Goal: Task Accomplishment & Management: Manage account settings

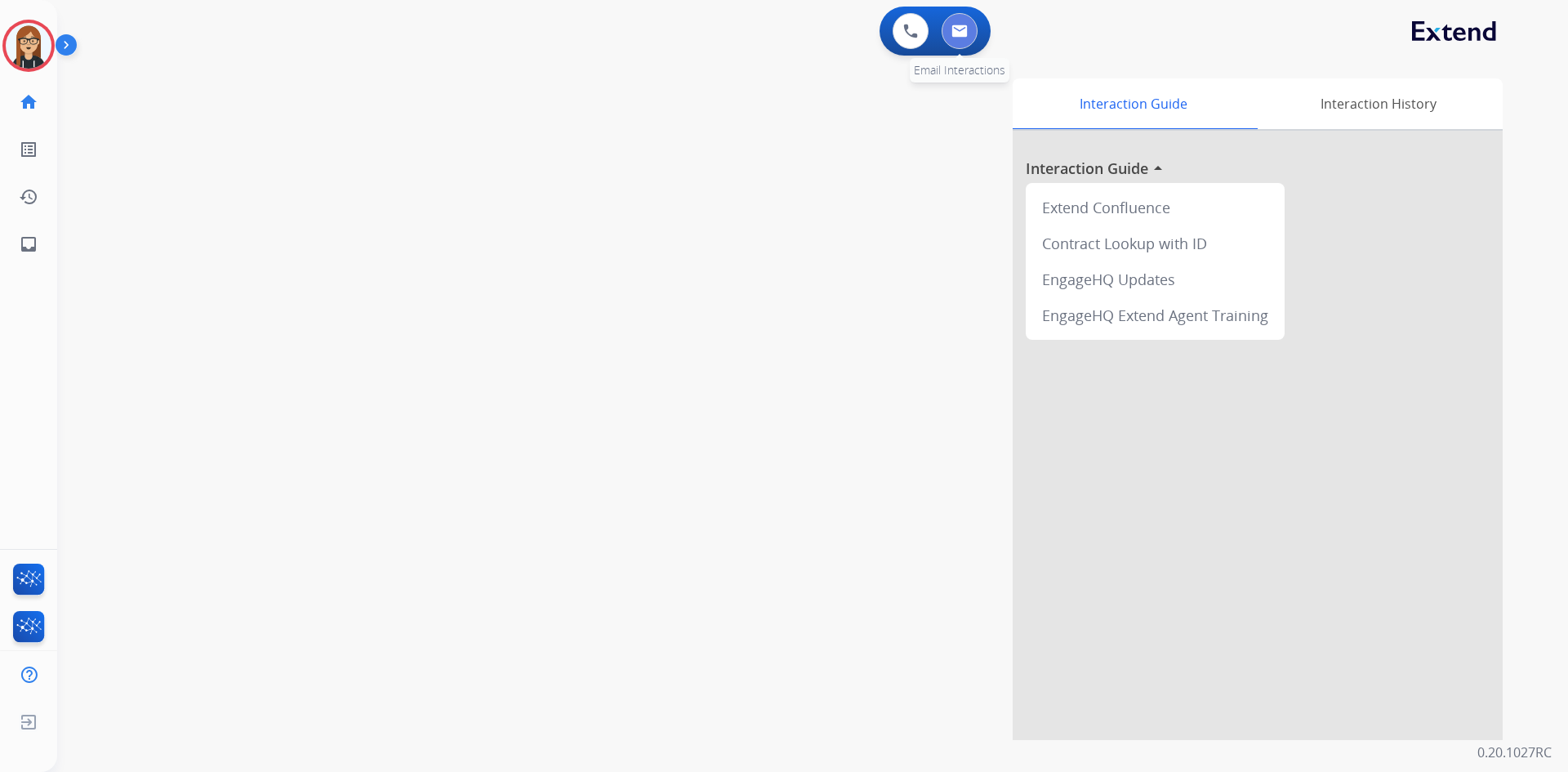
click at [965, 38] on button at bounding box center [959, 30] width 36 height 36
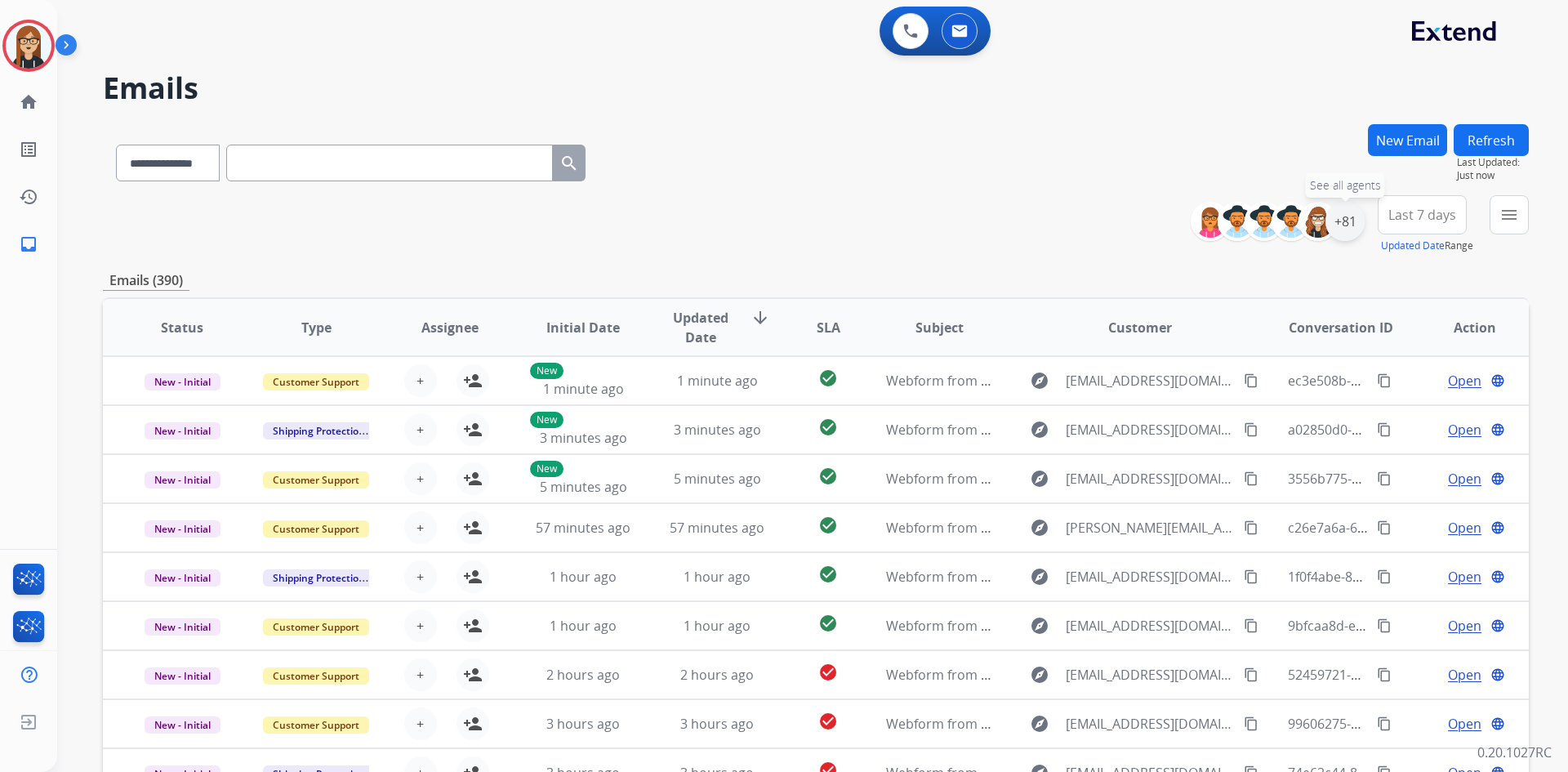
click at [1342, 211] on div "+81" at bounding box center [1345, 221] width 39 height 39
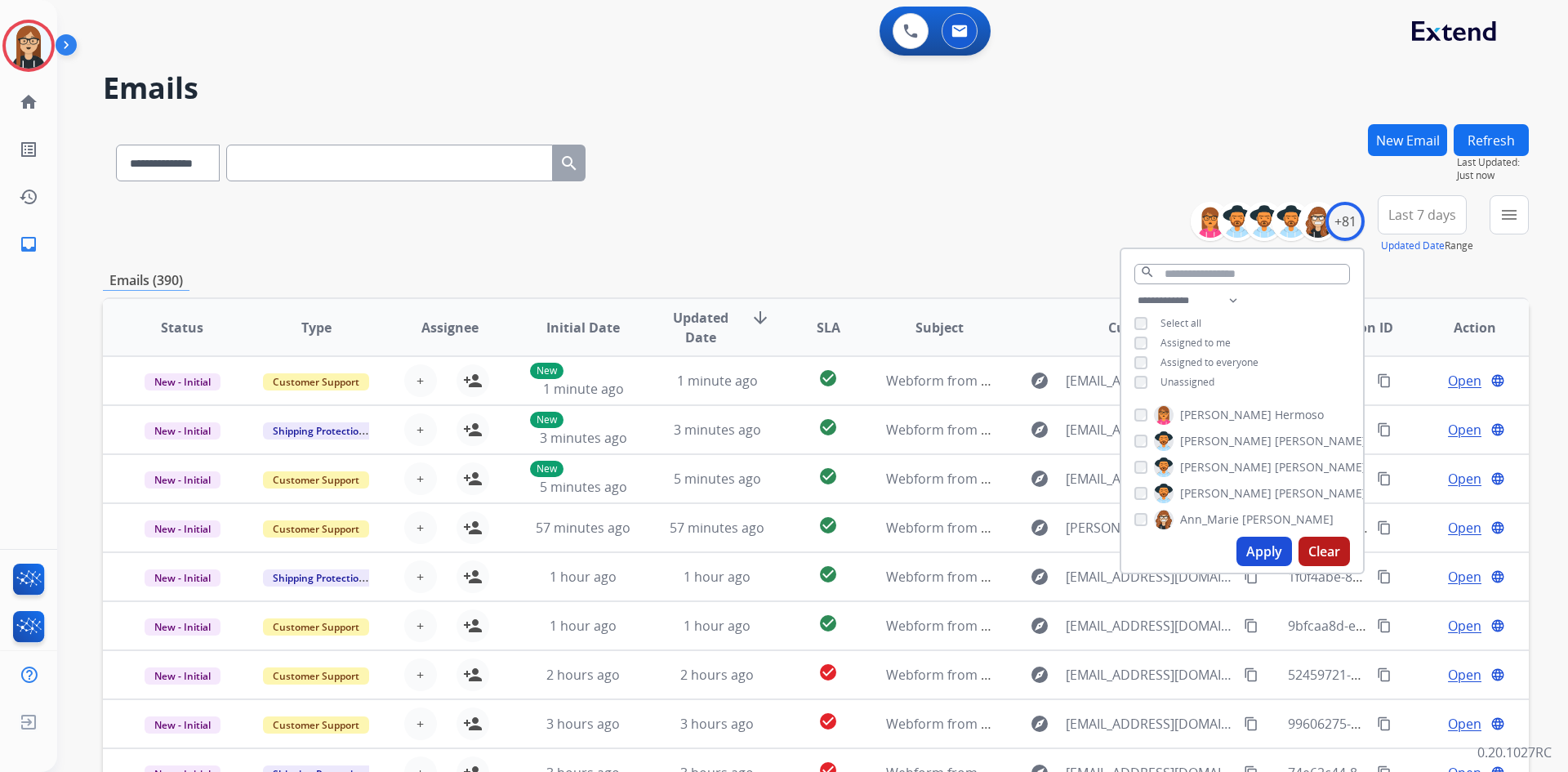
click at [1131, 376] on div "**********" at bounding box center [1242, 343] width 242 height 104
click at [1260, 547] on button "Apply" at bounding box center [1265, 552] width 56 height 29
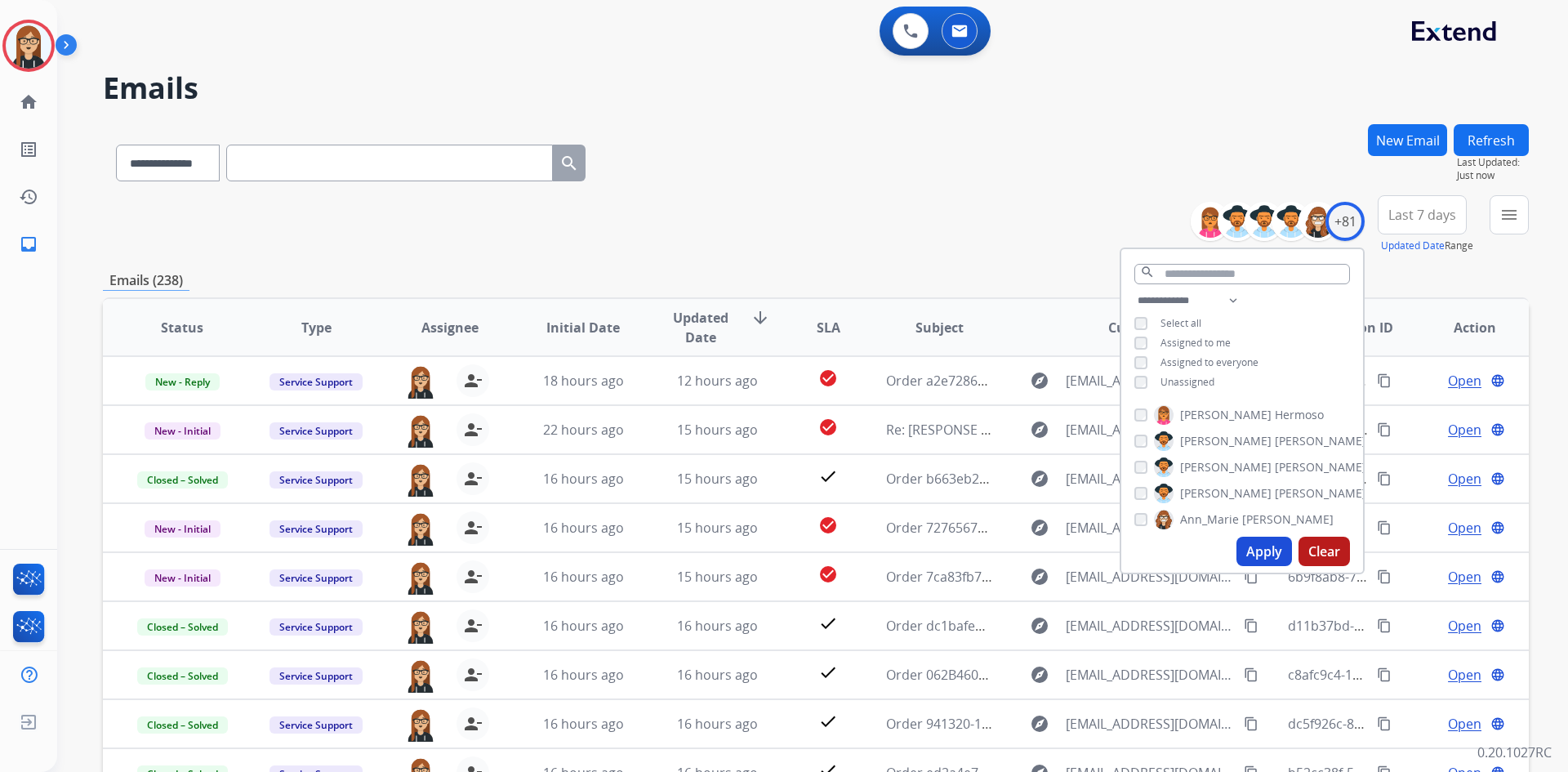
click at [1021, 161] on div "**********" at bounding box center [816, 159] width 1427 height 71
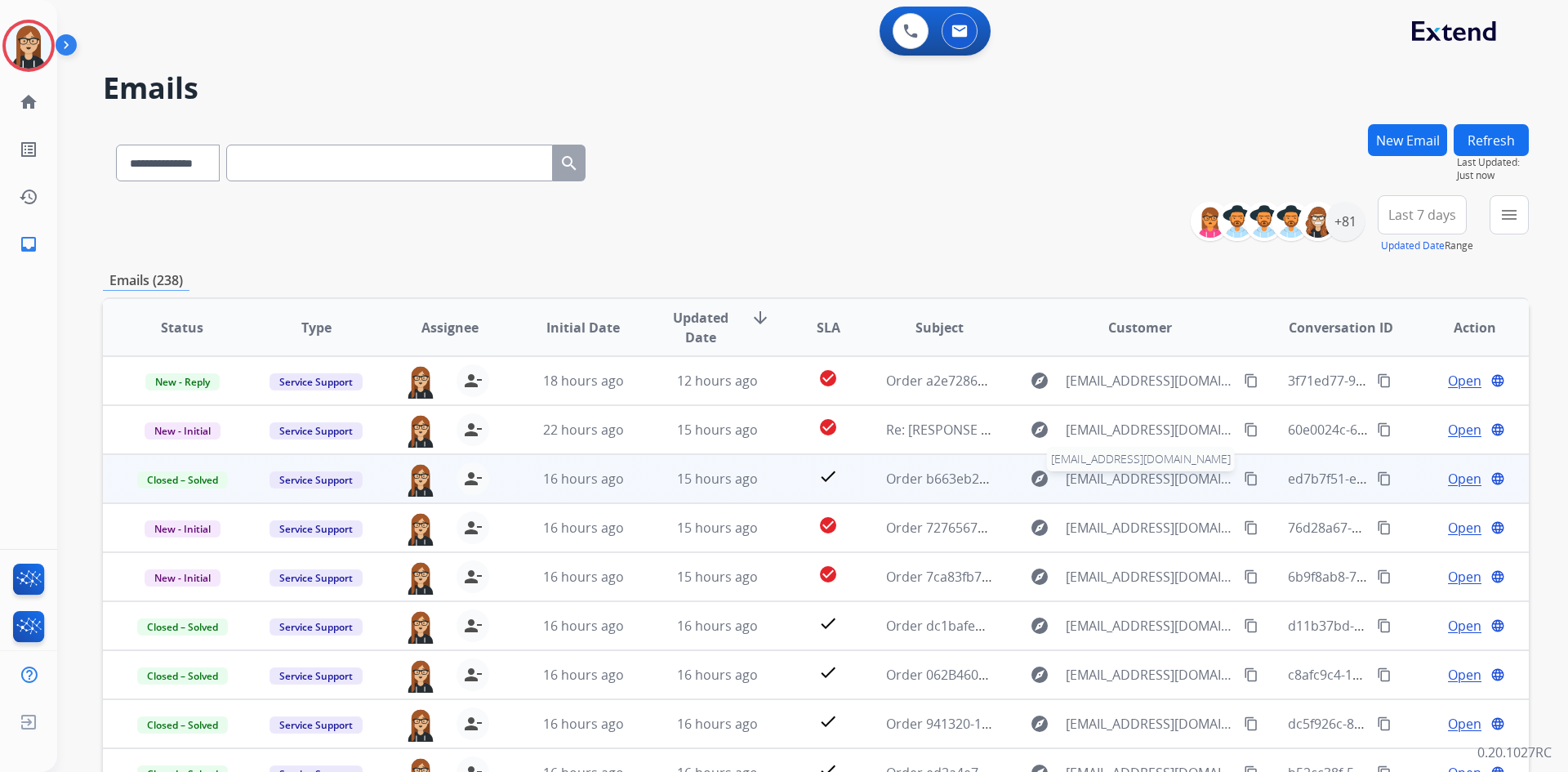
click at [1084, 482] on span "[EMAIL_ADDRESS][DOMAIN_NAME]" at bounding box center [1150, 479] width 168 height 20
type input "**********"
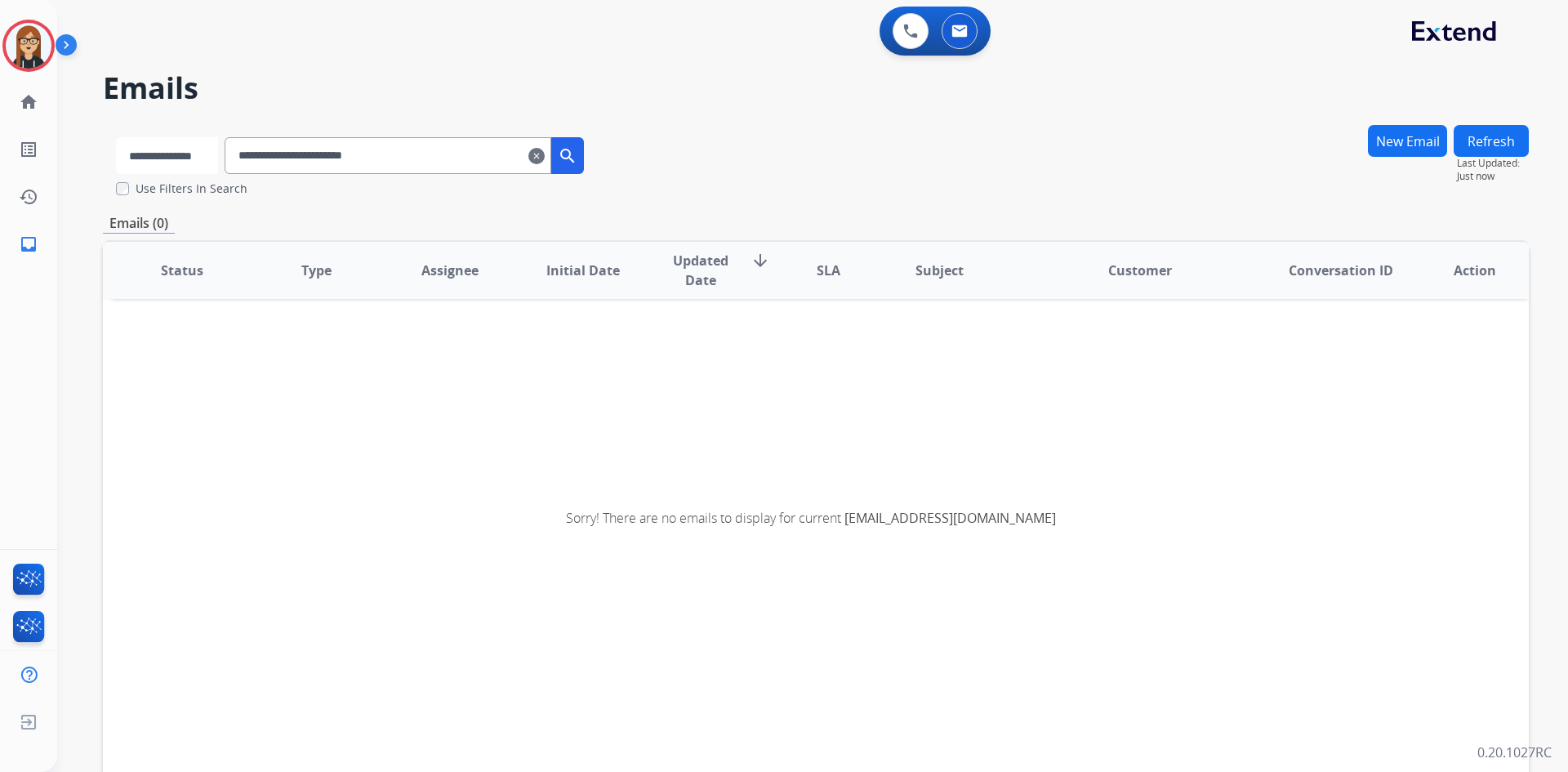
click at [151, 168] on select "**********" at bounding box center [167, 155] width 102 height 36
select select "**********"
click at [116, 138] on select "**********" at bounding box center [167, 155] width 102 height 36
click at [425, 150] on input "**********" at bounding box center [389, 155] width 327 height 36
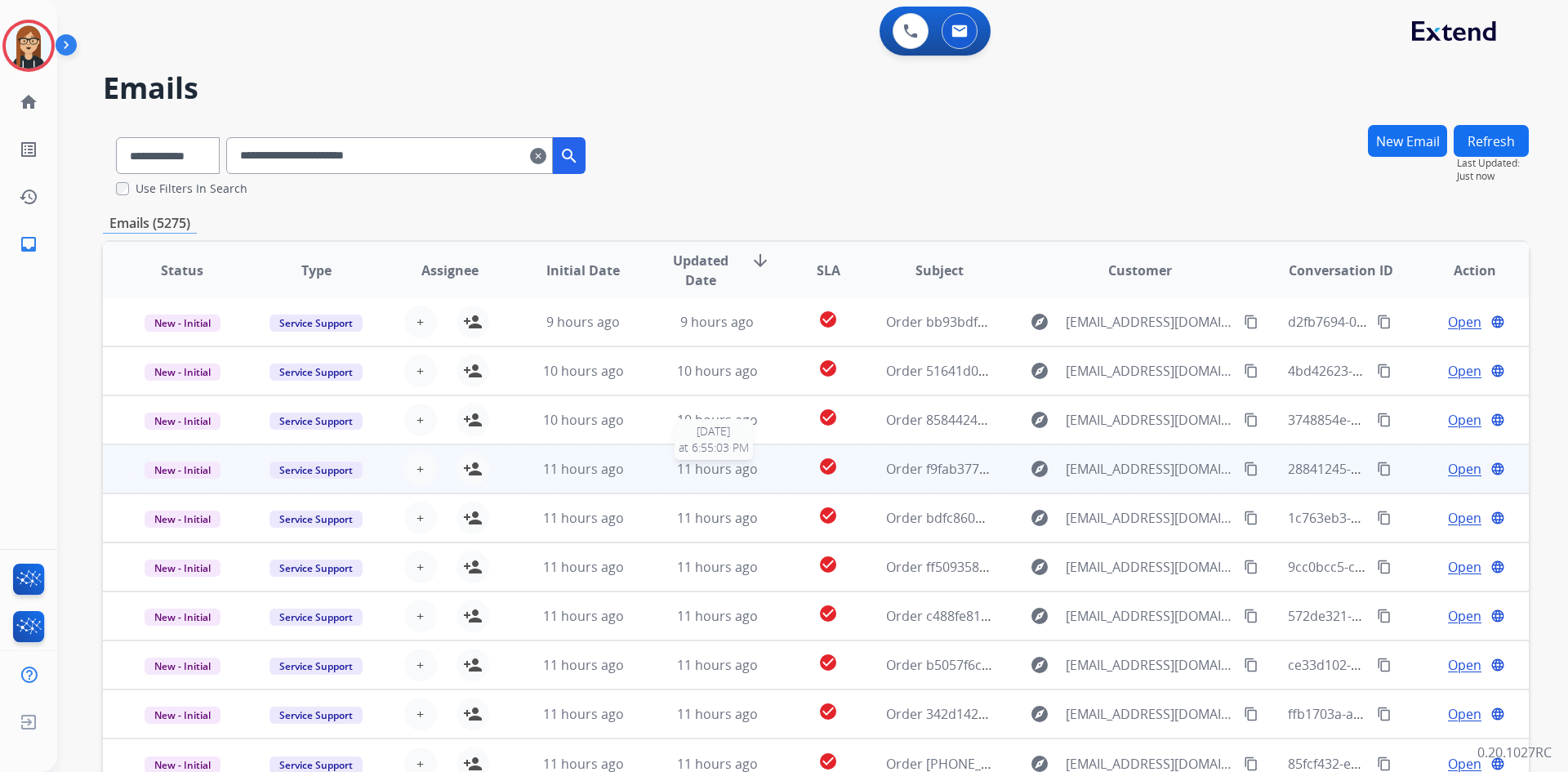
scroll to position [100, 0]
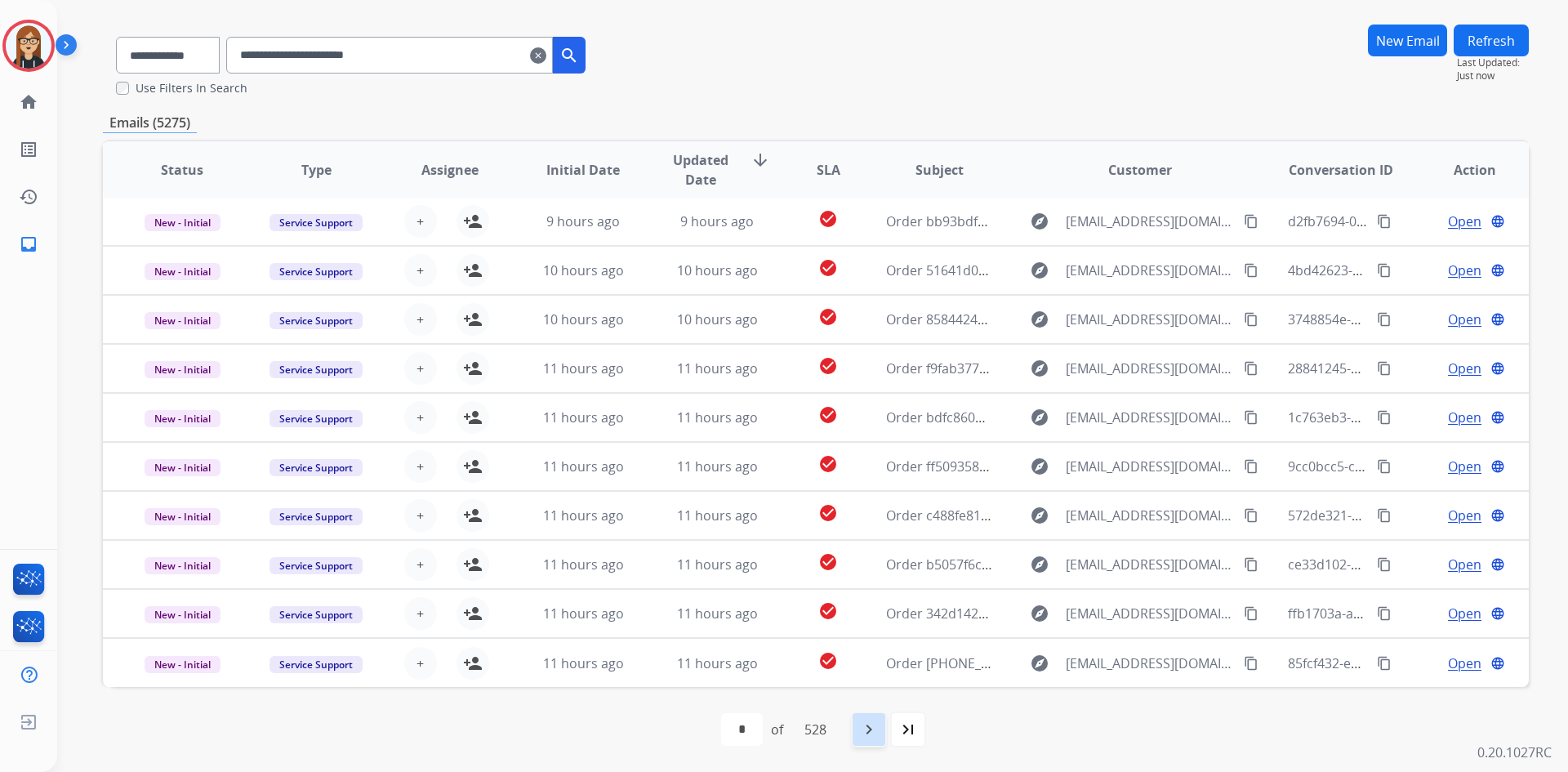
click at [879, 730] on mat-icon "navigate_next" at bounding box center [869, 730] width 20 height 20
click at [903, 736] on mat-icon "navigate_next" at bounding box center [905, 730] width 20 height 20
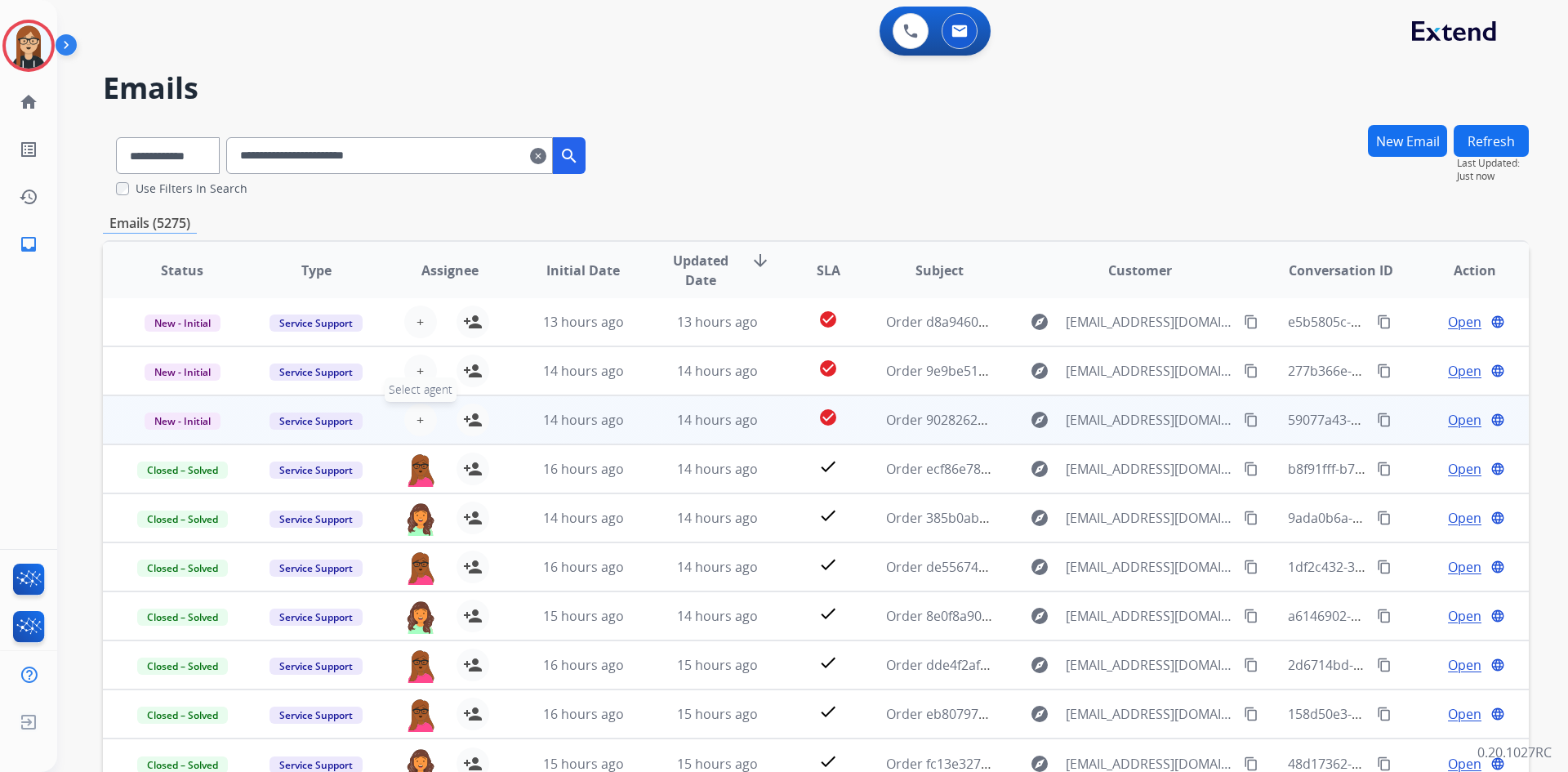
click at [418, 416] on span "+" at bounding box center [419, 420] width 7 height 20
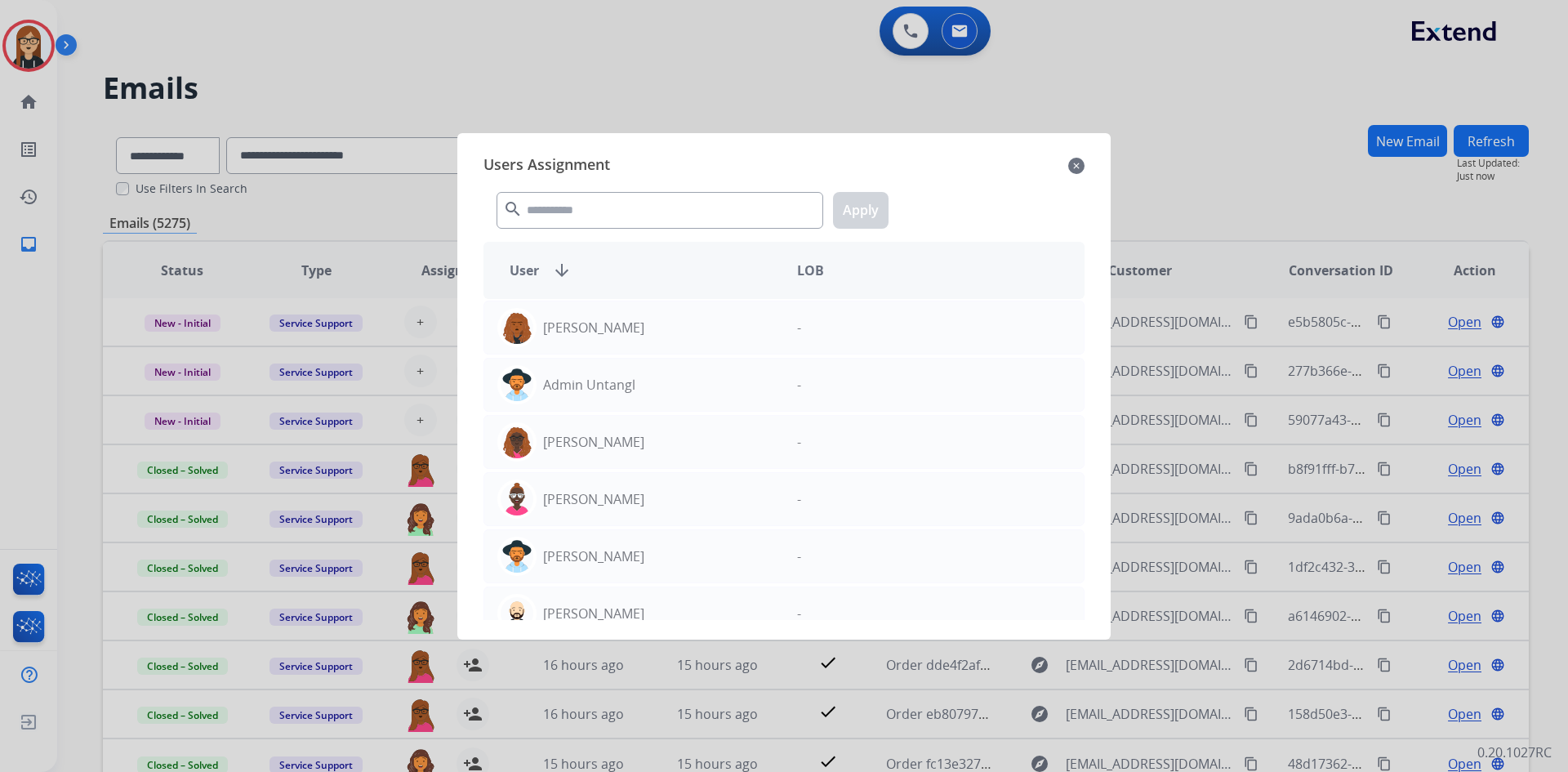
click at [1078, 160] on mat-icon "close" at bounding box center [1076, 166] width 17 height 20
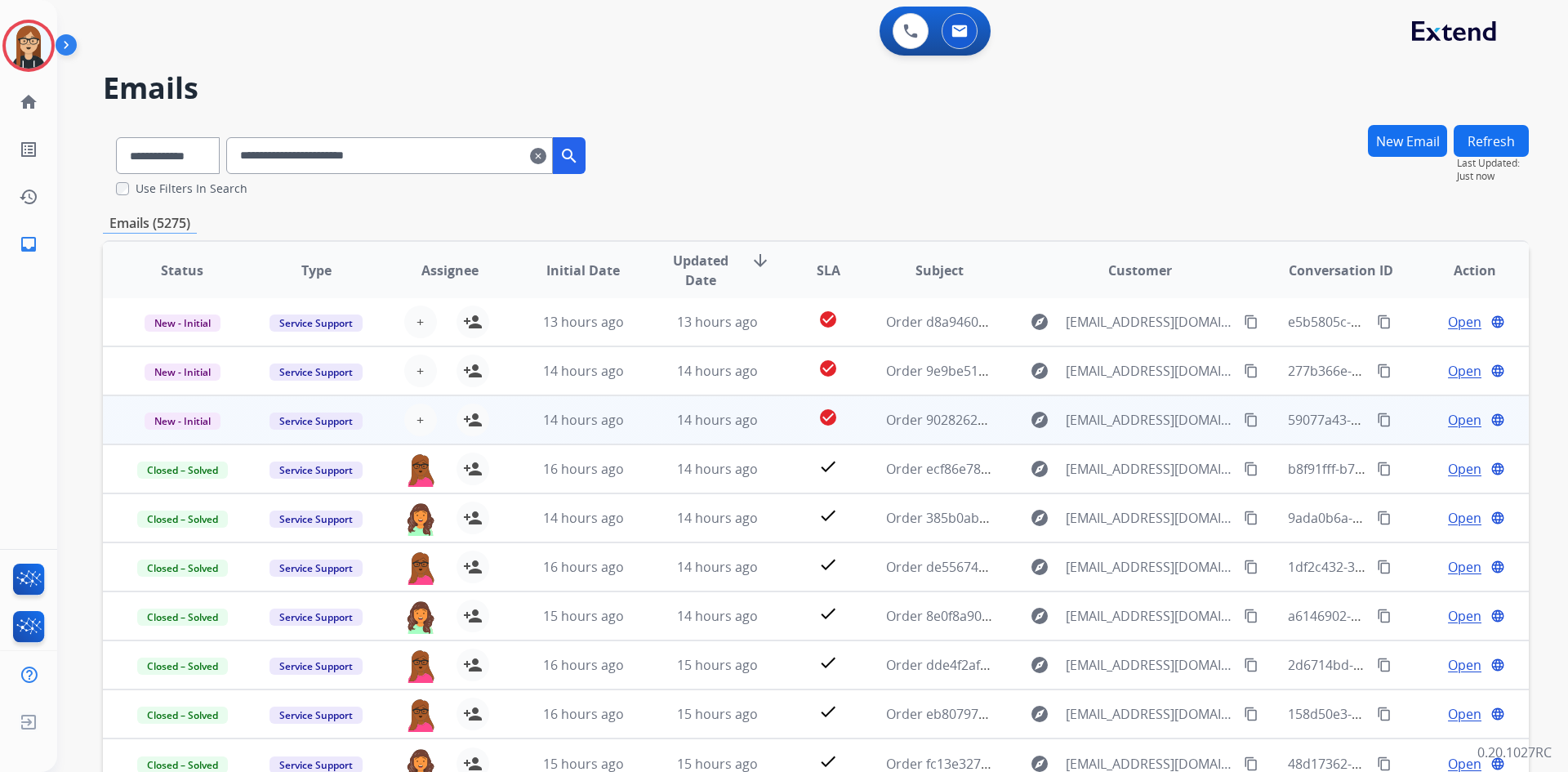
click at [1461, 420] on span "Open" at bounding box center [1465, 420] width 33 height 20
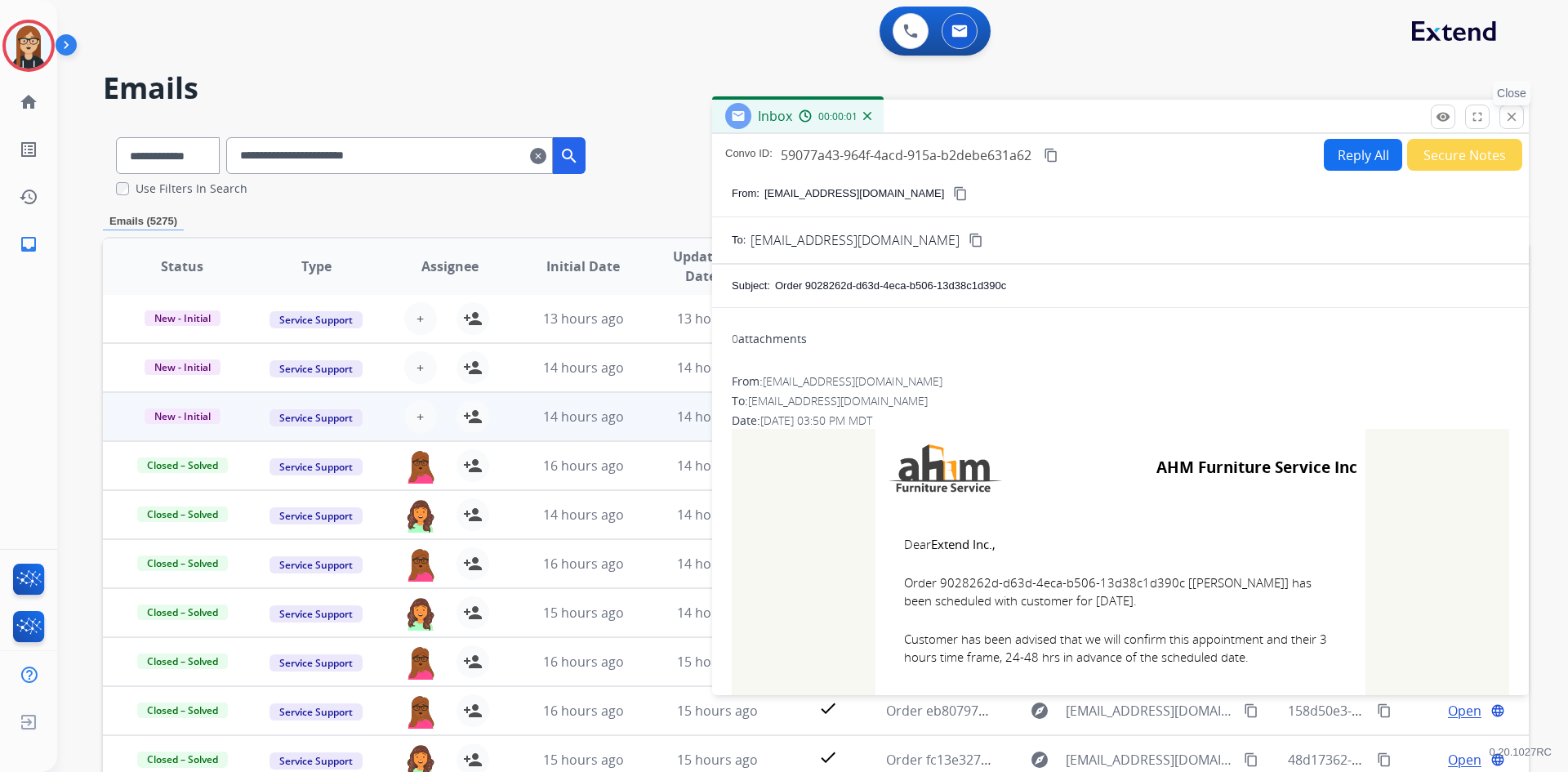
click at [1514, 114] on mat-icon "close" at bounding box center [1511, 116] width 15 height 15
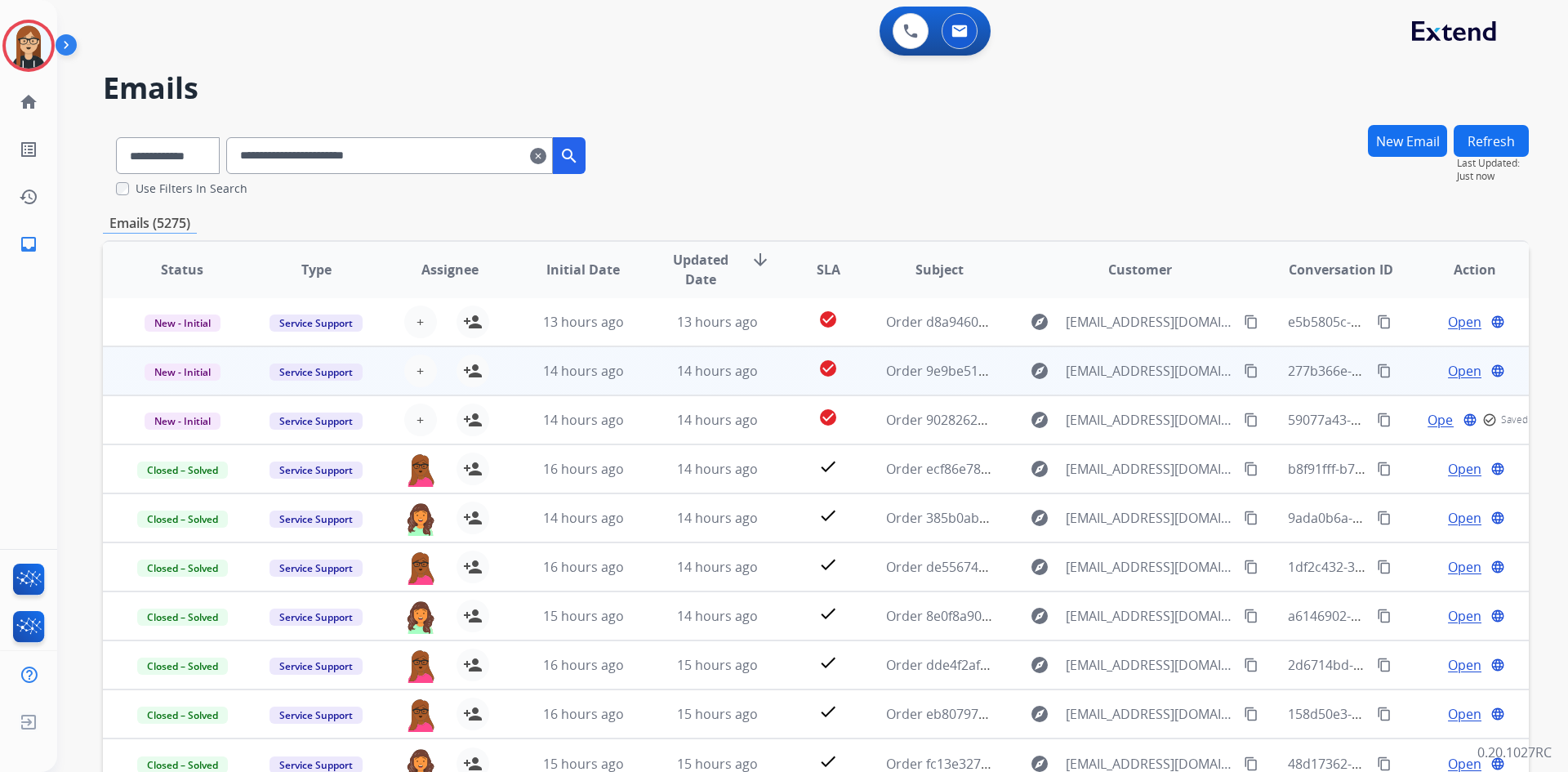
click at [1458, 369] on span "Open" at bounding box center [1465, 371] width 33 height 20
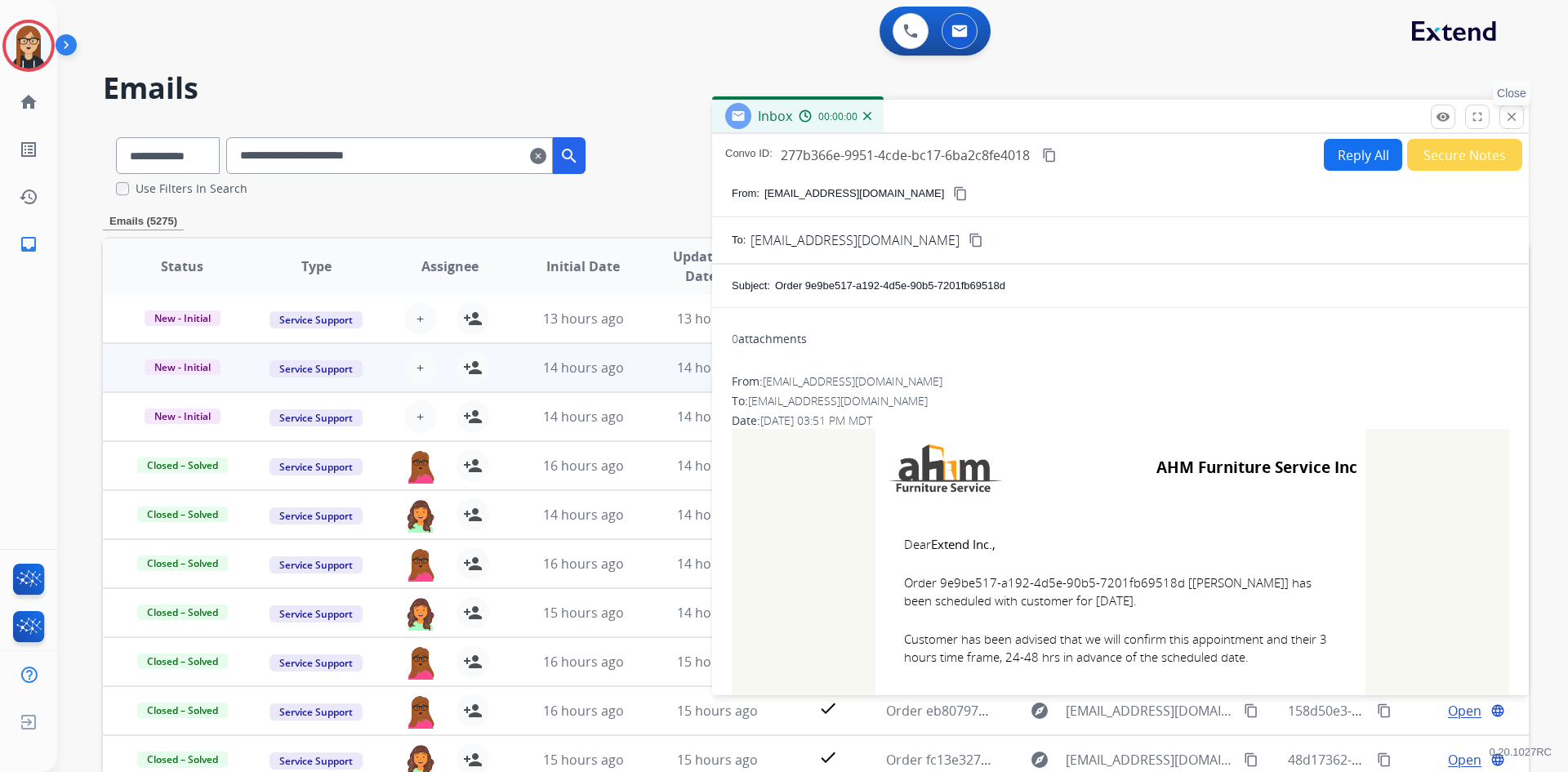
click at [1510, 115] on mat-icon "close" at bounding box center [1511, 116] width 15 height 15
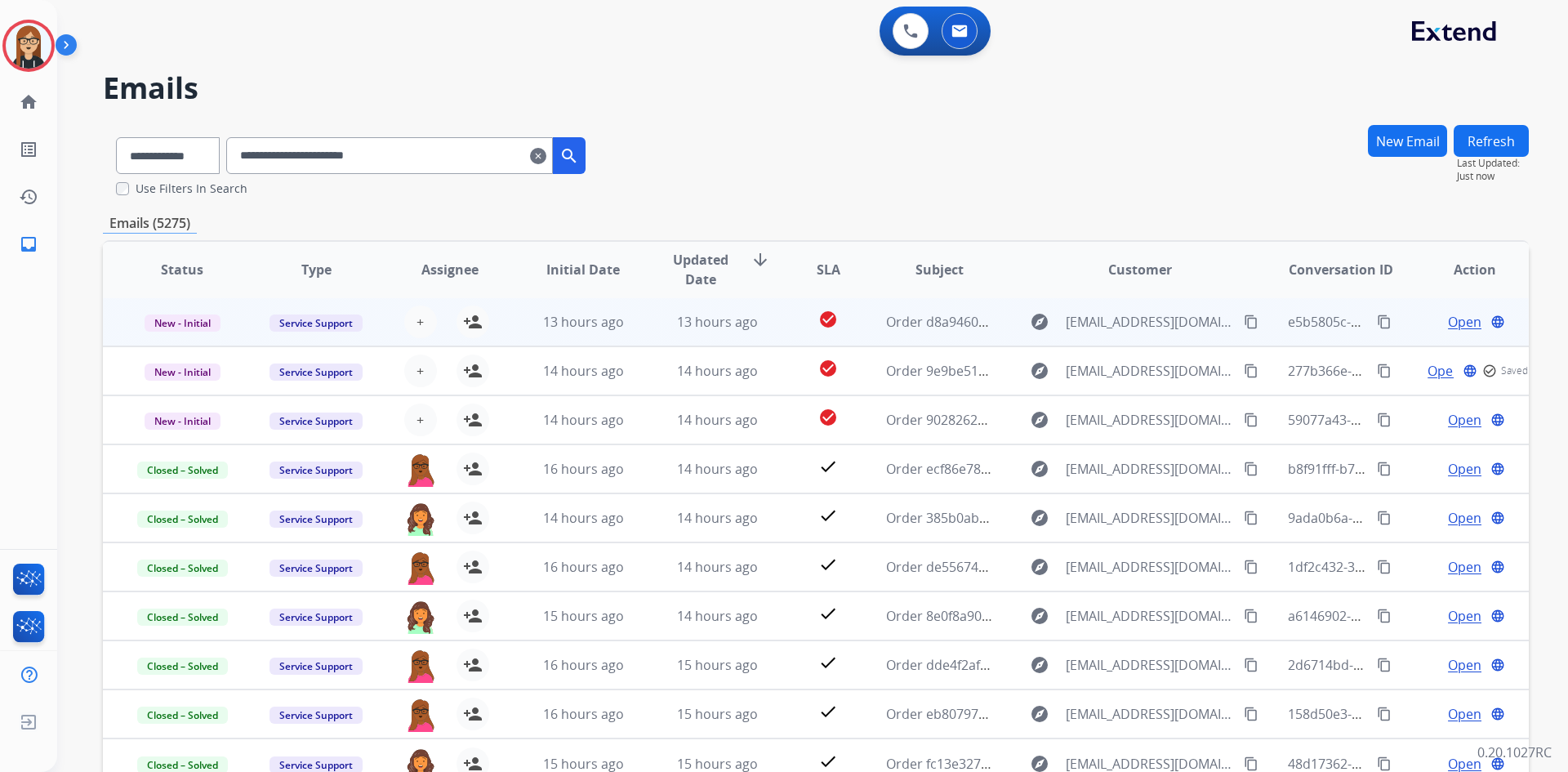
click at [1451, 323] on span "Open" at bounding box center [1465, 322] width 33 height 20
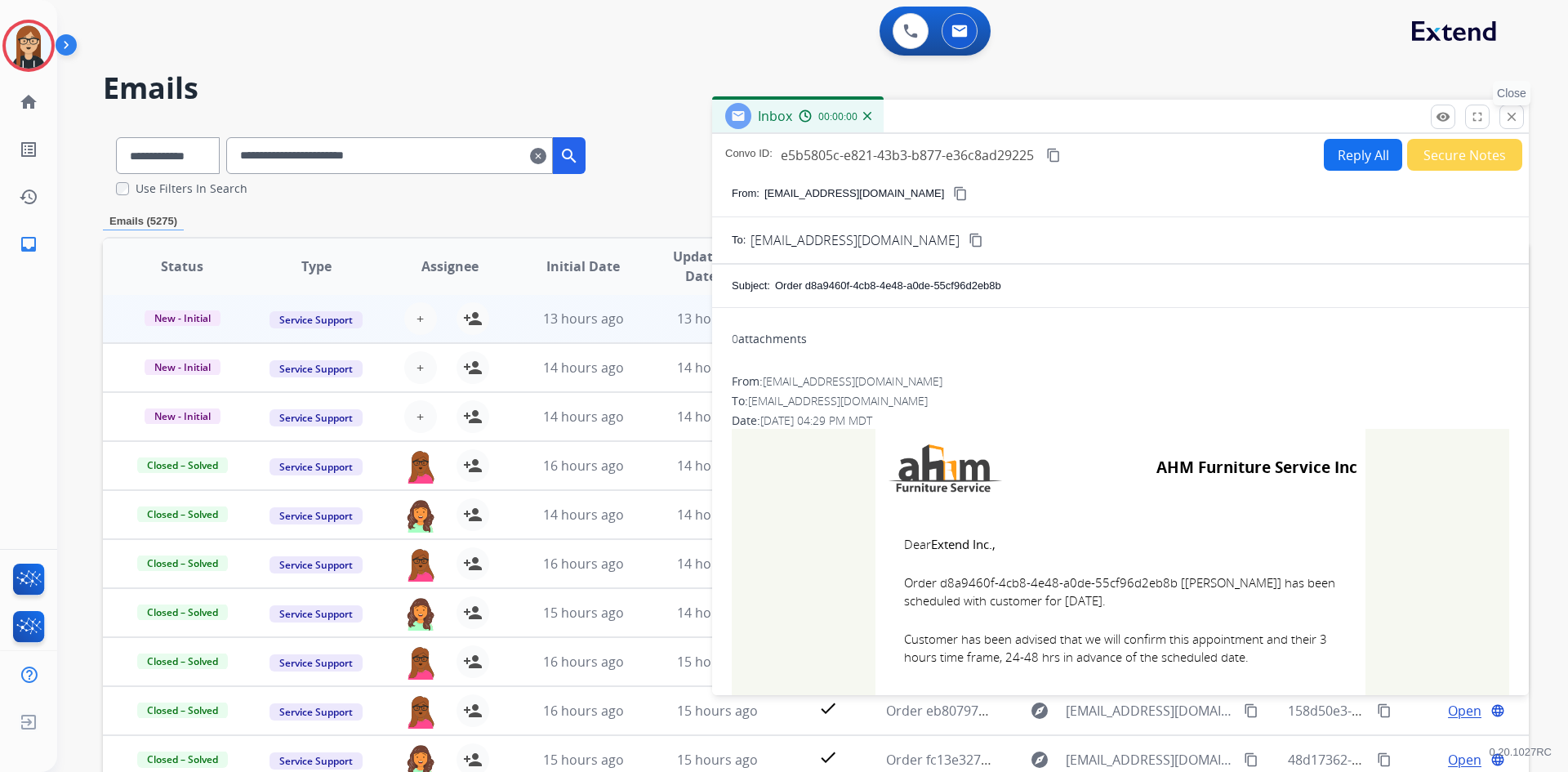
click at [1506, 115] on mat-icon "close" at bounding box center [1511, 116] width 15 height 15
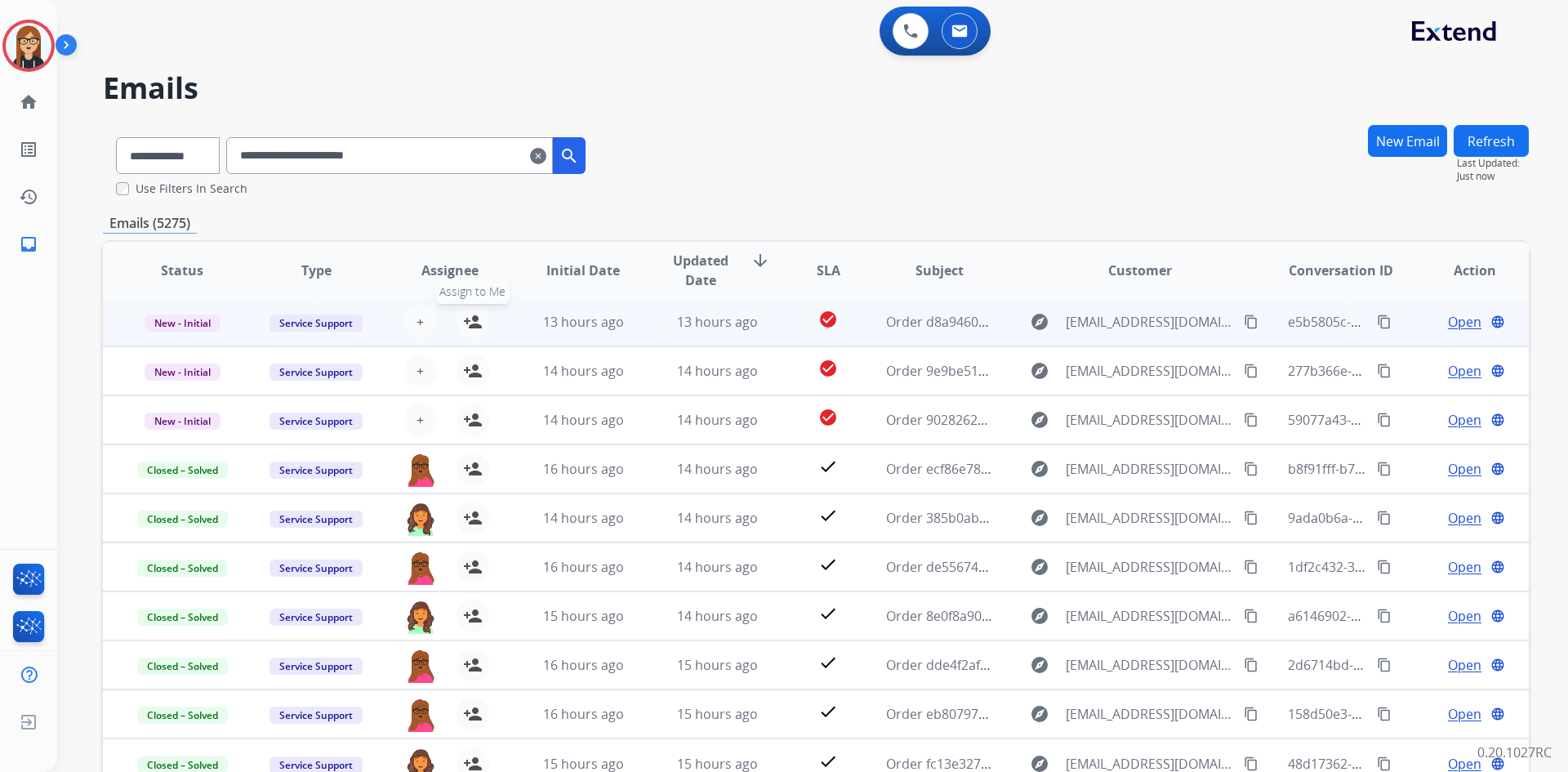
click at [470, 313] on mat-icon "person_add" at bounding box center [473, 322] width 20 height 20
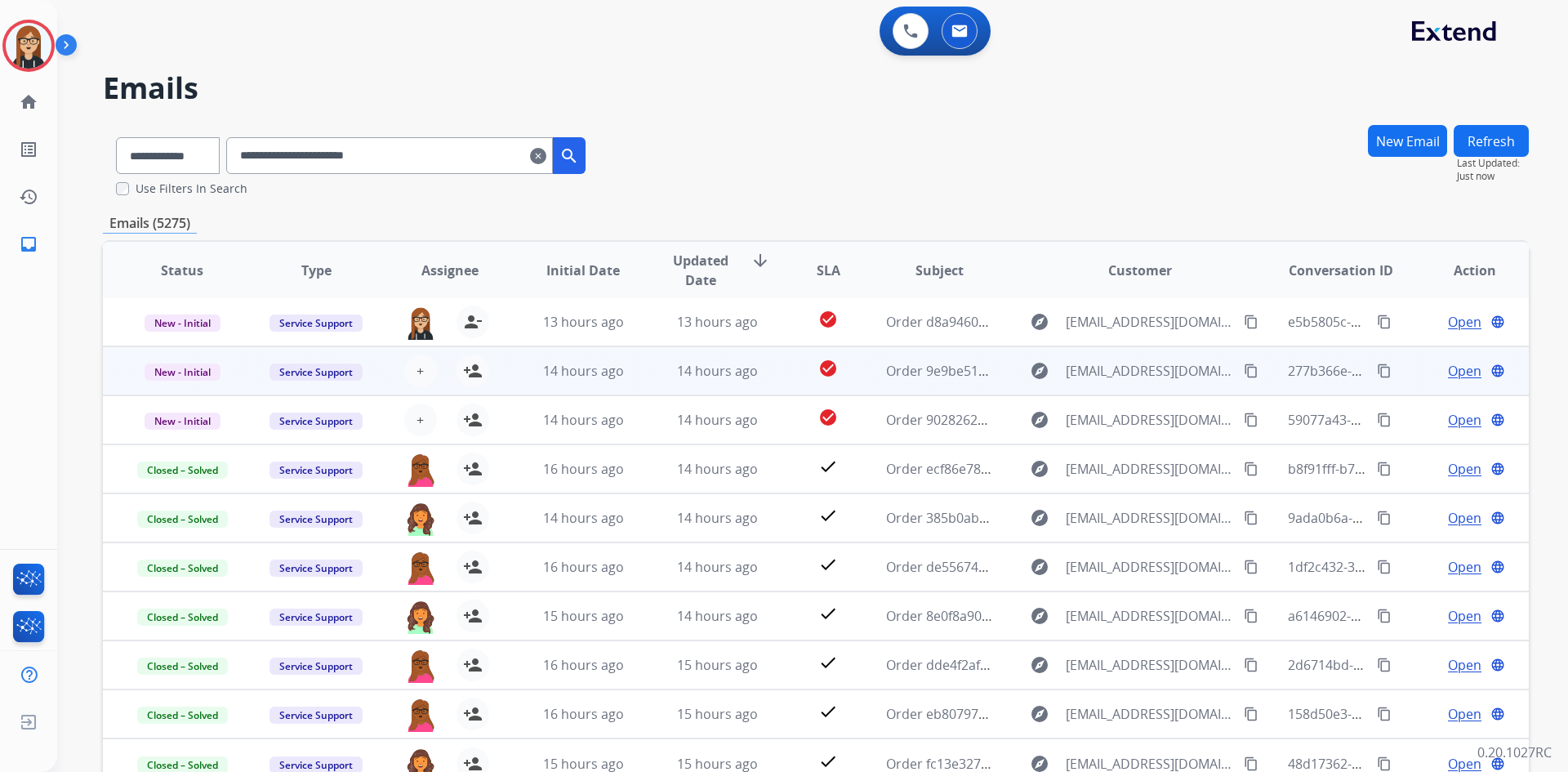
click at [484, 361] on div "+ Select agent person_add Assign to Me" at bounding box center [437, 370] width 104 height 32
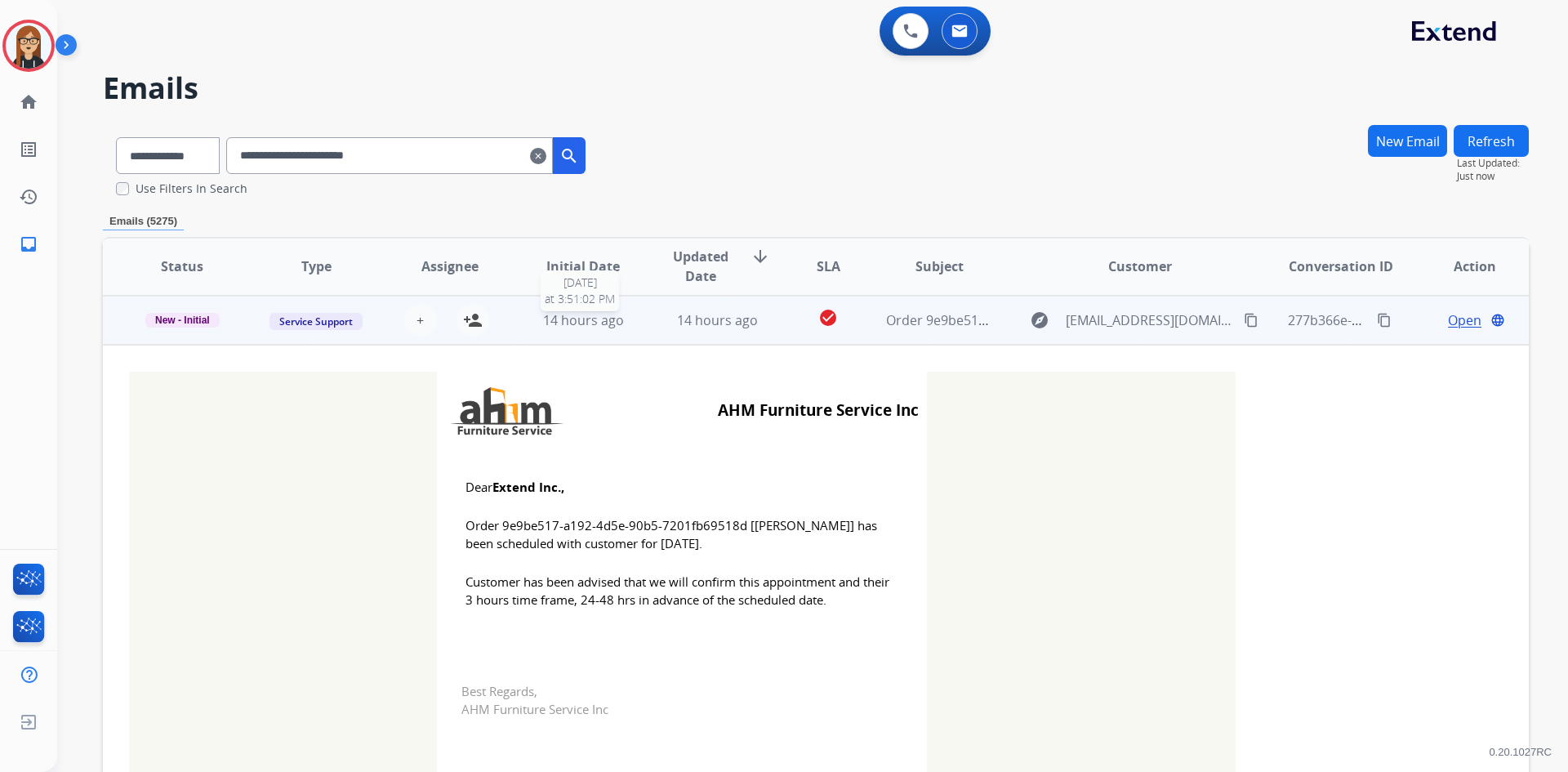
click at [549, 323] on span "14 hours ago" at bounding box center [583, 320] width 81 height 18
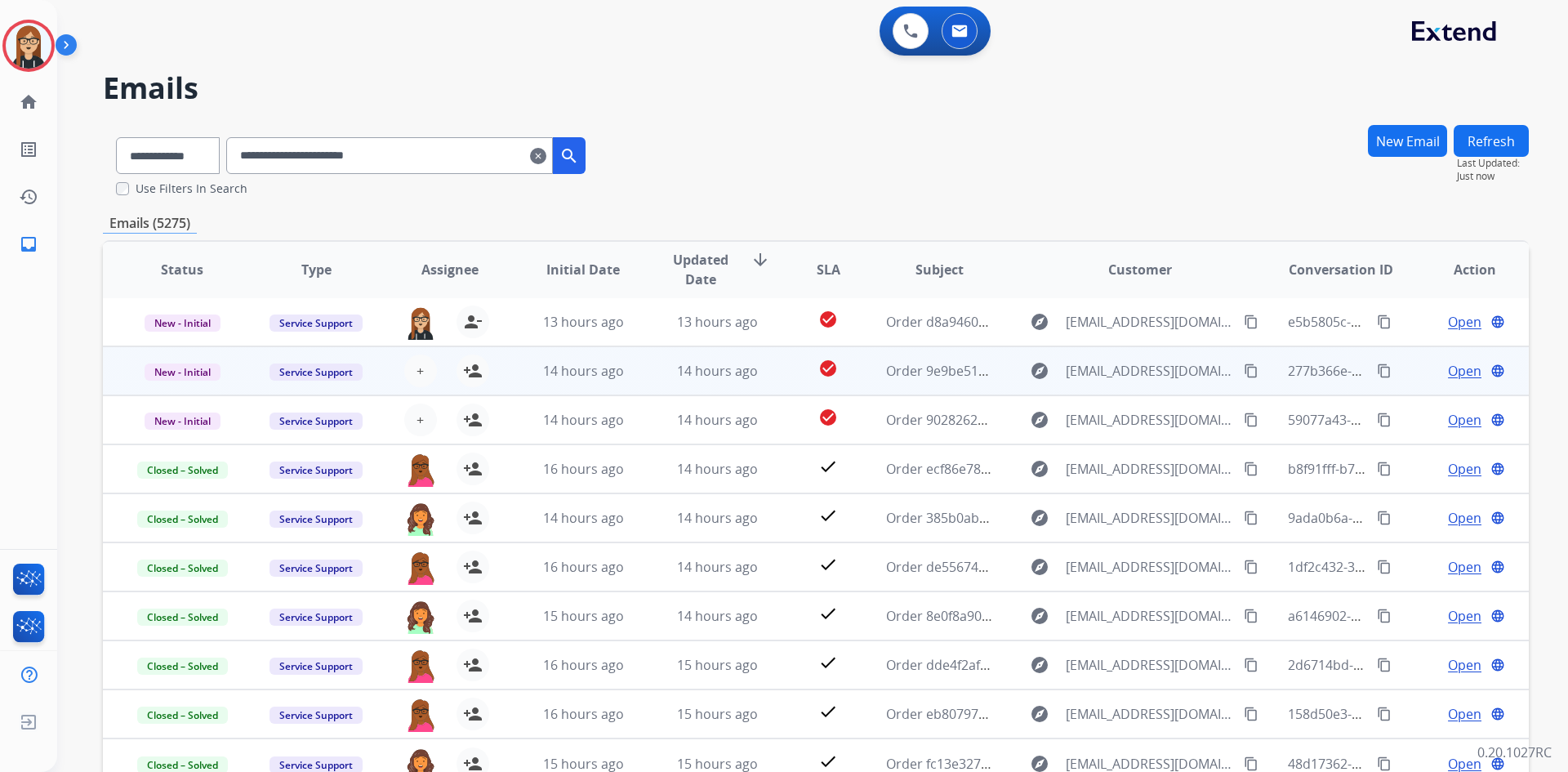
scroll to position [2, 0]
click at [472, 367] on mat-icon "person_add" at bounding box center [473, 371] width 20 height 20
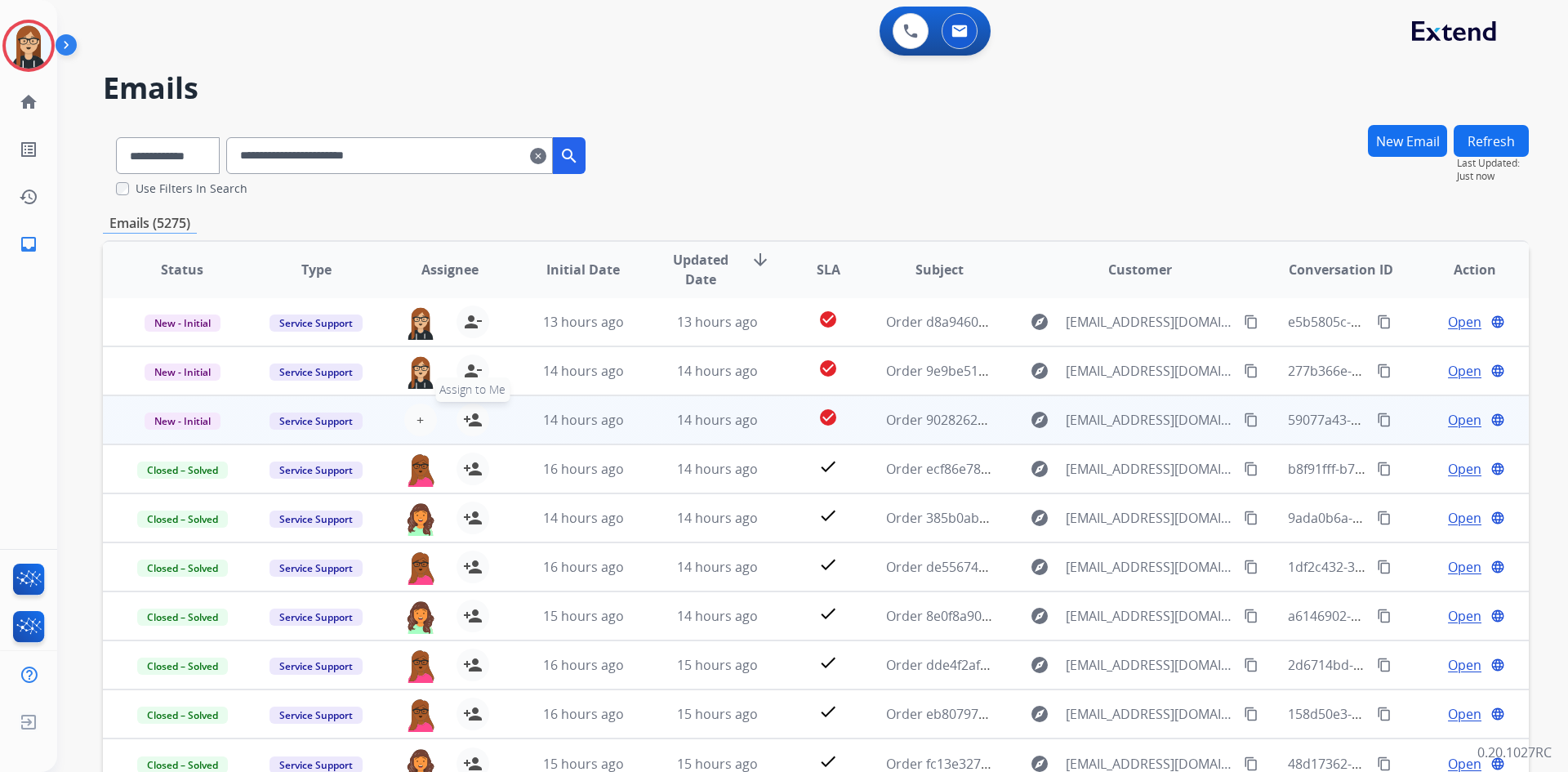
click at [468, 414] on mat-icon "person_add" at bounding box center [473, 420] width 20 height 20
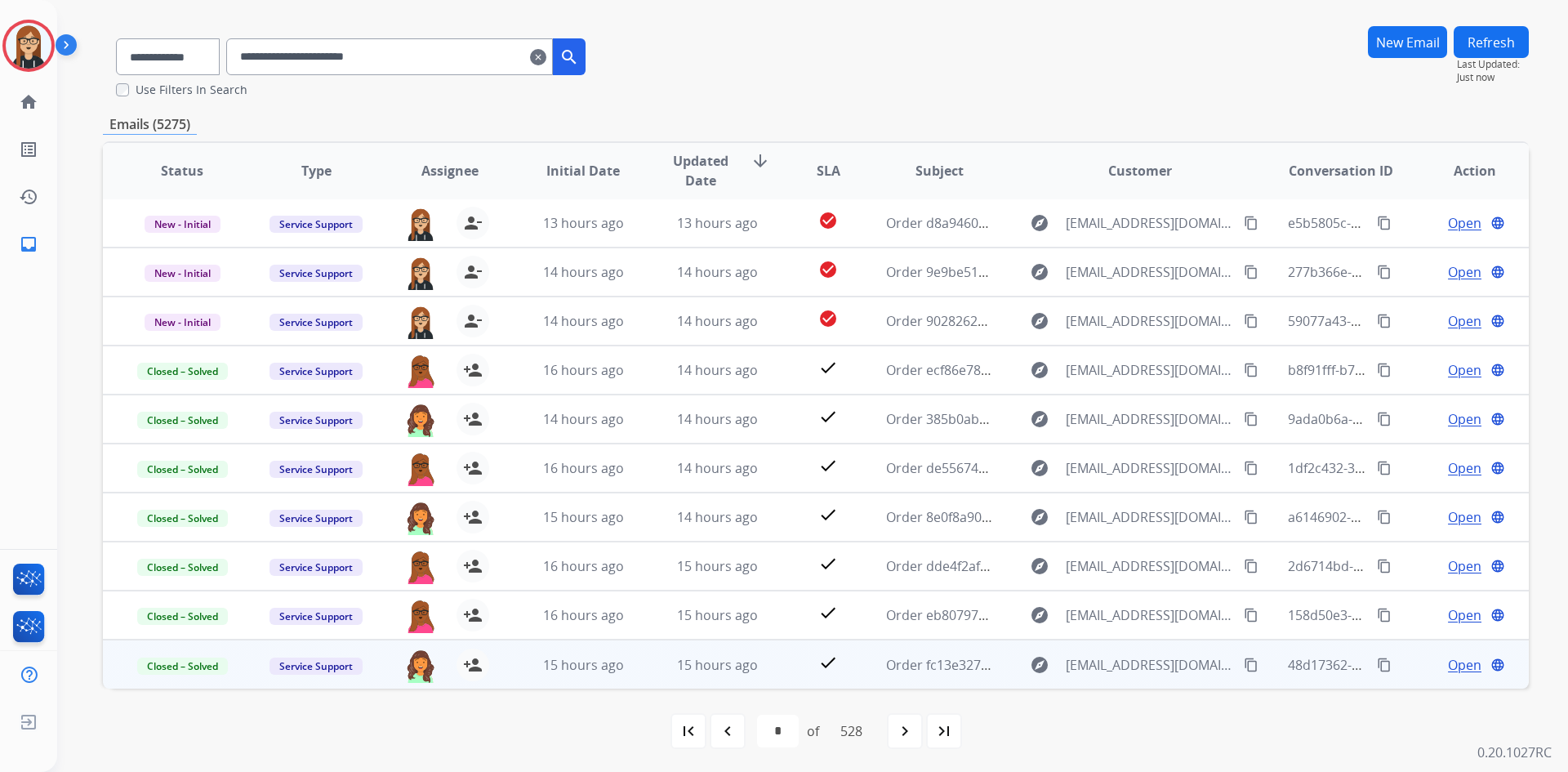
scroll to position [100, 0]
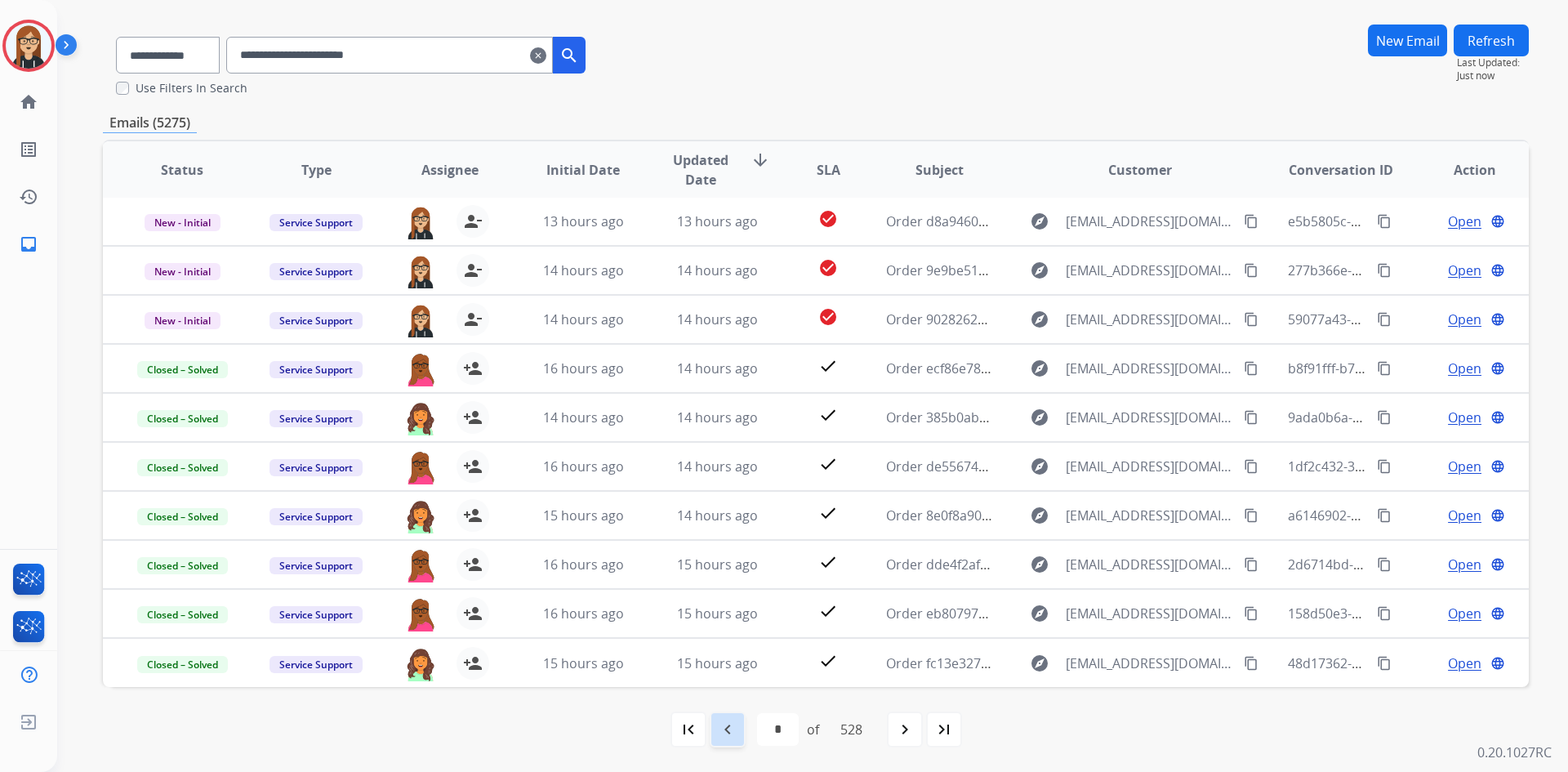
click at [723, 731] on mat-icon "navigate_before" at bounding box center [728, 730] width 20 height 20
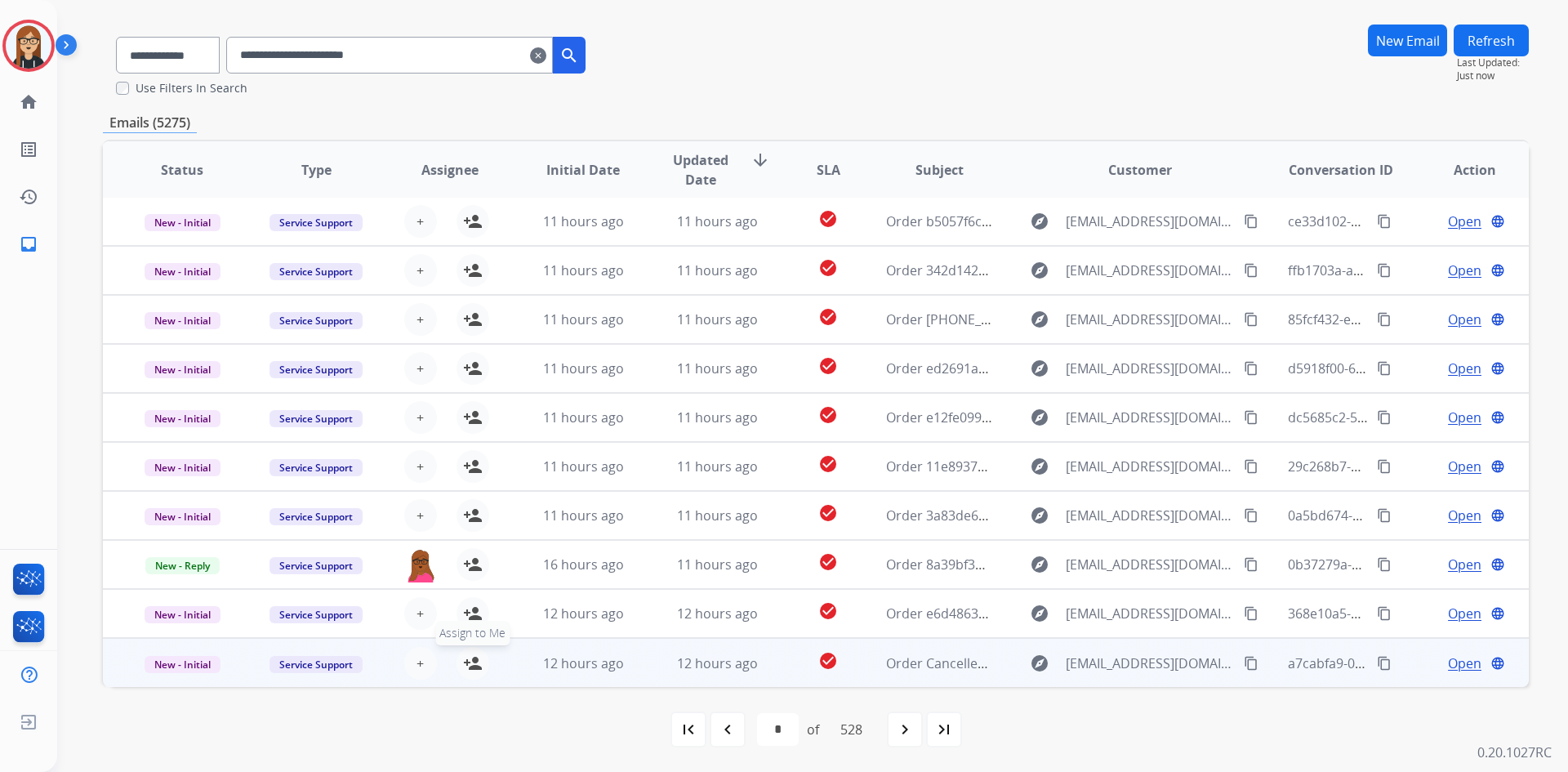
drag, startPoint x: 473, startPoint y: 667, endPoint x: 471, endPoint y: 638, distance: 29.1
click at [474, 667] on mat-icon "person_add" at bounding box center [473, 664] width 20 height 20
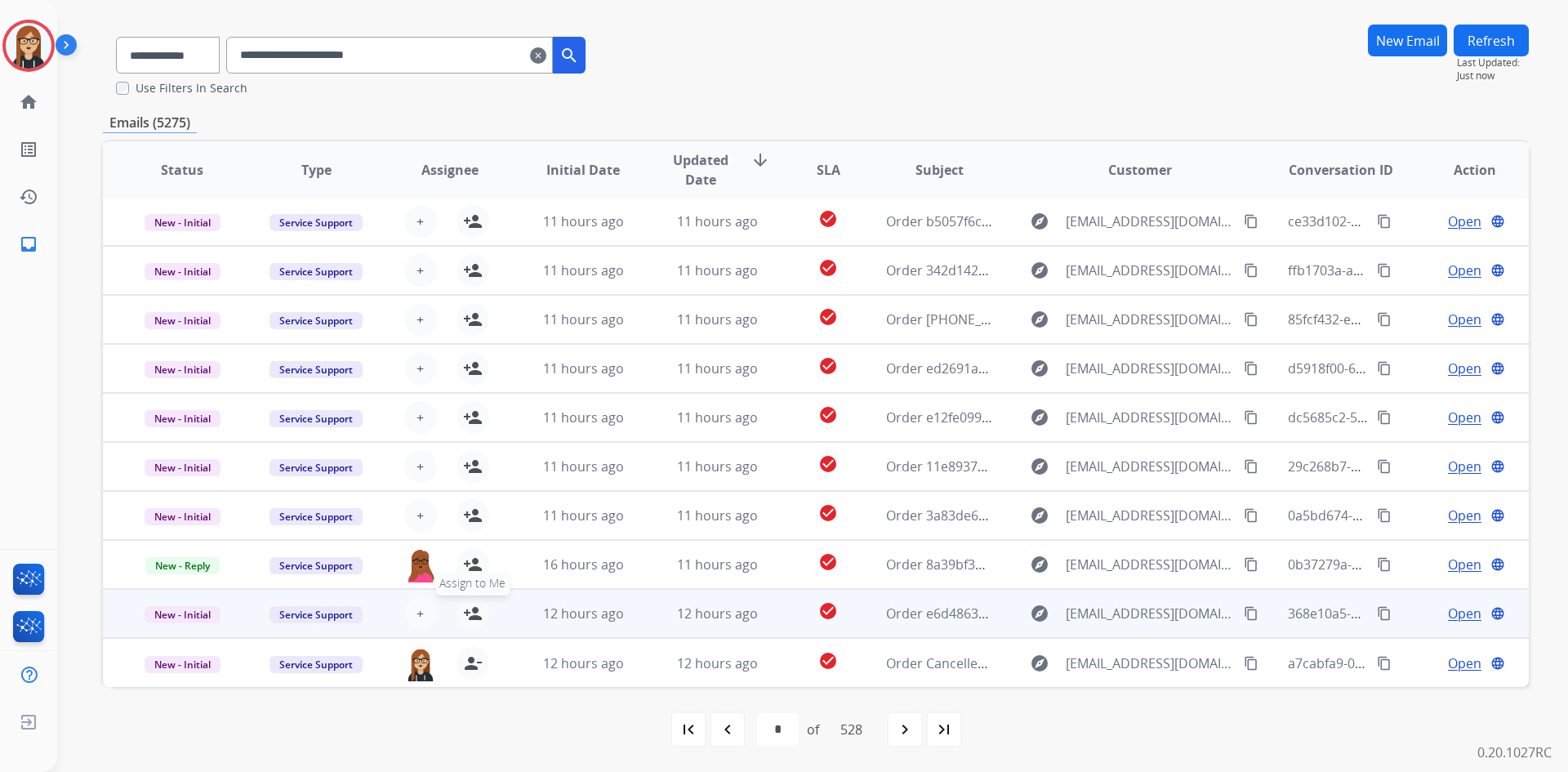
click at [467, 610] on mat-icon "person_add" at bounding box center [473, 614] width 20 height 20
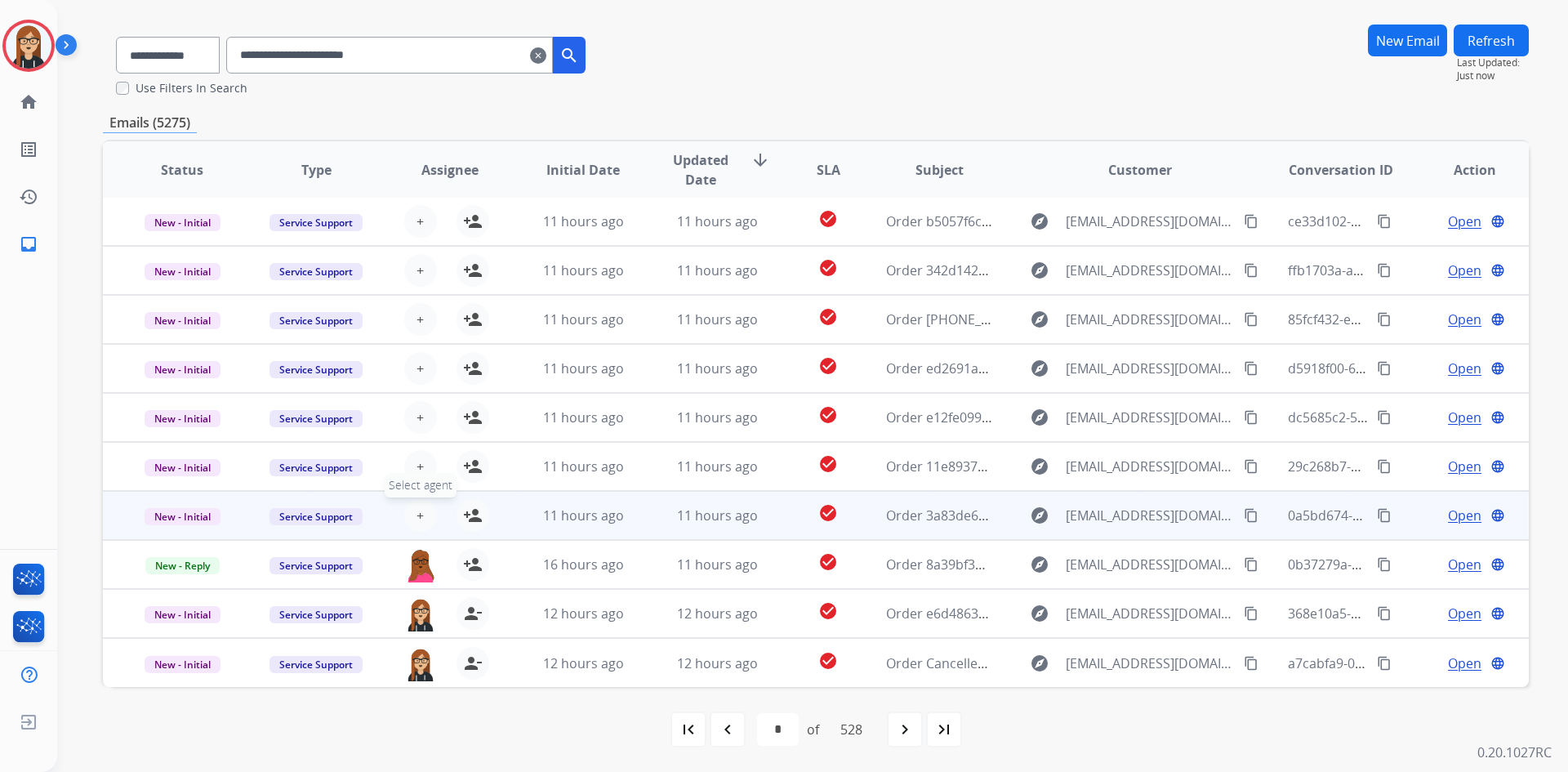
click at [422, 518] on button "+ Select agent" at bounding box center [420, 515] width 32 height 32
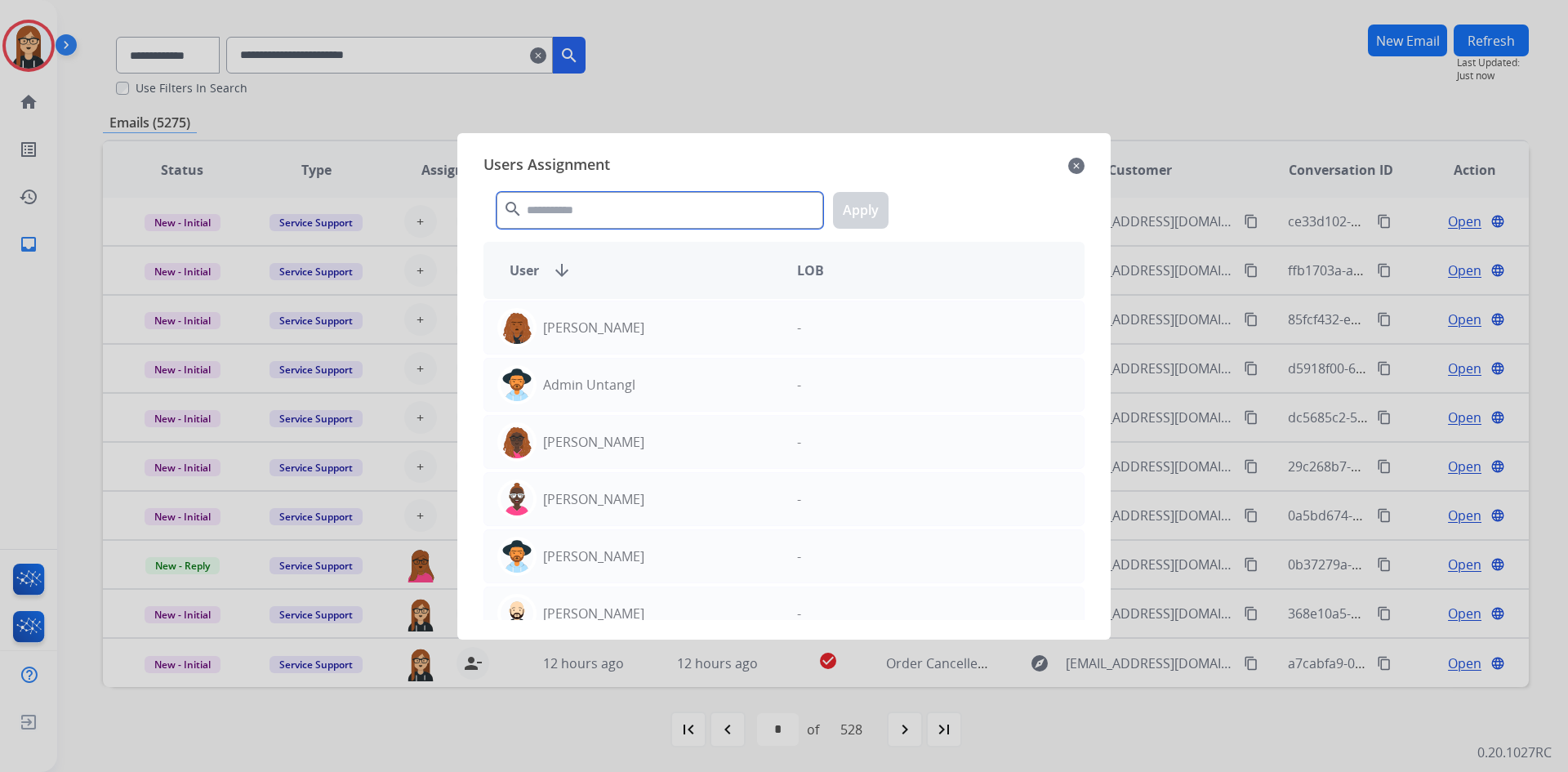
click at [608, 218] on input "text" at bounding box center [660, 210] width 327 height 36
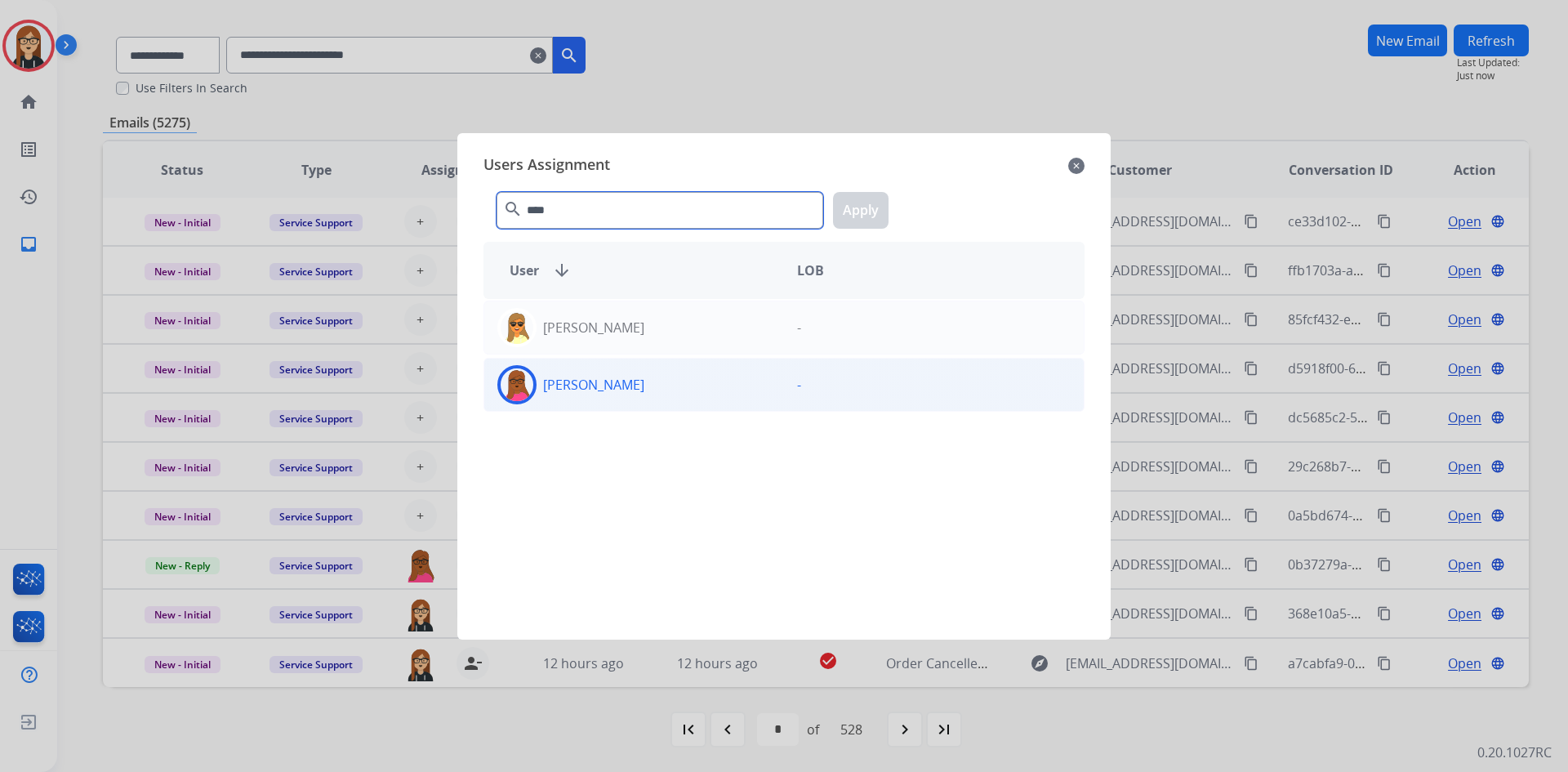
type input "****"
click at [609, 362] on div "[PERSON_NAME] -" at bounding box center [784, 384] width 601 height 54
click at [851, 209] on button "Apply" at bounding box center [861, 210] width 56 height 36
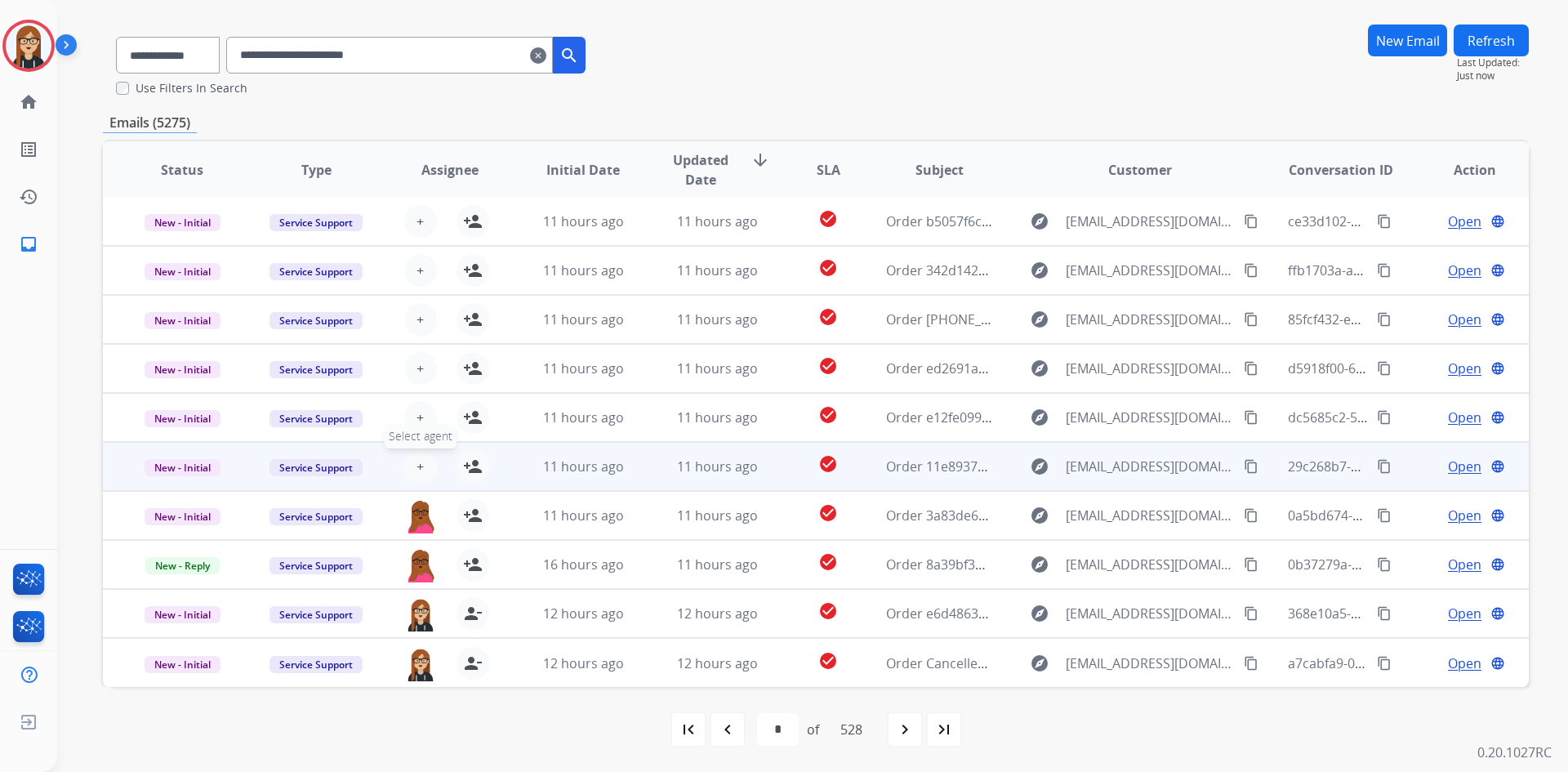
click at [419, 465] on span "+" at bounding box center [419, 467] width 7 height 20
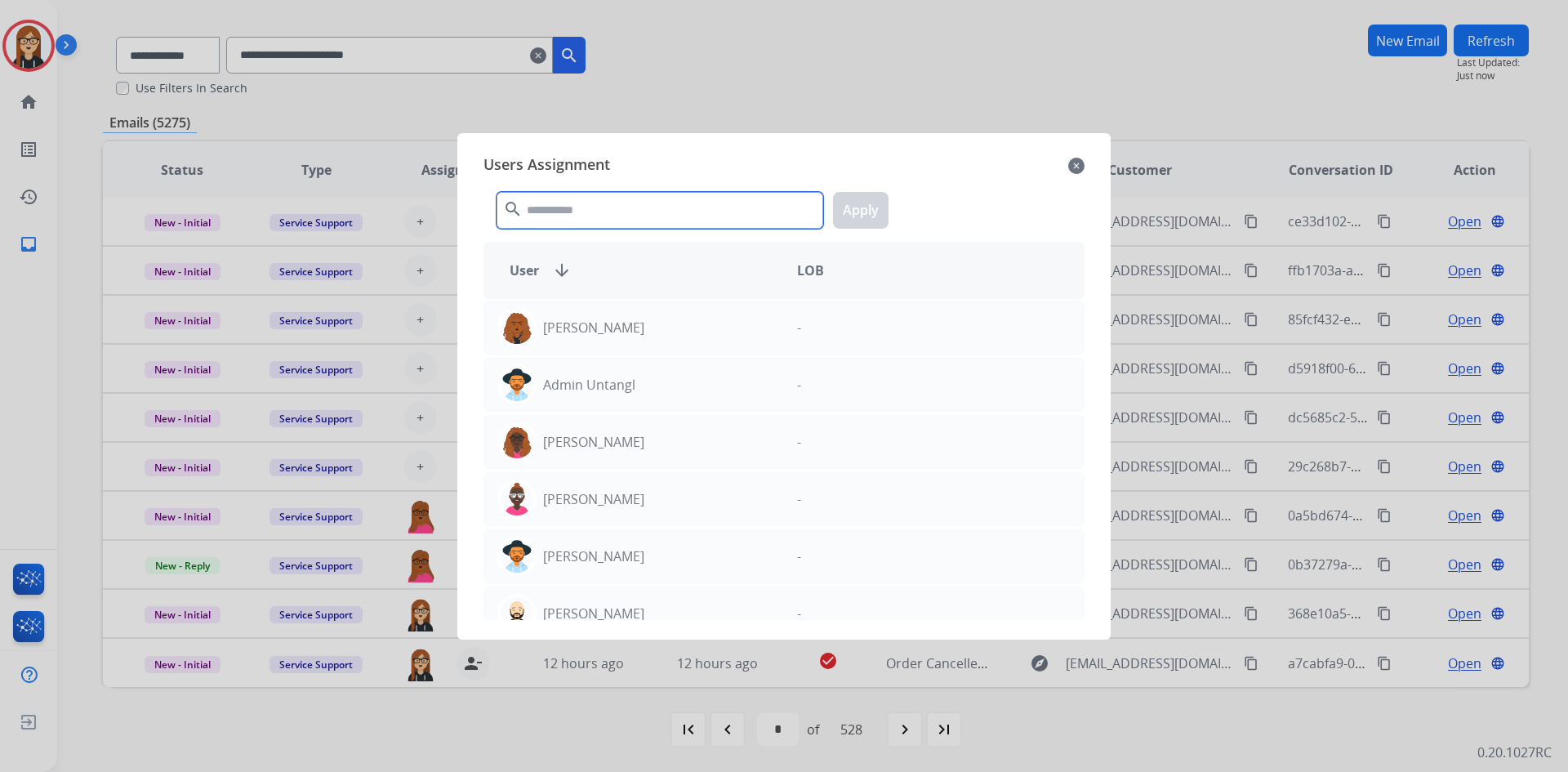
click at [592, 205] on input "text" at bounding box center [660, 210] width 327 height 36
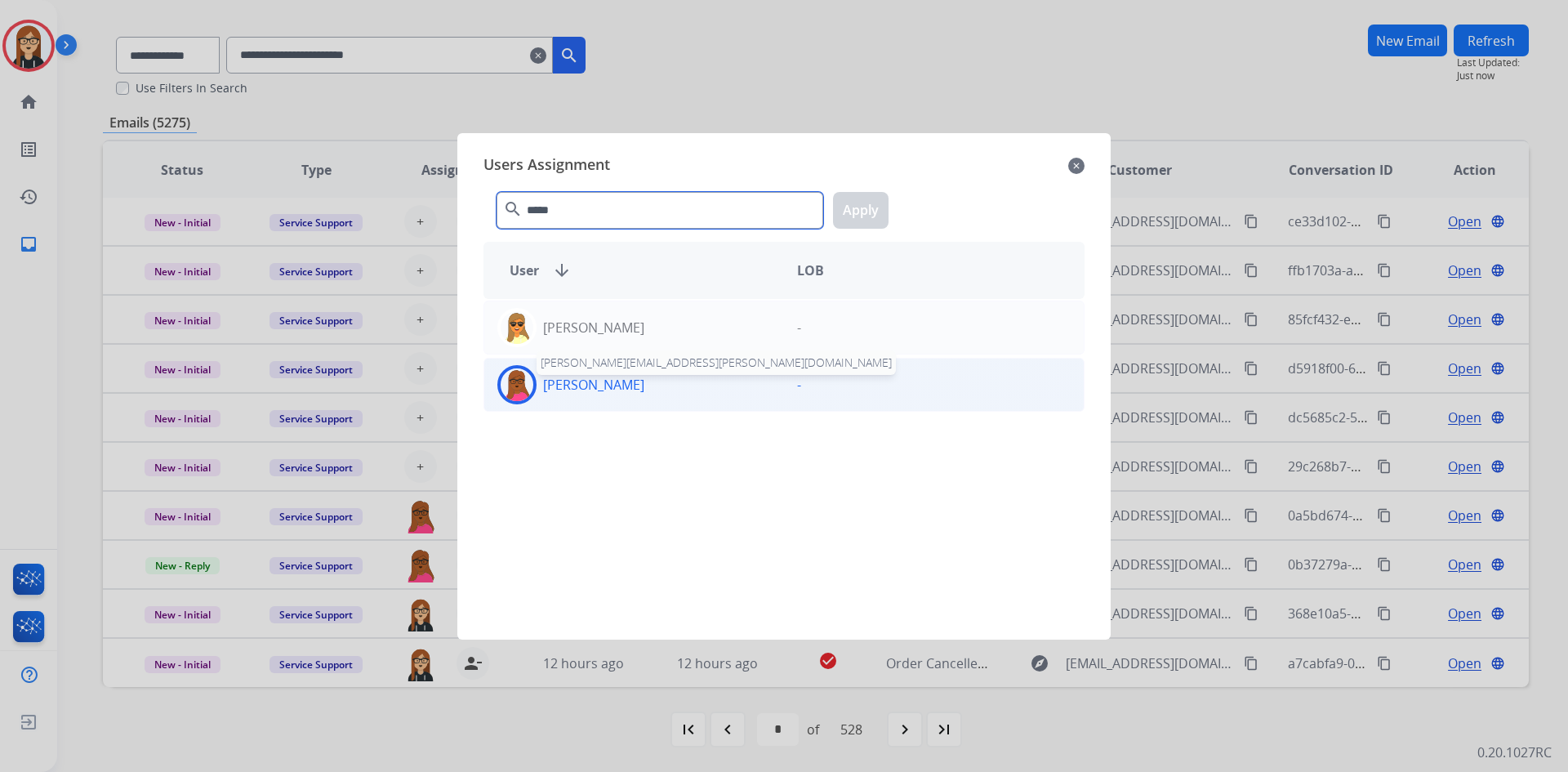
type input "*****"
click at [614, 384] on p "[PERSON_NAME]" at bounding box center [593, 385] width 101 height 20
click at [860, 210] on button "Apply" at bounding box center [861, 210] width 56 height 36
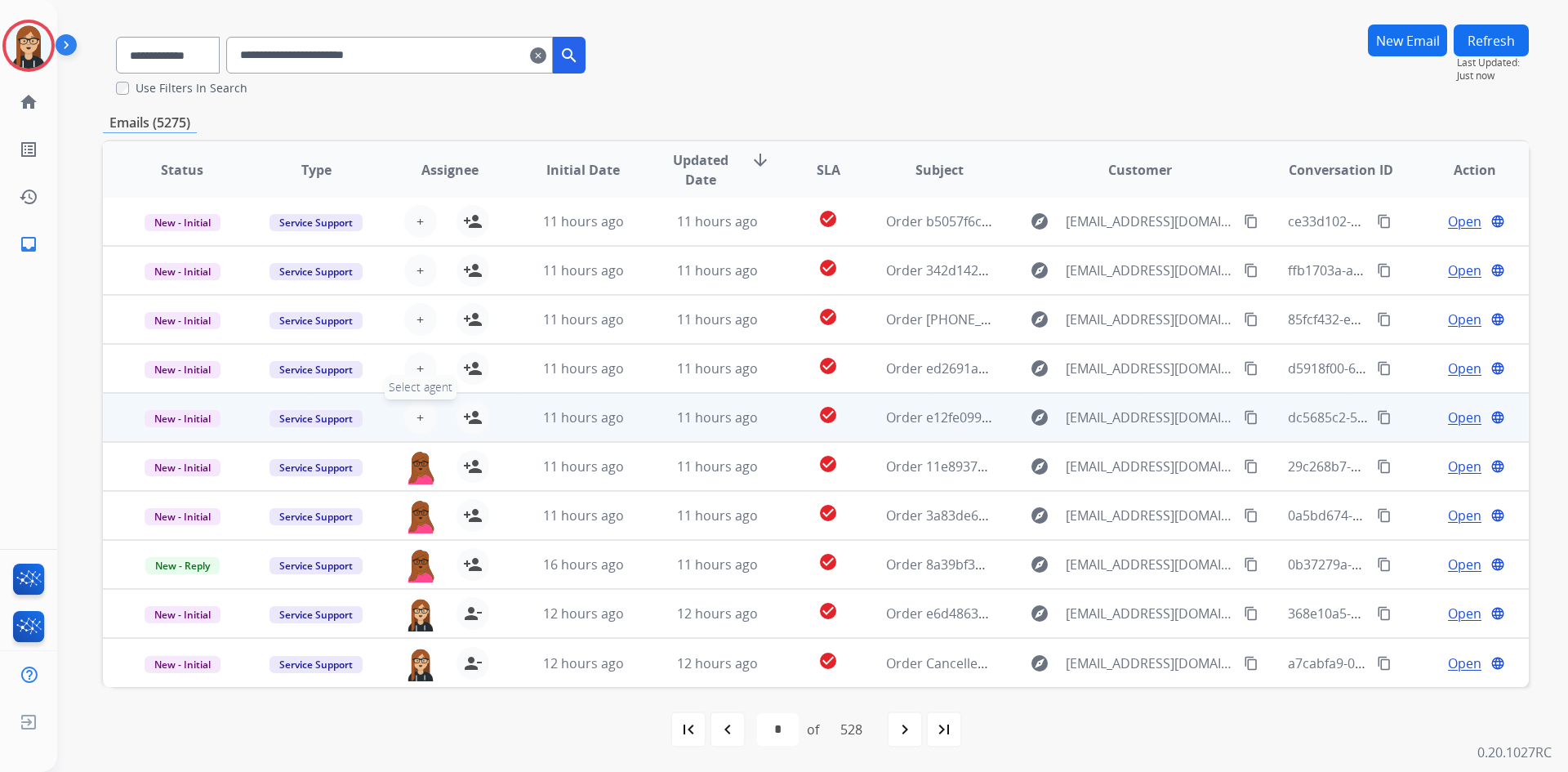
click at [419, 411] on span "+" at bounding box center [419, 417] width 7 height 20
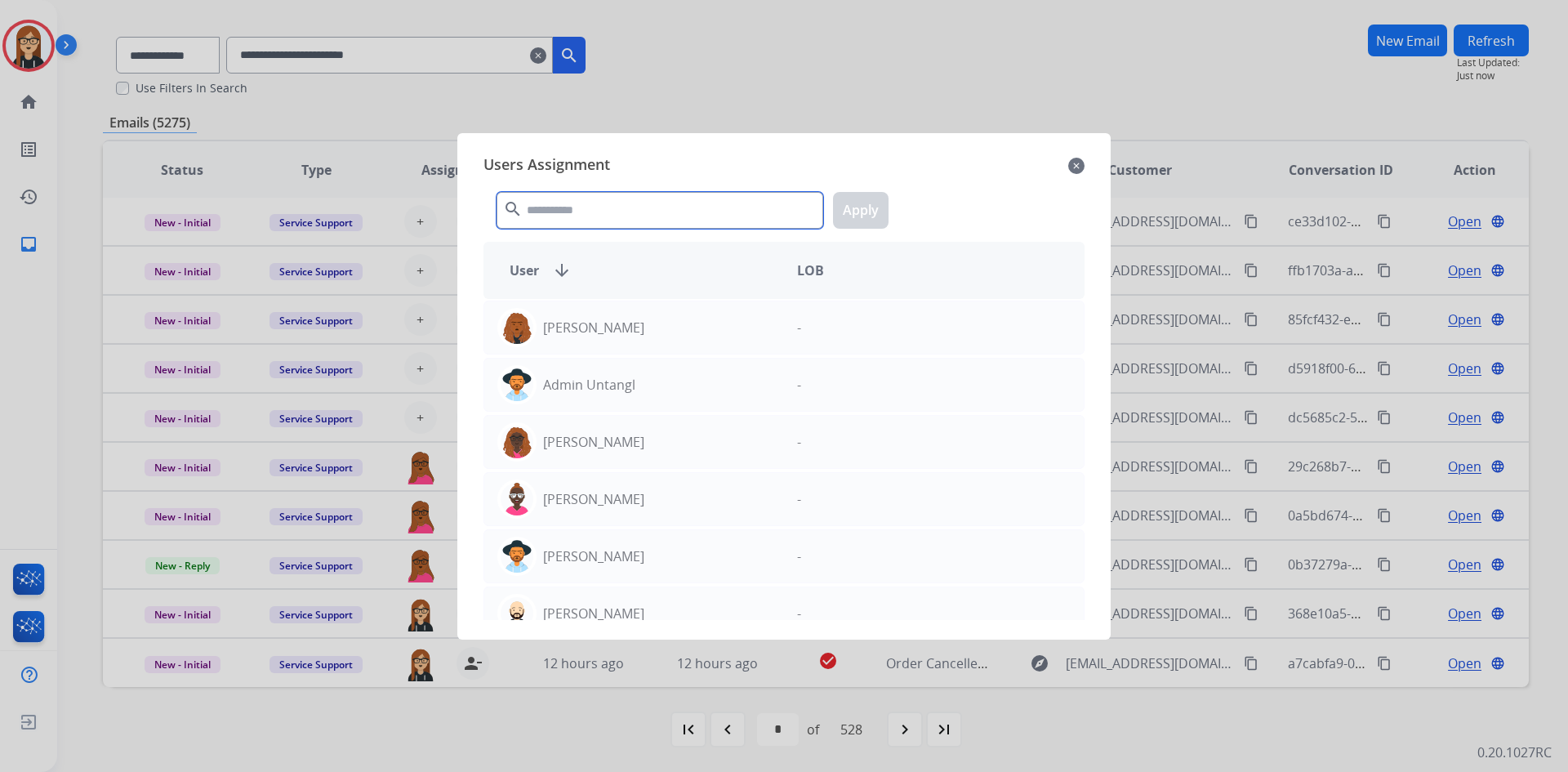
click at [568, 206] on input "text" at bounding box center [660, 210] width 327 height 36
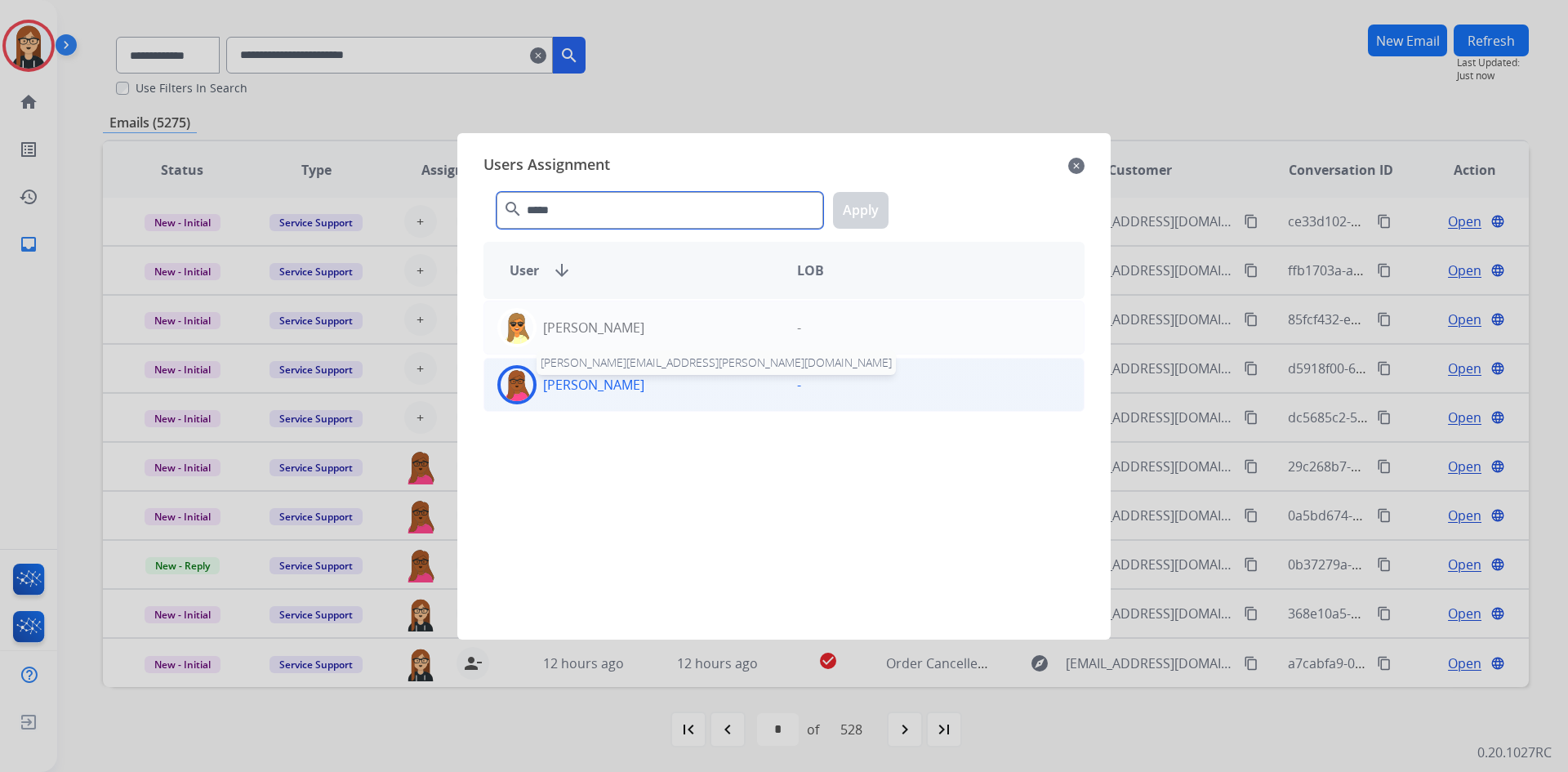
type input "*****"
click at [568, 382] on p "[PERSON_NAME]" at bounding box center [593, 385] width 101 height 20
click at [871, 206] on button "Apply" at bounding box center [861, 210] width 56 height 36
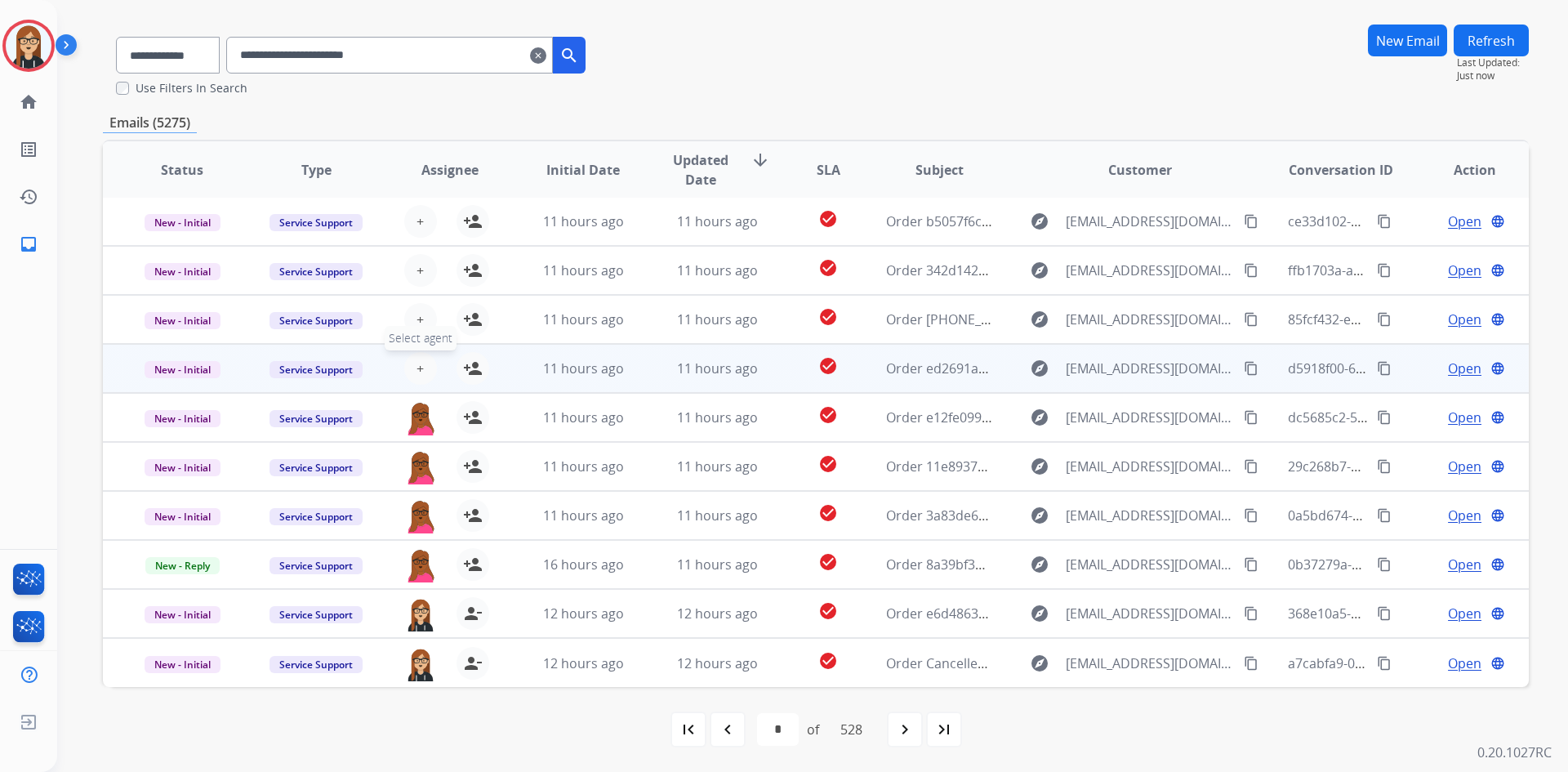
click at [422, 362] on button "+ Select agent" at bounding box center [420, 368] width 32 height 32
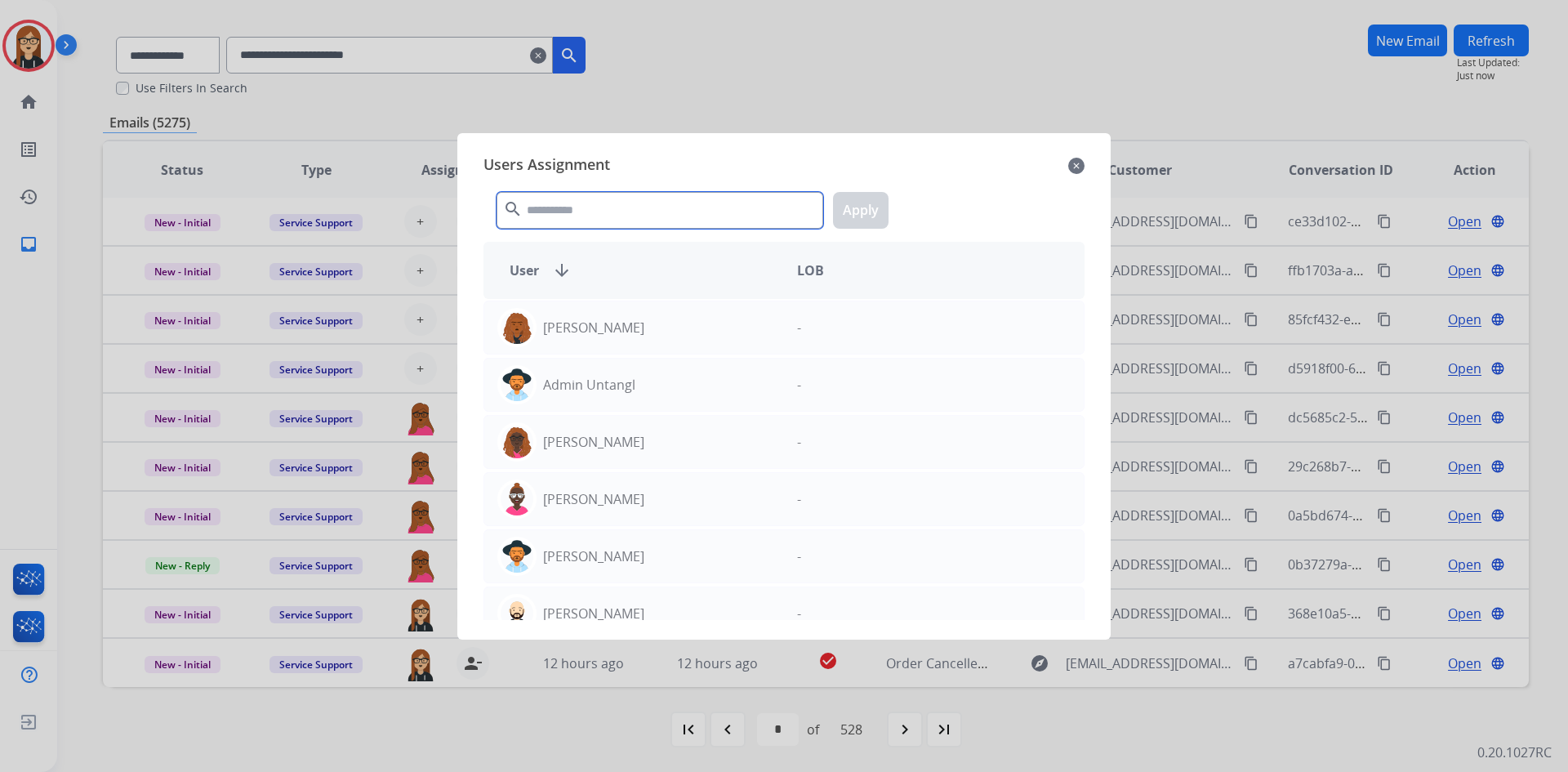
click at [586, 214] on input "text" at bounding box center [660, 210] width 327 height 36
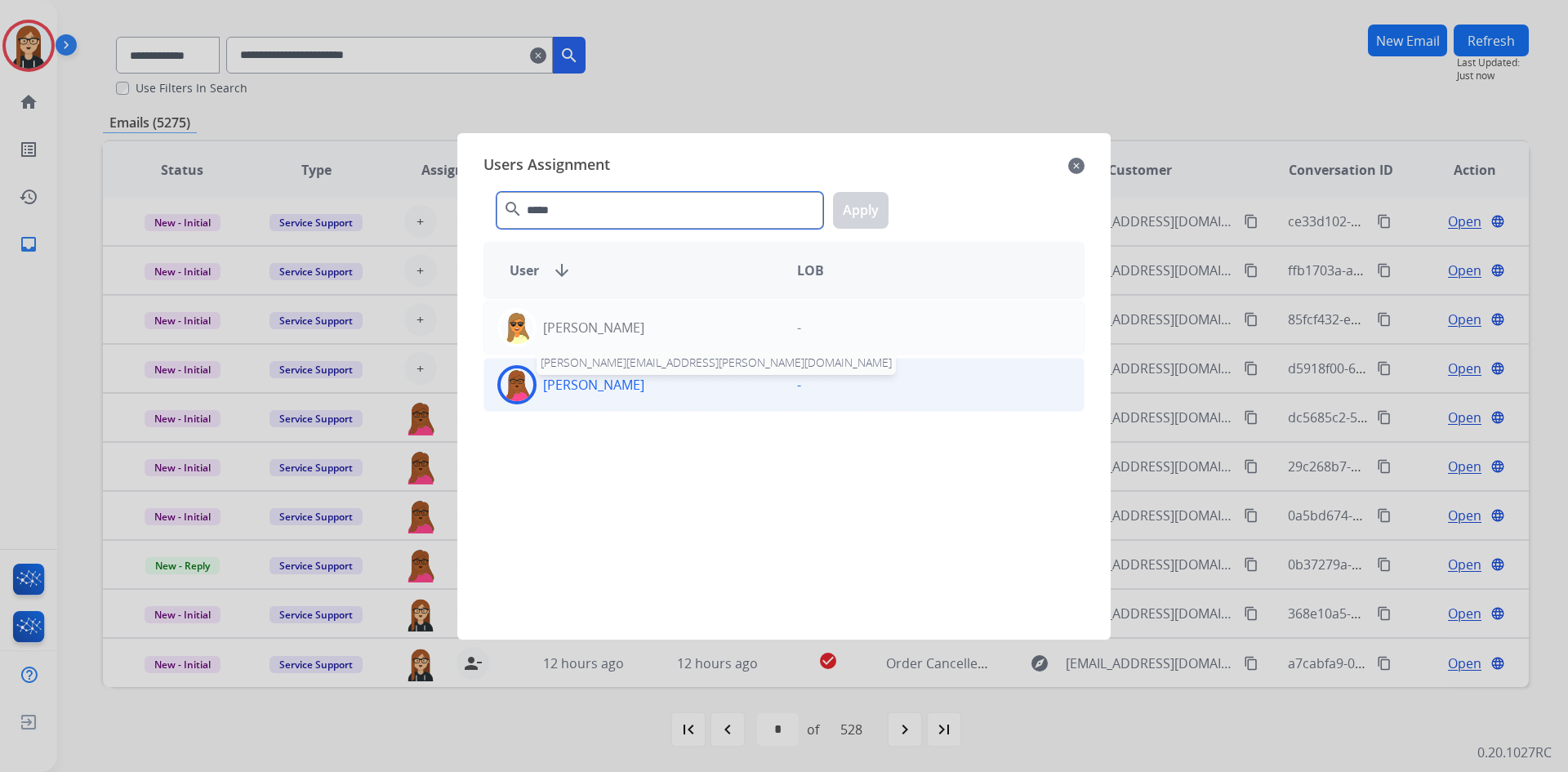
type input "*****"
click at [571, 387] on p "[PERSON_NAME]" at bounding box center [593, 385] width 101 height 20
click at [873, 211] on button "Apply" at bounding box center [861, 210] width 56 height 36
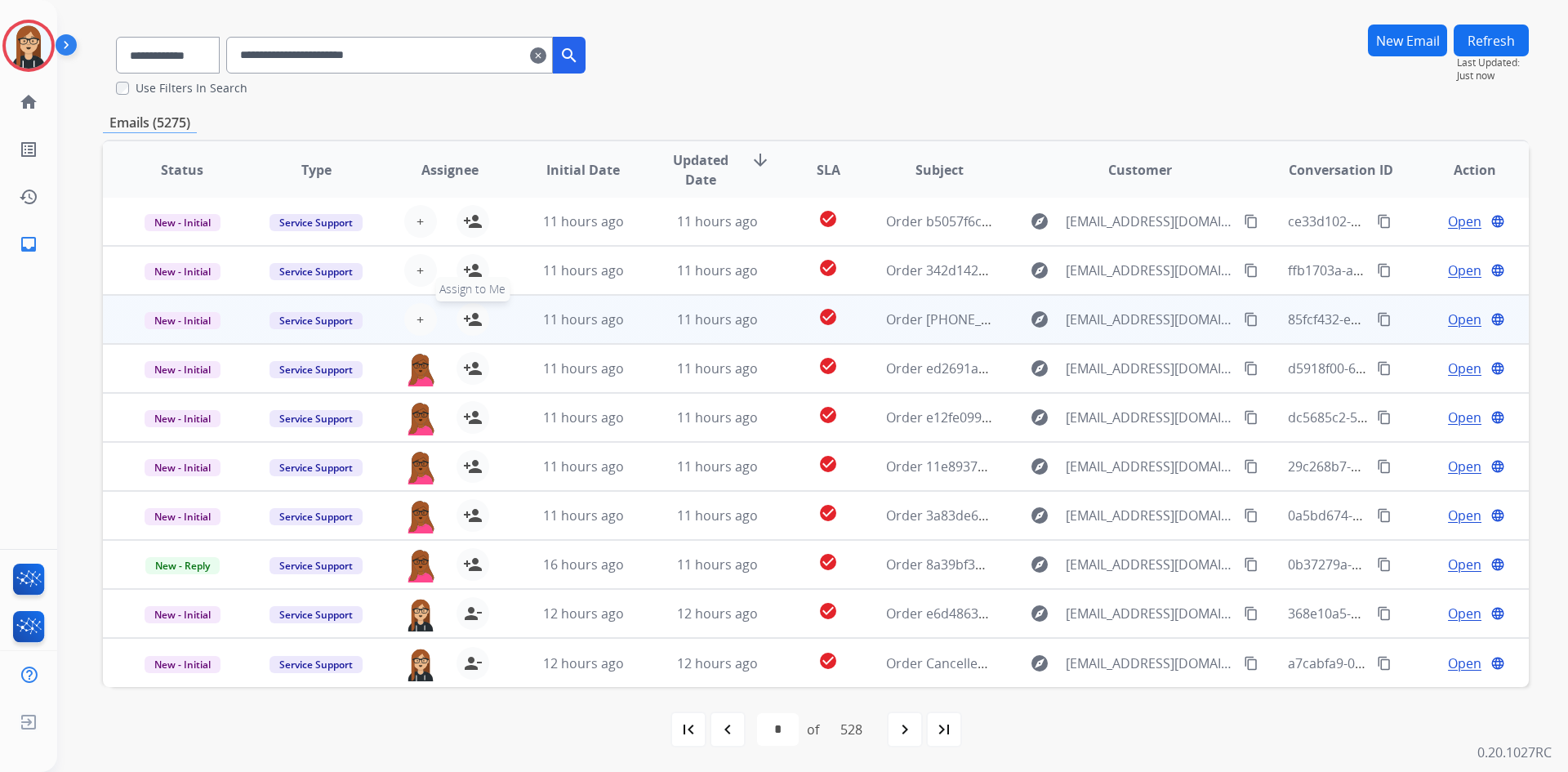
click at [473, 308] on button "person_add Assign to Me" at bounding box center [472, 319] width 32 height 32
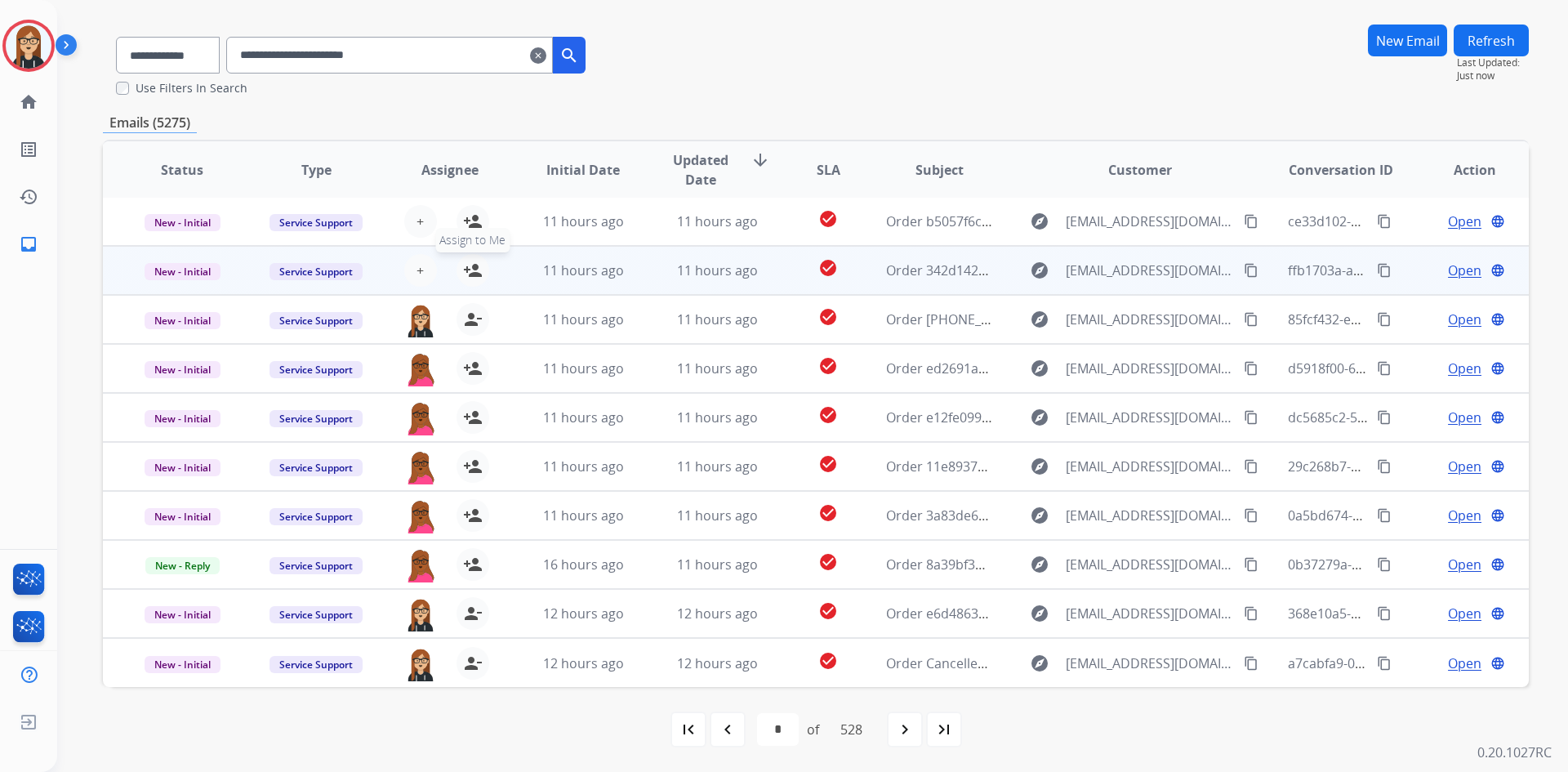
click at [473, 266] on mat-icon "person_add" at bounding box center [473, 270] width 20 height 20
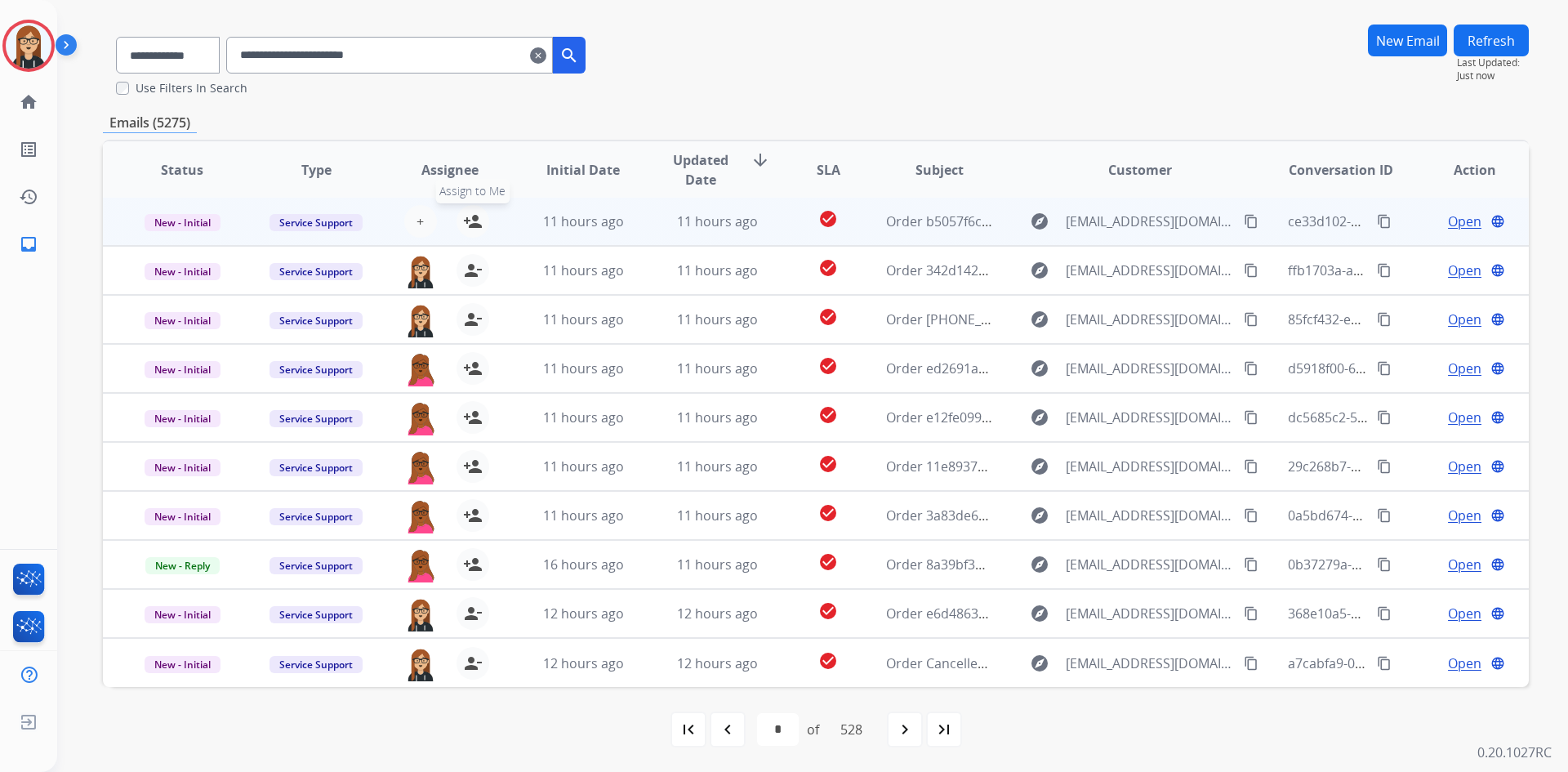
click at [473, 224] on mat-icon "person_add" at bounding box center [473, 221] width 20 height 20
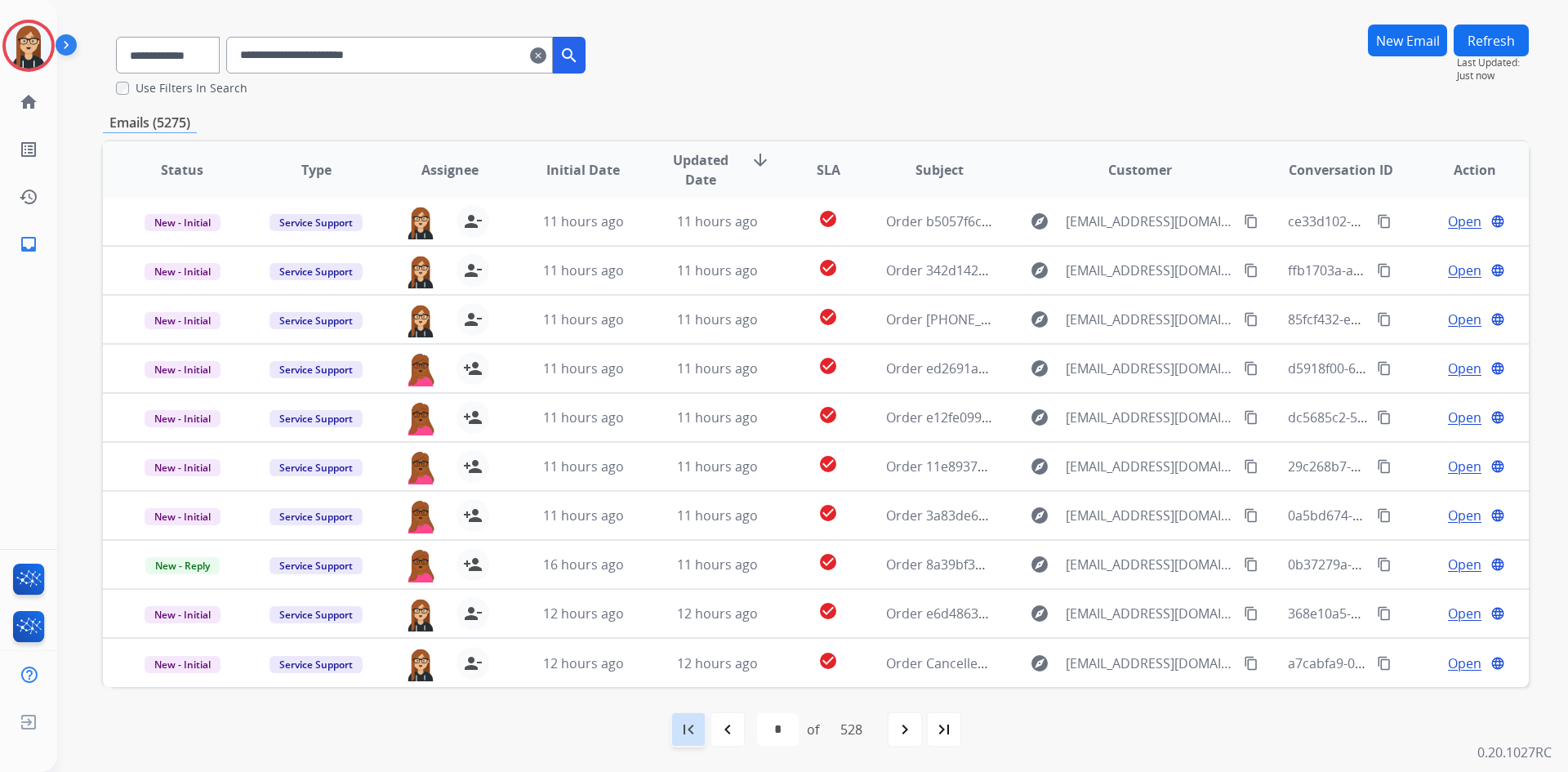
click at [682, 736] on mat-icon "first_page" at bounding box center [688, 730] width 20 height 20
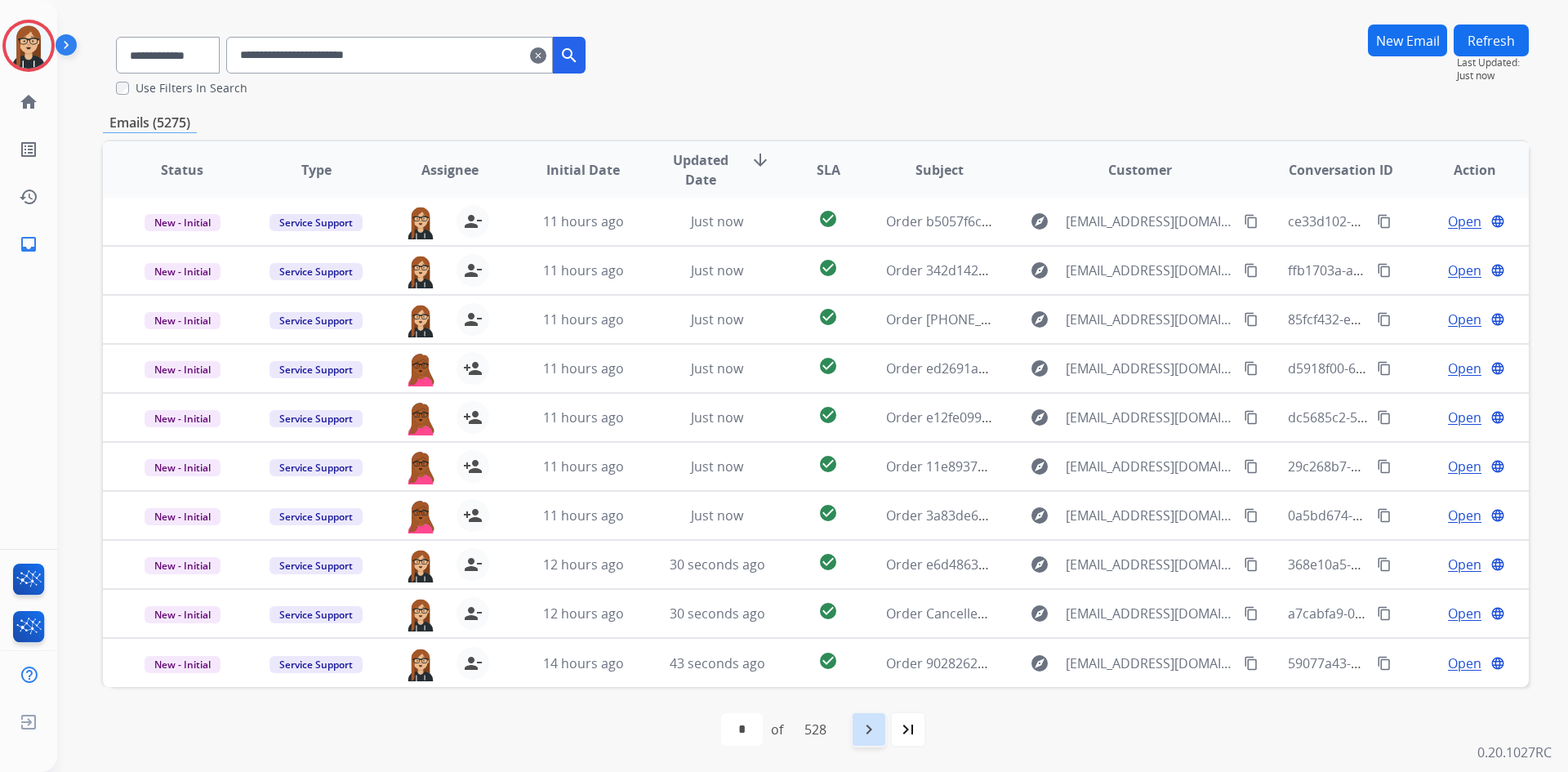
click at [871, 728] on mat-icon "navigate_next" at bounding box center [869, 730] width 20 height 20
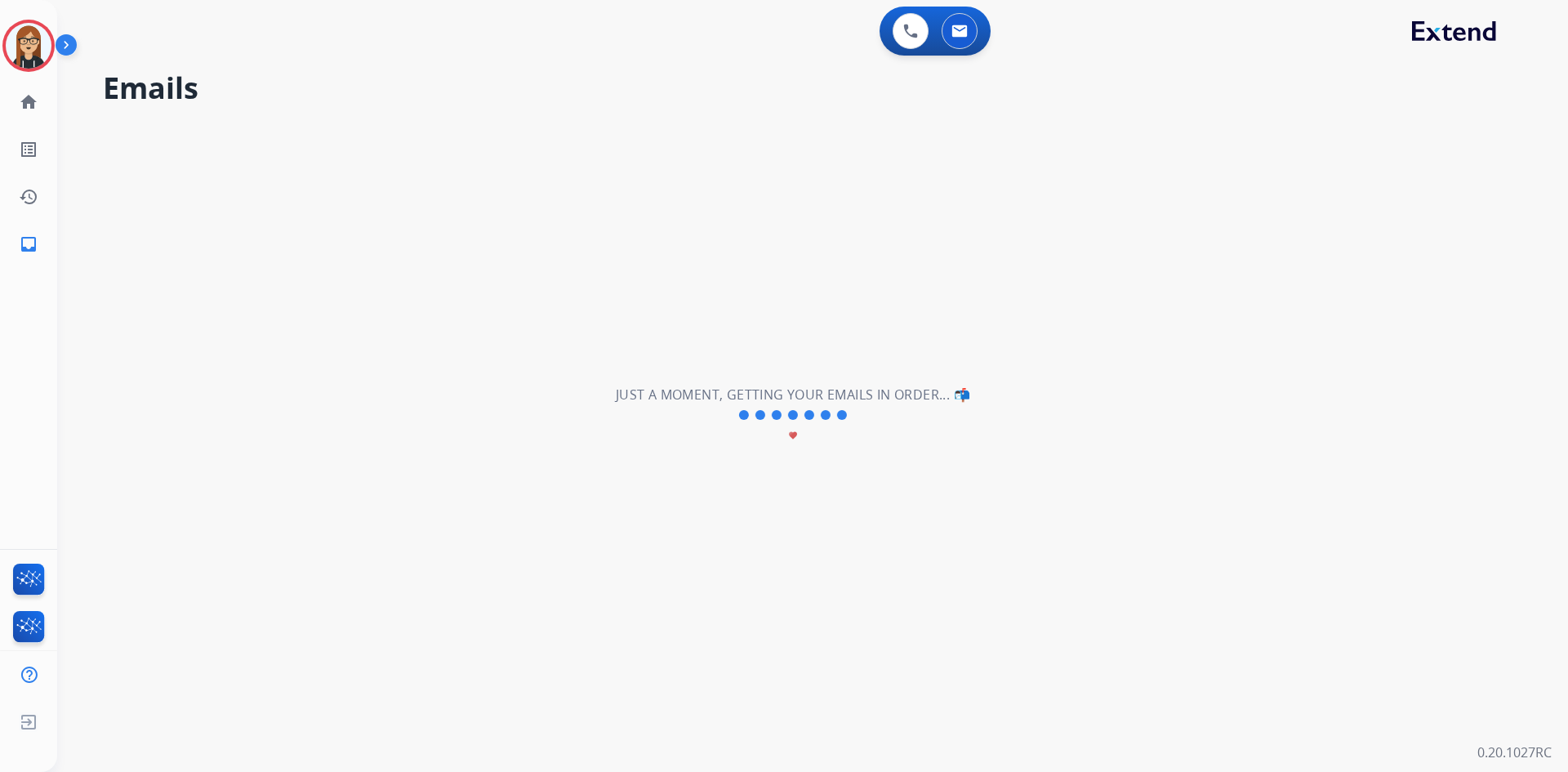
scroll to position [0, 0]
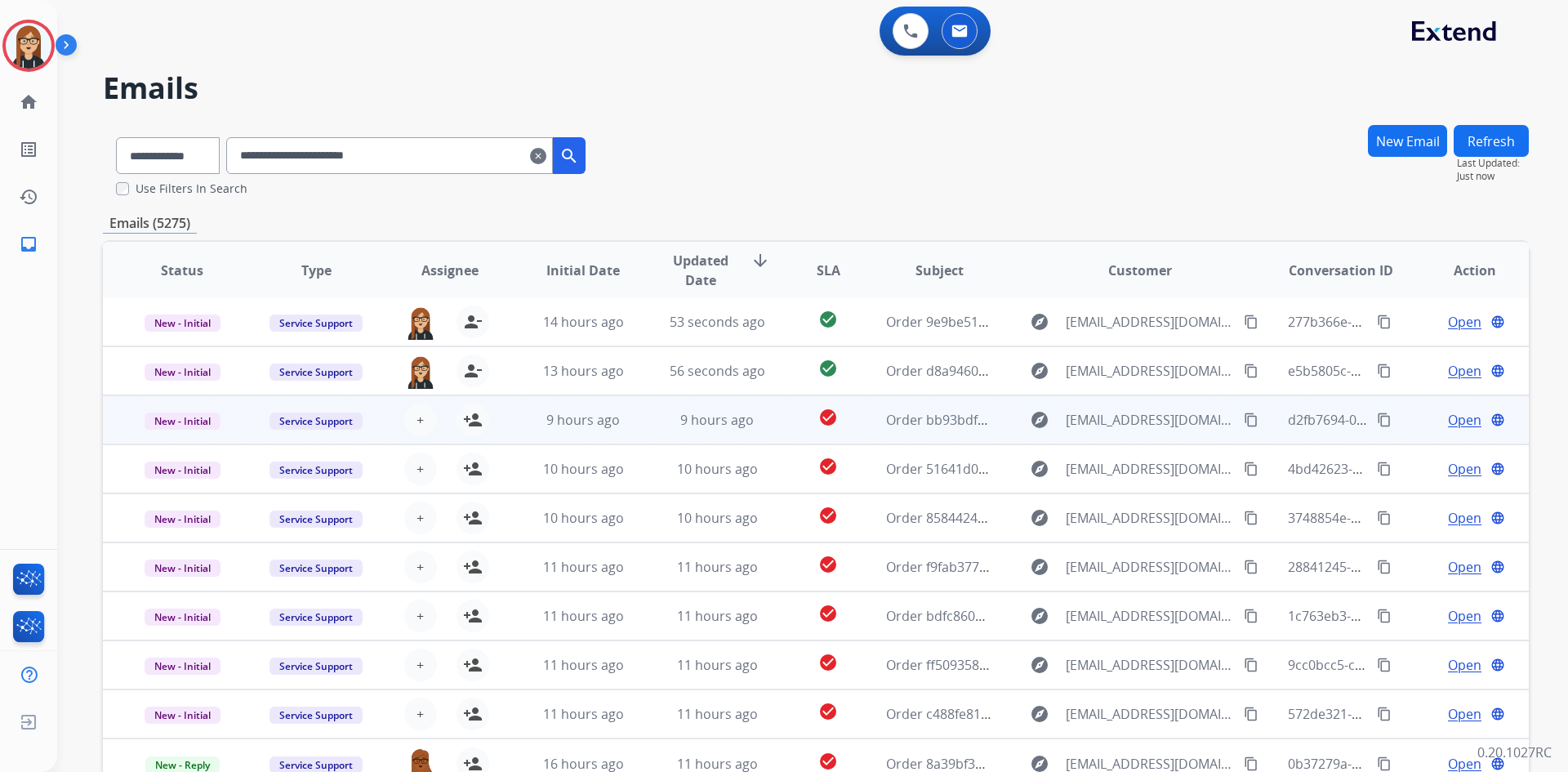
click at [1448, 422] on span "Open" at bounding box center [1465, 420] width 33 height 20
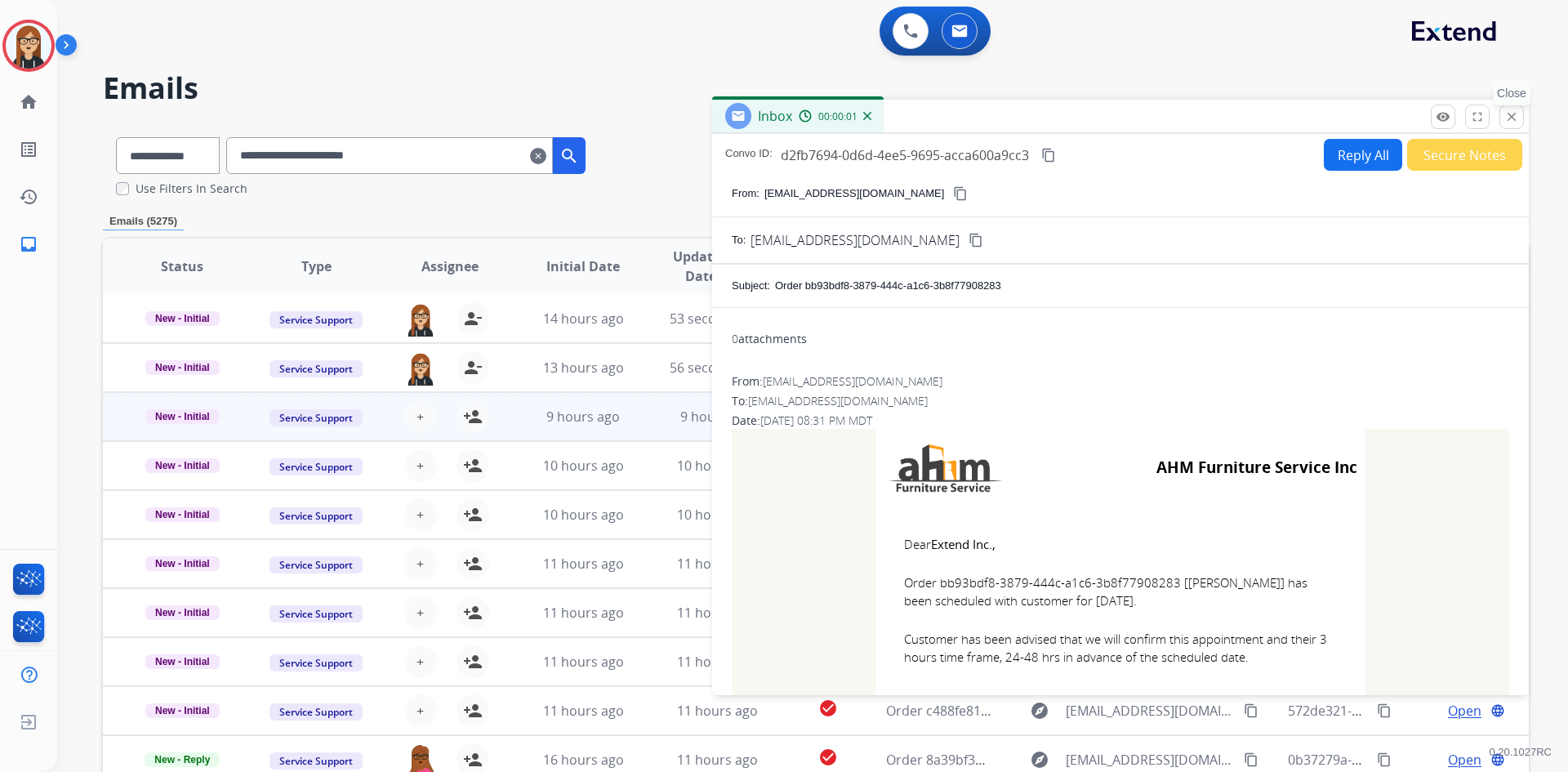
click at [1510, 119] on mat-icon "close" at bounding box center [1511, 116] width 15 height 15
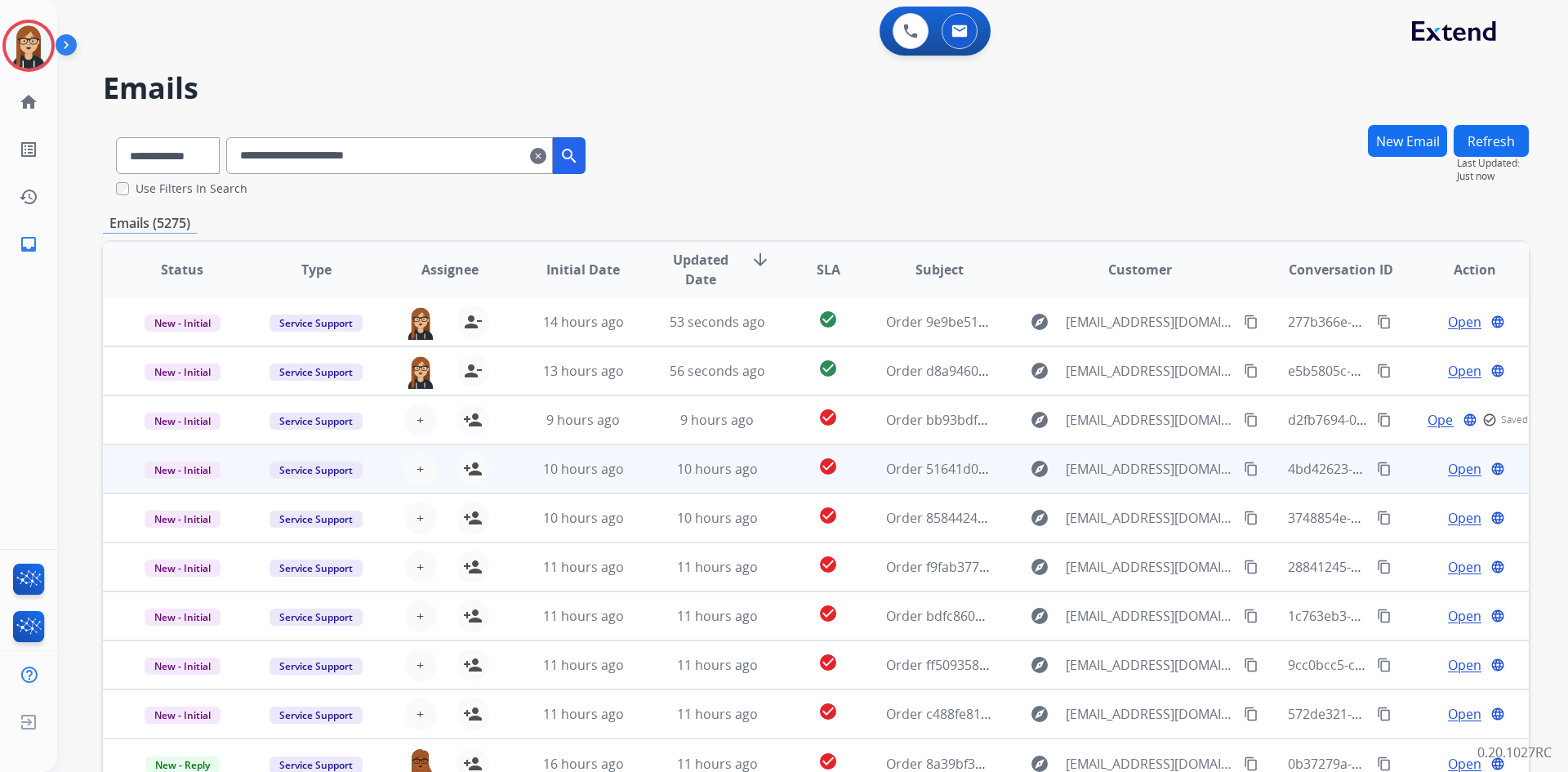
click at [1456, 469] on span "Open" at bounding box center [1465, 469] width 33 height 20
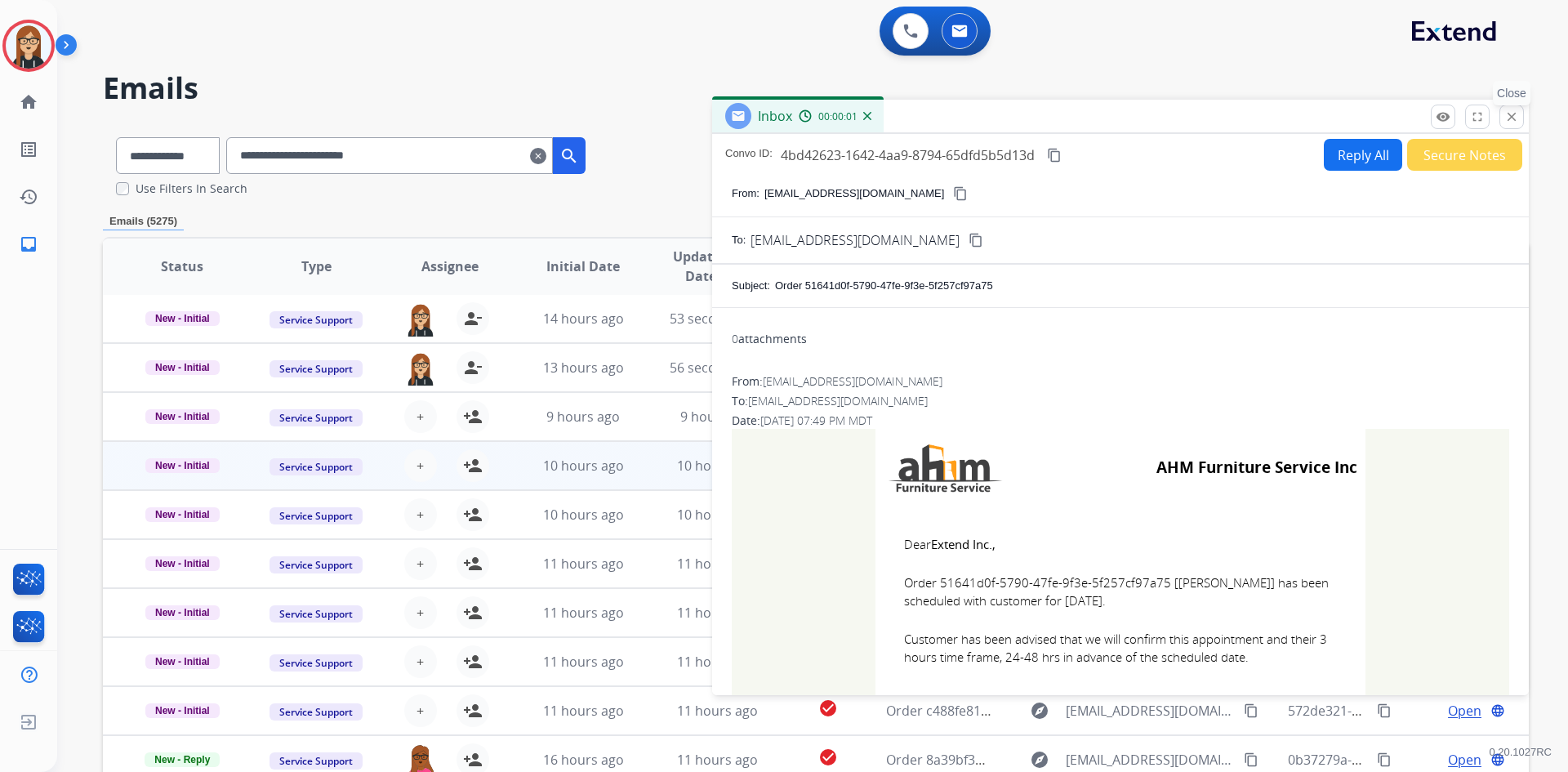
click at [1511, 126] on button "close Close" at bounding box center [1511, 116] width 25 height 25
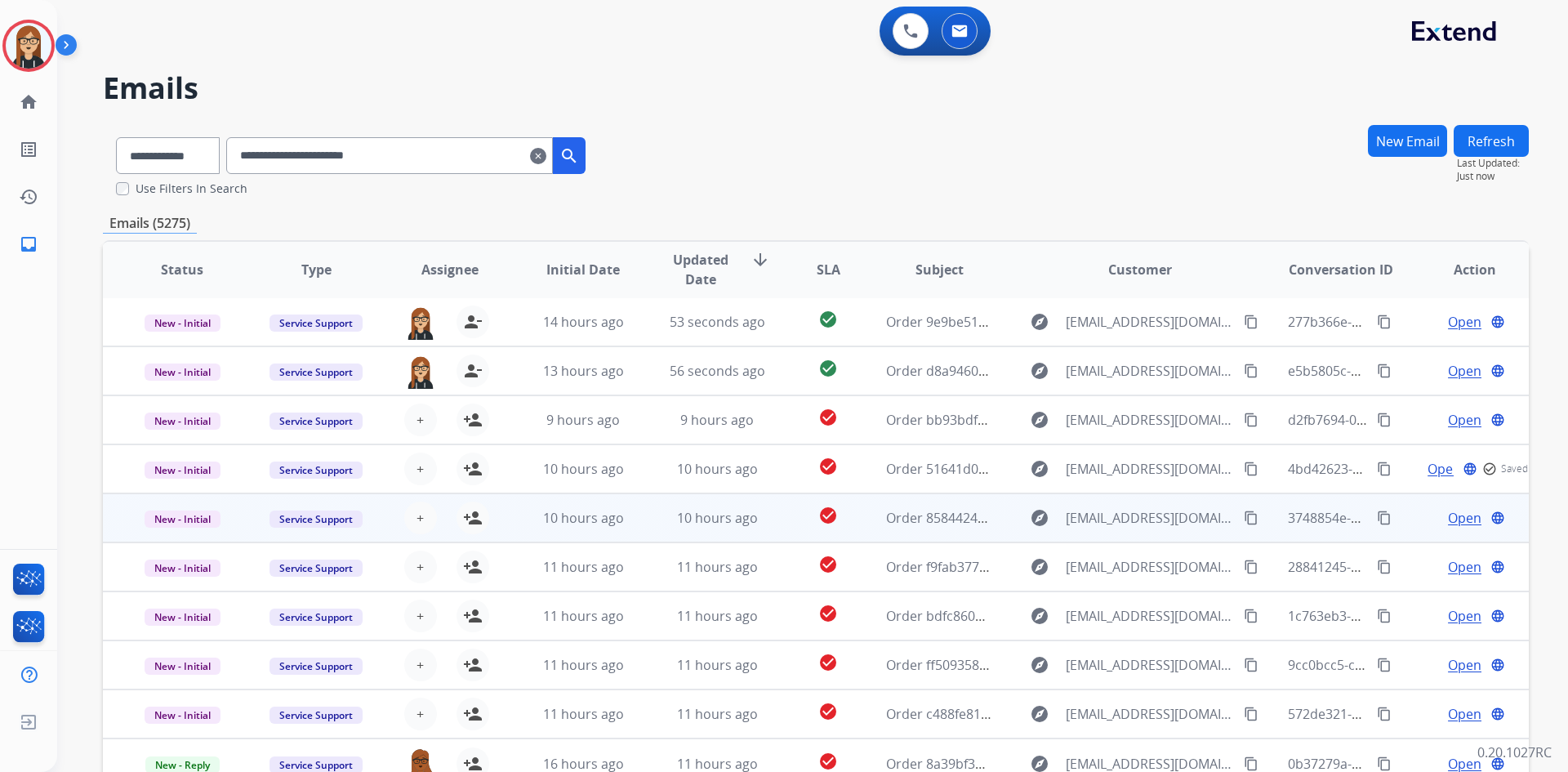
click at [1462, 515] on span "Open" at bounding box center [1465, 518] width 33 height 20
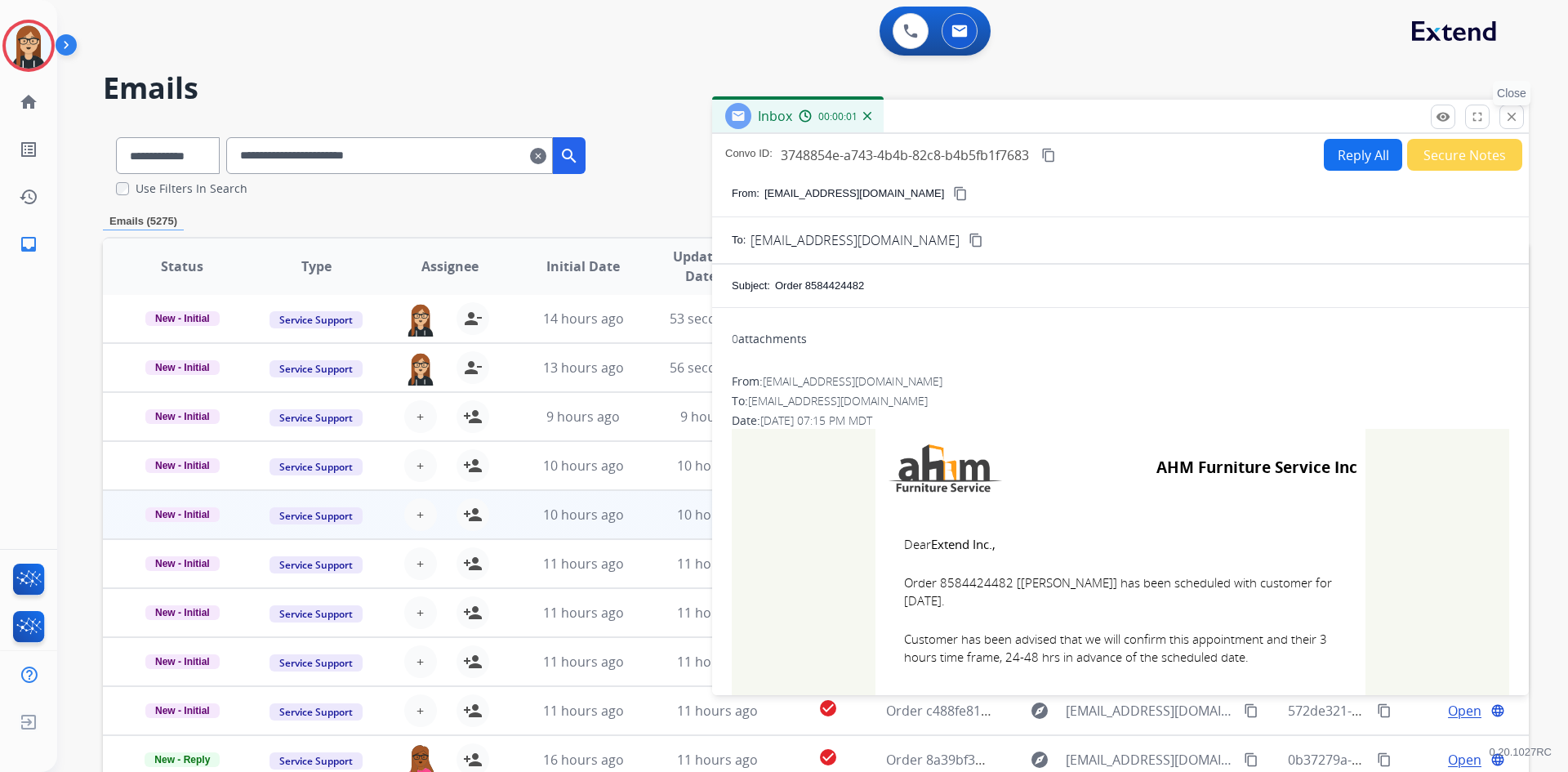
click at [1500, 123] on button "close Close" at bounding box center [1511, 116] width 25 height 25
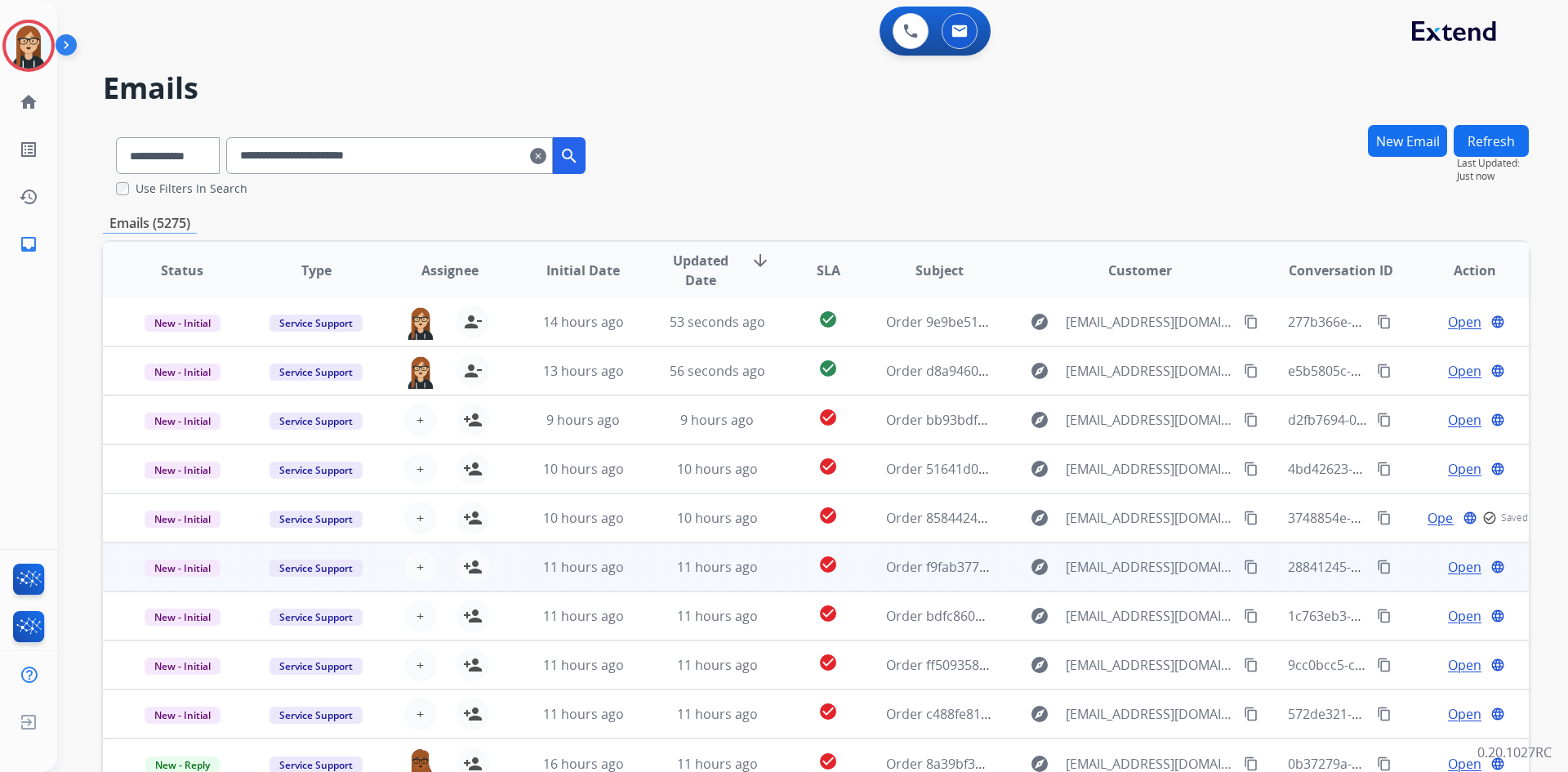
click at [1461, 566] on span "Open" at bounding box center [1465, 567] width 33 height 20
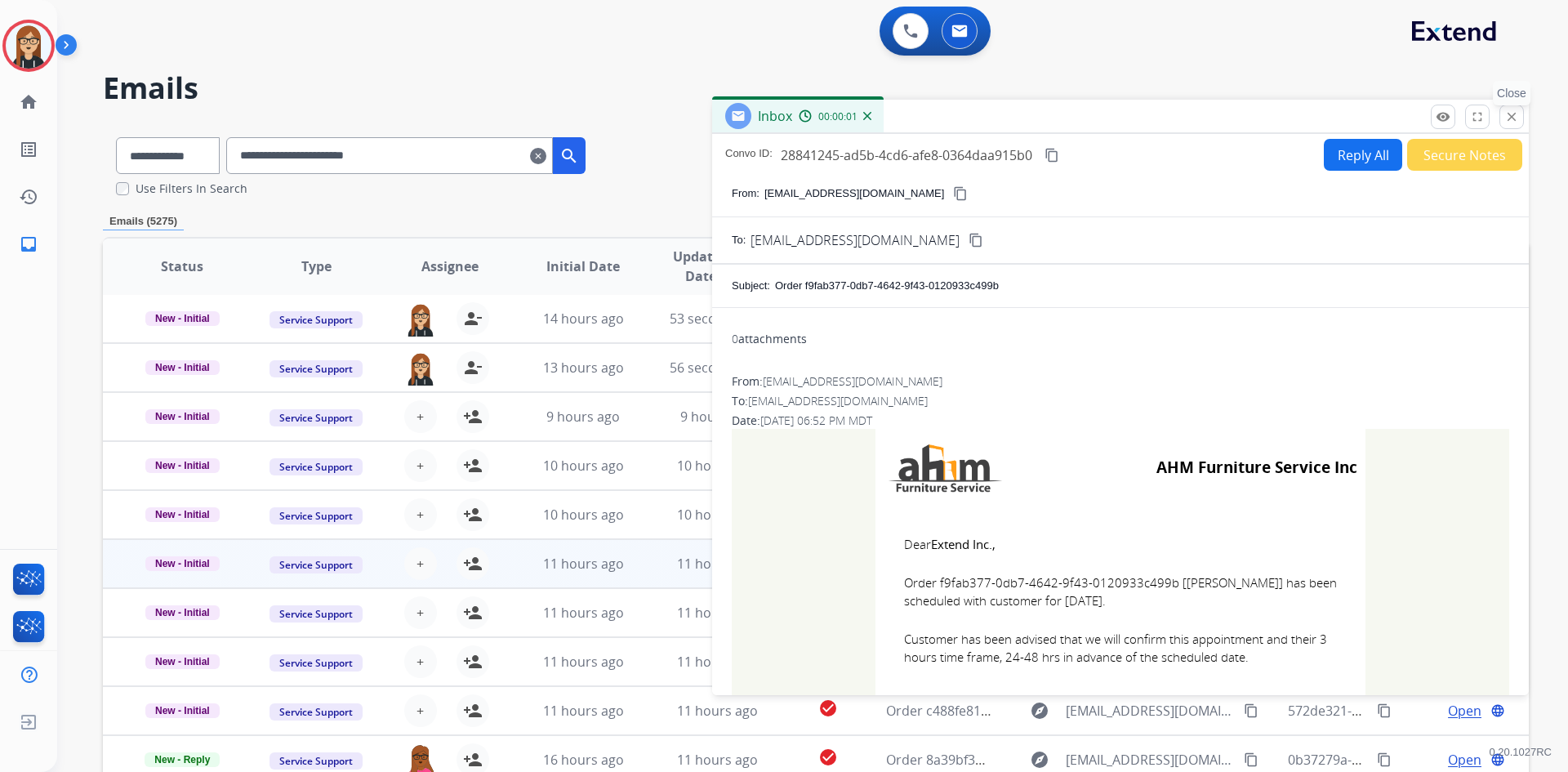
click at [1507, 118] on mat-icon "close" at bounding box center [1511, 116] width 15 height 15
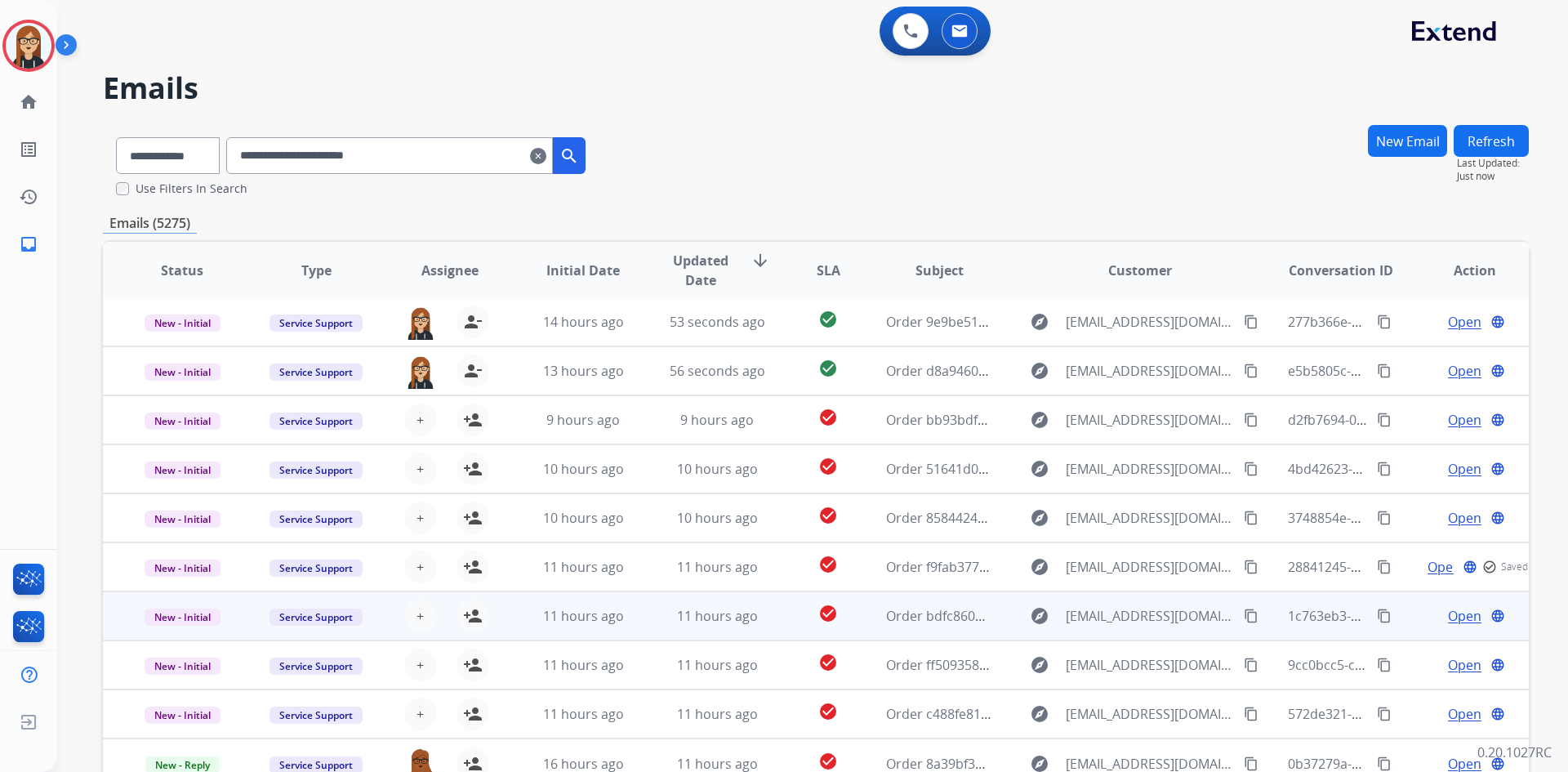
click at [1454, 613] on span "Open" at bounding box center [1465, 616] width 33 height 20
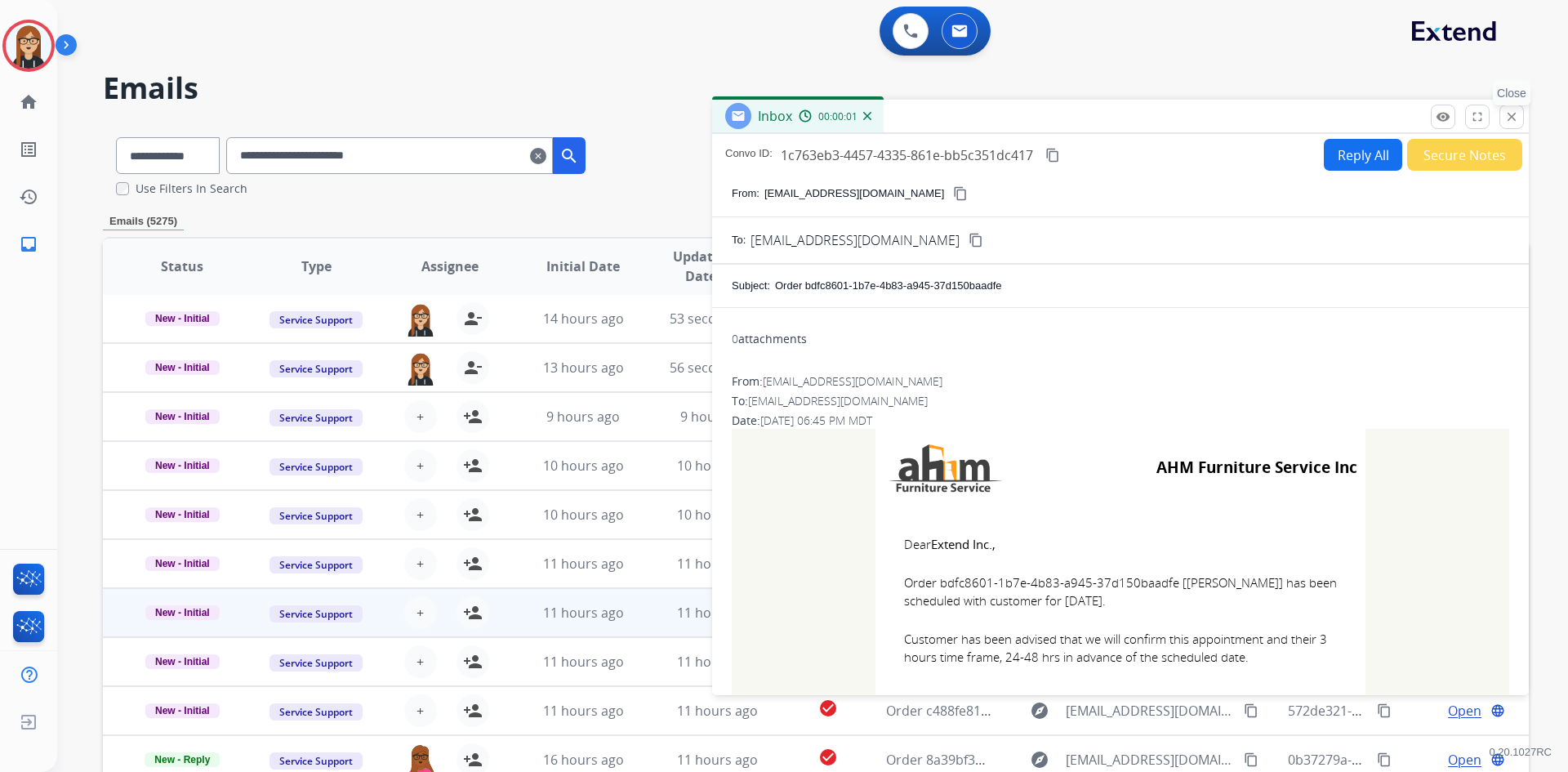
click at [1506, 120] on mat-icon "close" at bounding box center [1511, 116] width 15 height 15
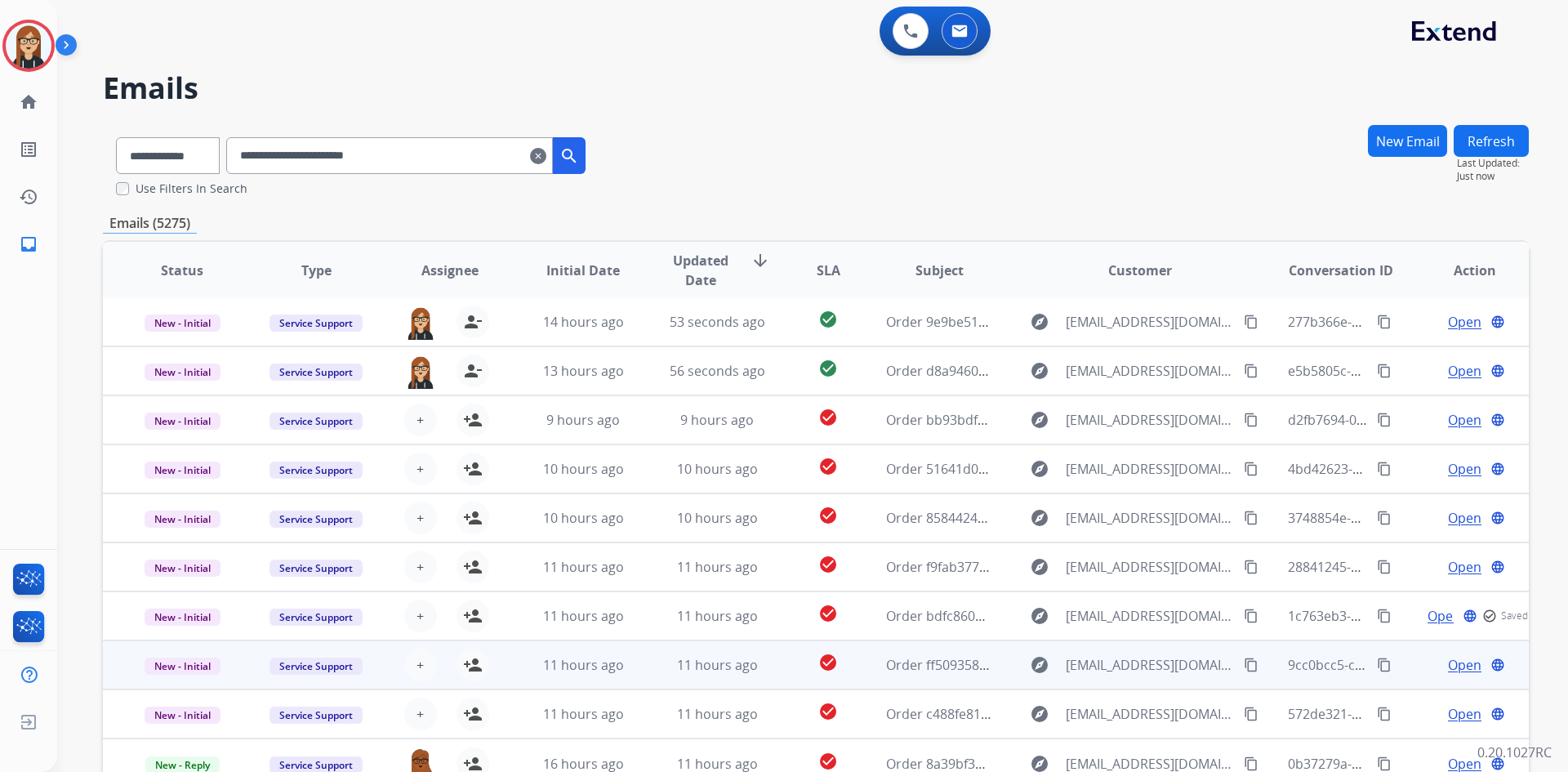
click at [1456, 664] on span "Open" at bounding box center [1465, 665] width 33 height 20
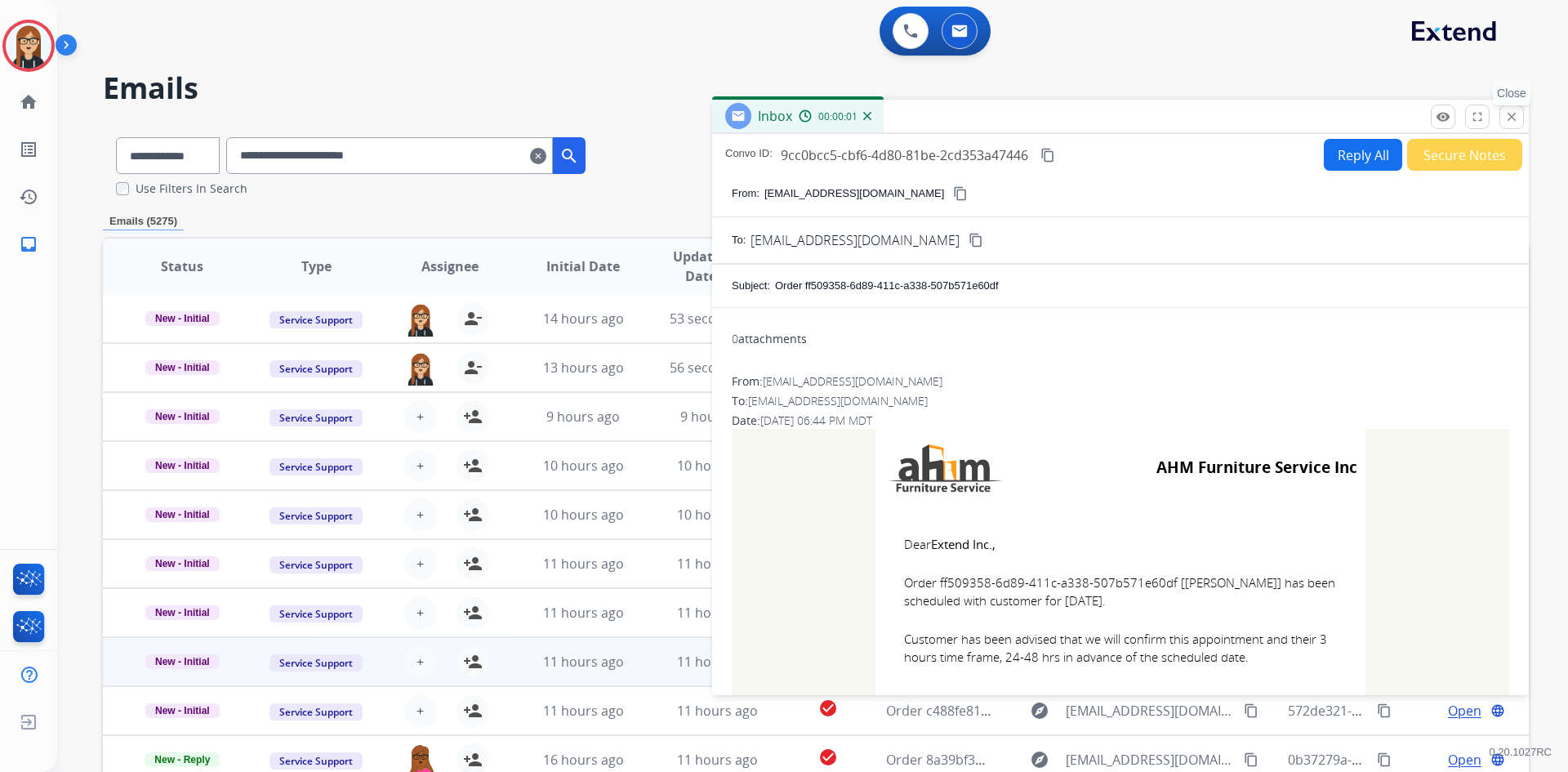
click at [1509, 117] on mat-icon "close" at bounding box center [1511, 116] width 15 height 15
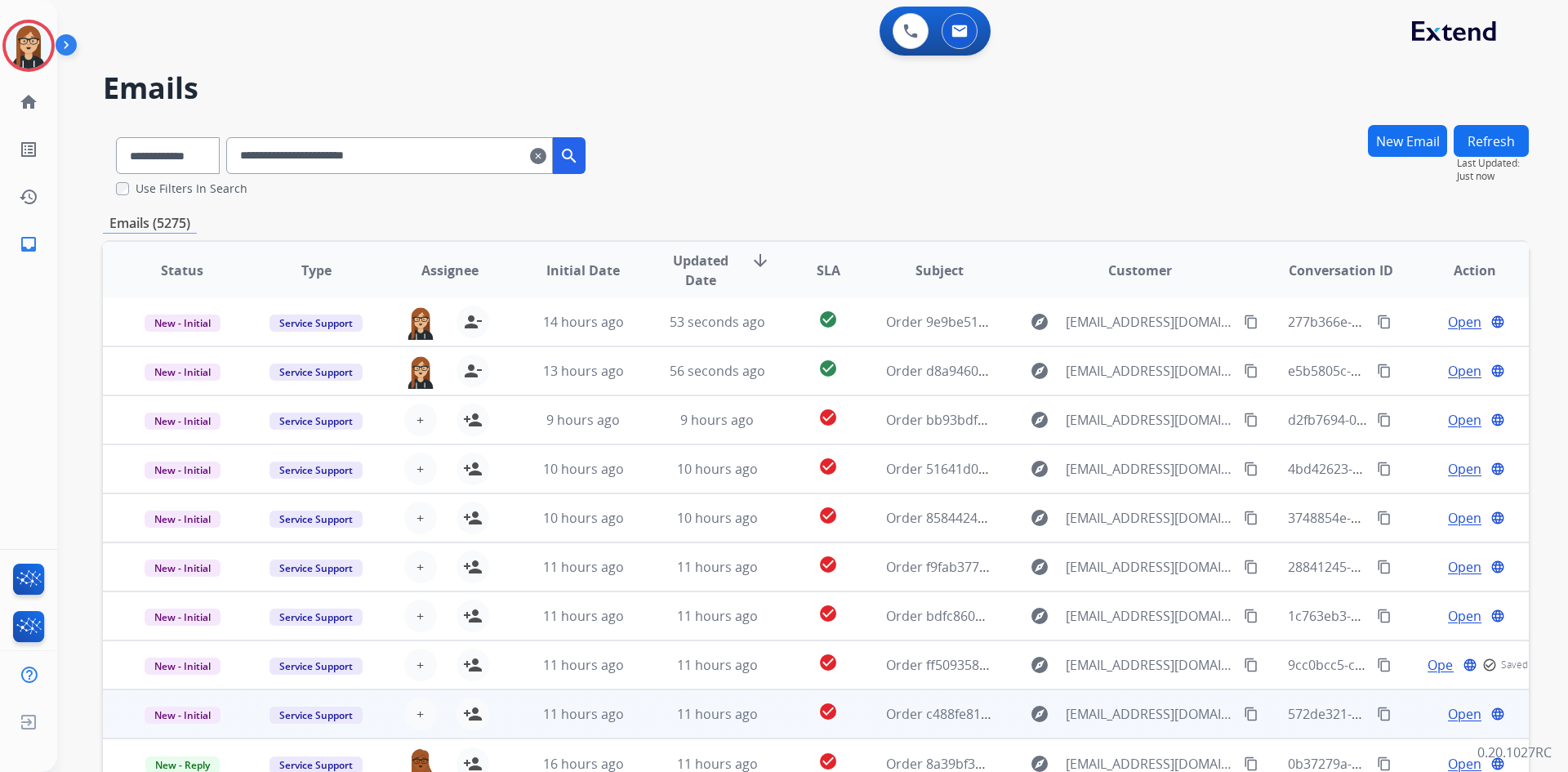
click at [1448, 715] on span "Open" at bounding box center [1465, 714] width 33 height 20
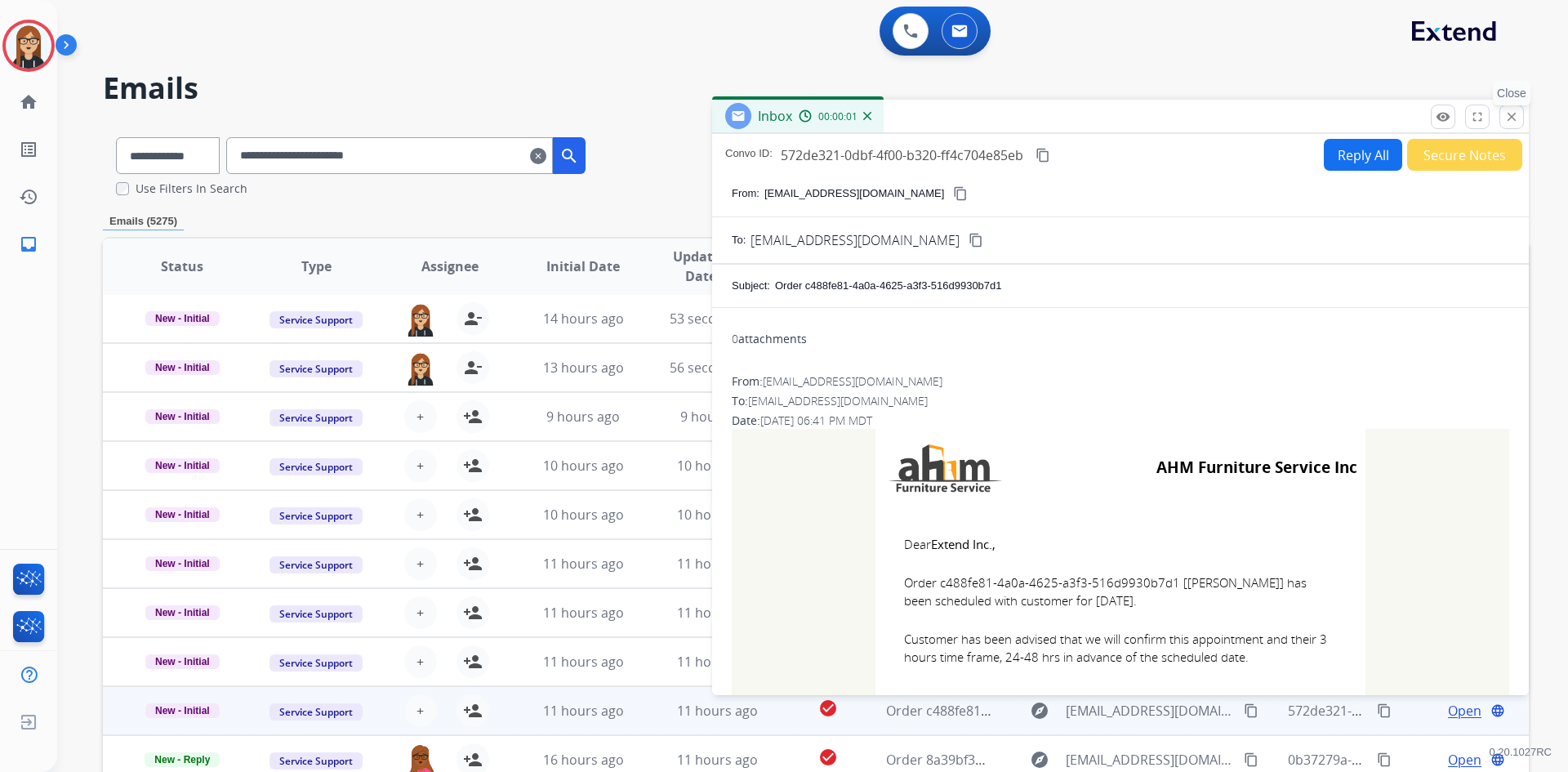
click at [1513, 105] on button "close Close" at bounding box center [1511, 116] width 25 height 25
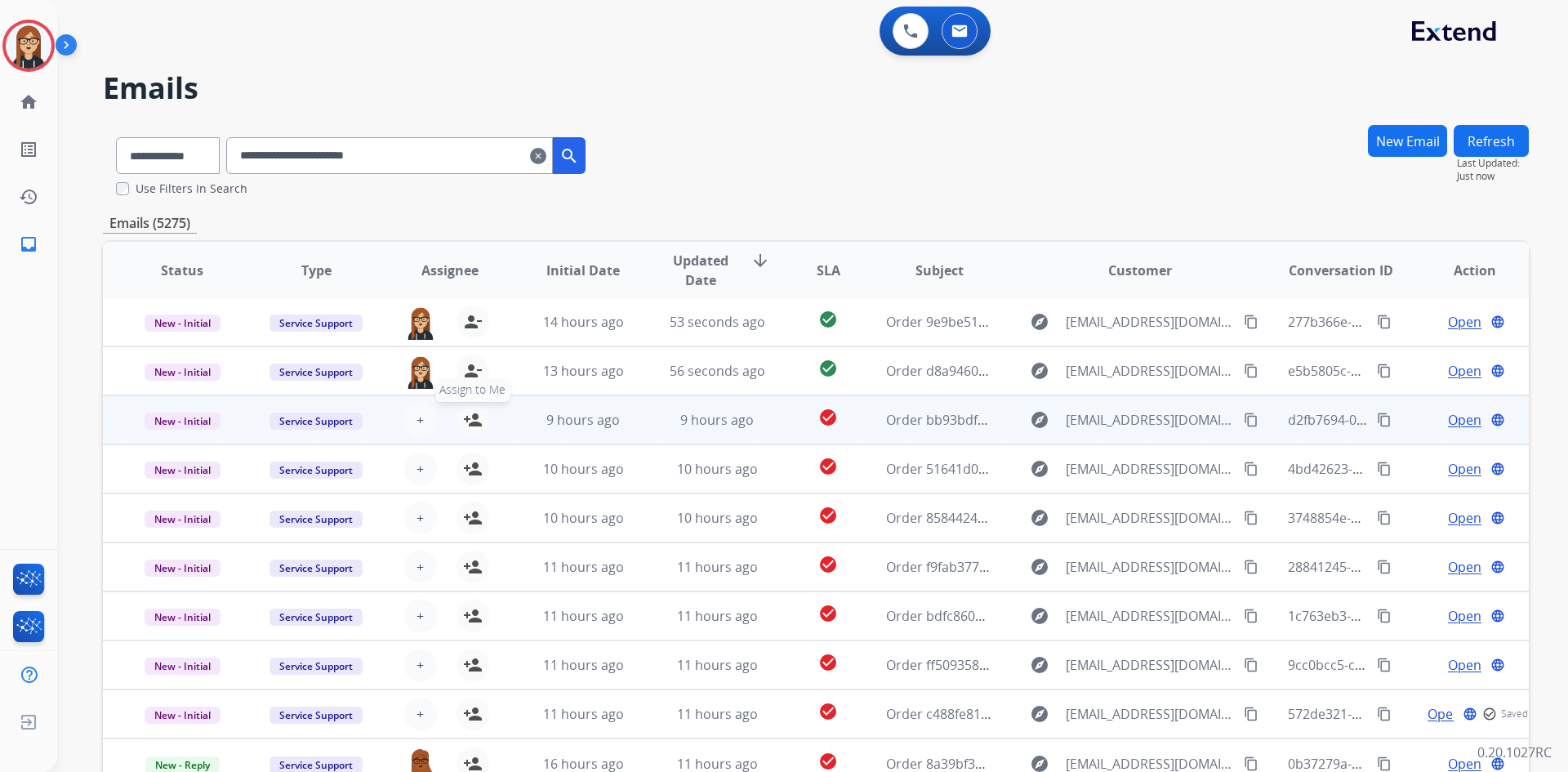
click at [479, 420] on mat-icon "person_add" at bounding box center [473, 420] width 20 height 20
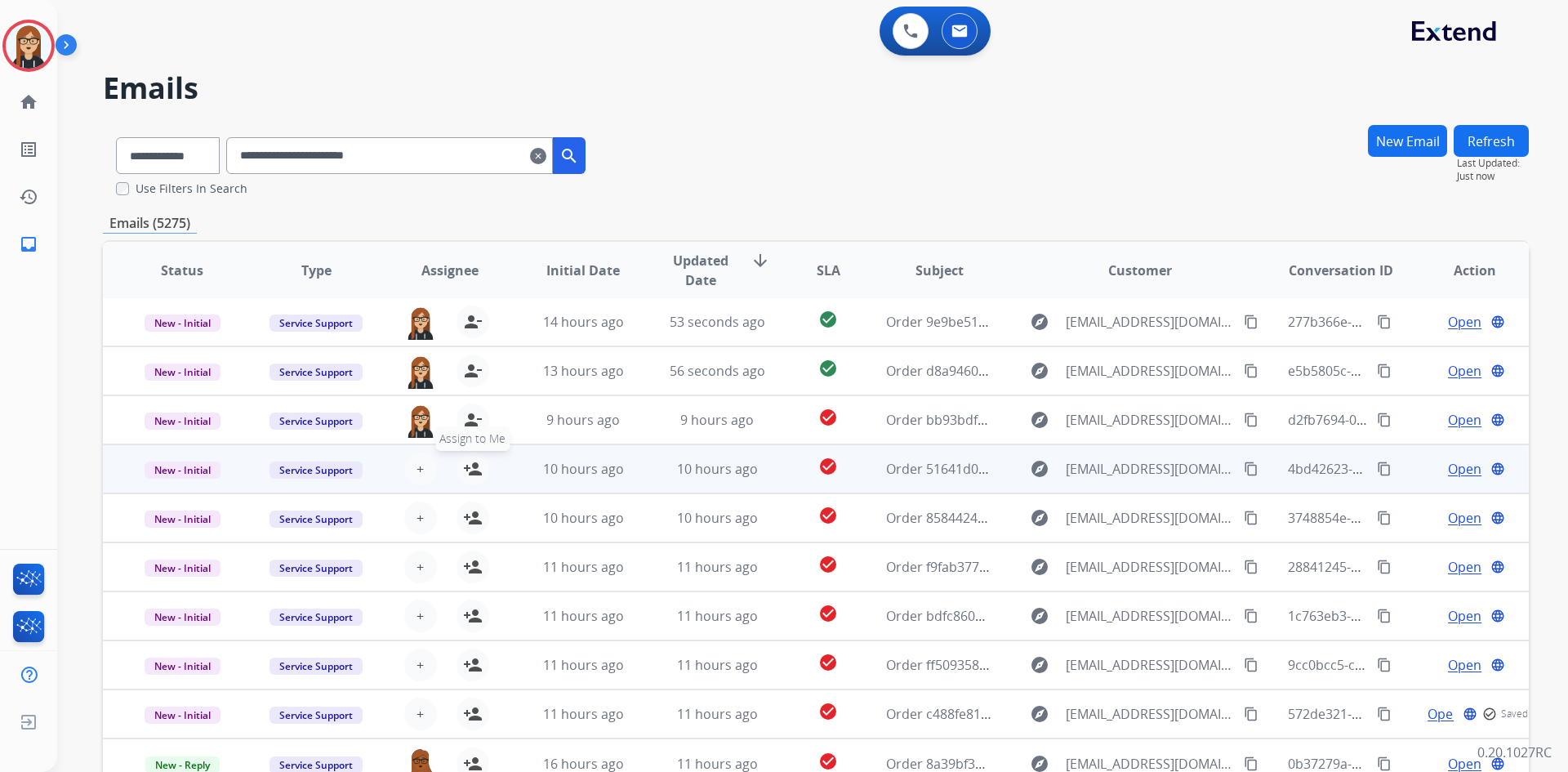
click at [466, 474] on mat-icon "person_add" at bounding box center [473, 469] width 20 height 20
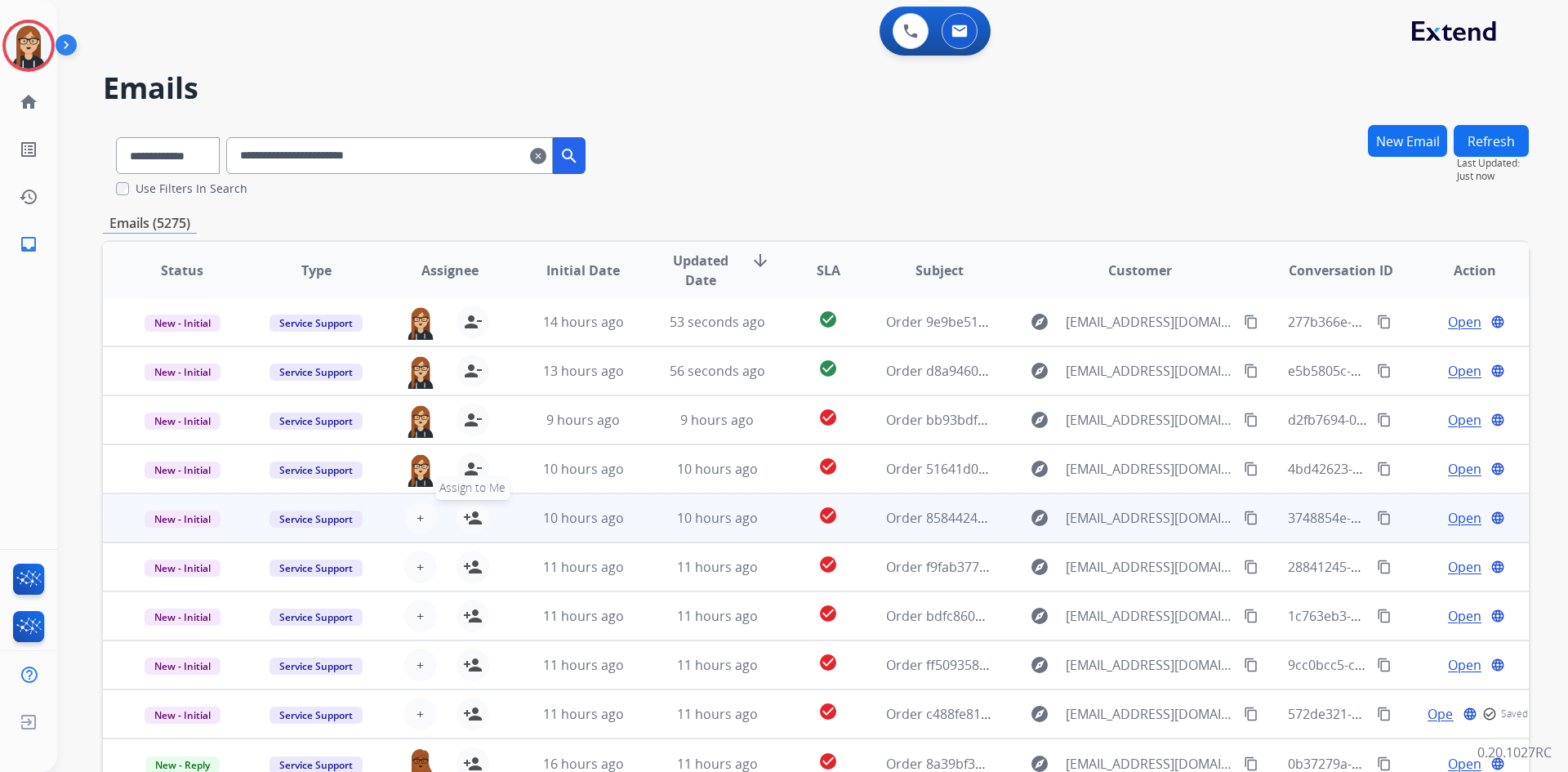
click at [472, 523] on mat-icon "person_add" at bounding box center [473, 518] width 20 height 20
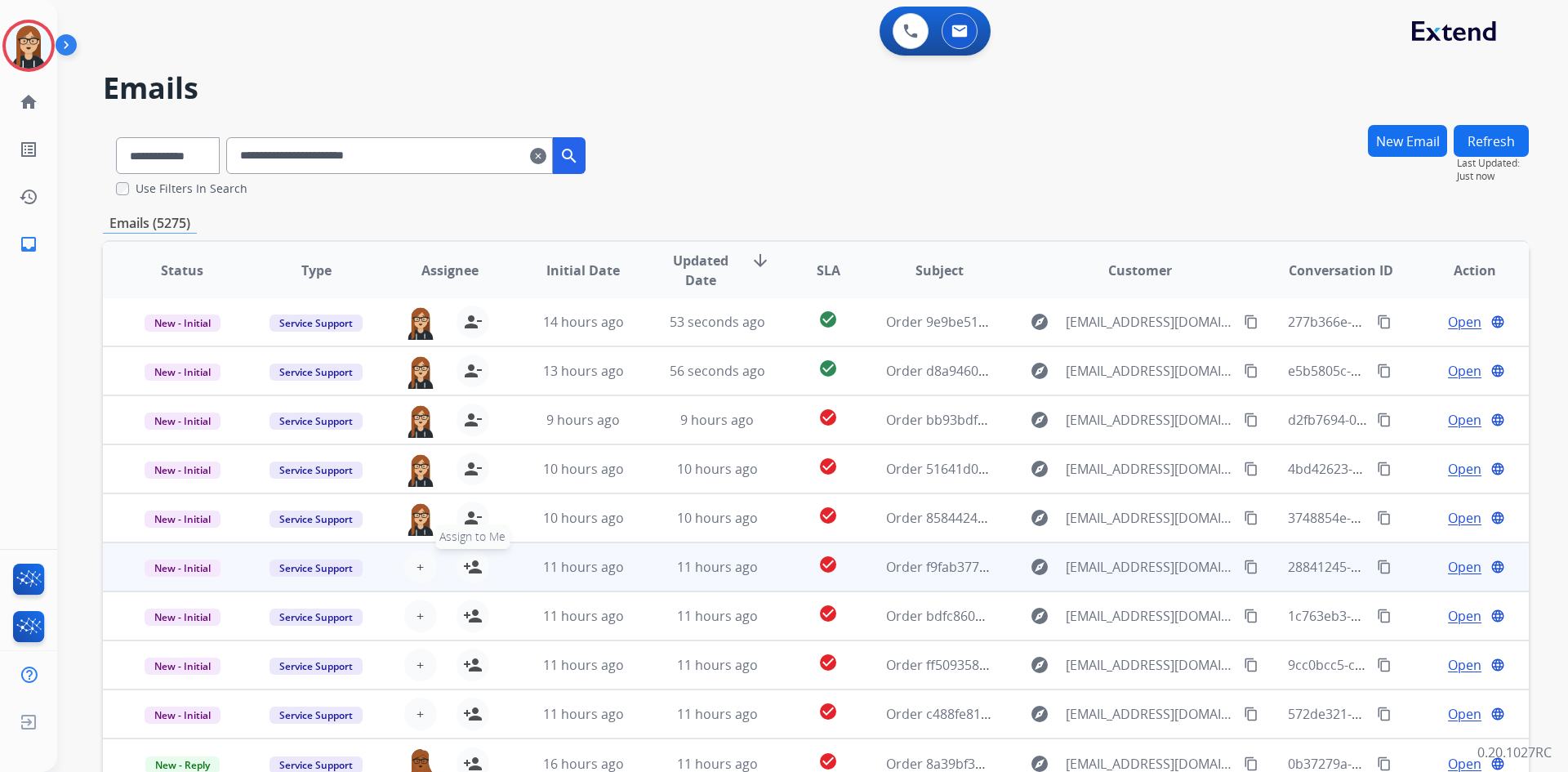
drag, startPoint x: 472, startPoint y: 564, endPoint x: 472, endPoint y: 601, distance: 37.0
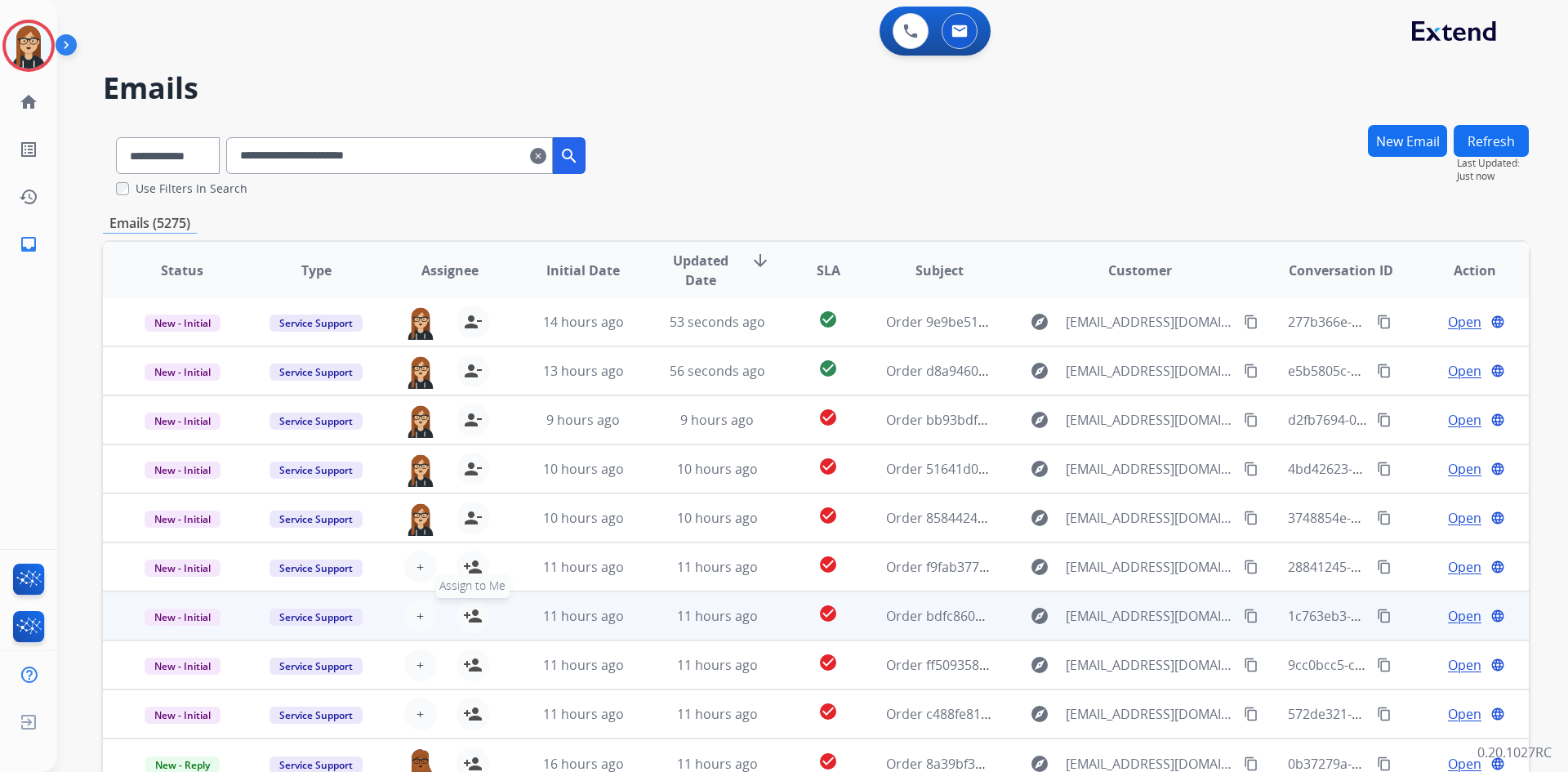
click at [472, 565] on mat-icon "person_add" at bounding box center [473, 567] width 20 height 20
drag, startPoint x: 470, startPoint y: 608, endPoint x: 466, endPoint y: 658, distance: 50.2
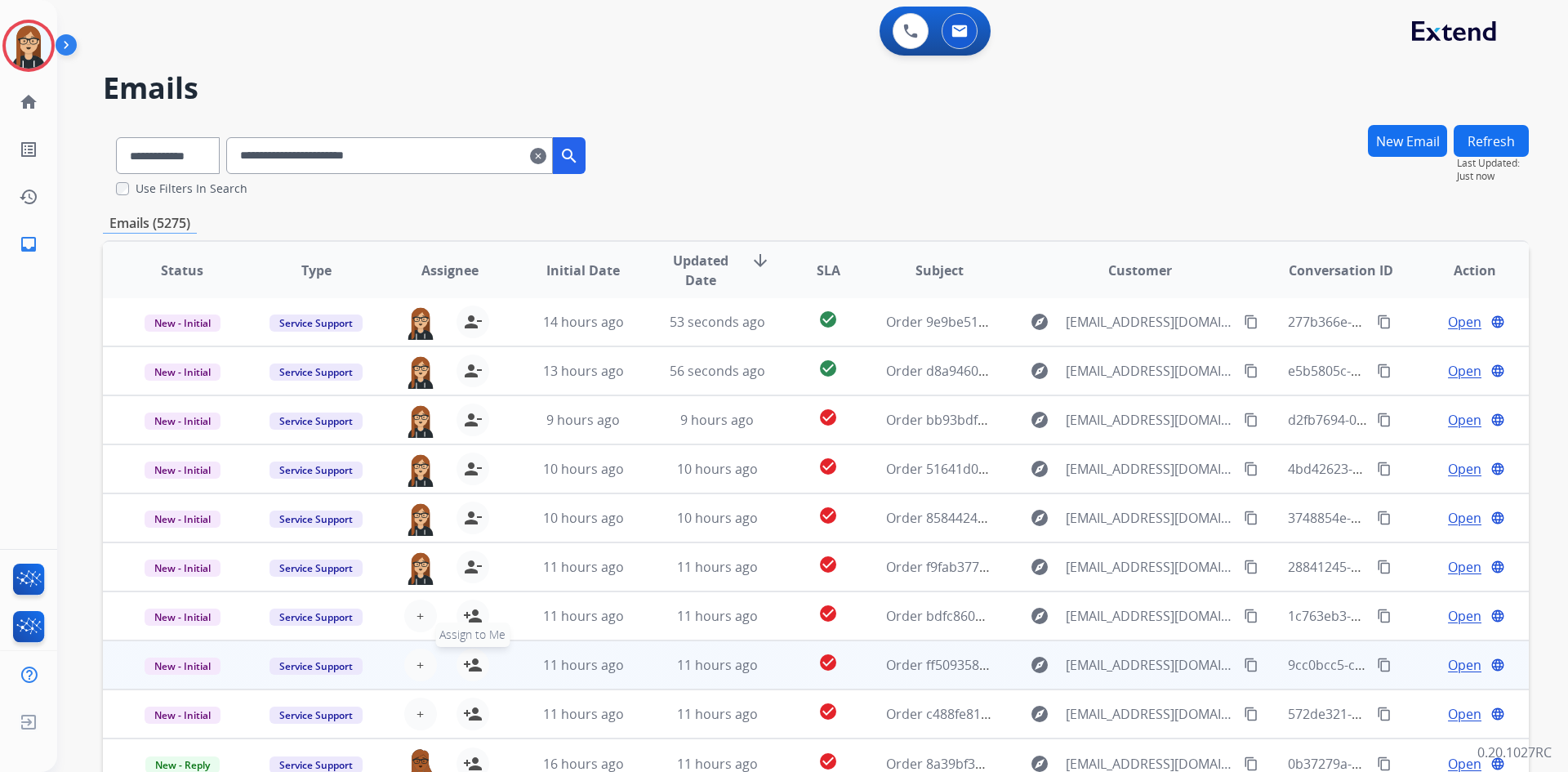
click at [470, 610] on mat-icon "person_add" at bounding box center [473, 616] width 20 height 20
click at [466, 658] on mat-icon "person_add" at bounding box center [473, 665] width 20 height 20
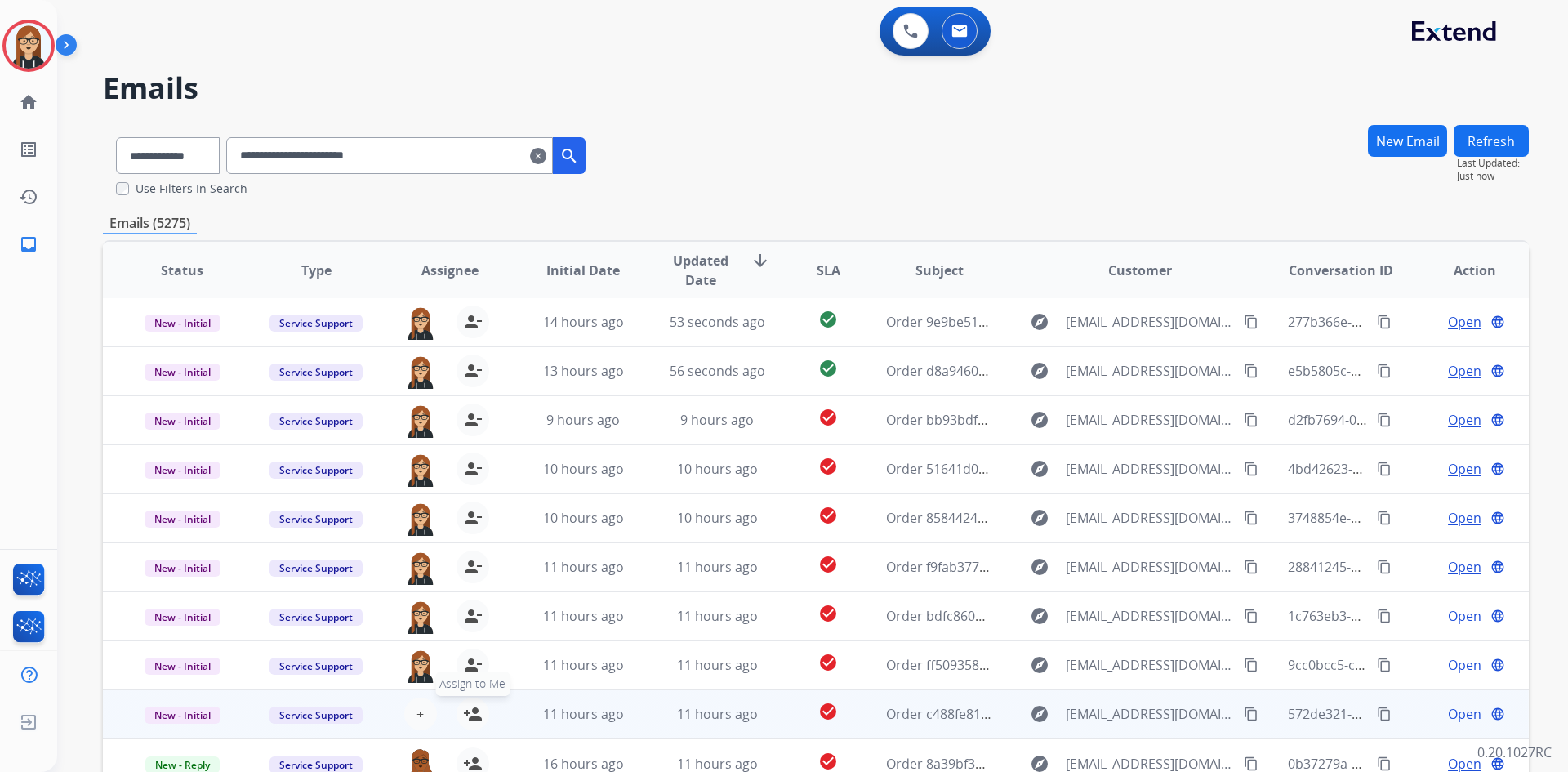
click at [466, 713] on mat-icon "person_add" at bounding box center [473, 714] width 20 height 20
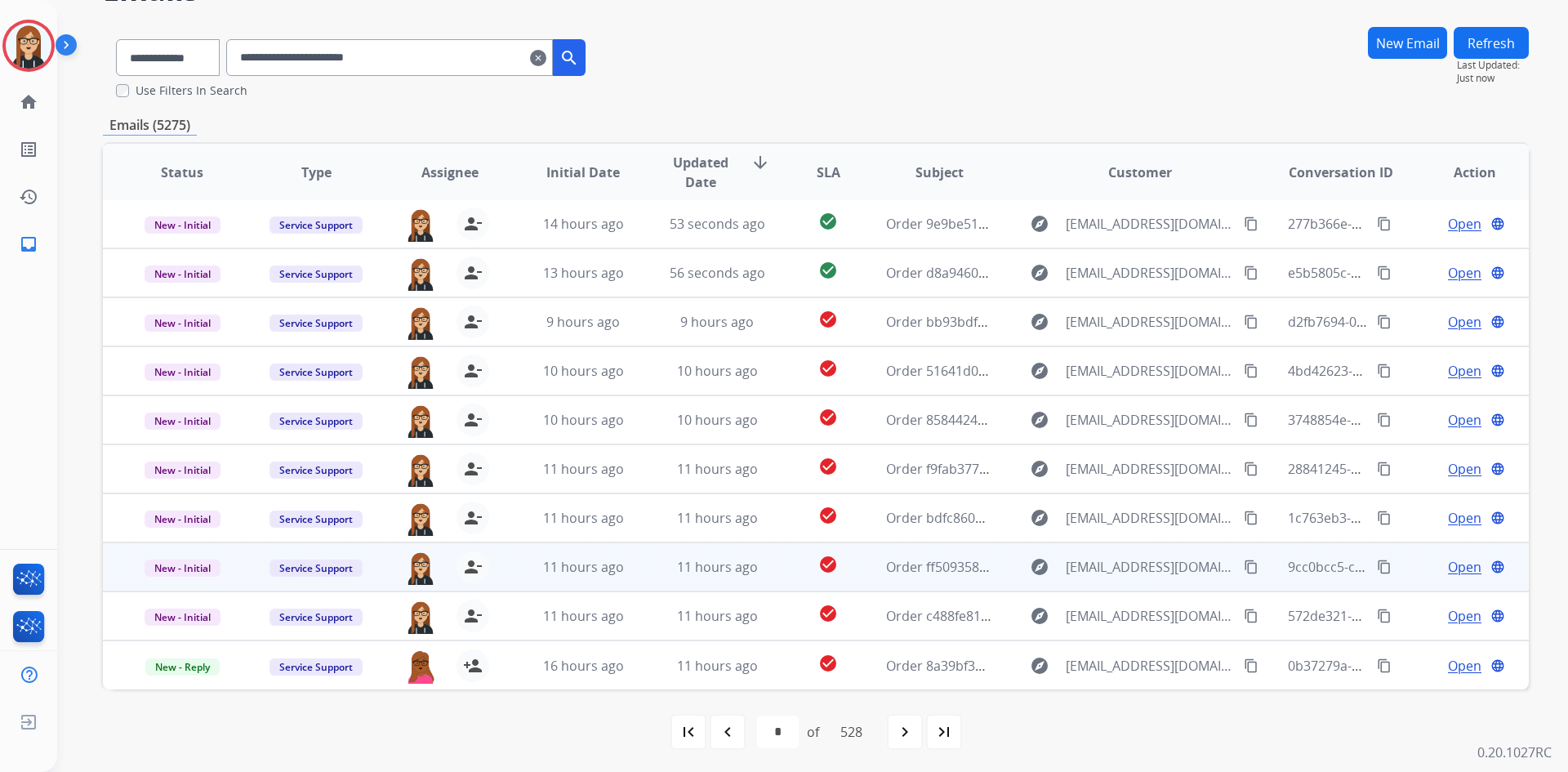
scroll to position [100, 0]
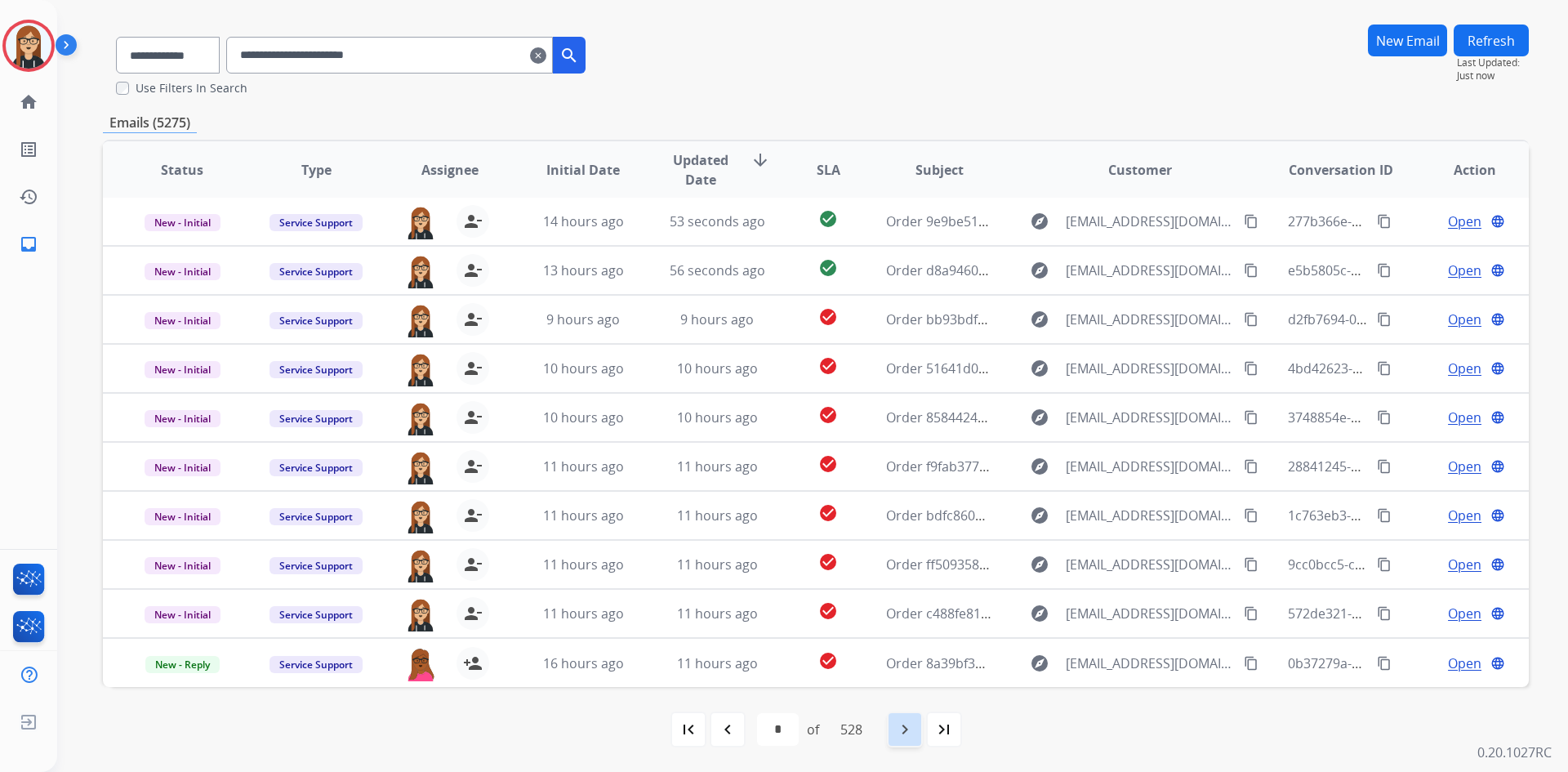
click at [901, 728] on mat-icon "navigate_next" at bounding box center [905, 730] width 20 height 20
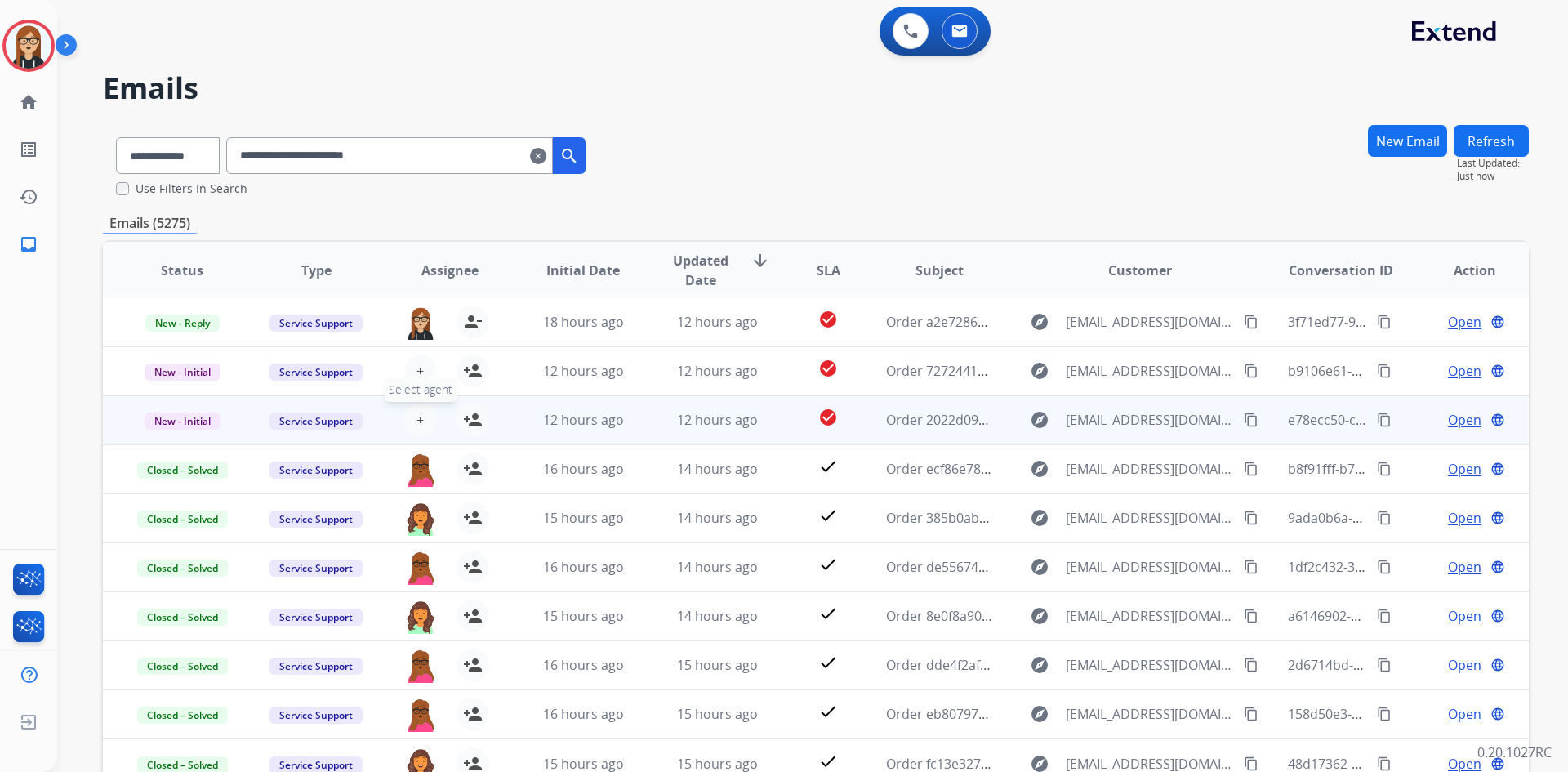
click at [417, 414] on span "+" at bounding box center [419, 420] width 7 height 20
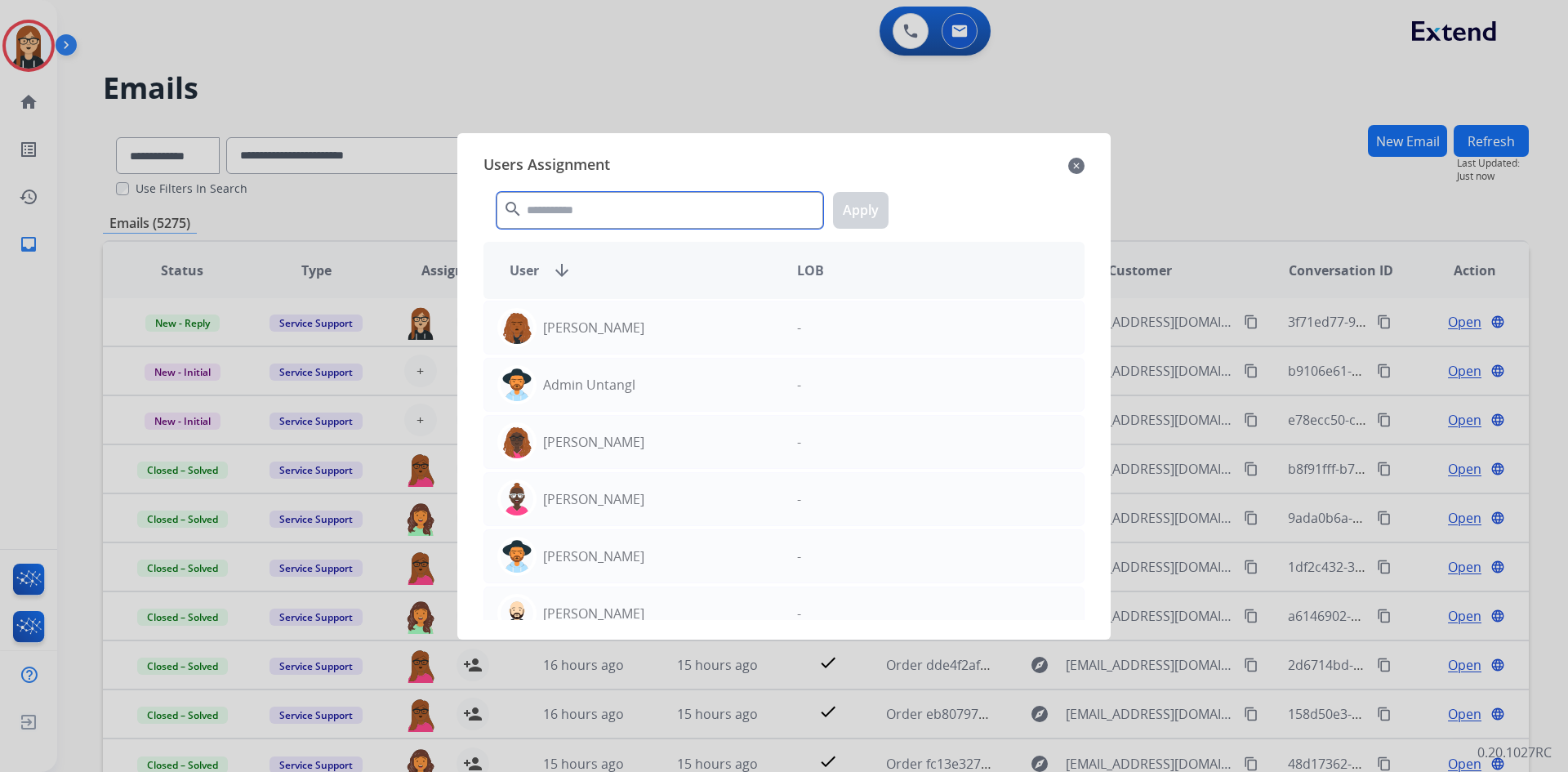
click at [649, 207] on input "text" at bounding box center [660, 210] width 327 height 36
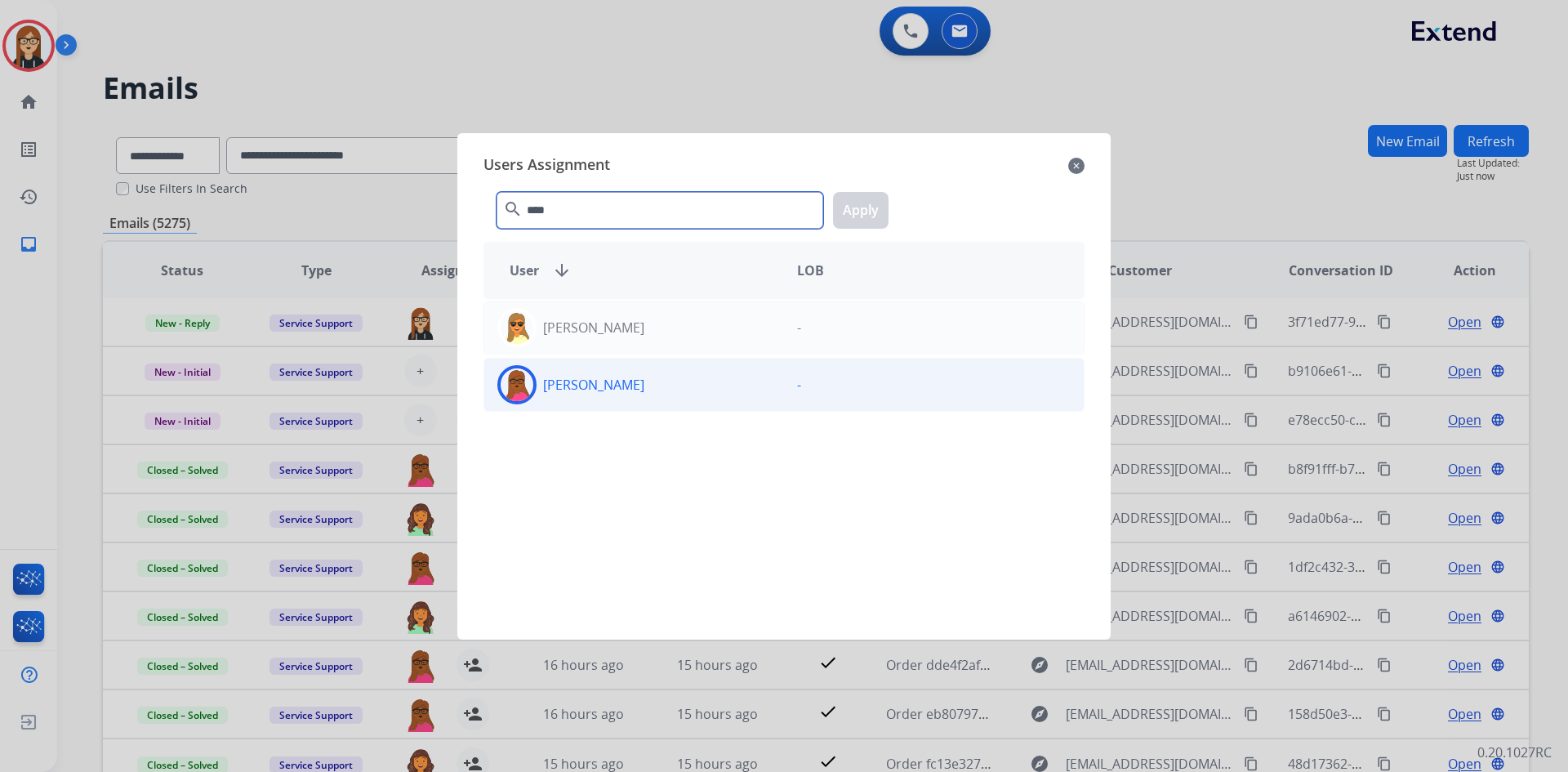
type input "****"
click at [618, 396] on div "[PERSON_NAME]" at bounding box center [633, 385] width 299 height 39
click at [872, 209] on button "Apply" at bounding box center [861, 210] width 56 height 36
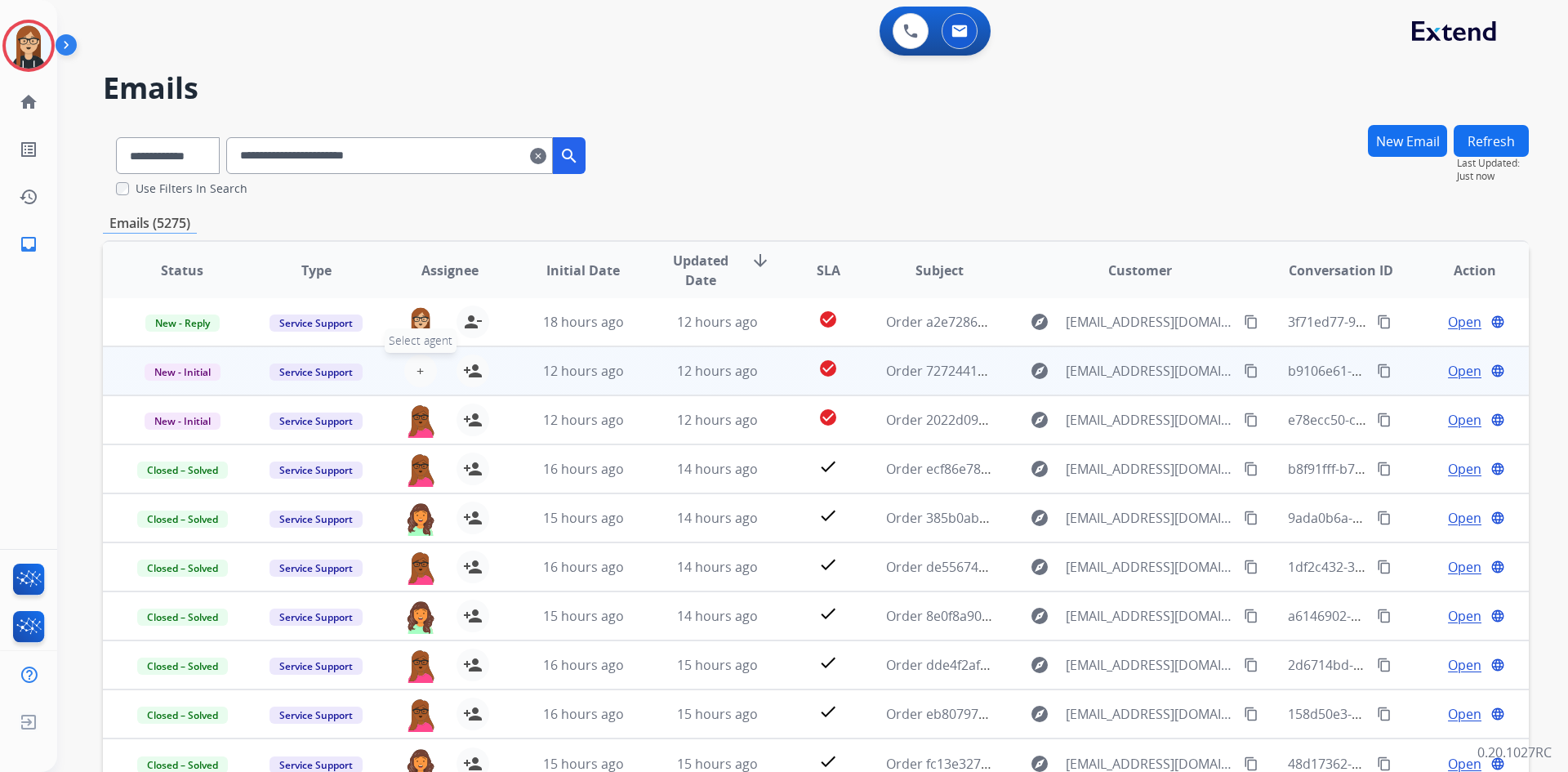
click at [419, 368] on span "+" at bounding box center [419, 371] width 7 height 20
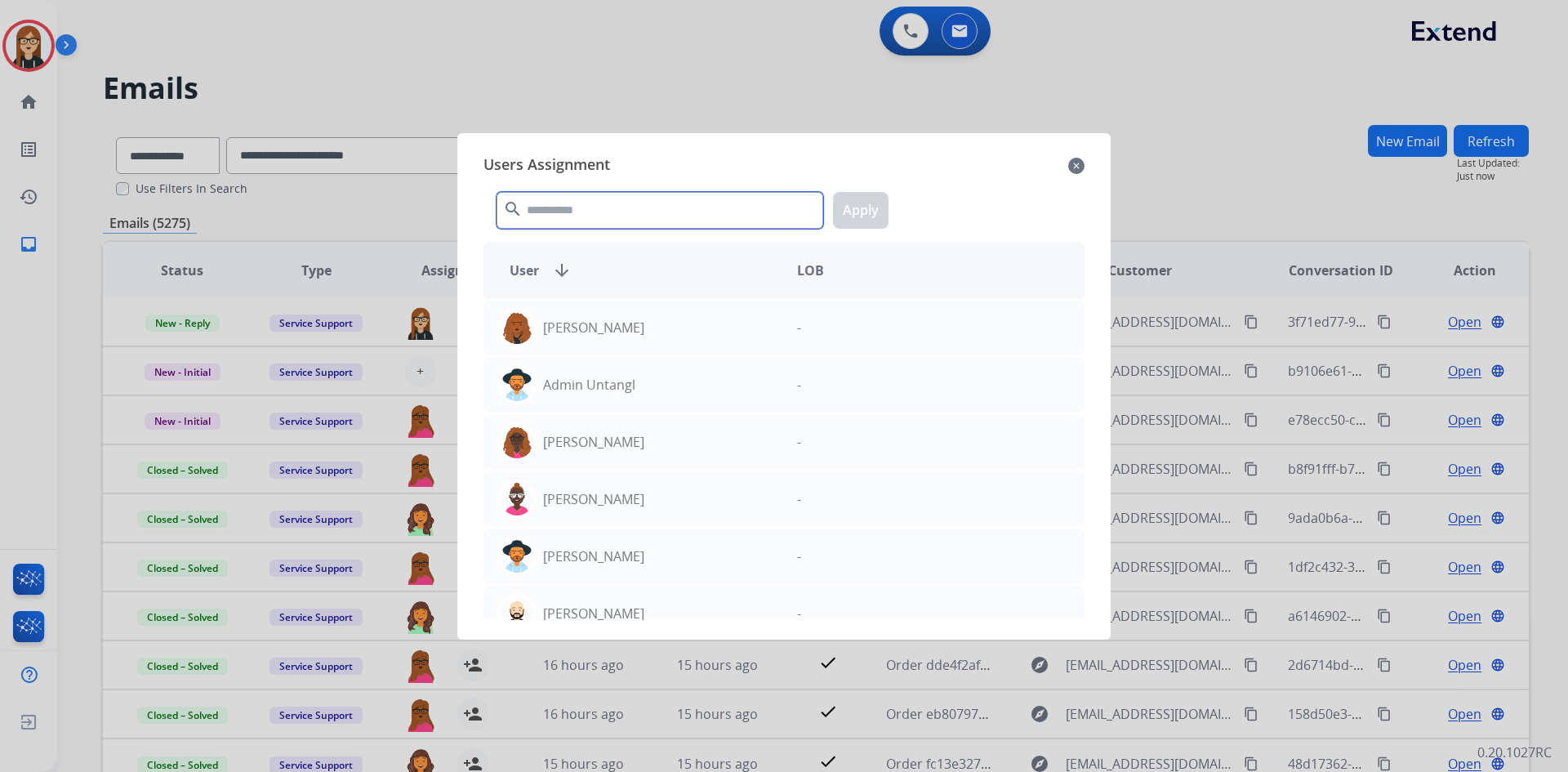
click at [587, 210] on input "text" at bounding box center [660, 210] width 327 height 36
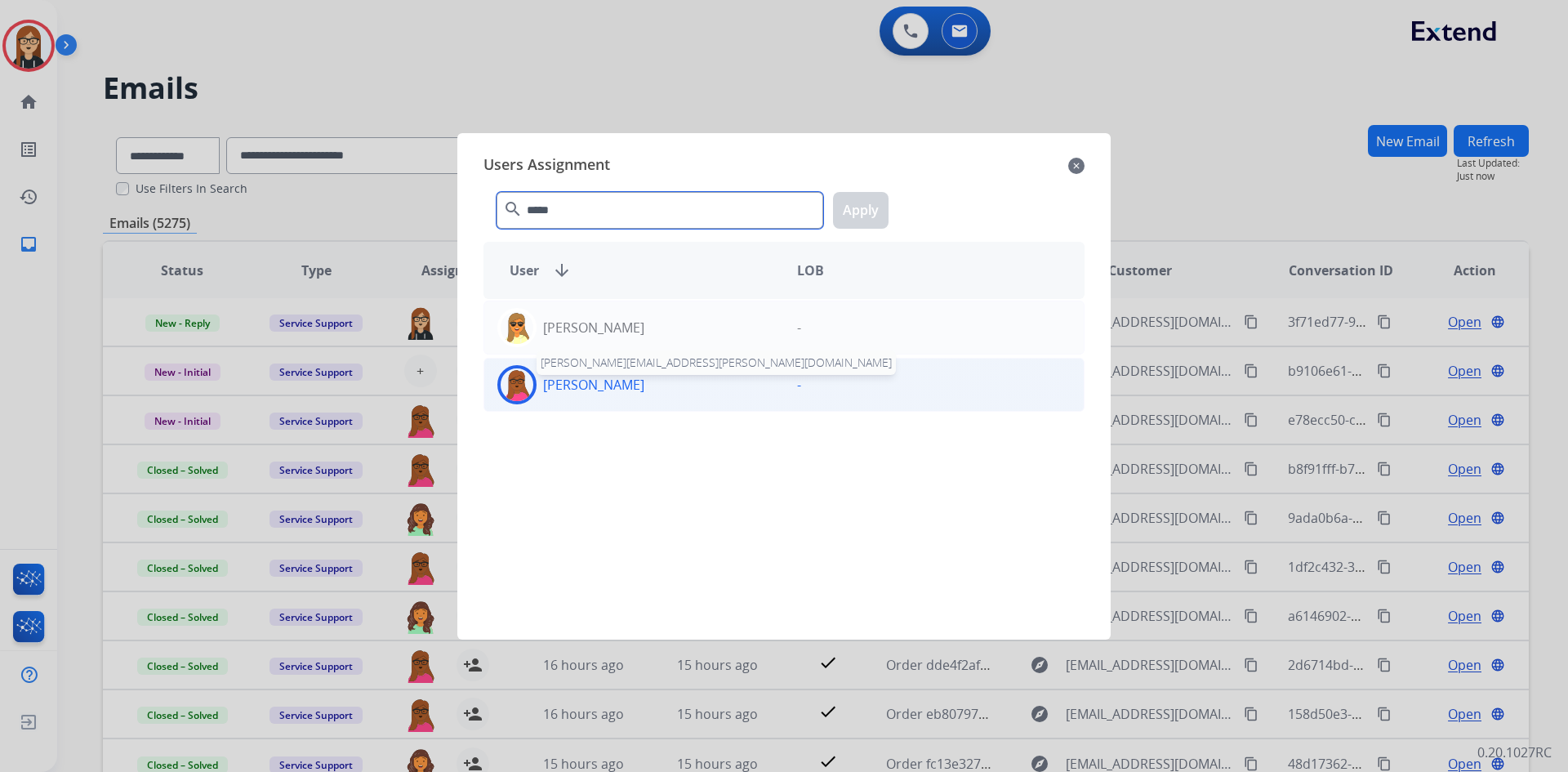
type input "*****"
click at [592, 381] on p "[PERSON_NAME]" at bounding box center [593, 385] width 101 height 20
click at [863, 210] on button "Apply" at bounding box center [861, 210] width 56 height 36
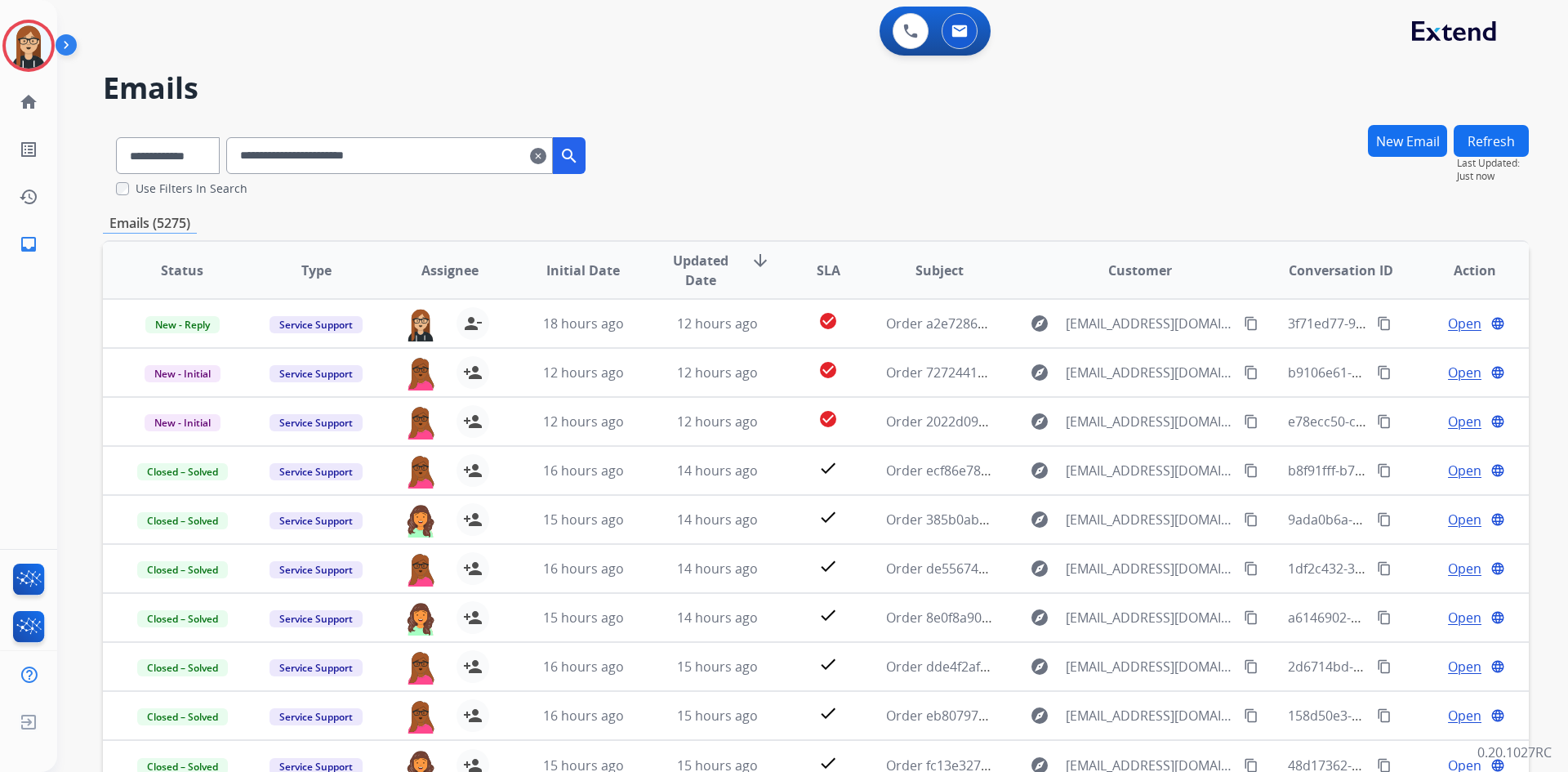
click at [324, 153] on input "**********" at bounding box center [389, 155] width 327 height 36
paste input "text"
type input "**********"
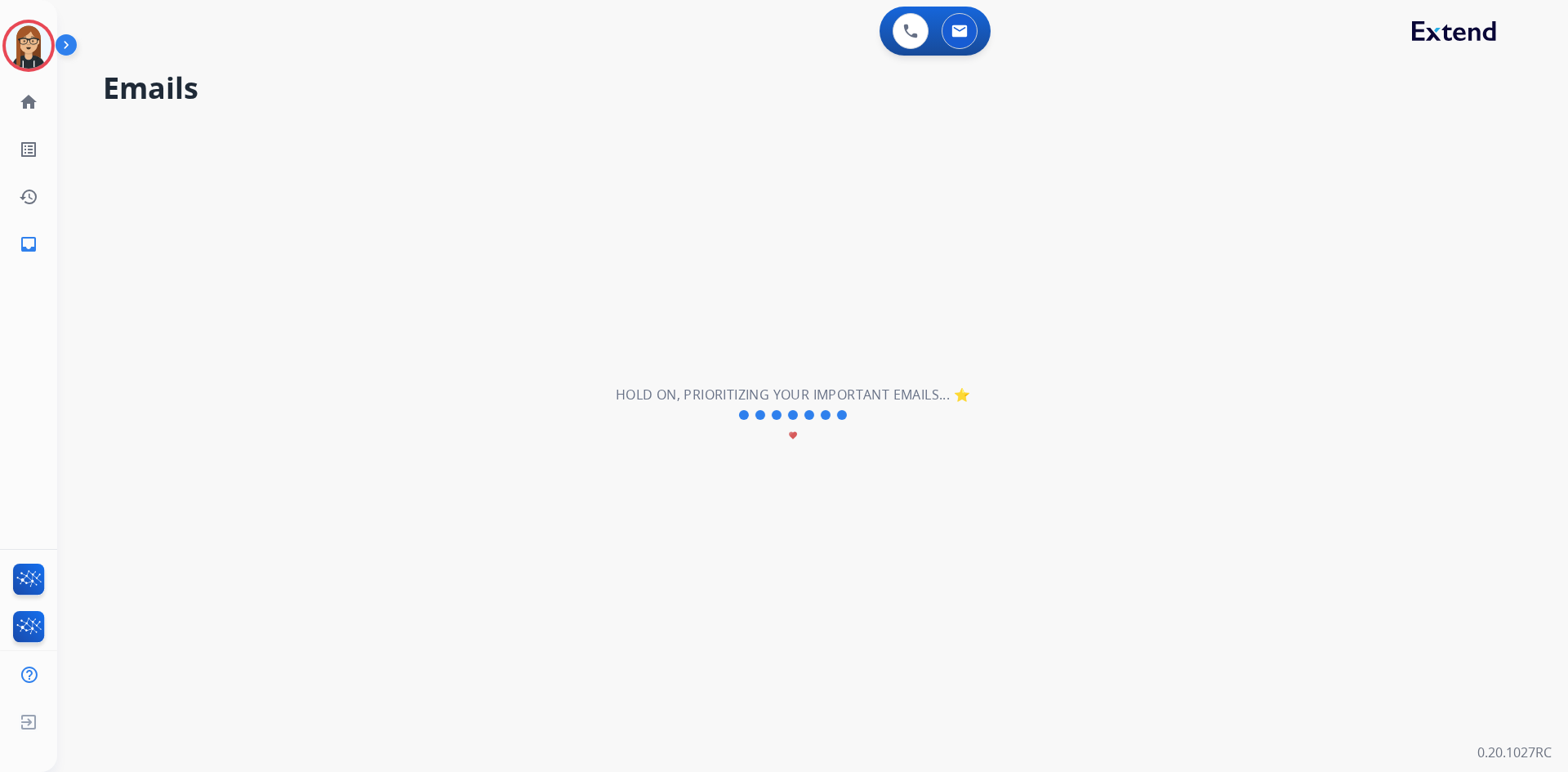
select select "*"
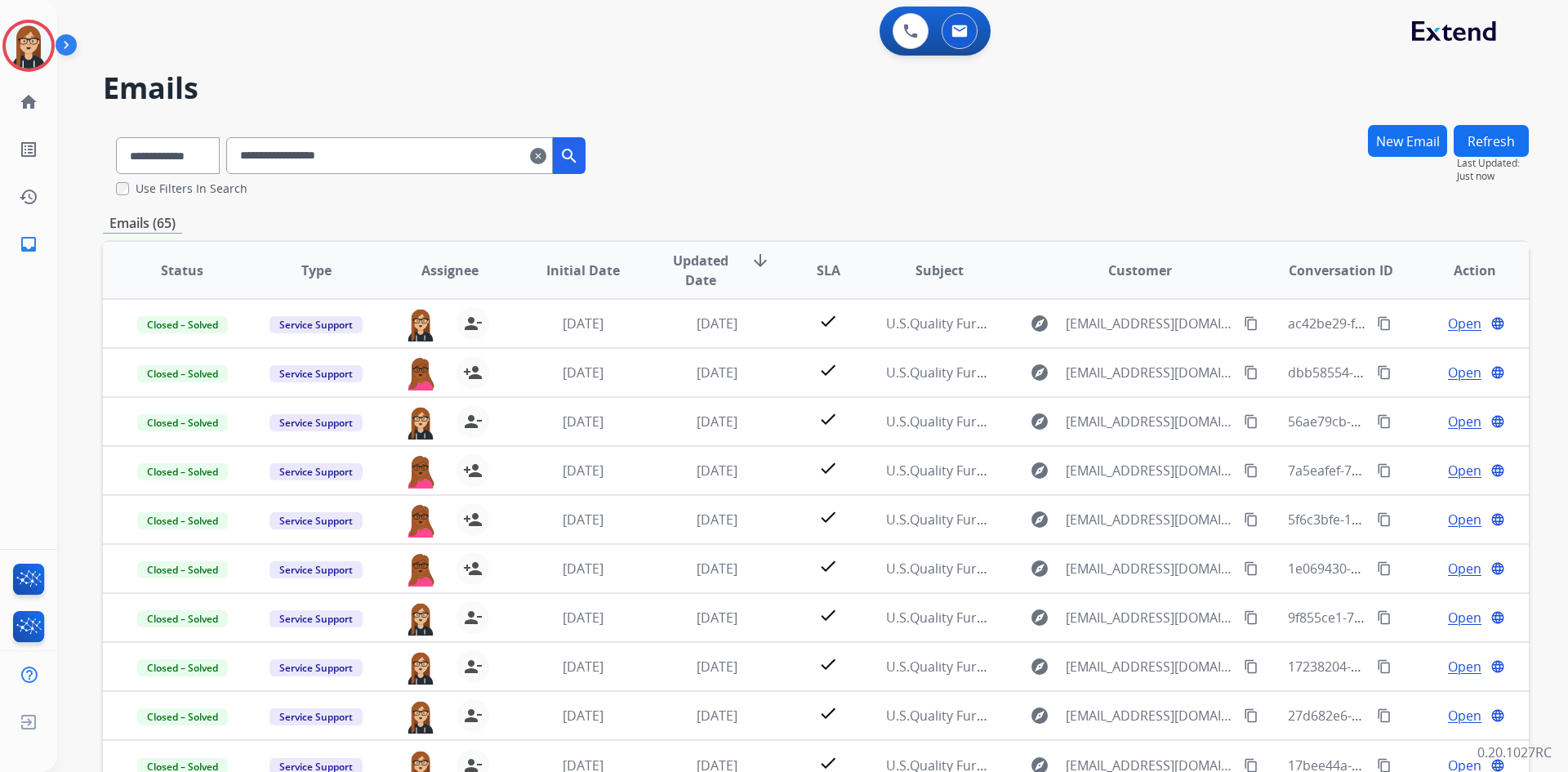
click at [445, 154] on input "**********" at bounding box center [389, 155] width 327 height 36
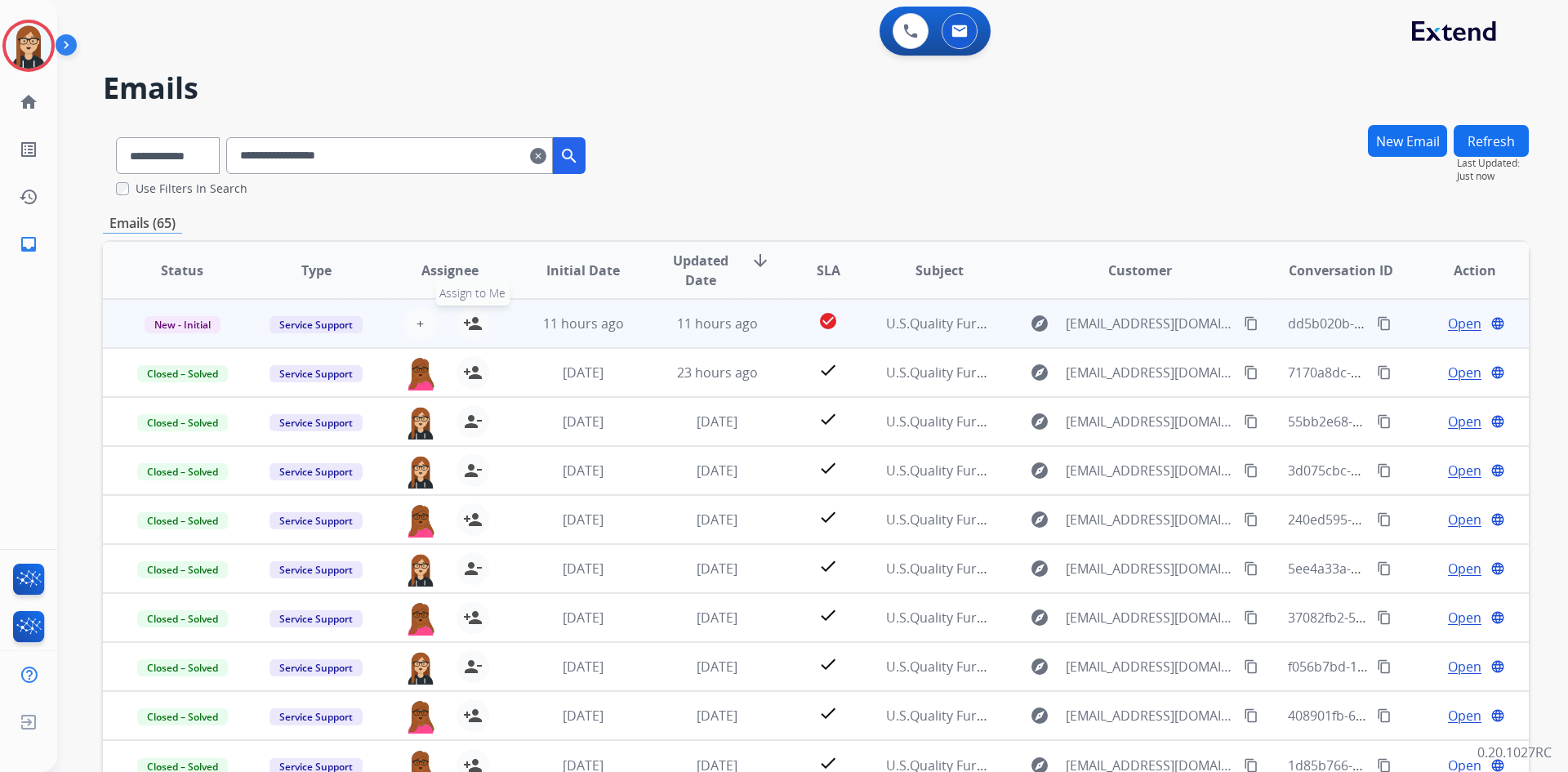
click at [465, 316] on mat-icon "person_add" at bounding box center [473, 323] width 20 height 20
click at [1461, 328] on span "Open" at bounding box center [1465, 323] width 33 height 20
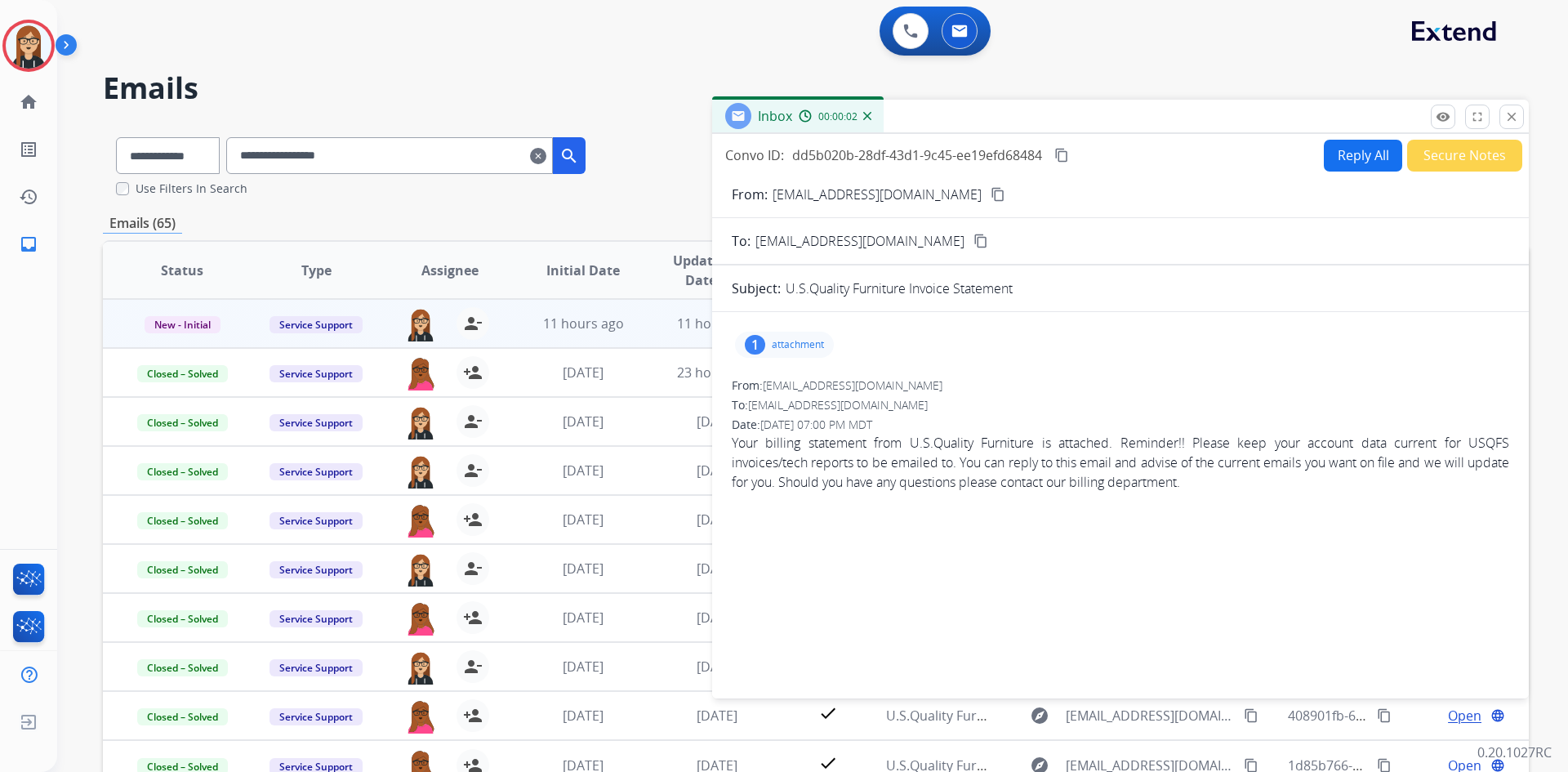
click at [811, 342] on p "attachment" at bounding box center [797, 344] width 52 height 13
click at [834, 384] on mat-icon "download" at bounding box center [829, 386] width 15 height 15
click at [1520, 119] on button "close Close" at bounding box center [1511, 116] width 25 height 25
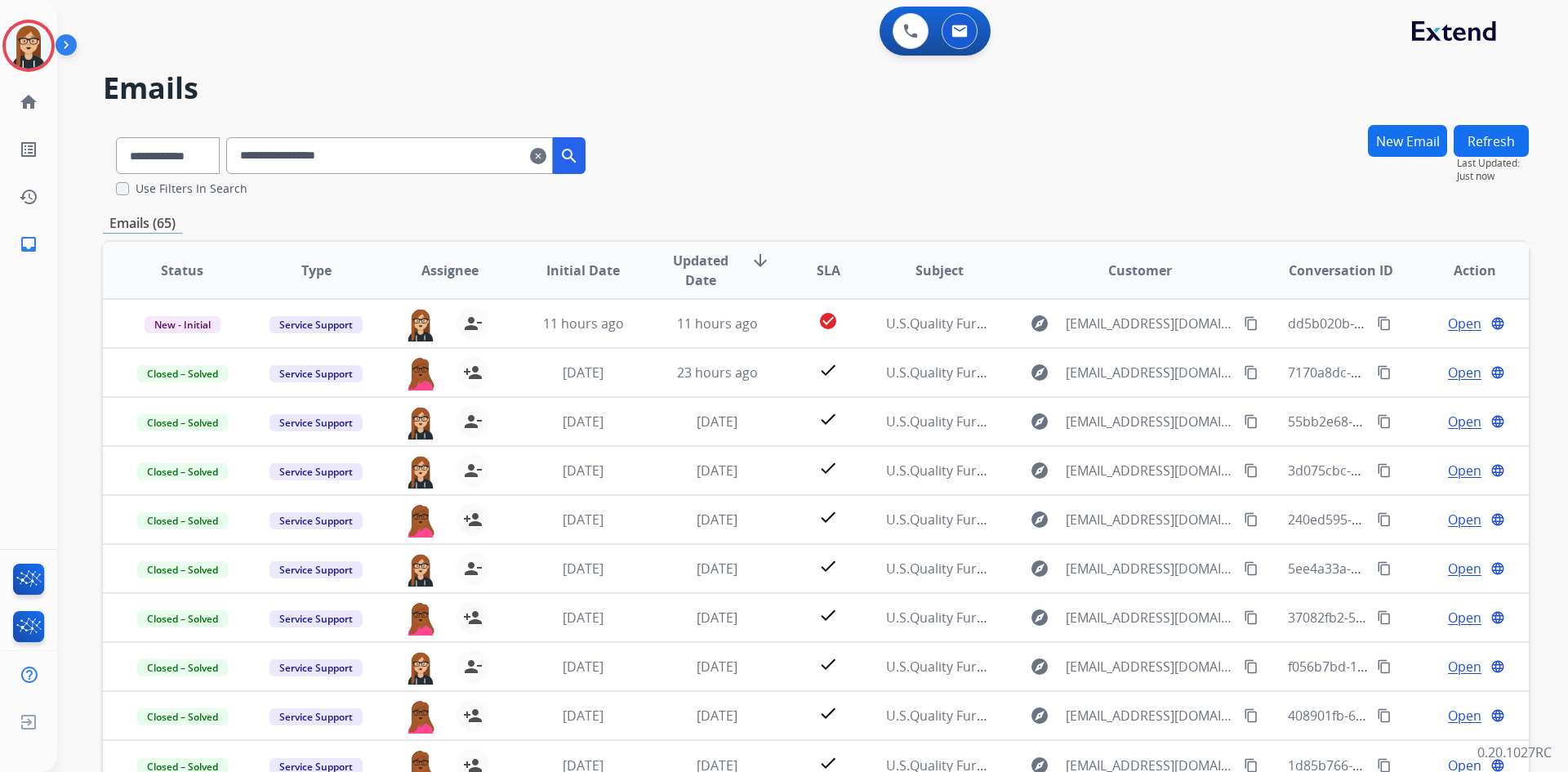
click at [328, 165] on input "**********" at bounding box center [389, 155] width 327 height 36
paste input "******"
click at [321, 161] on input "**********" at bounding box center [389, 155] width 327 height 36
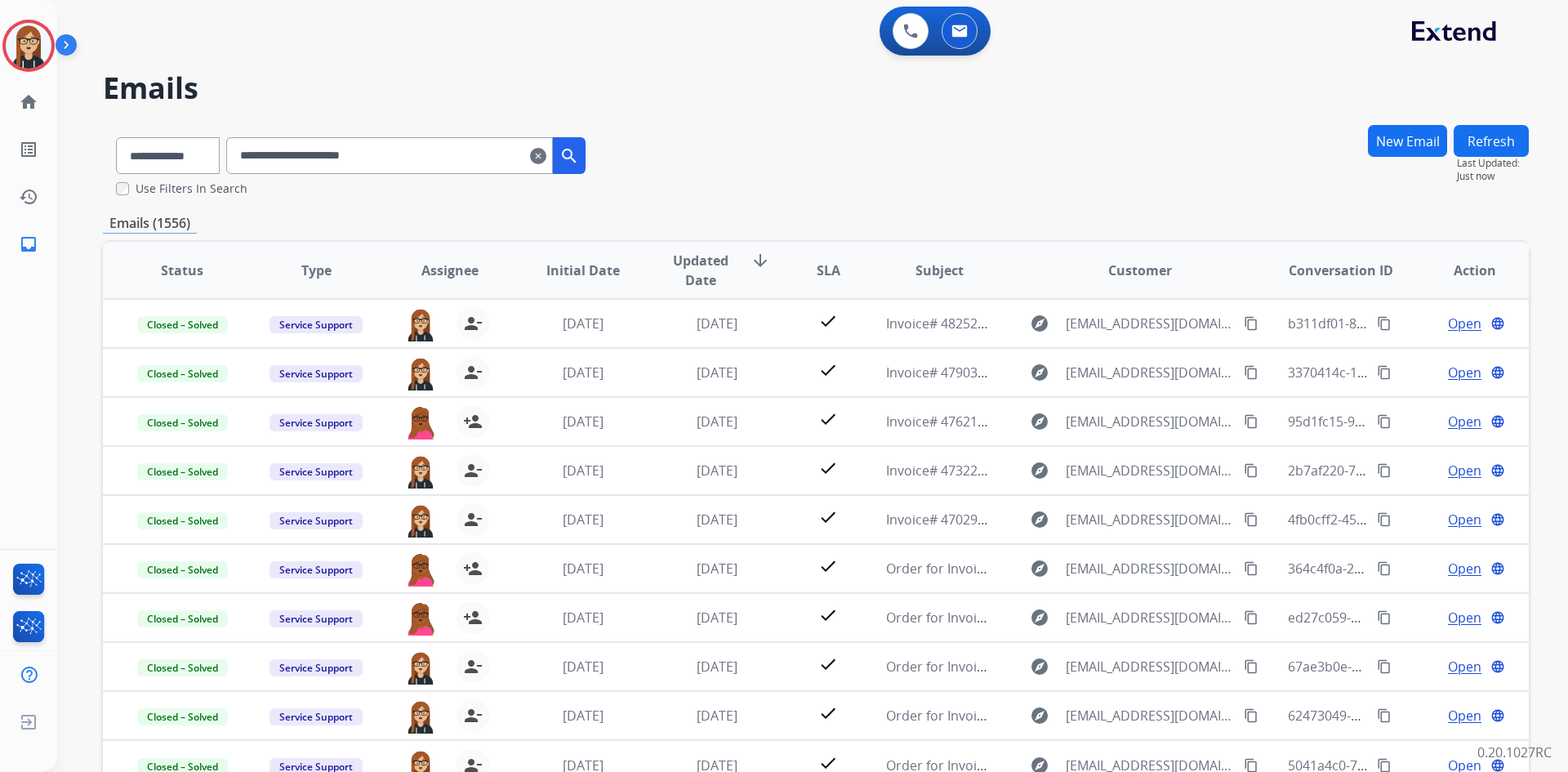
click at [321, 161] on input "**********" at bounding box center [389, 155] width 327 height 36
paste input "text"
drag, startPoint x: 390, startPoint y: 158, endPoint x: 376, endPoint y: 164, distance: 15.2
click at [377, 164] on input "**********" at bounding box center [389, 155] width 327 height 36
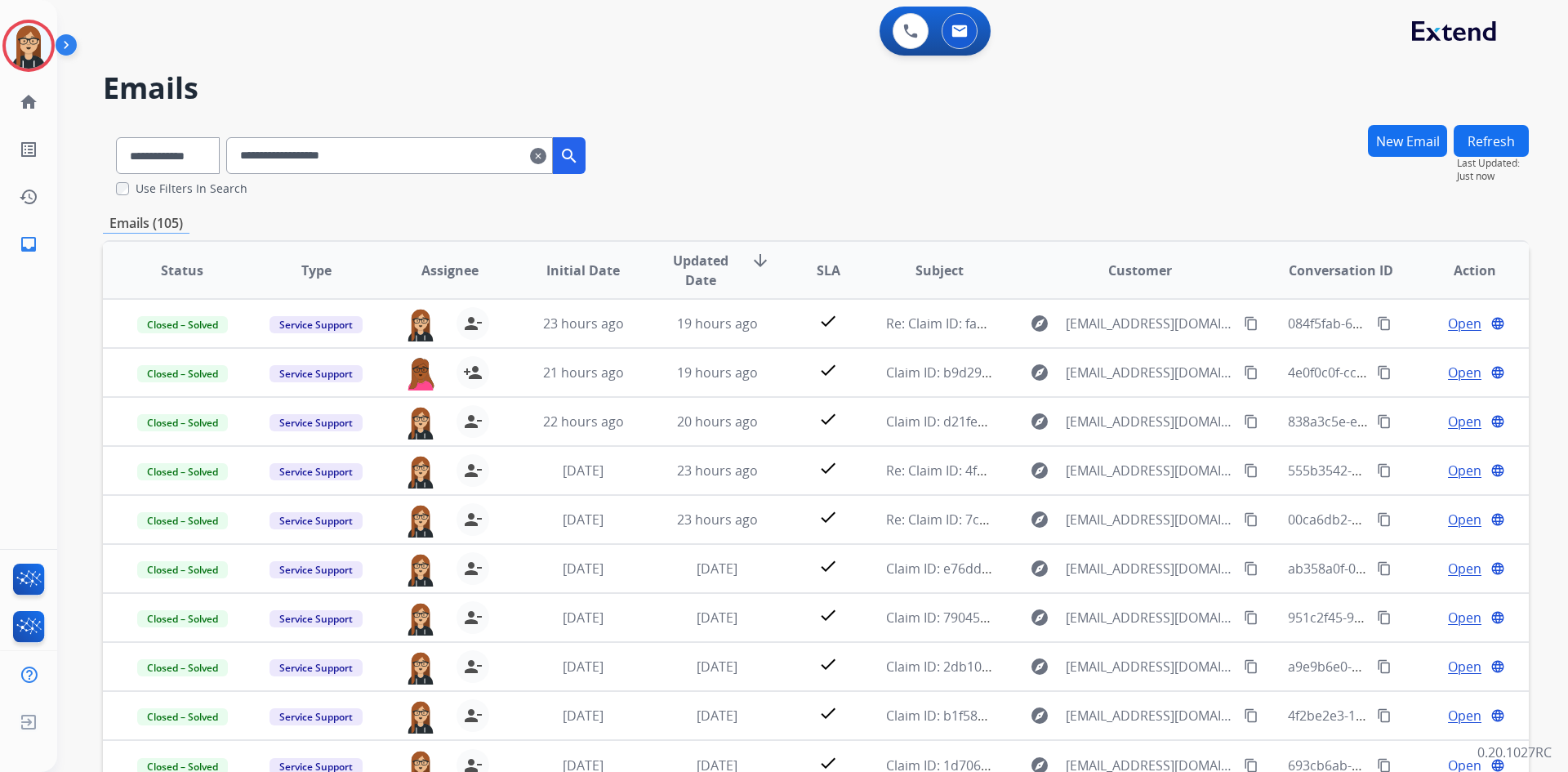
click at [322, 153] on input "**********" at bounding box center [389, 155] width 327 height 36
paste input "******"
type input "**********"
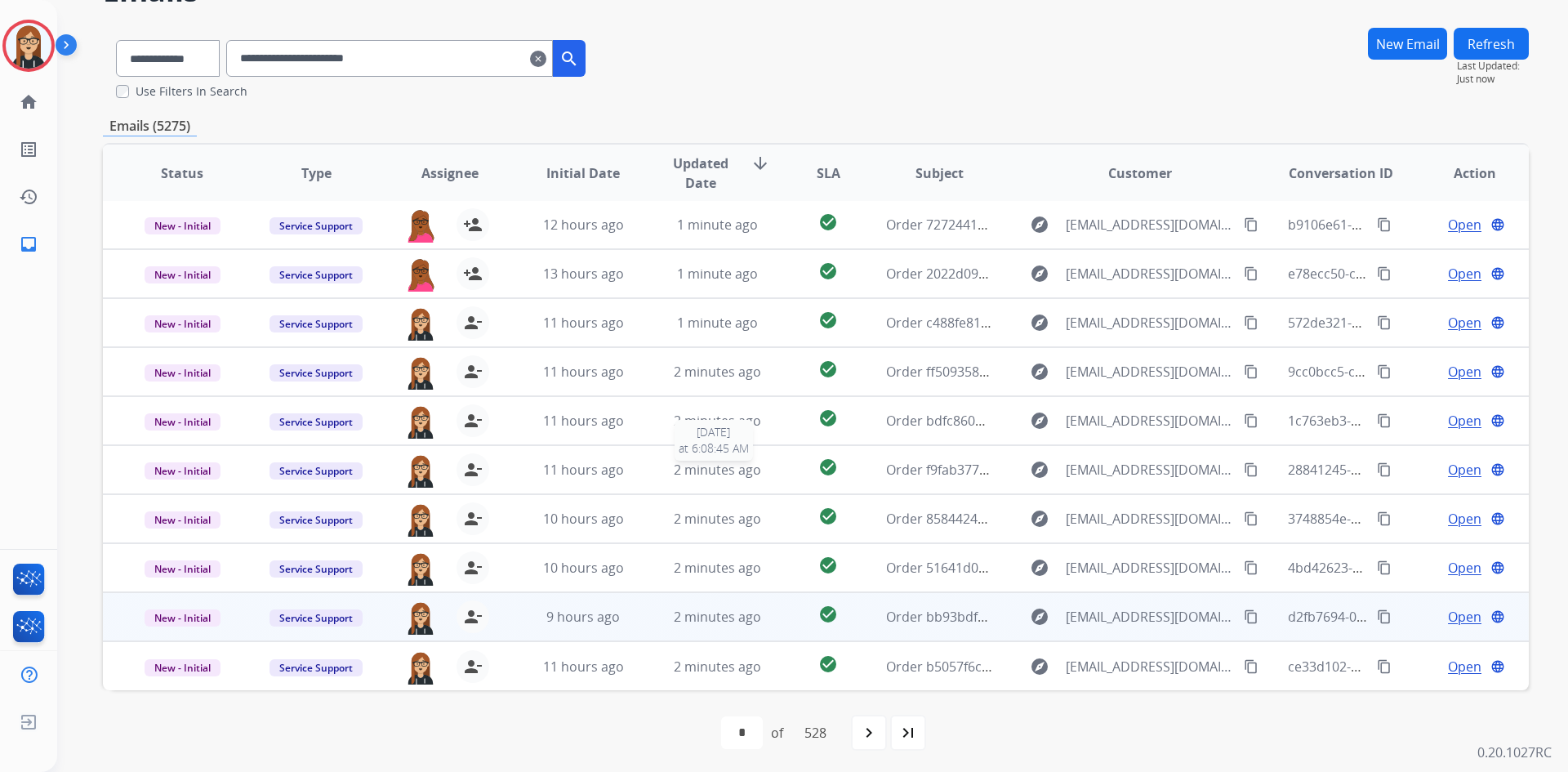
scroll to position [100, 0]
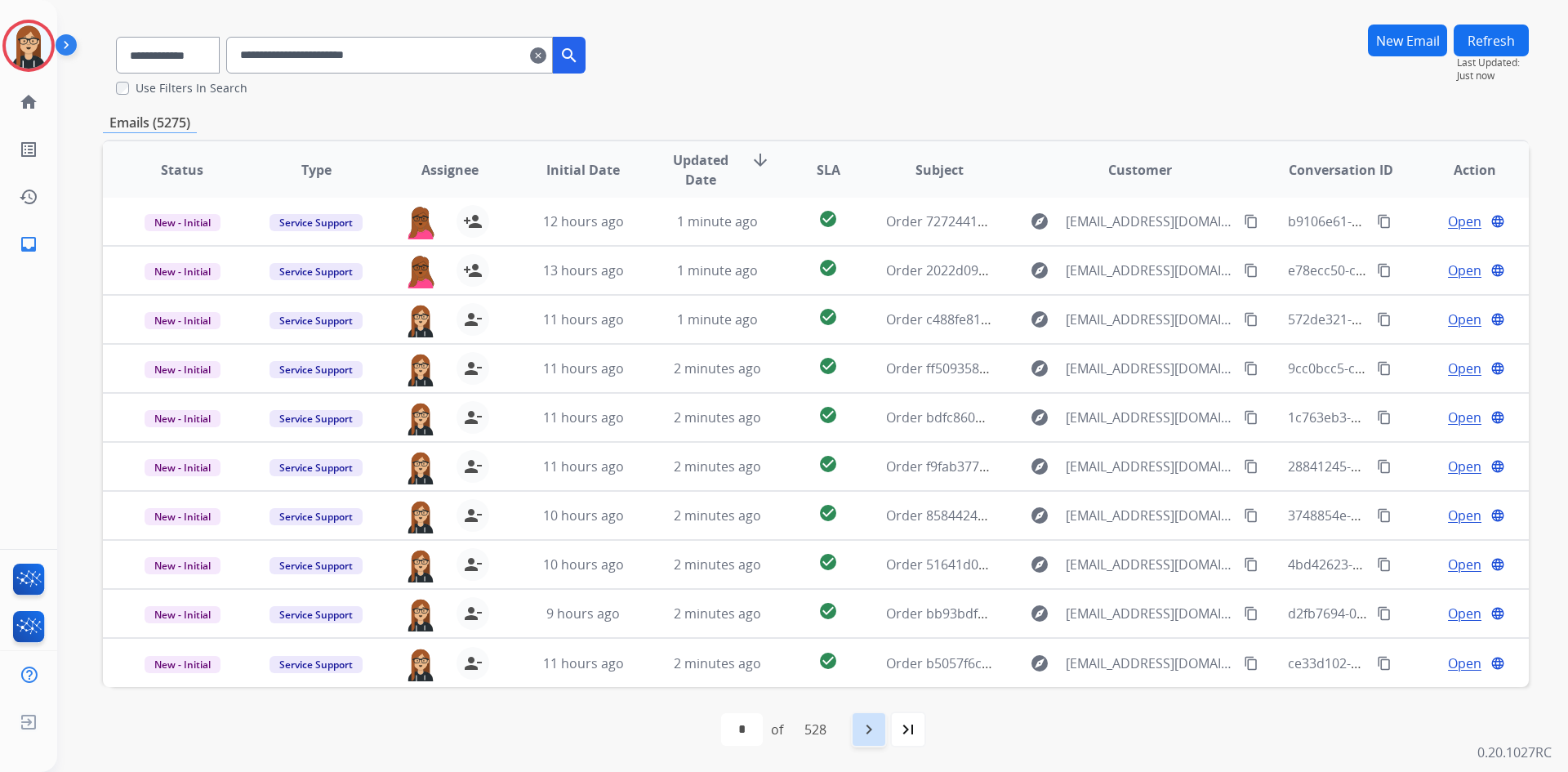
click at [885, 730] on div "navigate_next" at bounding box center [869, 730] width 36 height 36
click at [911, 729] on mat-icon "navigate_next" at bounding box center [905, 730] width 20 height 20
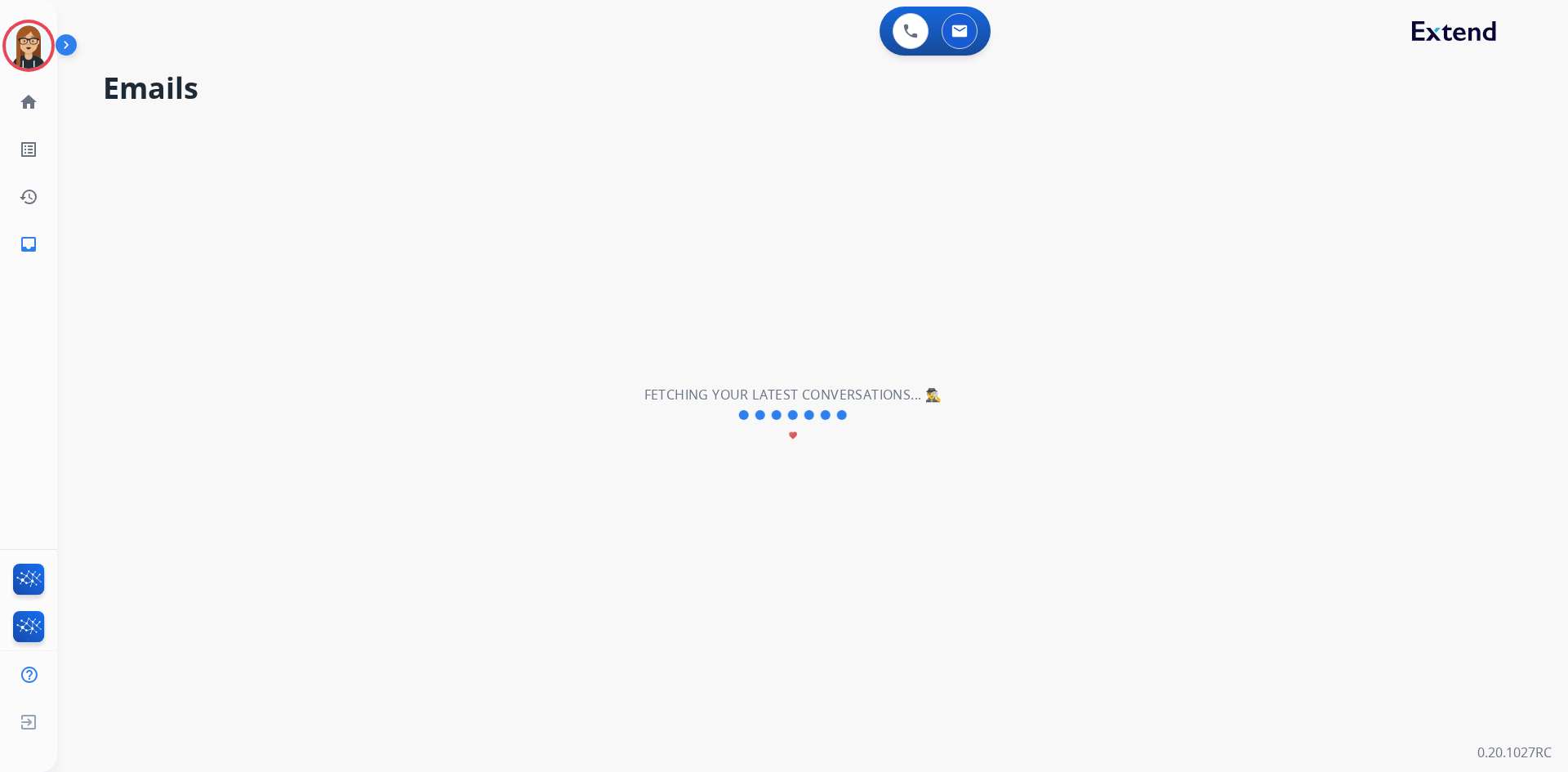
scroll to position [0, 0]
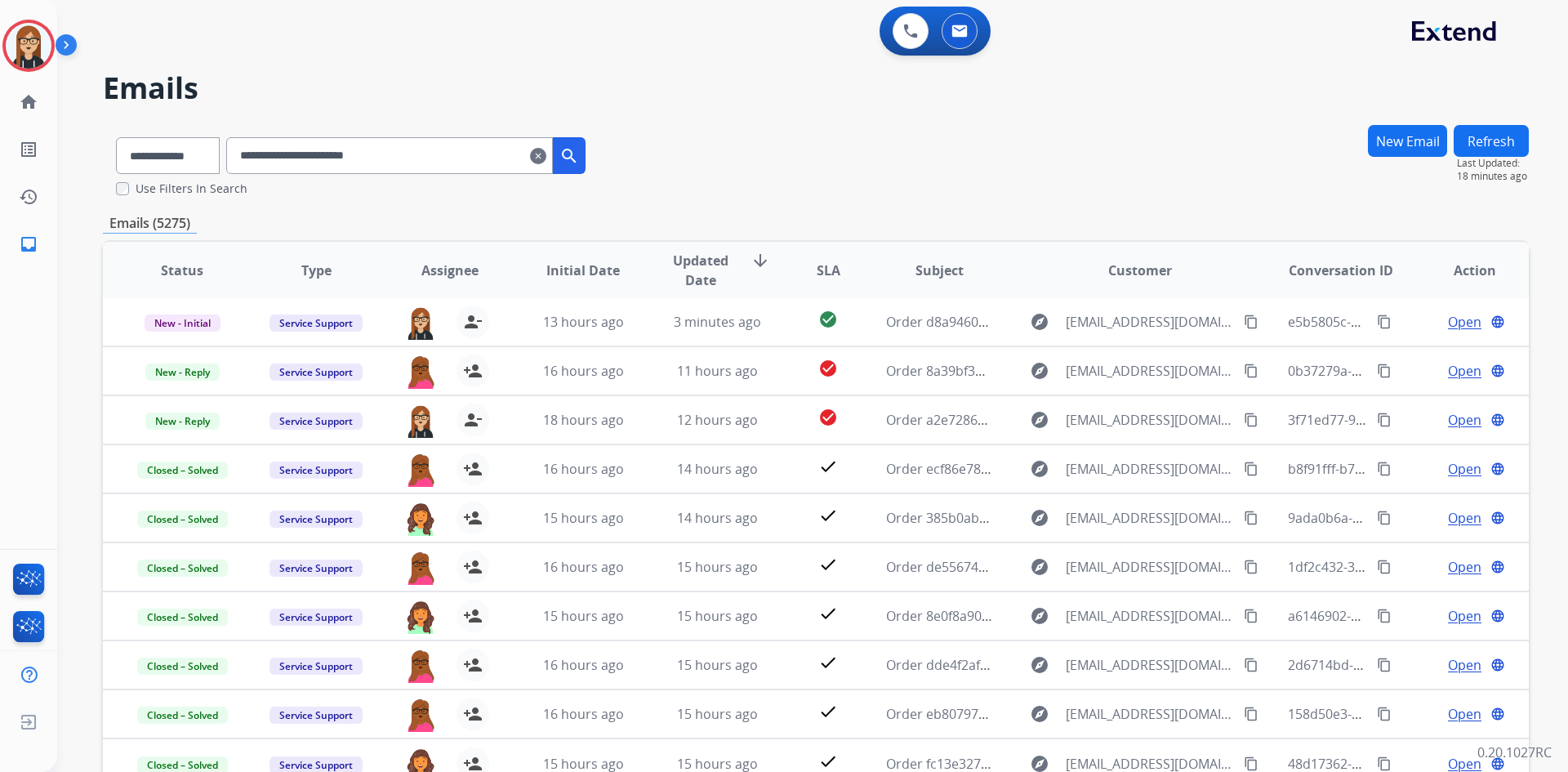
click at [547, 158] on mat-icon "clear" at bounding box center [538, 156] width 17 height 20
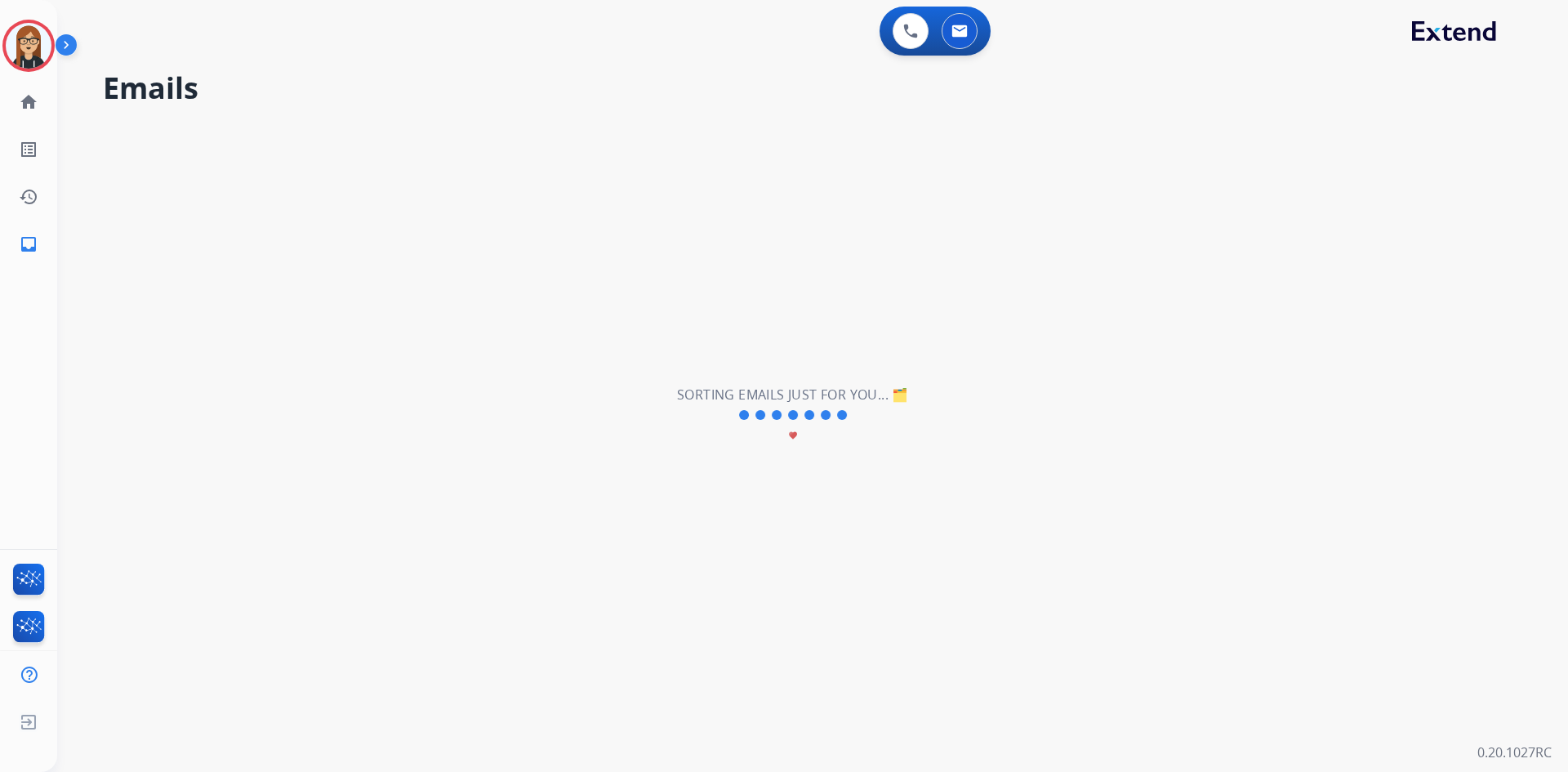
select select "**********"
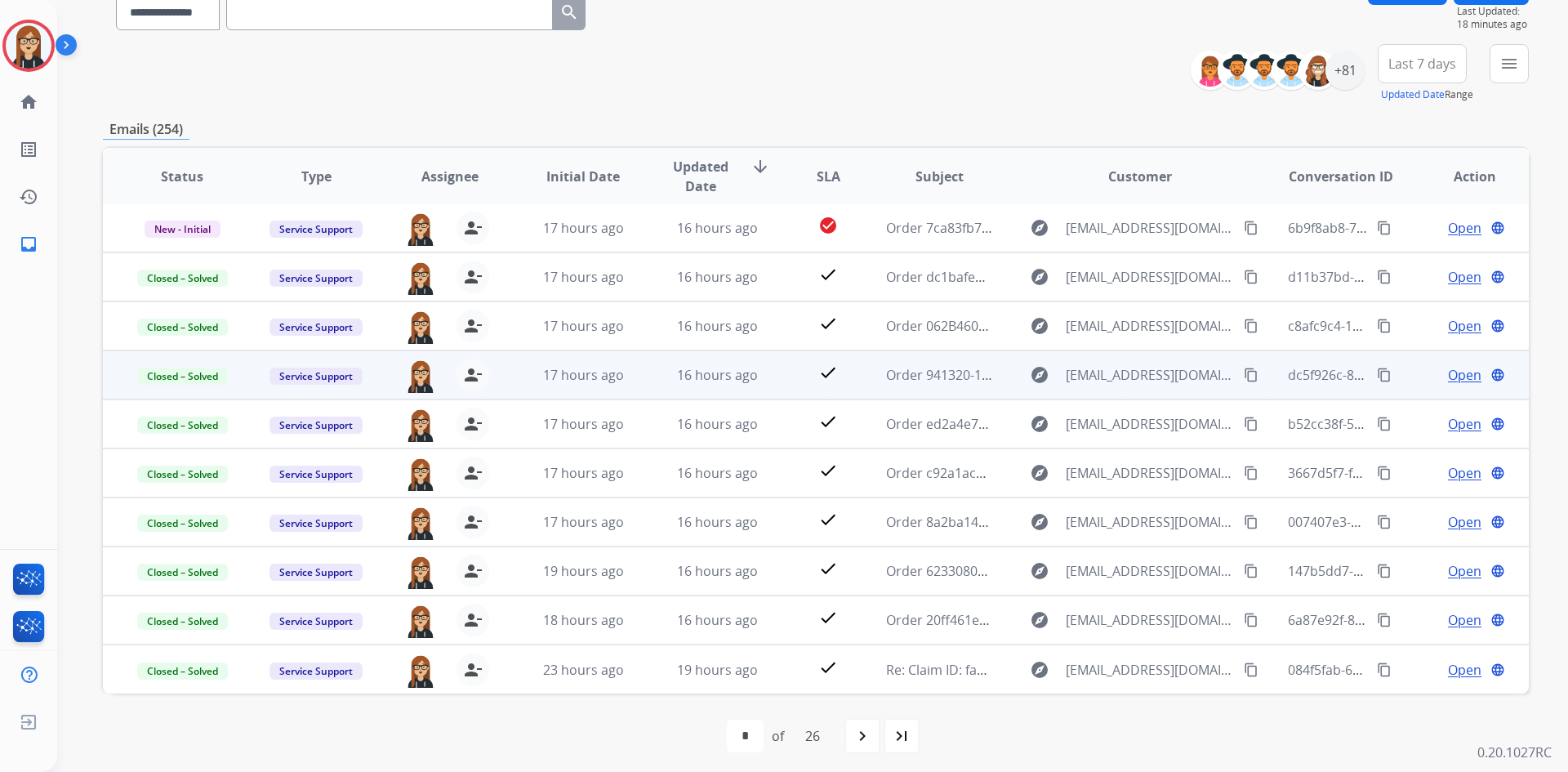
scroll to position [158, 0]
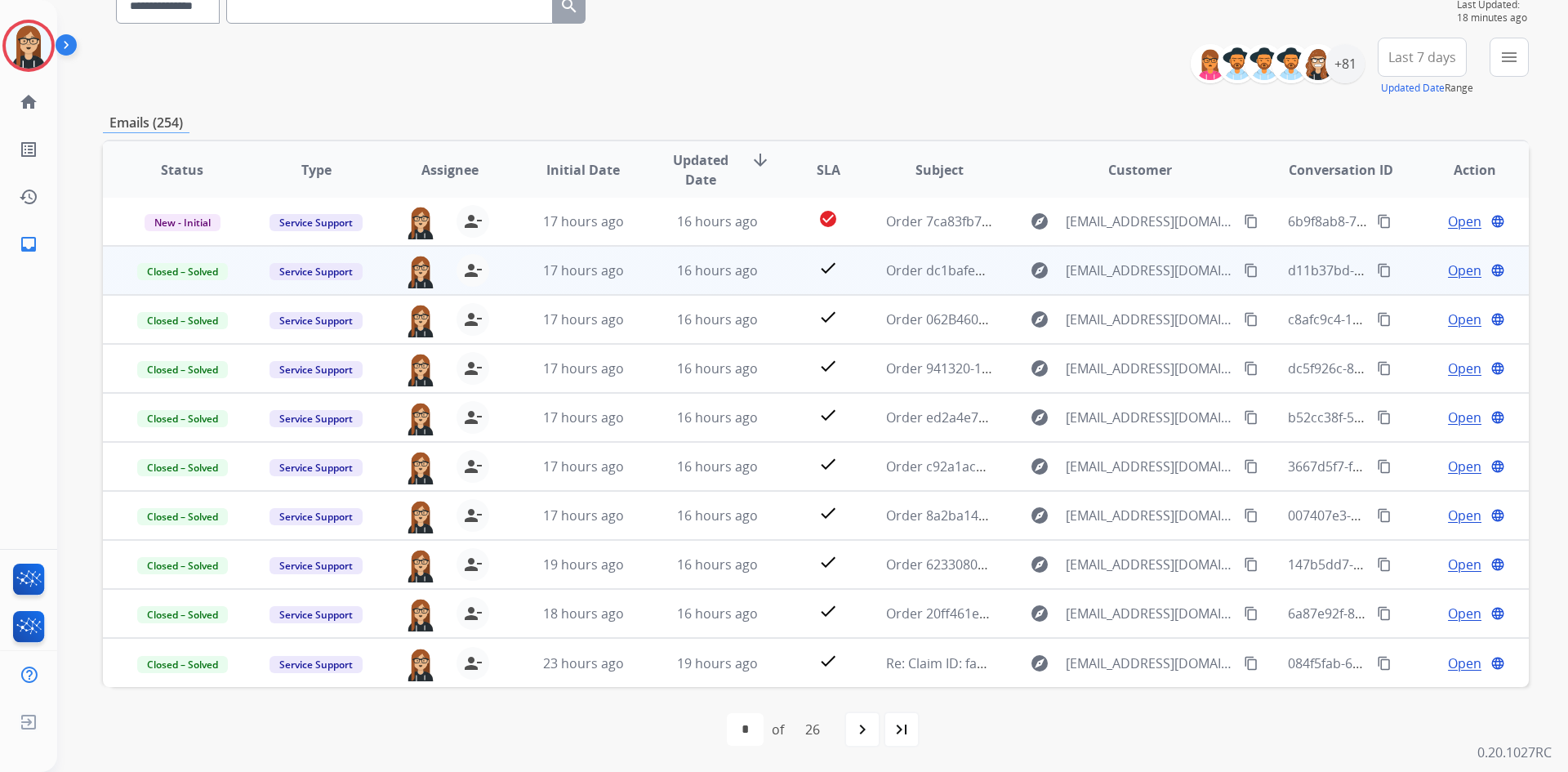
click at [1451, 265] on span "Open" at bounding box center [1465, 270] width 33 height 20
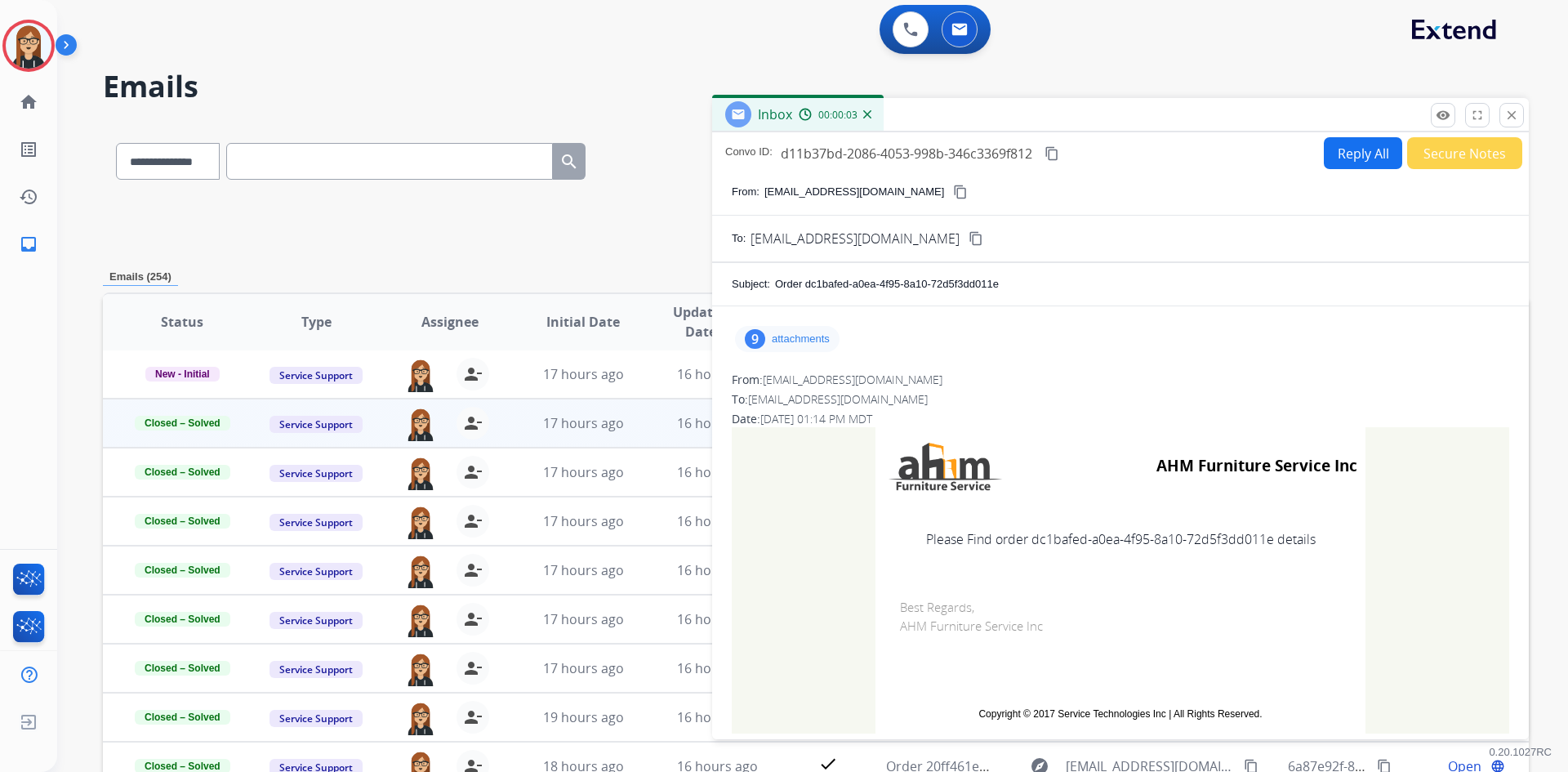
scroll to position [0, 0]
click at [1512, 119] on mat-icon "close" at bounding box center [1511, 116] width 15 height 15
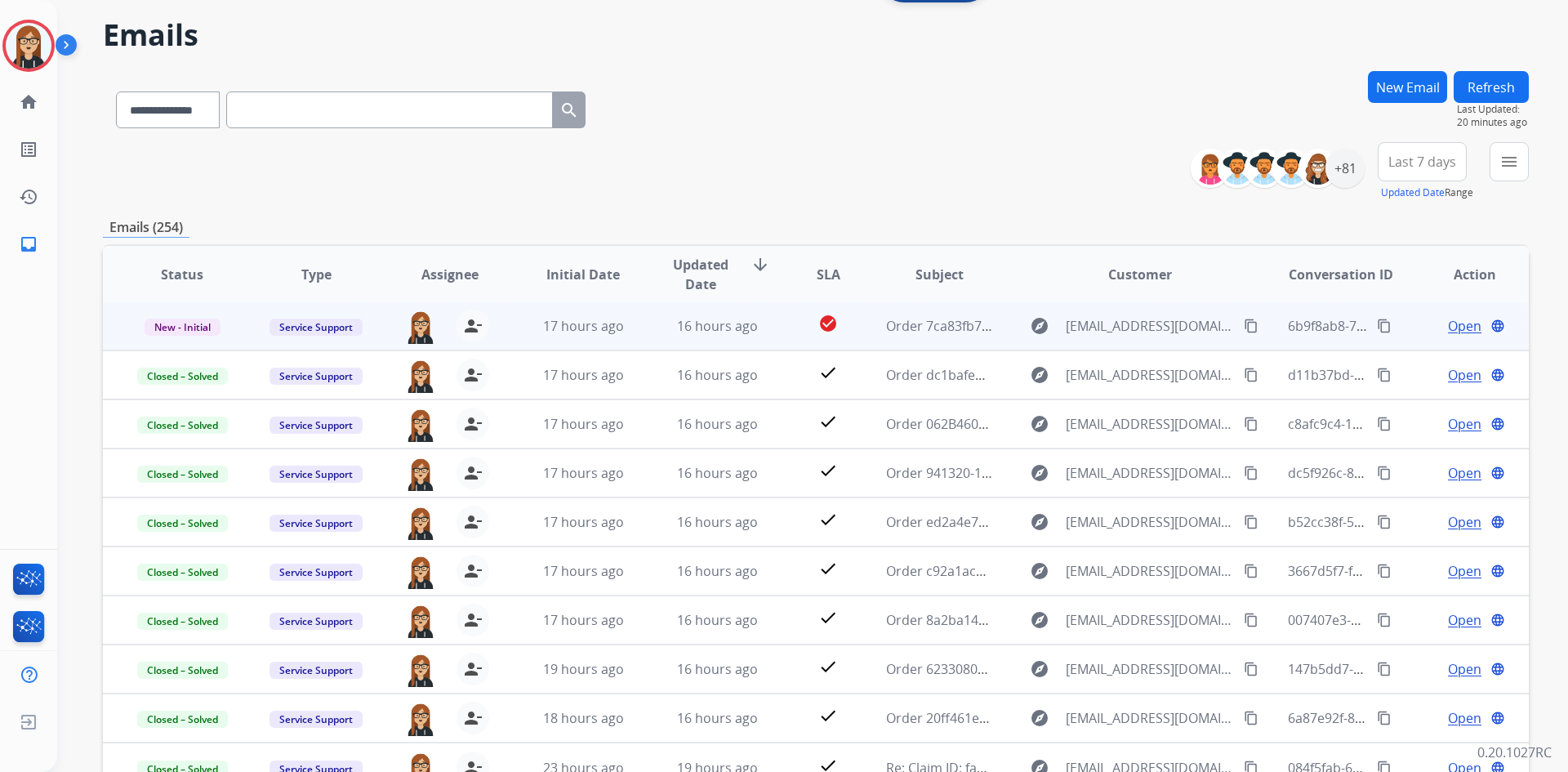
scroll to position [82, 0]
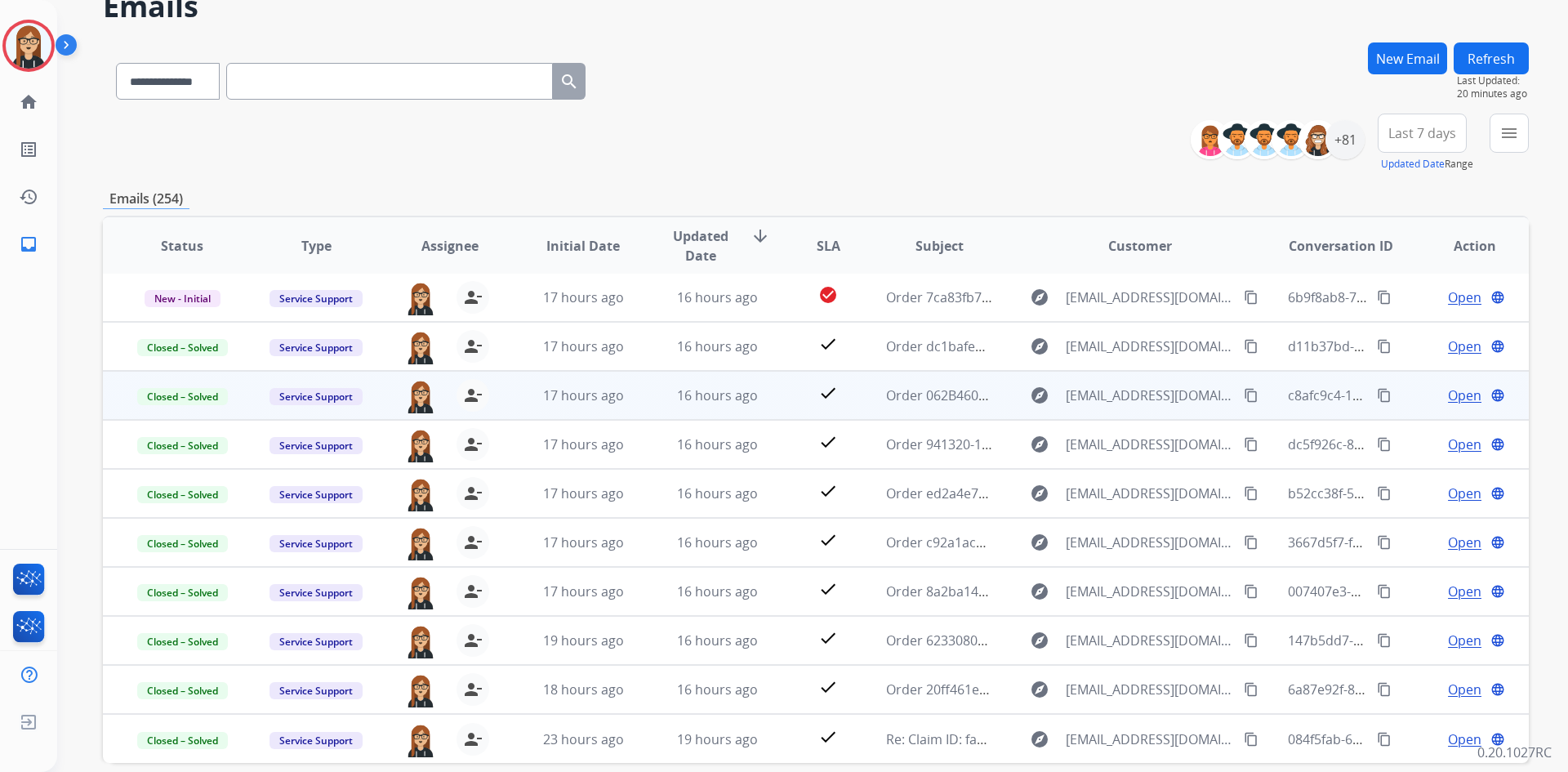
click at [1451, 391] on span "Open" at bounding box center [1465, 396] width 33 height 20
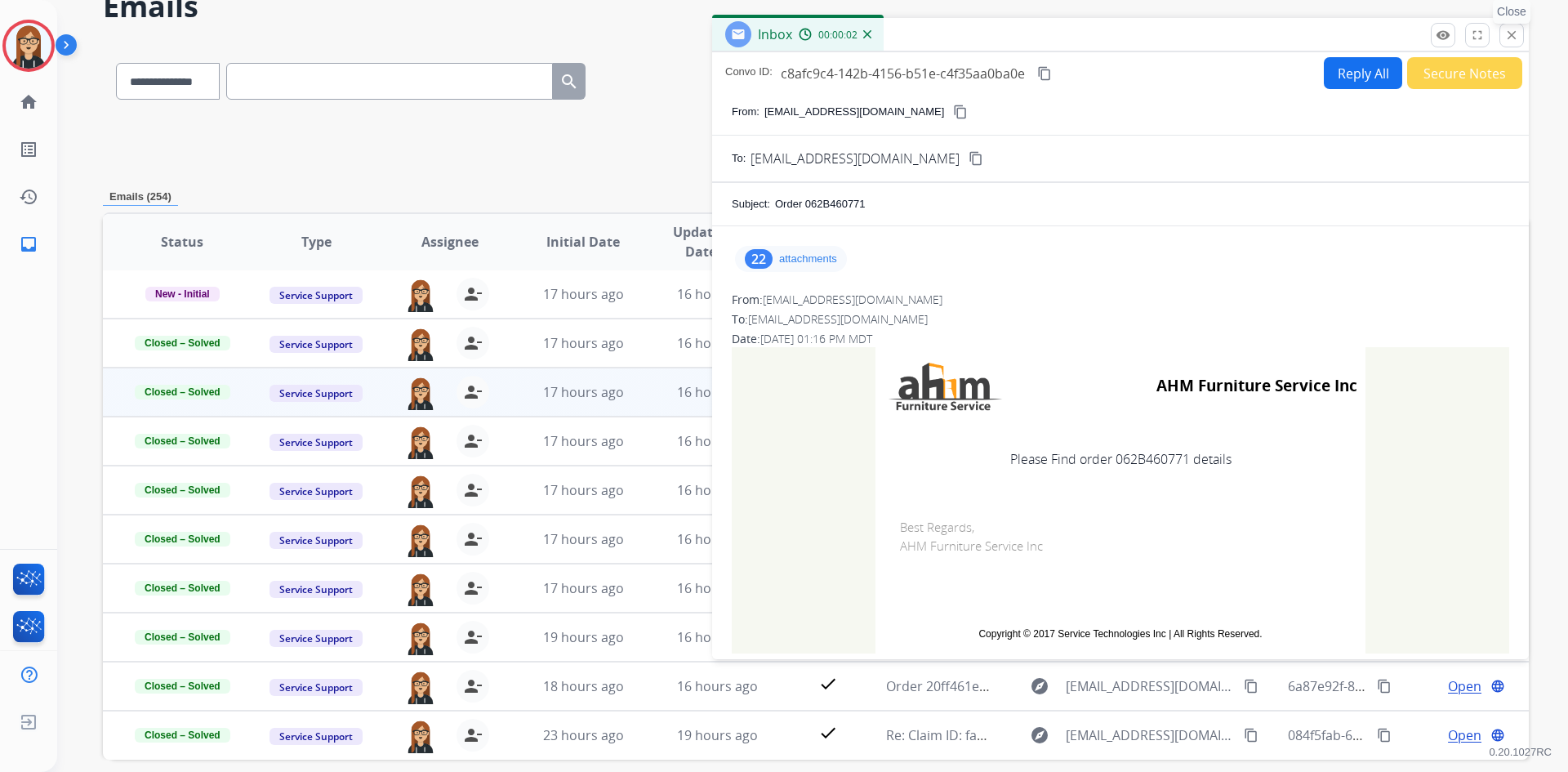
click at [1507, 37] on mat-icon "close" at bounding box center [1511, 34] width 15 height 15
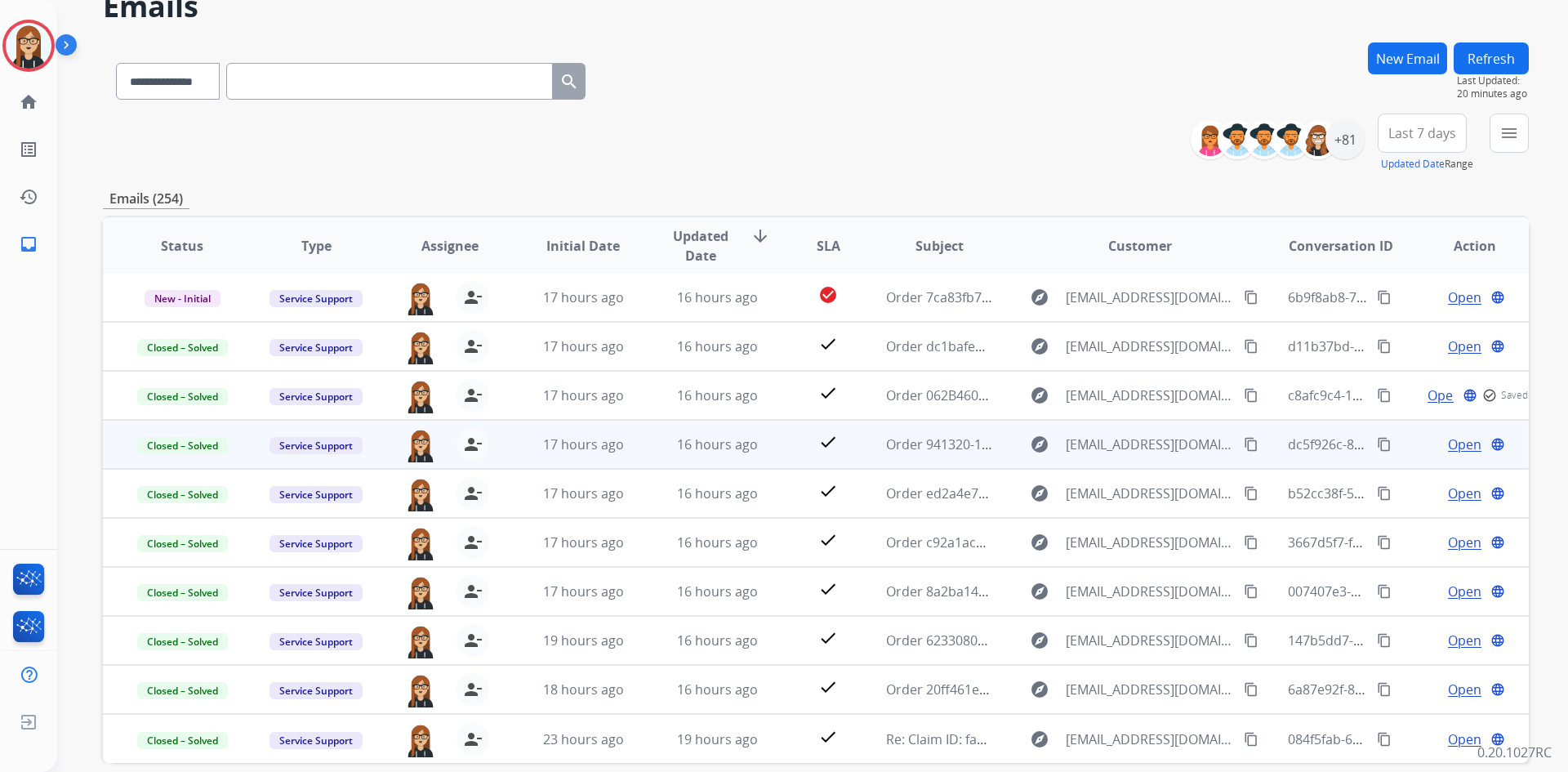
click at [1449, 443] on span "Open" at bounding box center [1465, 445] width 33 height 20
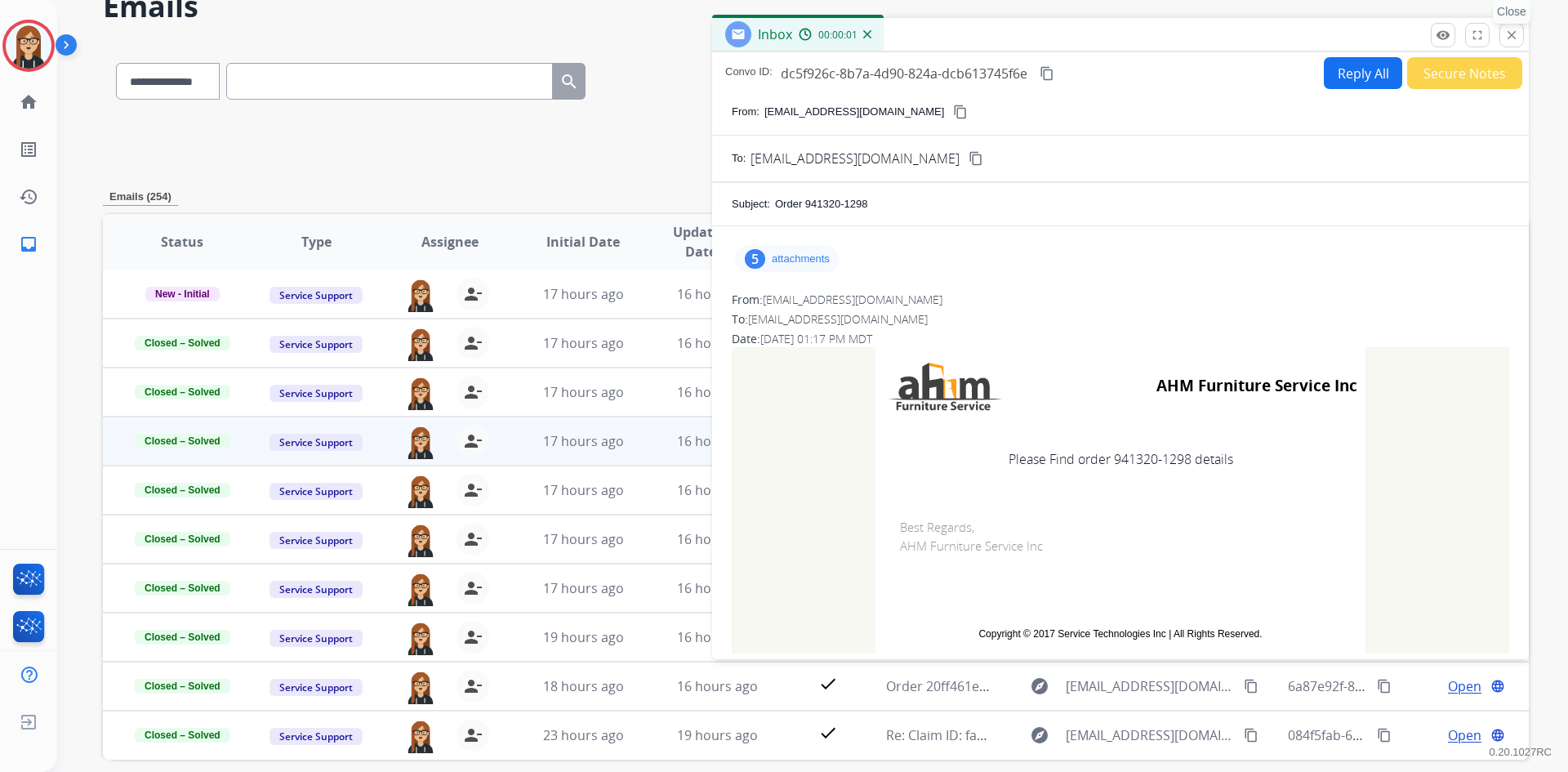
click at [1510, 36] on mat-icon "close" at bounding box center [1511, 34] width 15 height 15
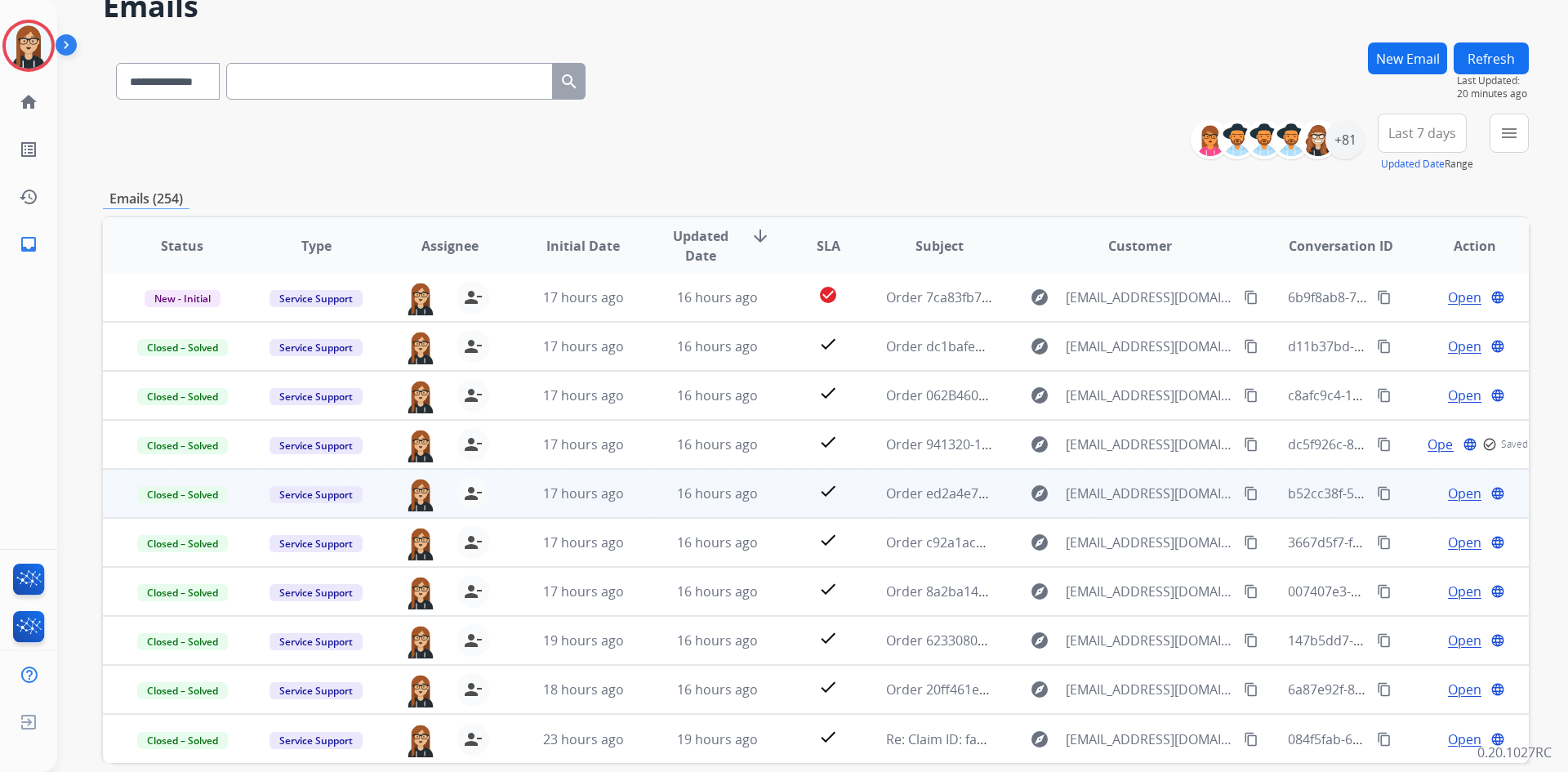
click at [1451, 493] on span "Open" at bounding box center [1465, 494] width 33 height 20
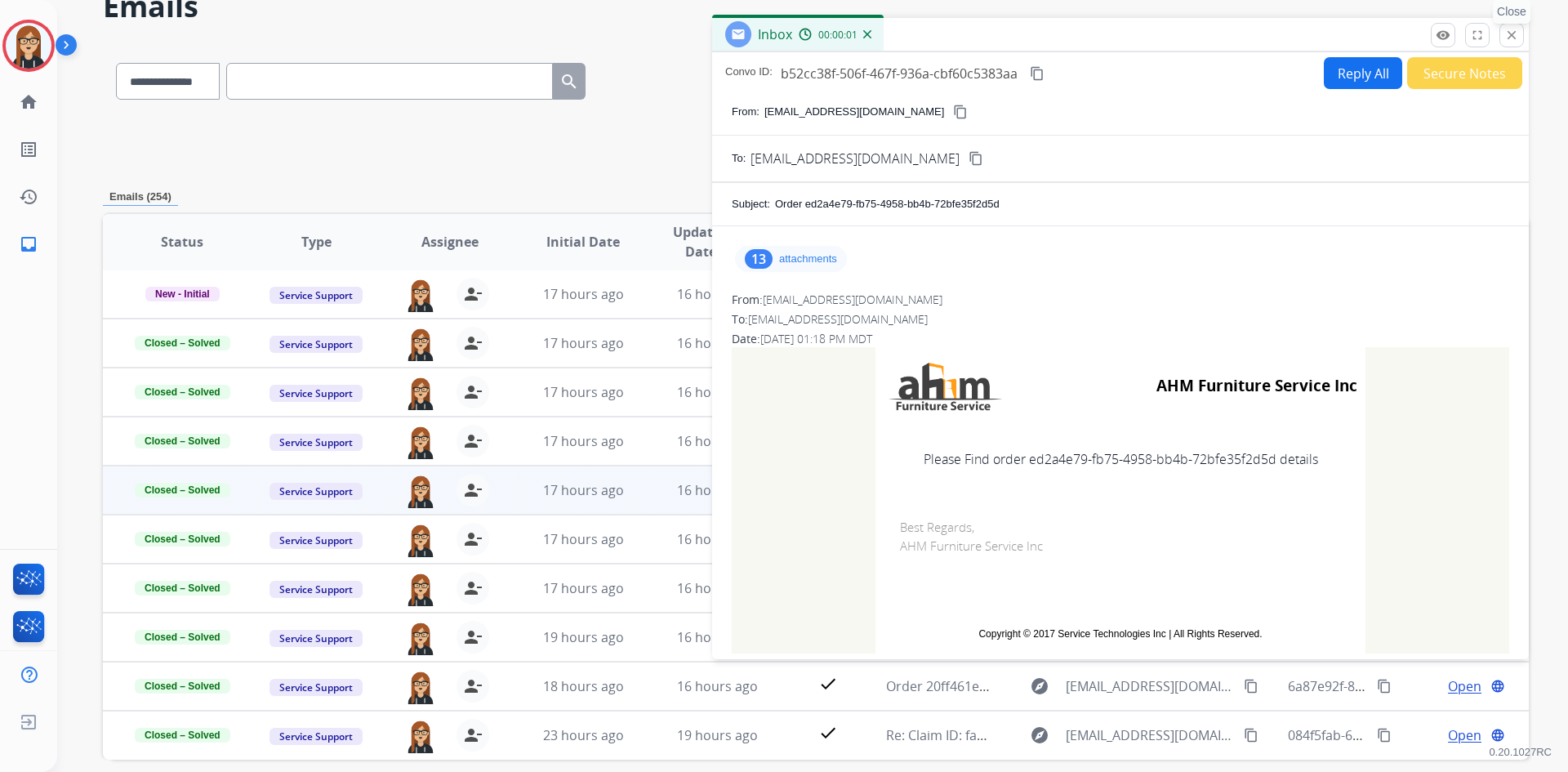
click at [1510, 37] on mat-icon "close" at bounding box center [1511, 34] width 15 height 15
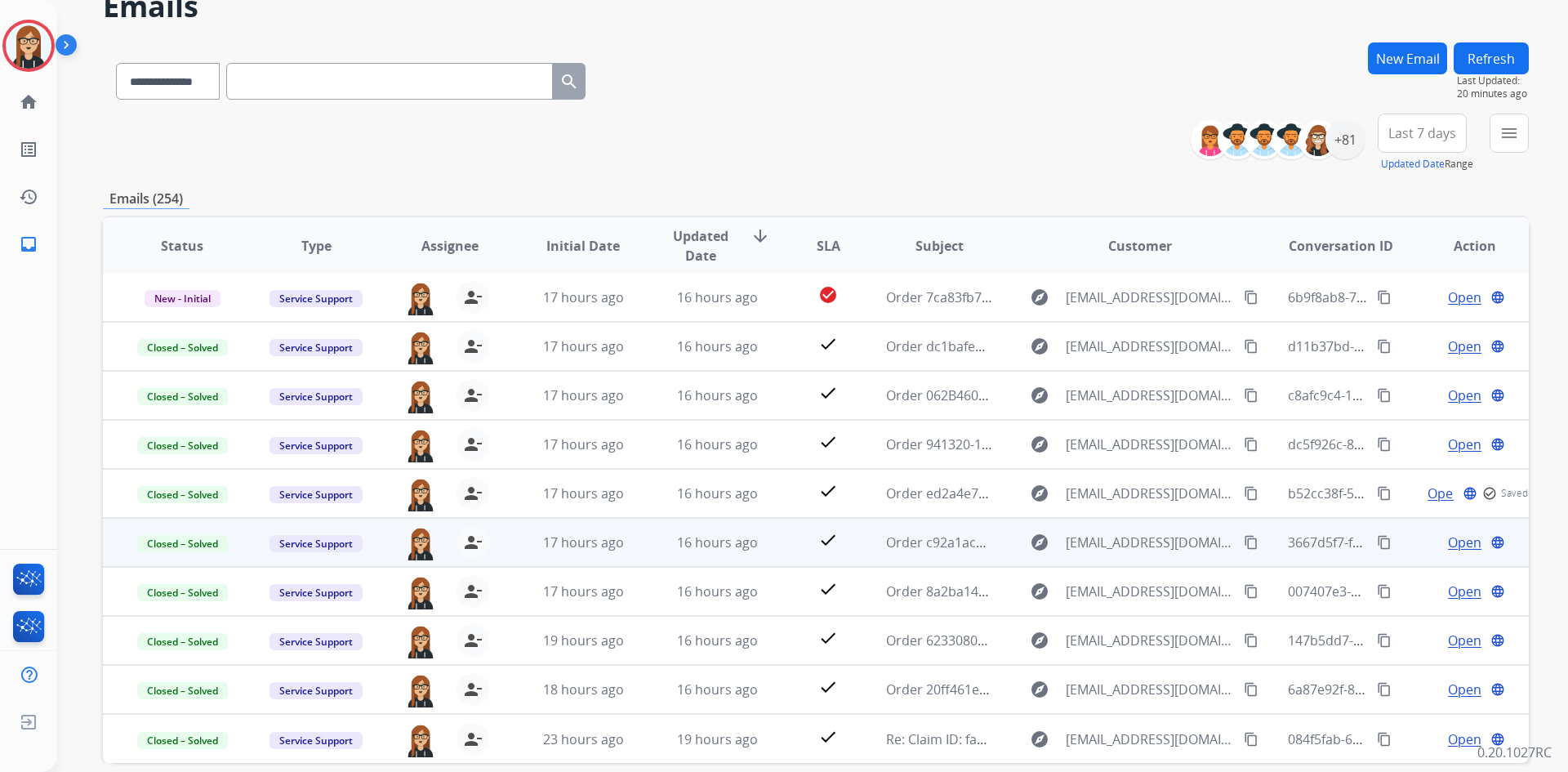
click at [1453, 540] on span "Open" at bounding box center [1465, 542] width 33 height 20
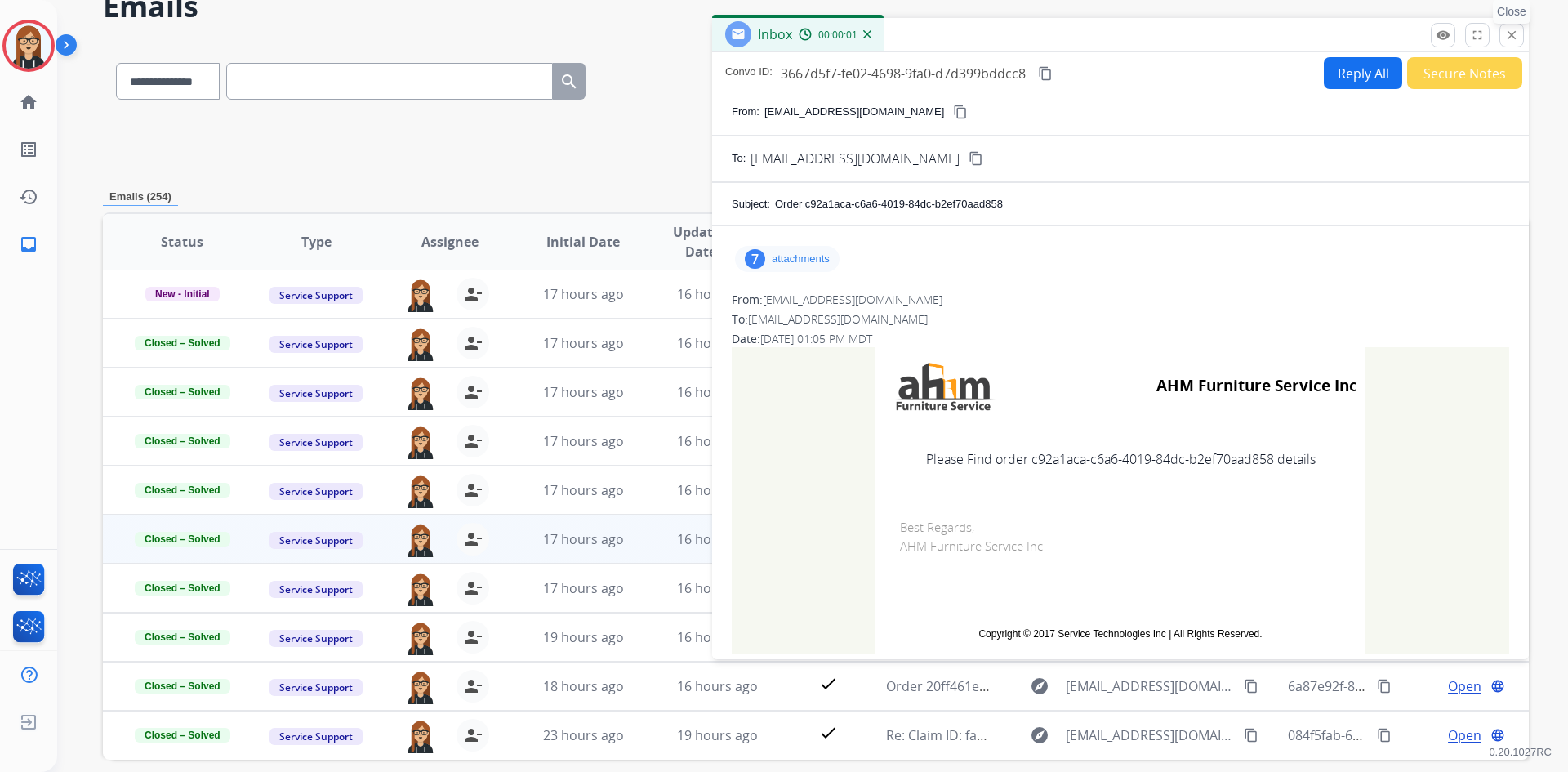
click at [1509, 36] on mat-icon "close" at bounding box center [1511, 34] width 15 height 15
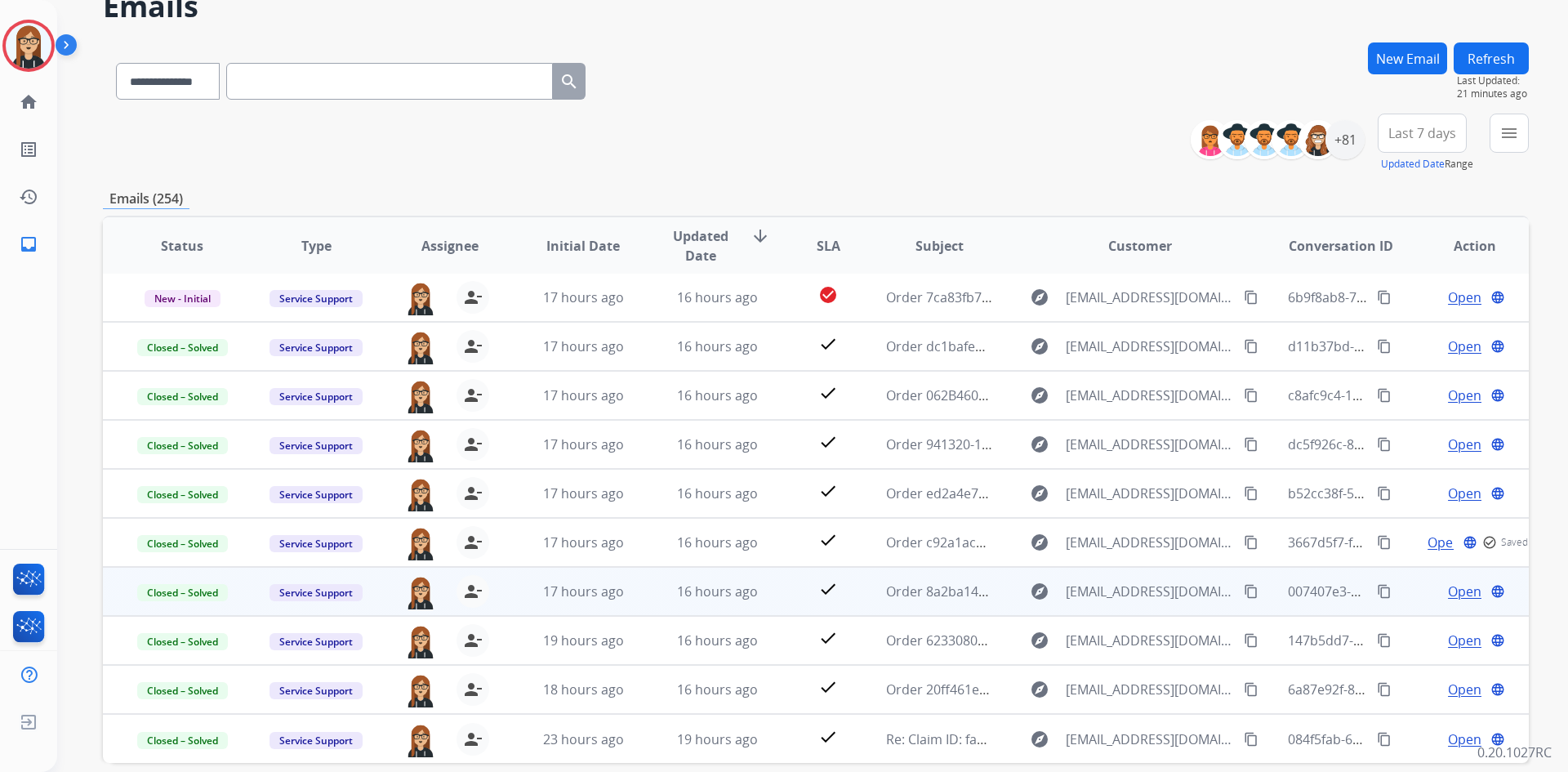
click at [1448, 590] on span "Open" at bounding box center [1465, 591] width 33 height 20
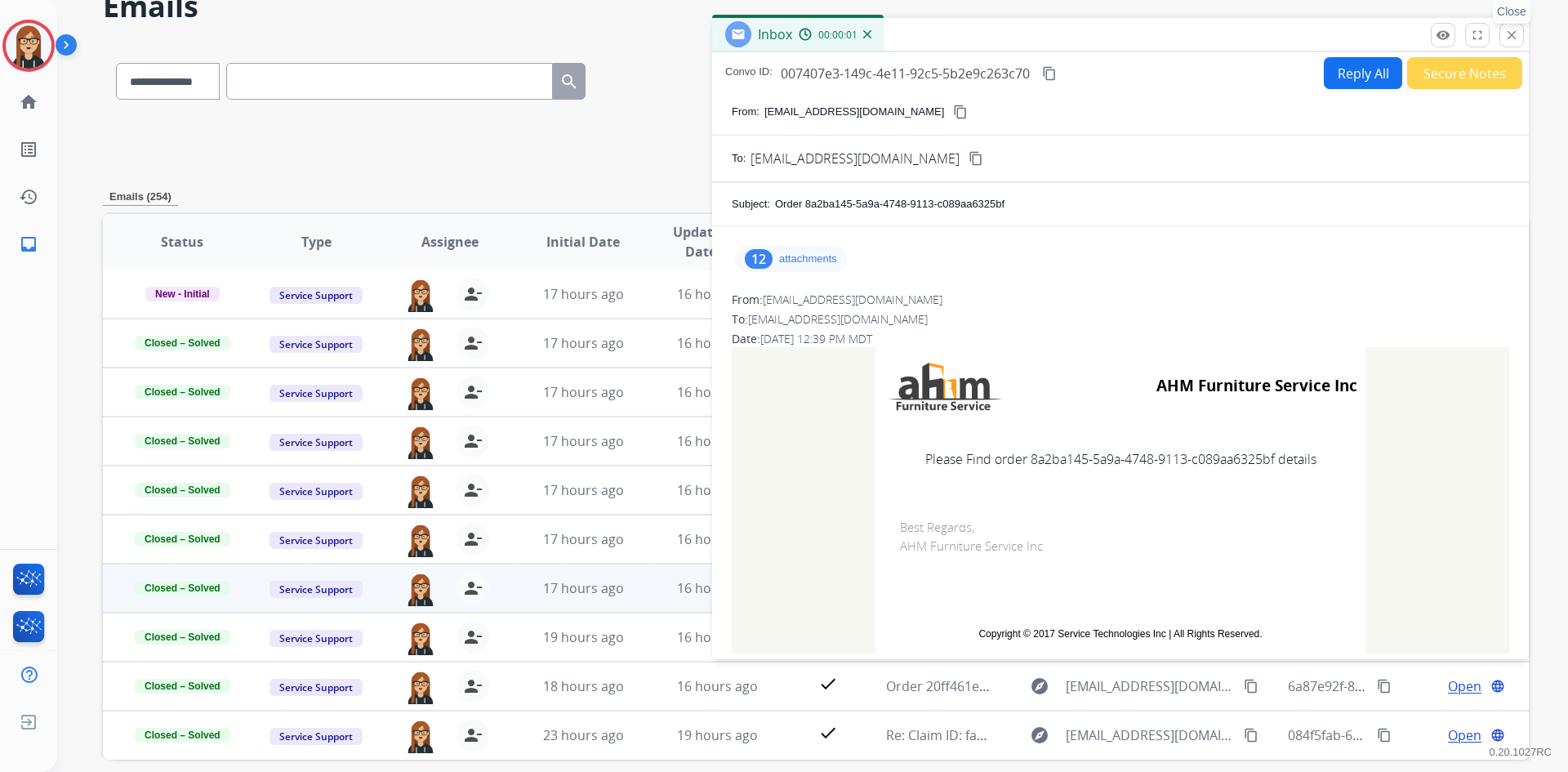
click at [1507, 37] on mat-icon "close" at bounding box center [1511, 34] width 15 height 15
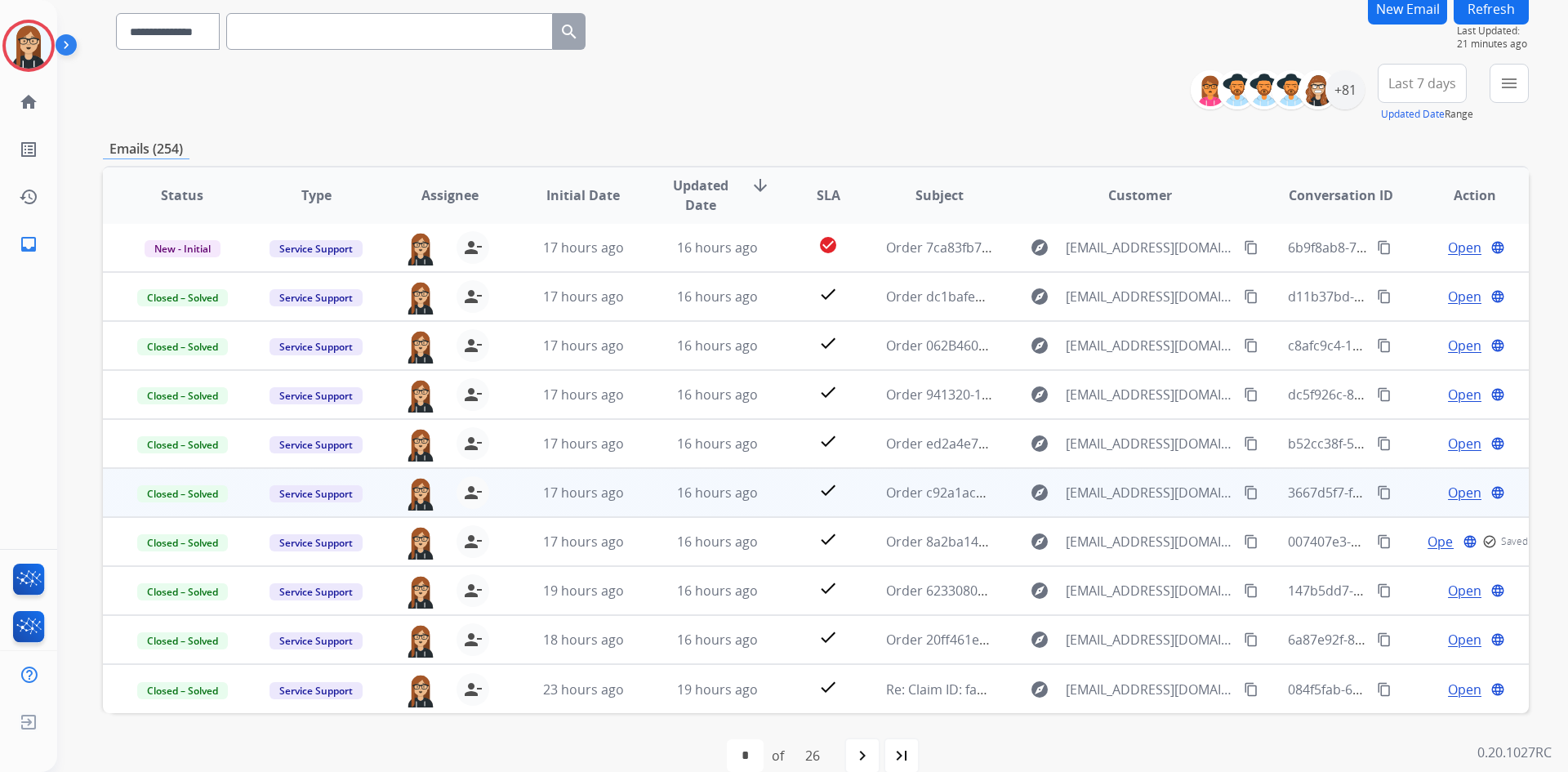
scroll to position [158, 0]
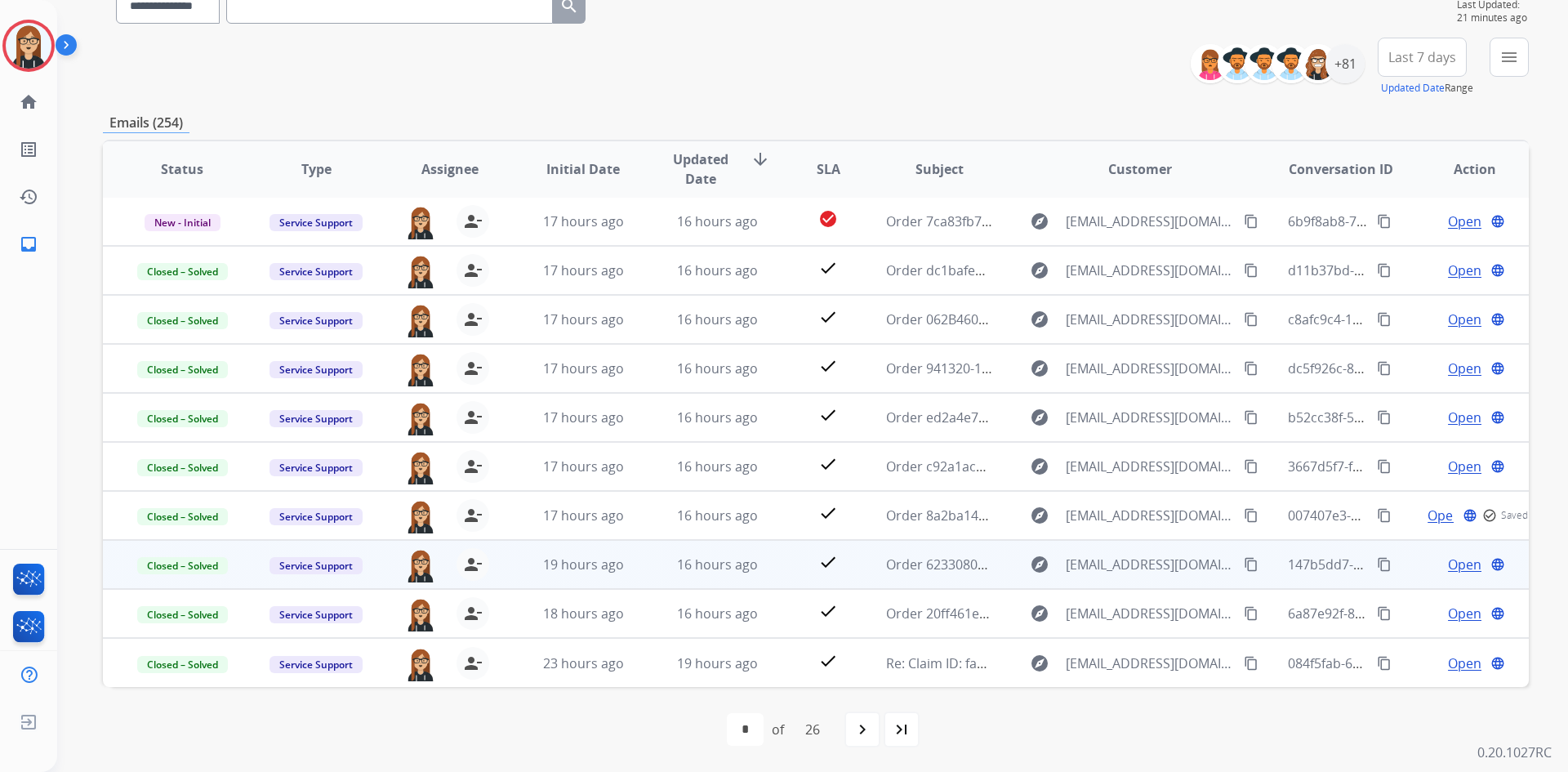
click at [1450, 567] on span "Open" at bounding box center [1465, 565] width 33 height 20
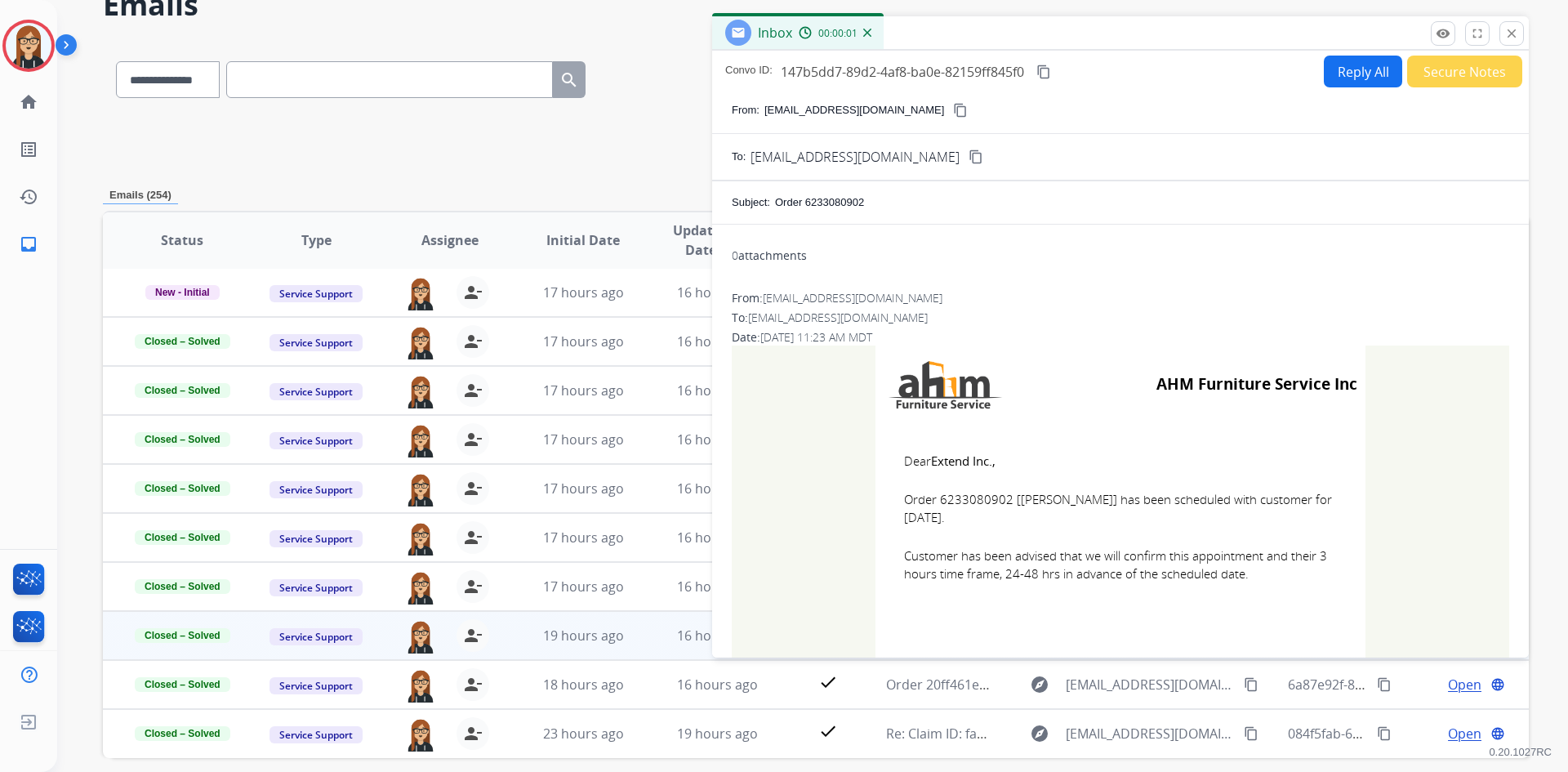
scroll to position [0, 0]
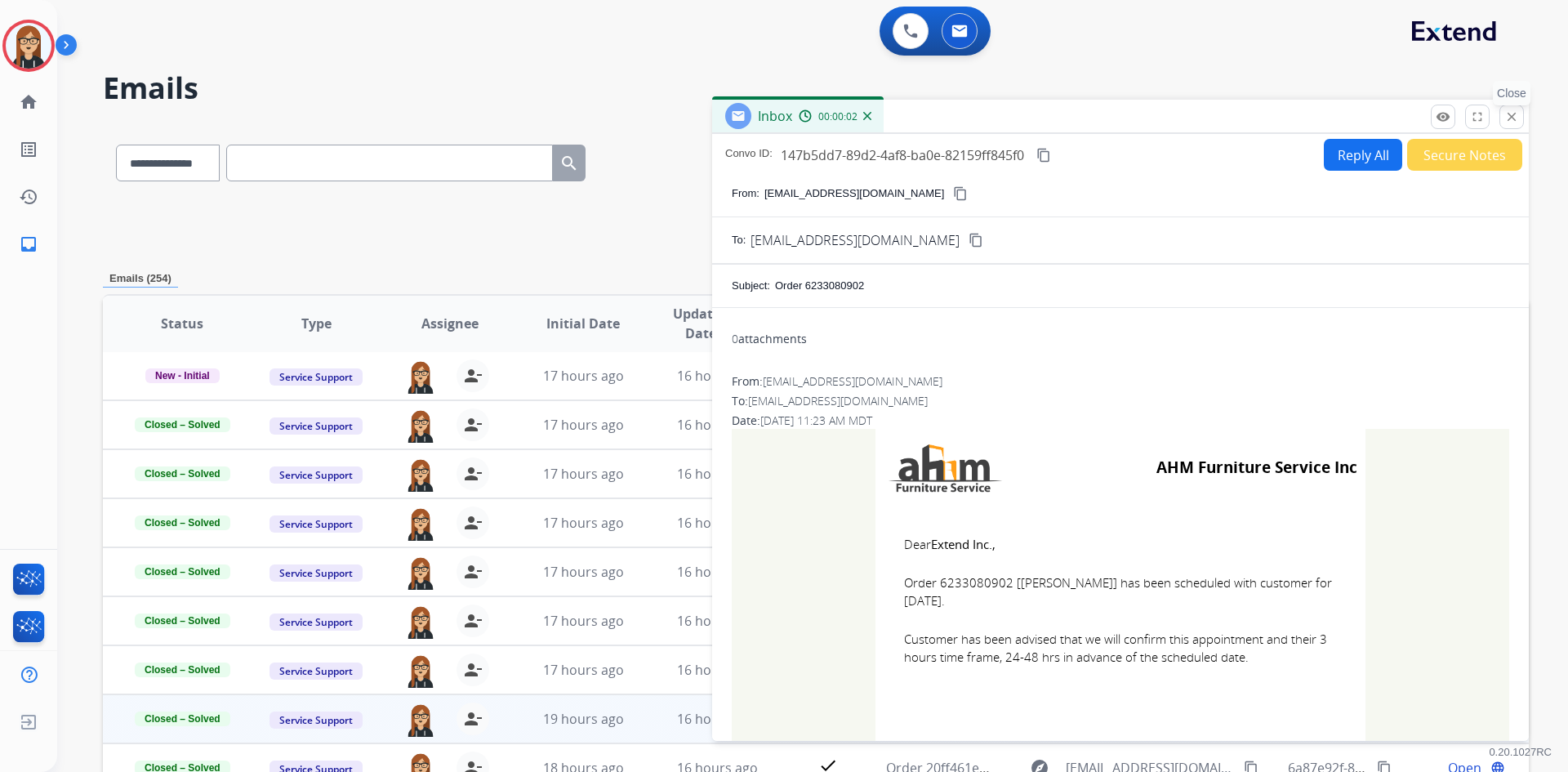
click at [1513, 114] on mat-icon "close" at bounding box center [1511, 116] width 15 height 15
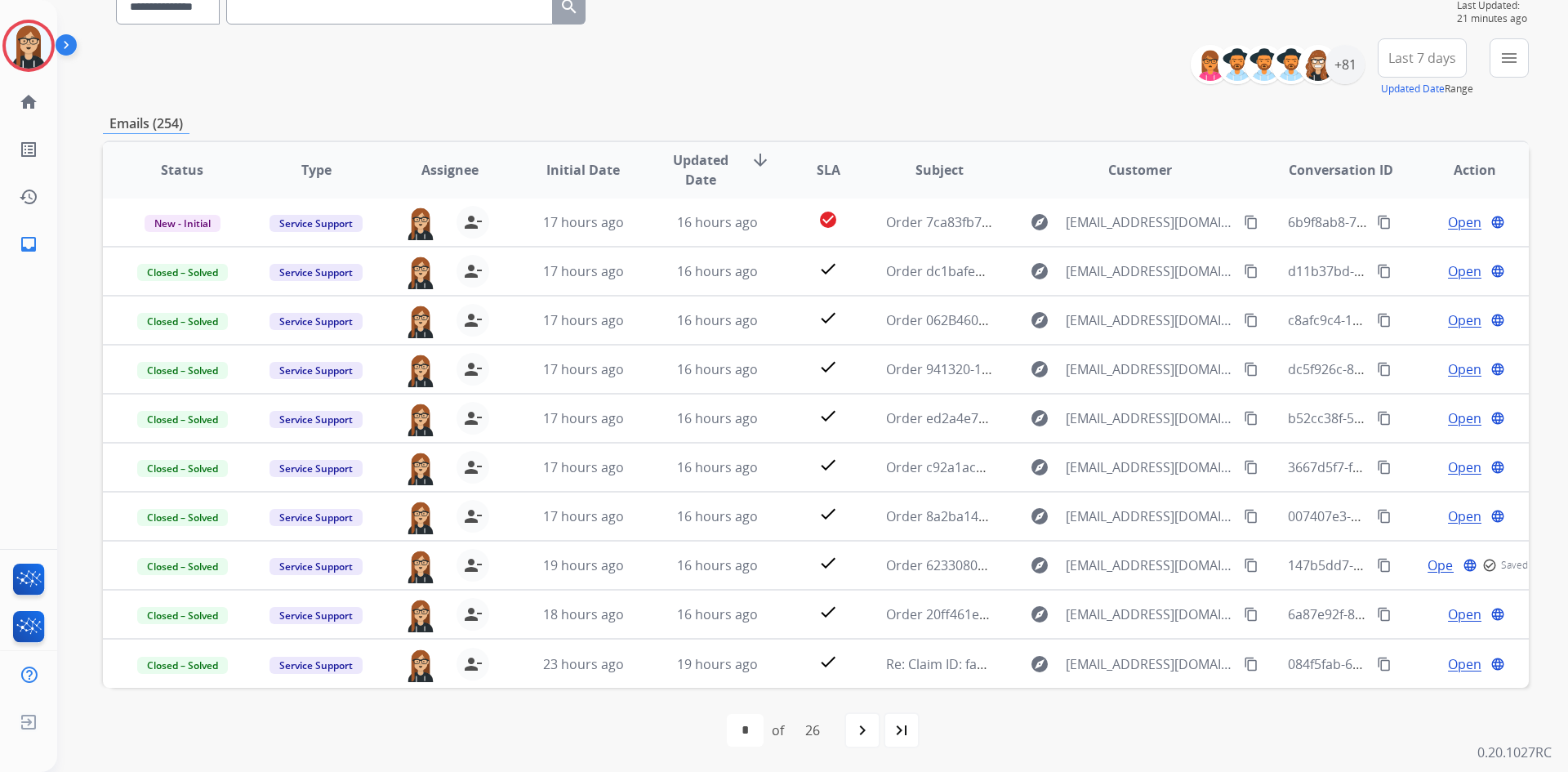
scroll to position [158, 0]
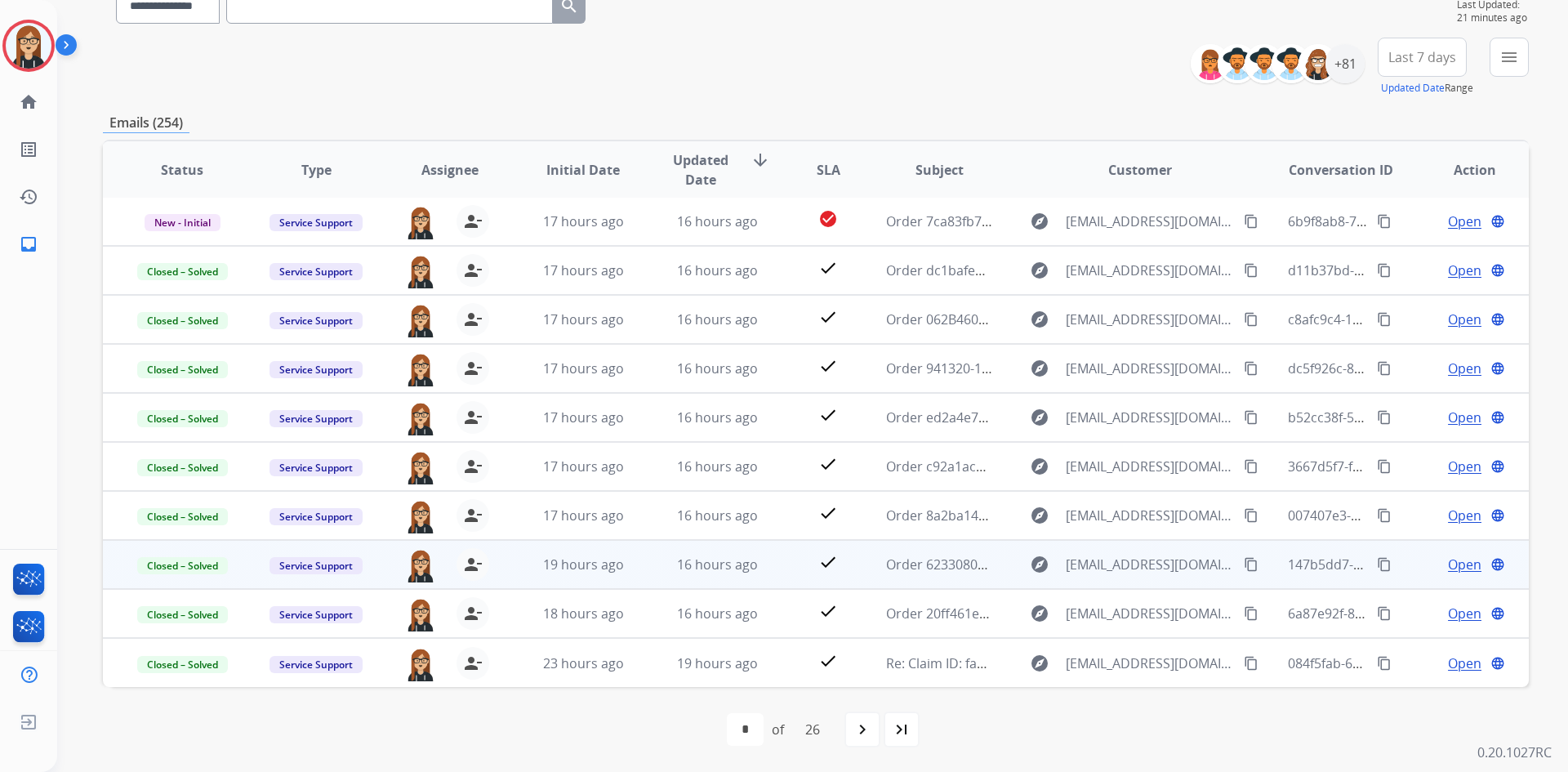
click at [178, 575] on td "Closed – Solved" at bounding box center [170, 565] width 134 height 49
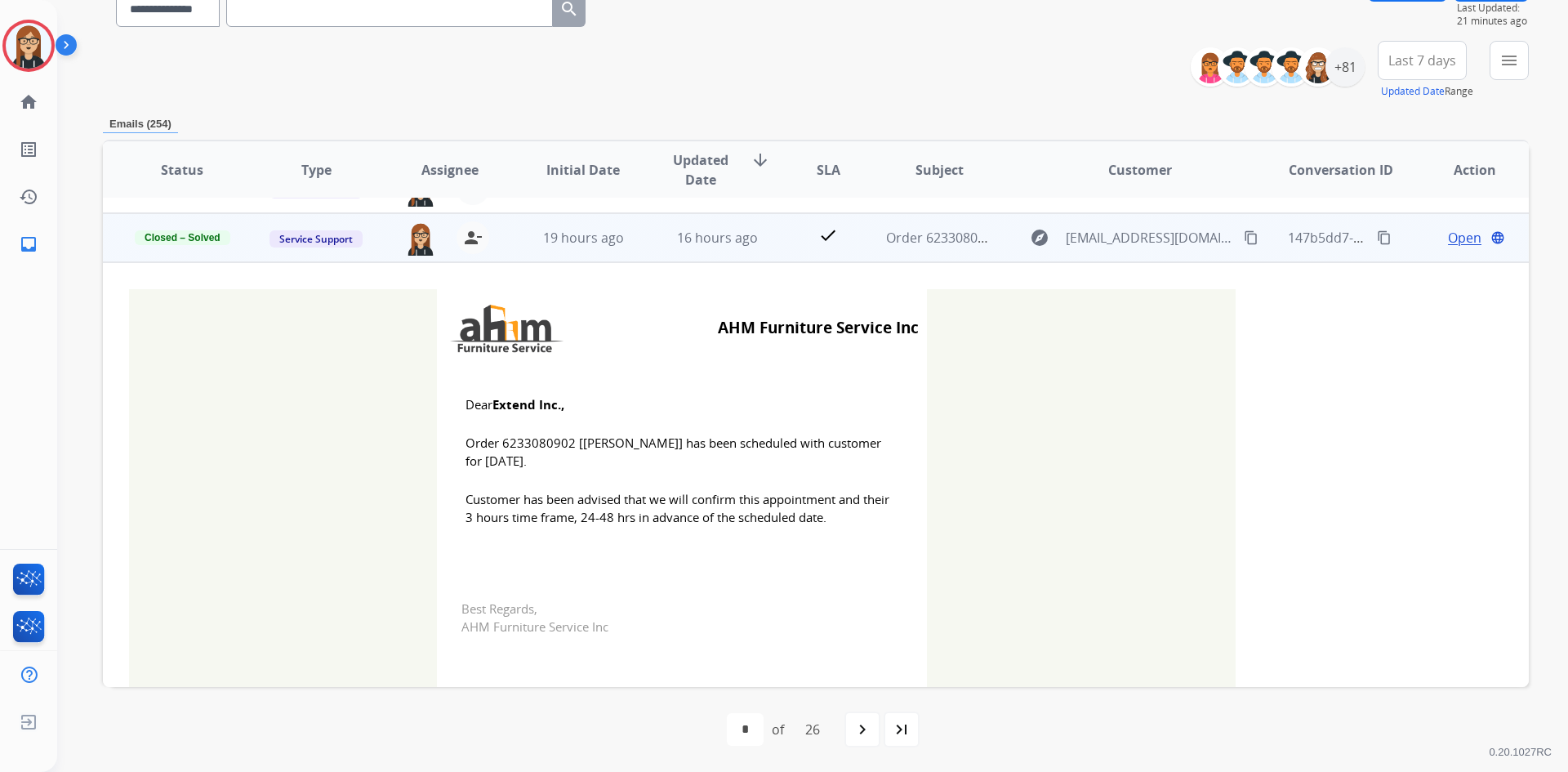
scroll to position [343, 0]
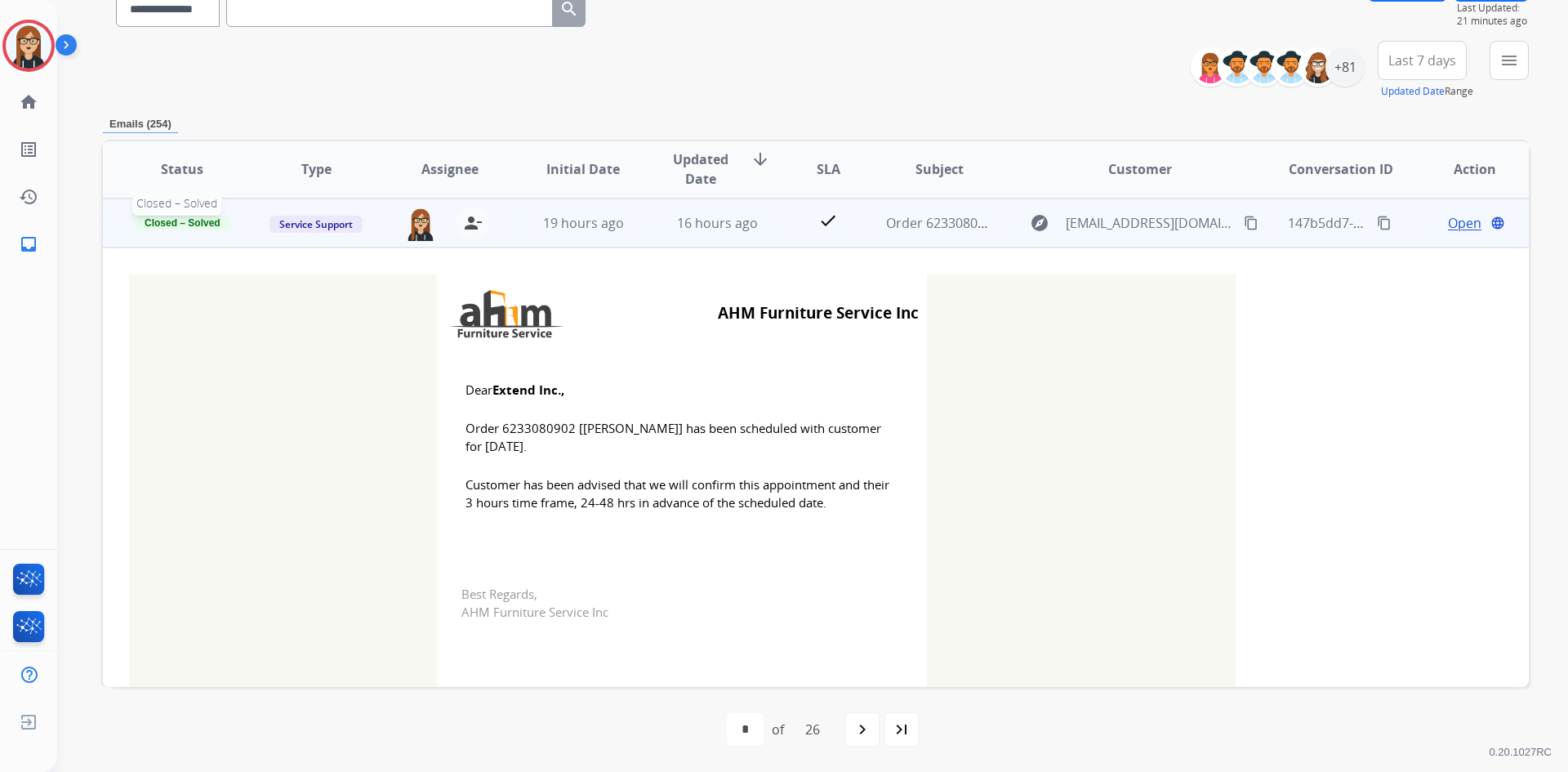
click at [186, 220] on span "Closed – Solved" at bounding box center [182, 223] width 95 height 15
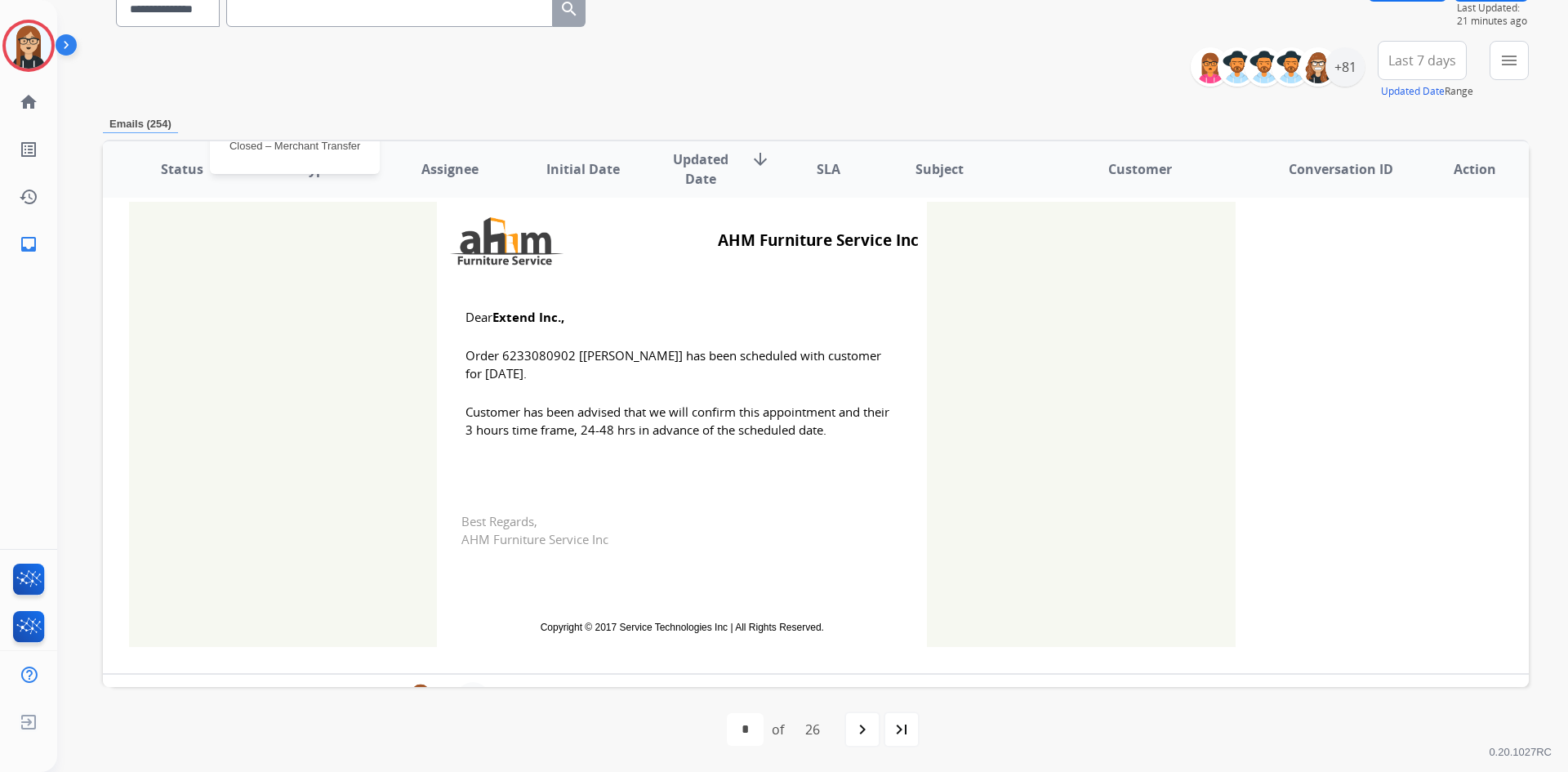
scroll to position [338, 0]
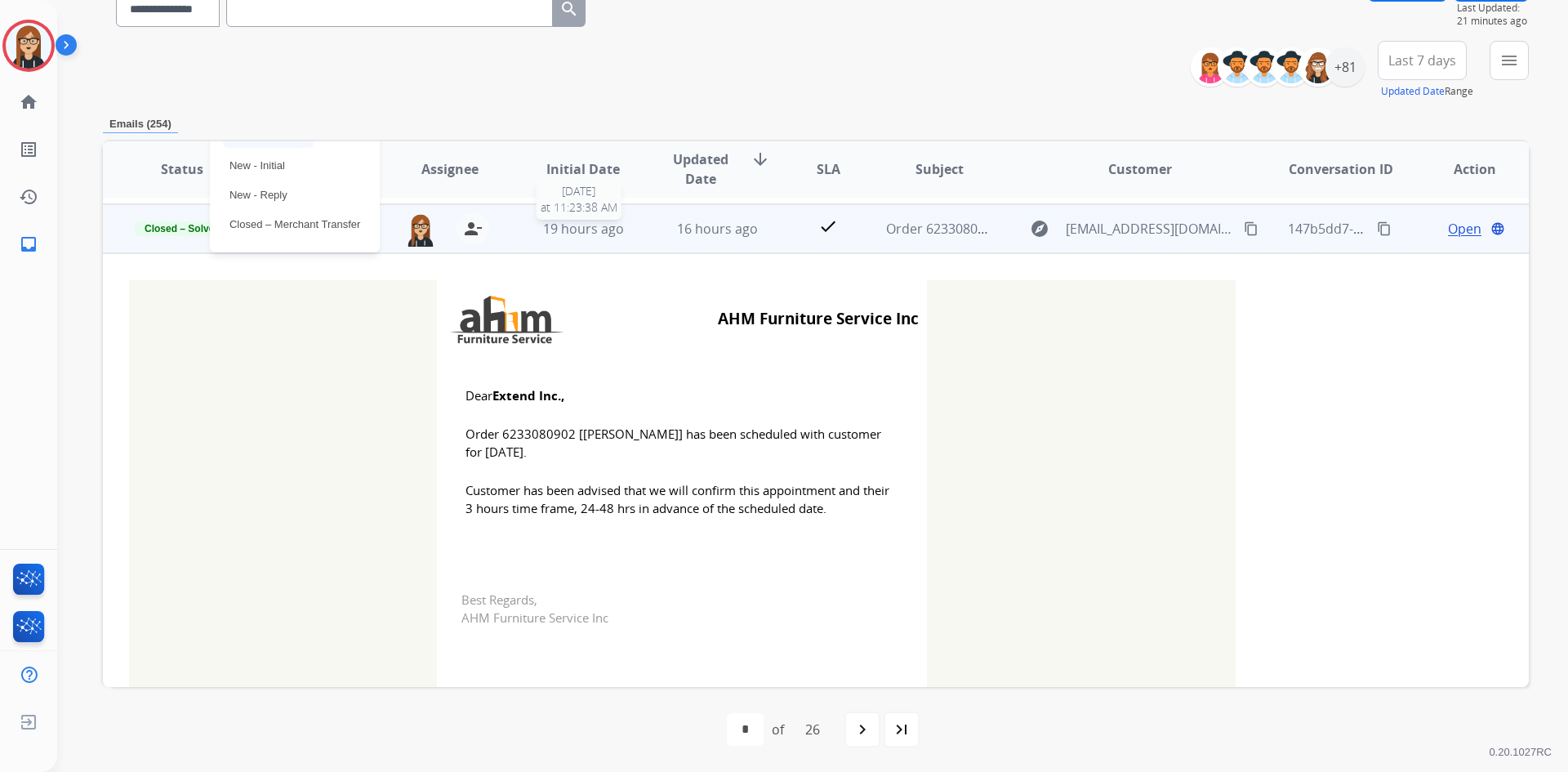
click at [588, 232] on span "19 hours ago" at bounding box center [583, 229] width 81 height 18
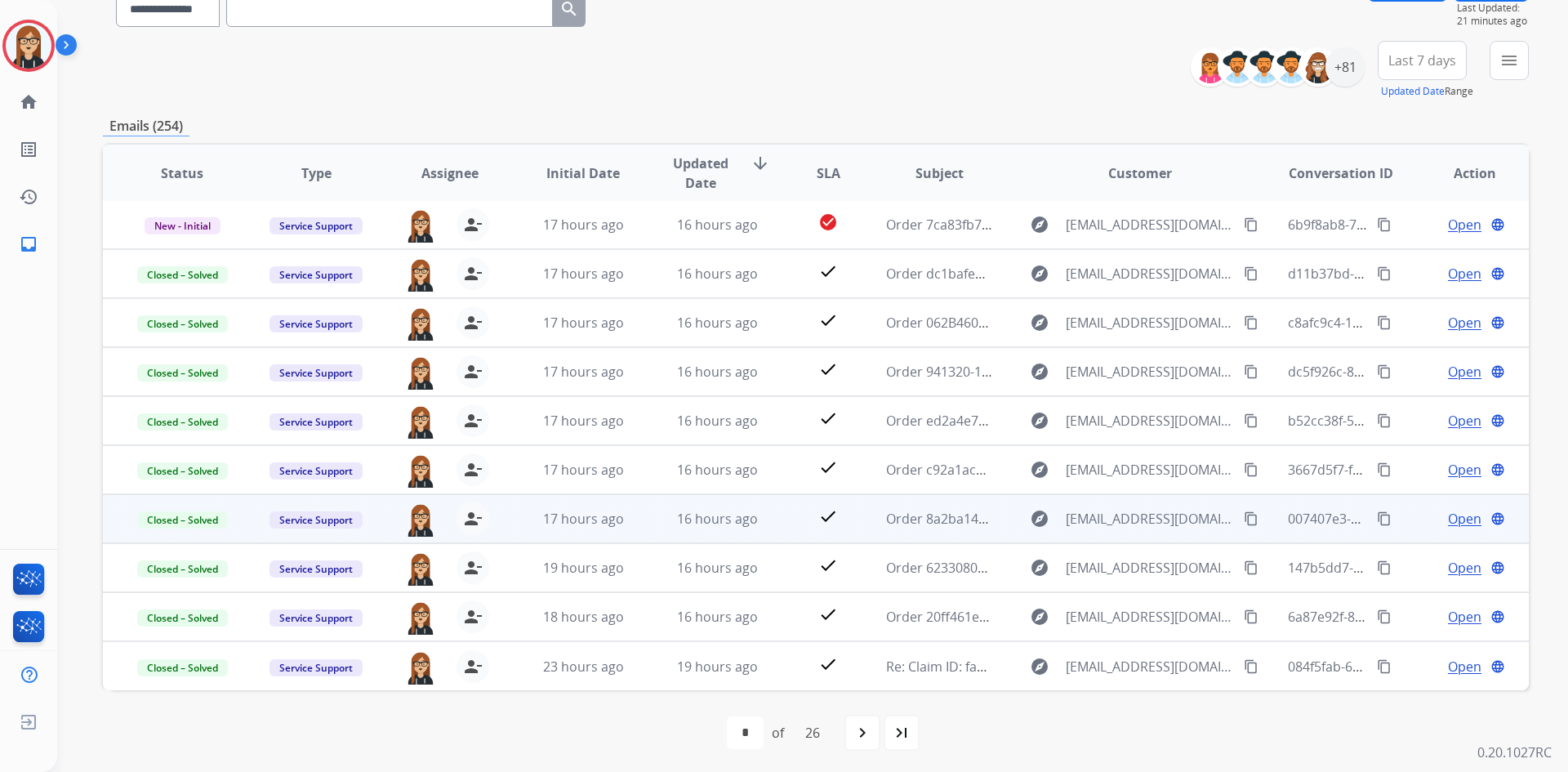
click at [1452, 514] on span "Open" at bounding box center [1465, 519] width 33 height 20
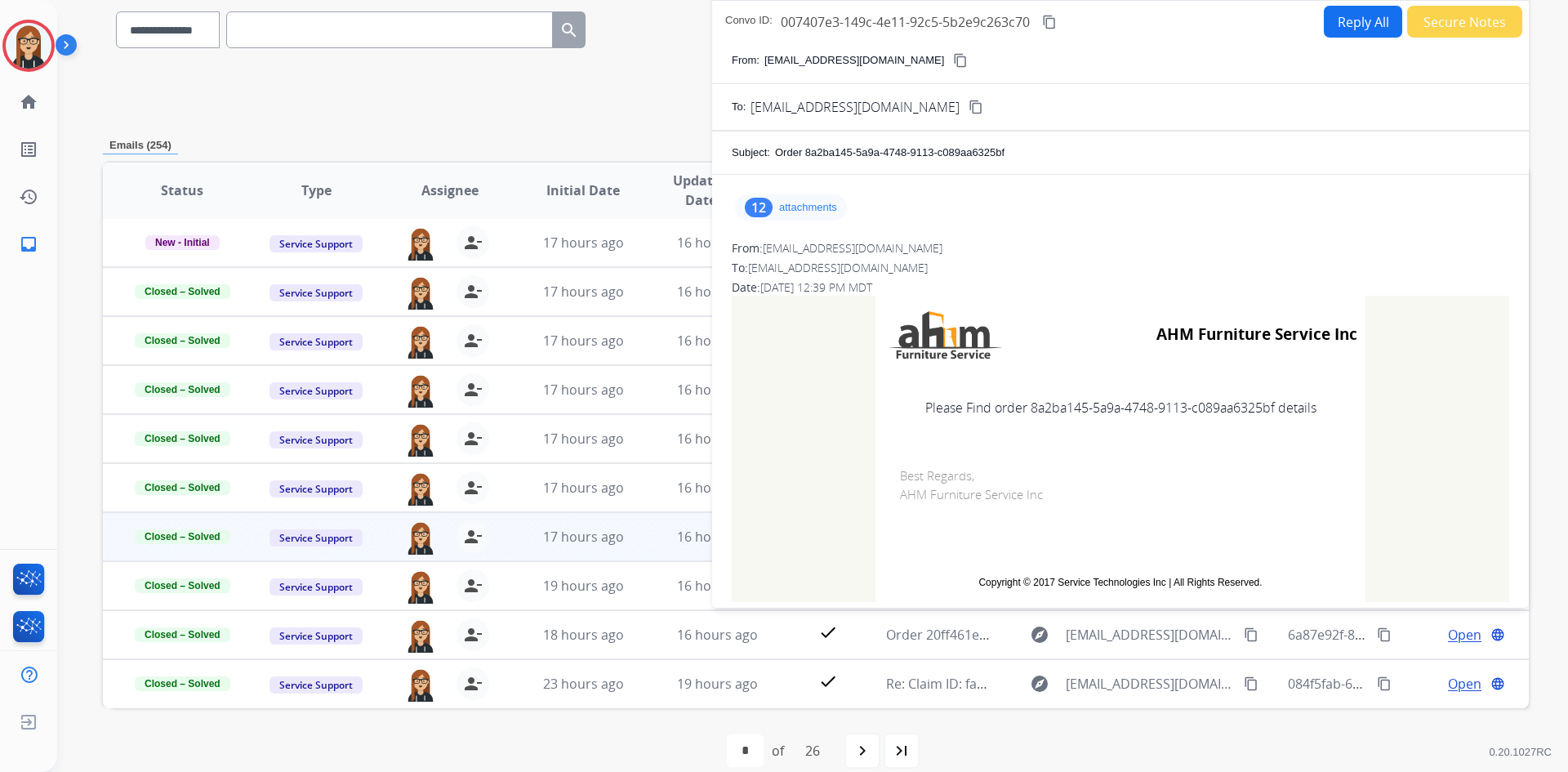
scroll to position [73, 0]
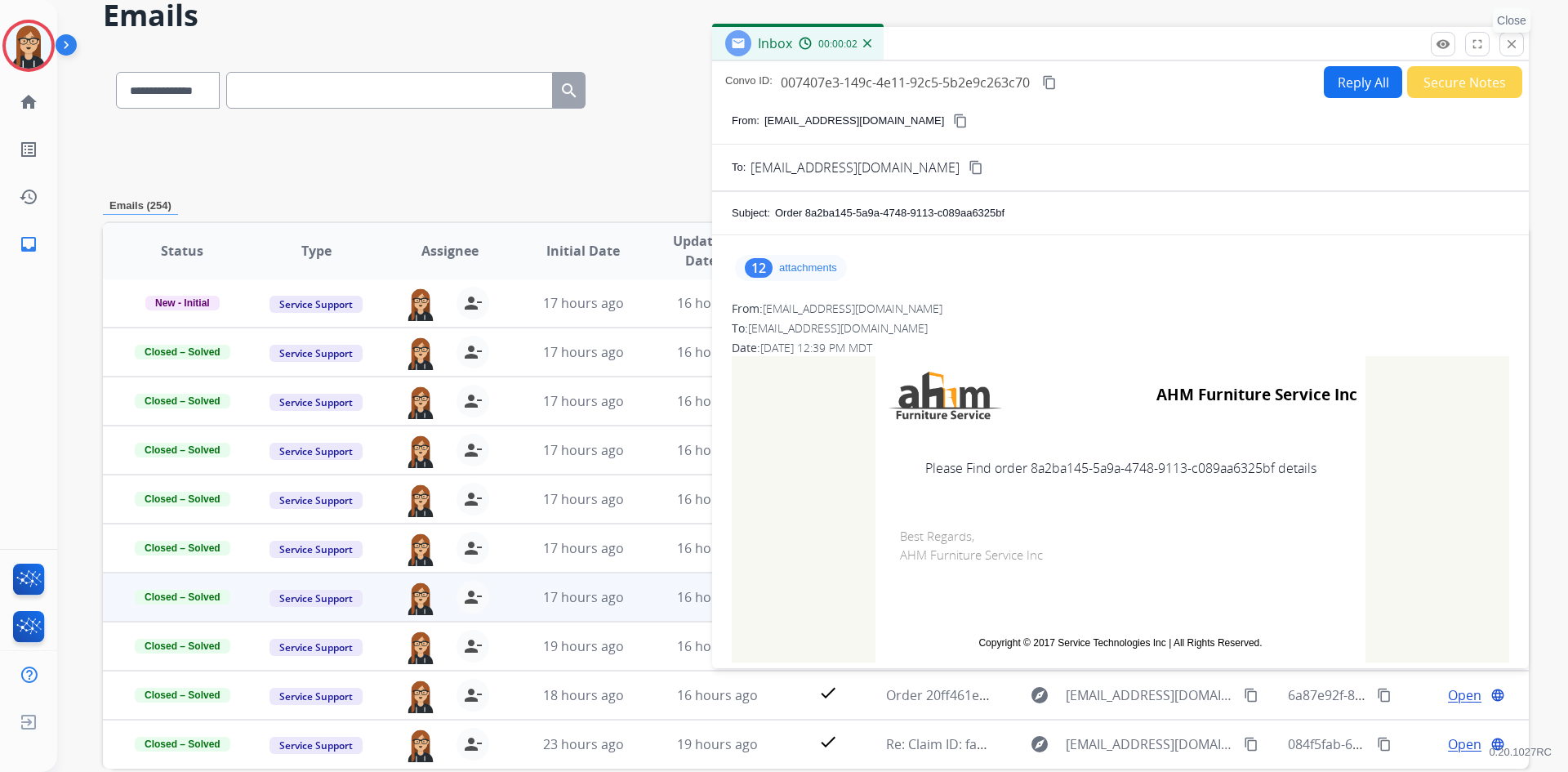
click at [1505, 45] on mat-icon "close" at bounding box center [1511, 43] width 15 height 15
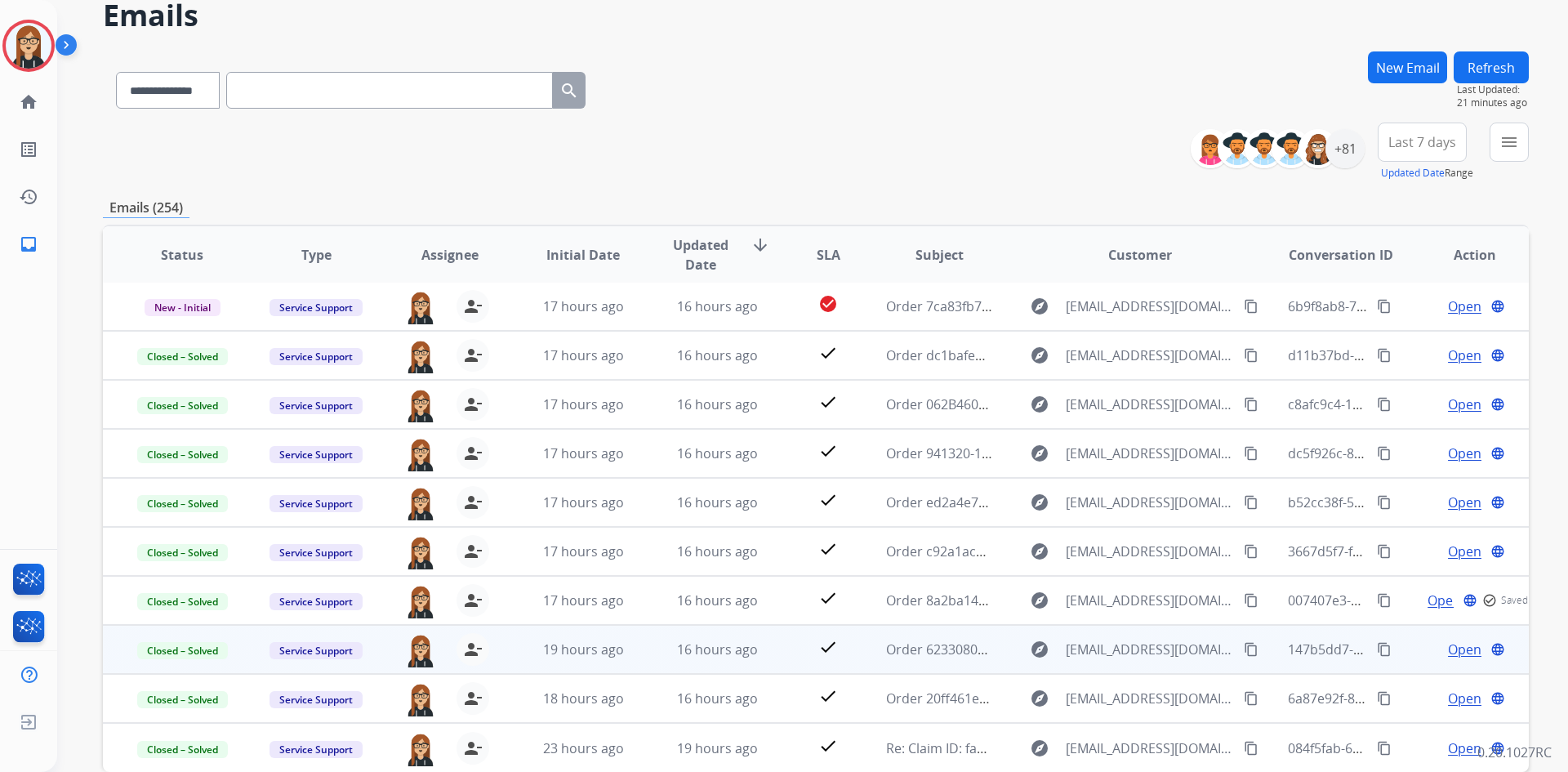
click at [1448, 645] on span "Open" at bounding box center [1465, 649] width 33 height 20
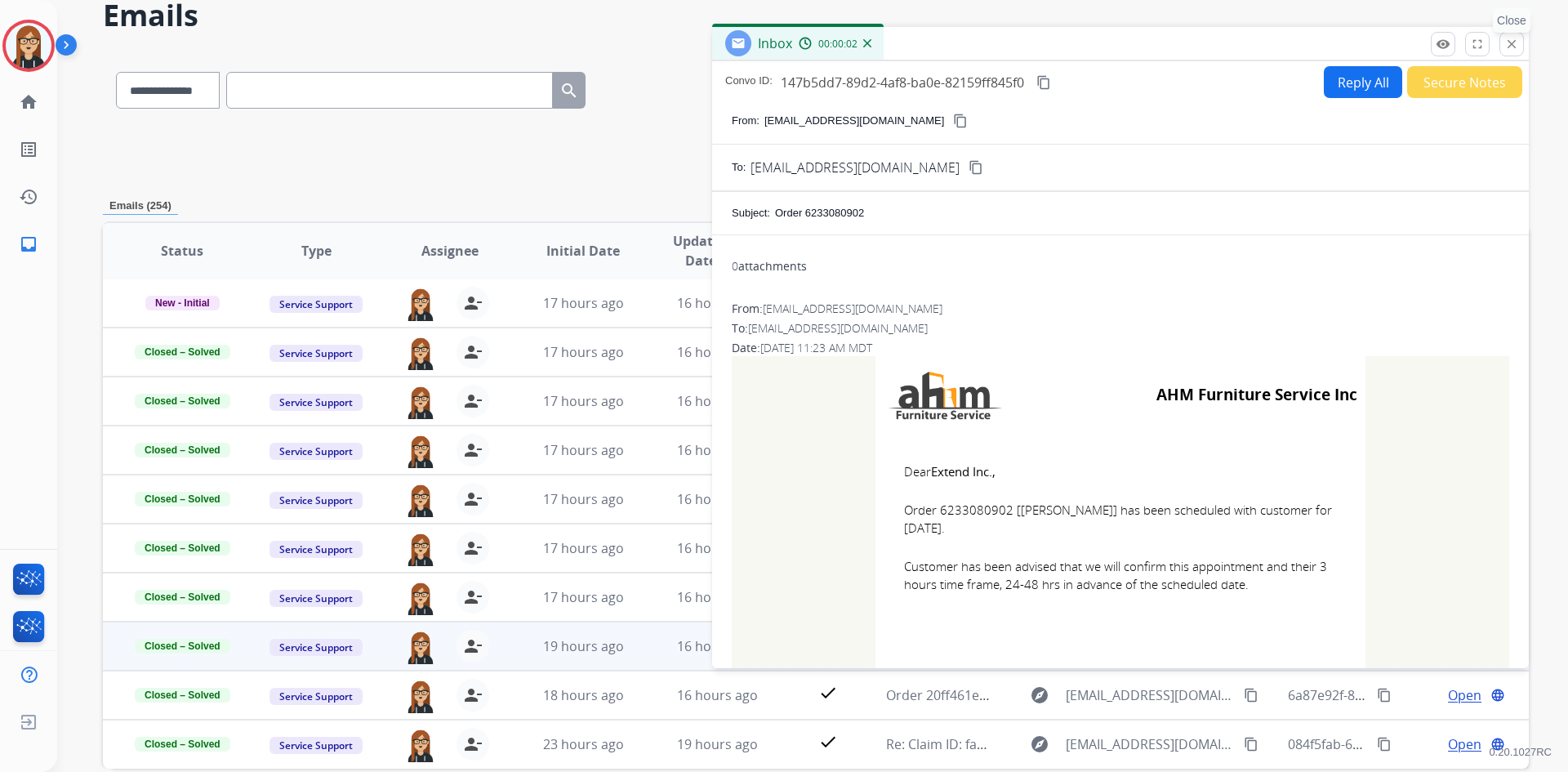
click at [1513, 46] on mat-icon "close" at bounding box center [1511, 43] width 15 height 15
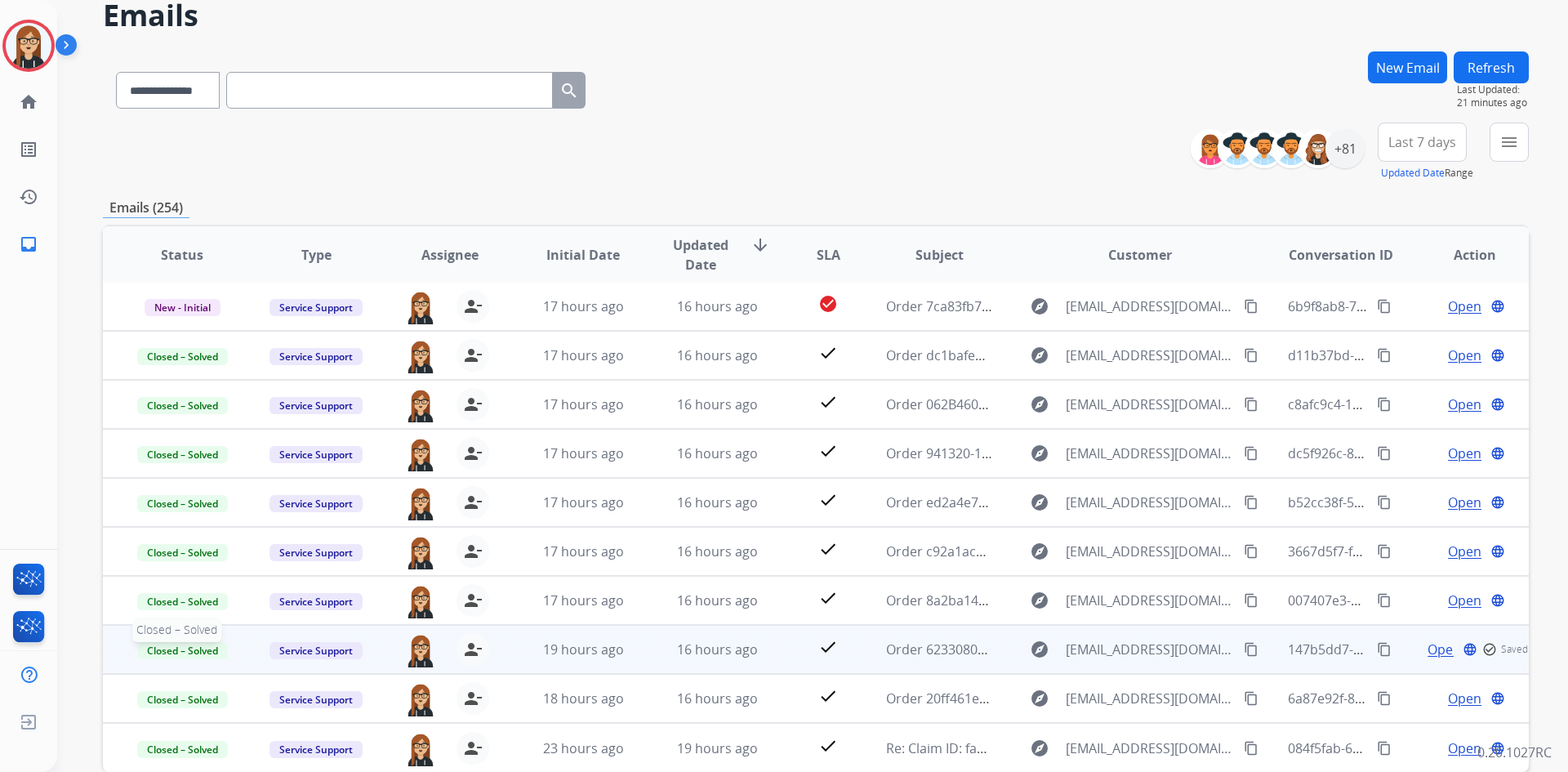
click at [199, 653] on span "Closed – Solved" at bounding box center [183, 650] width 90 height 17
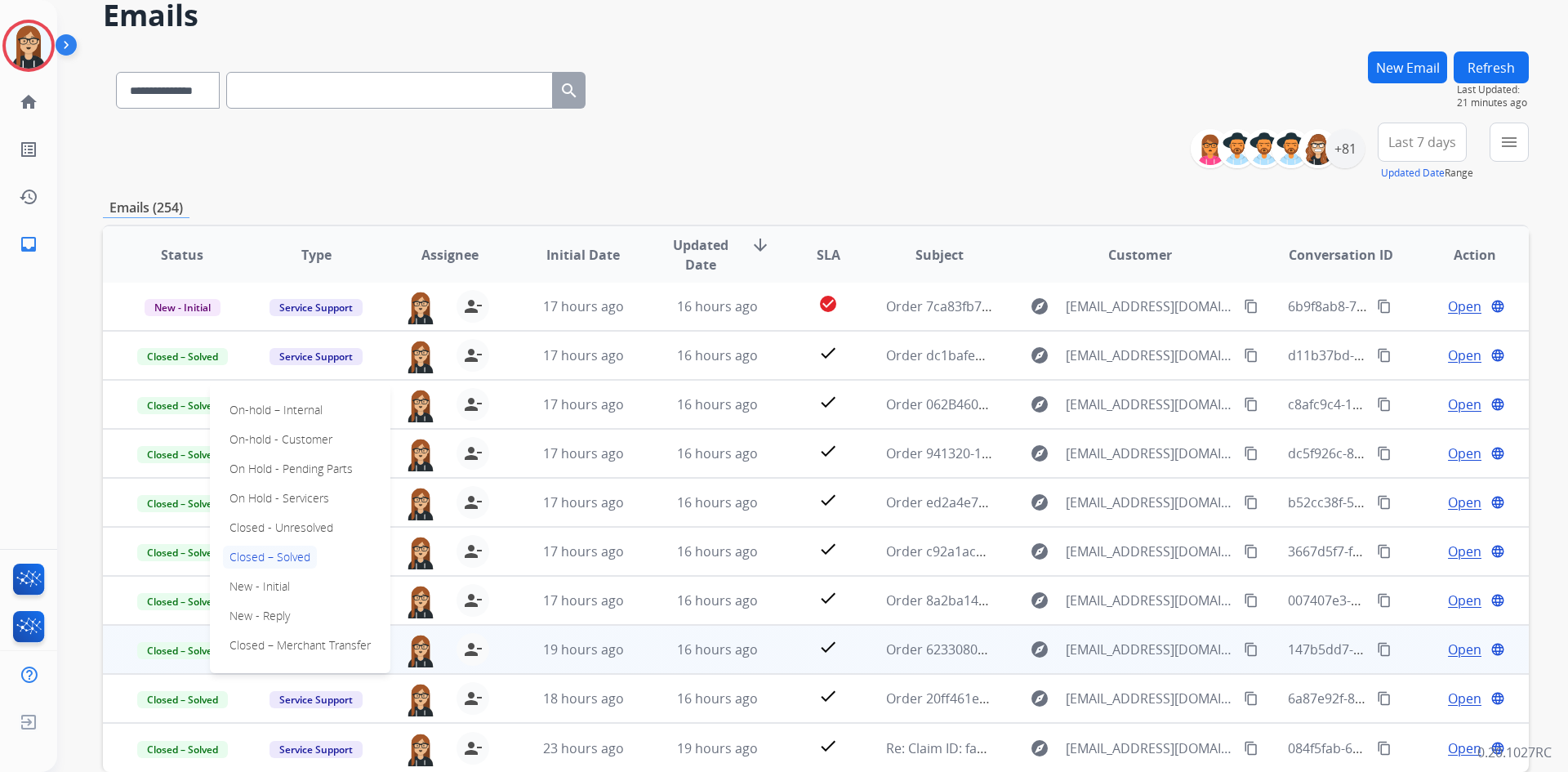
click at [270, 557] on p "Closed – Solved" at bounding box center [270, 557] width 94 height 23
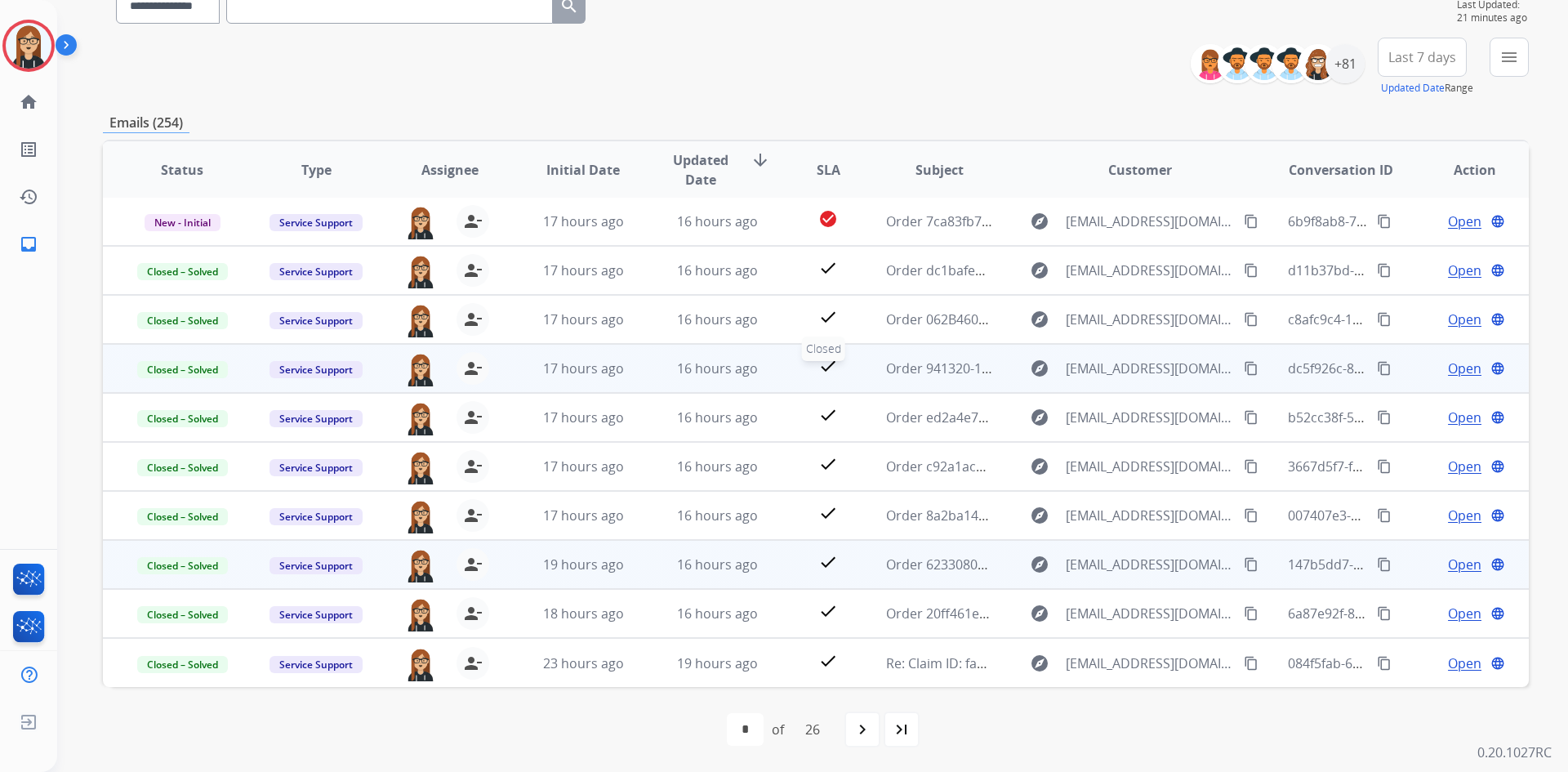
scroll to position [0, 0]
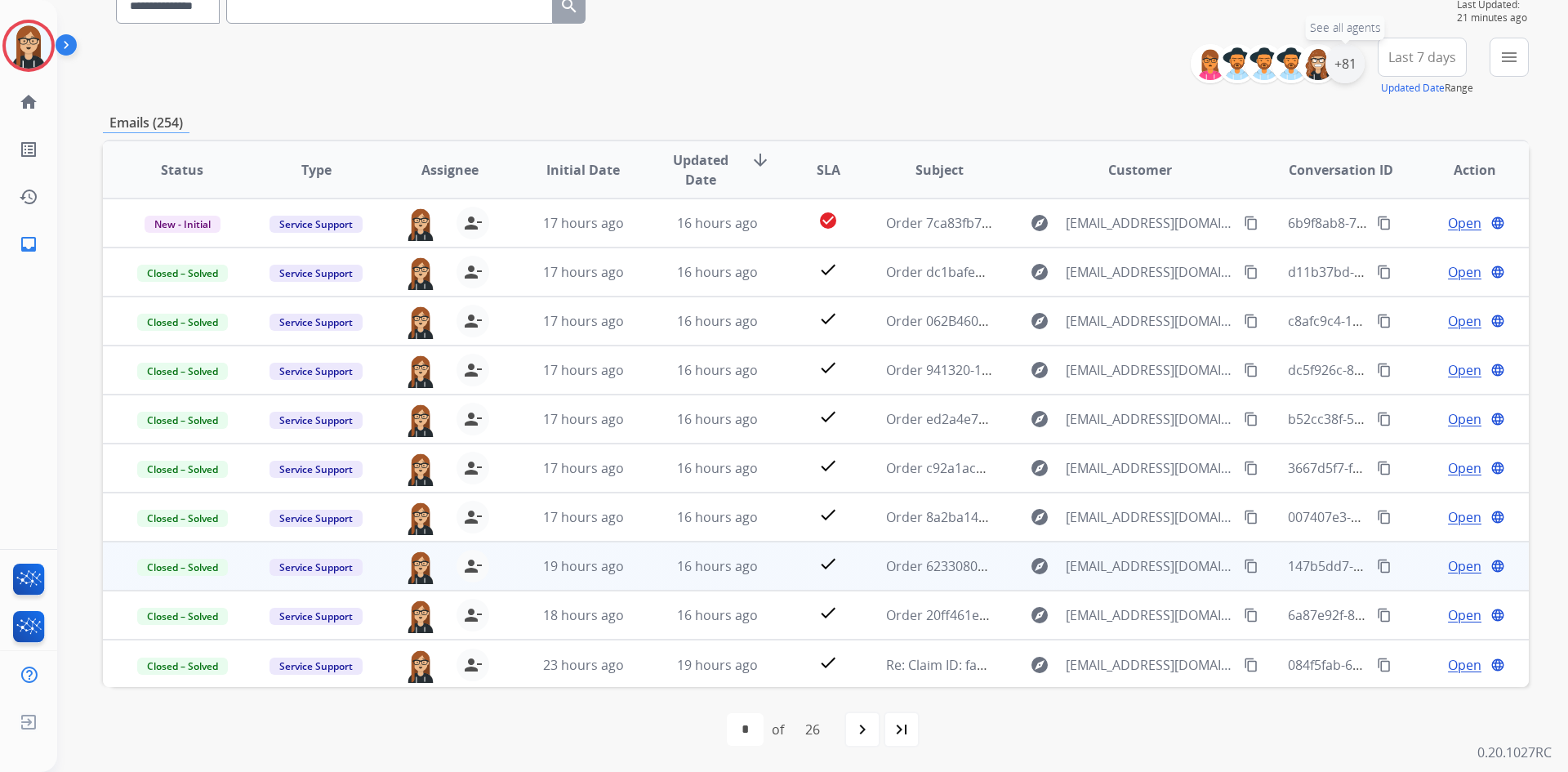
click at [1336, 64] on div "+81" at bounding box center [1345, 64] width 39 height 39
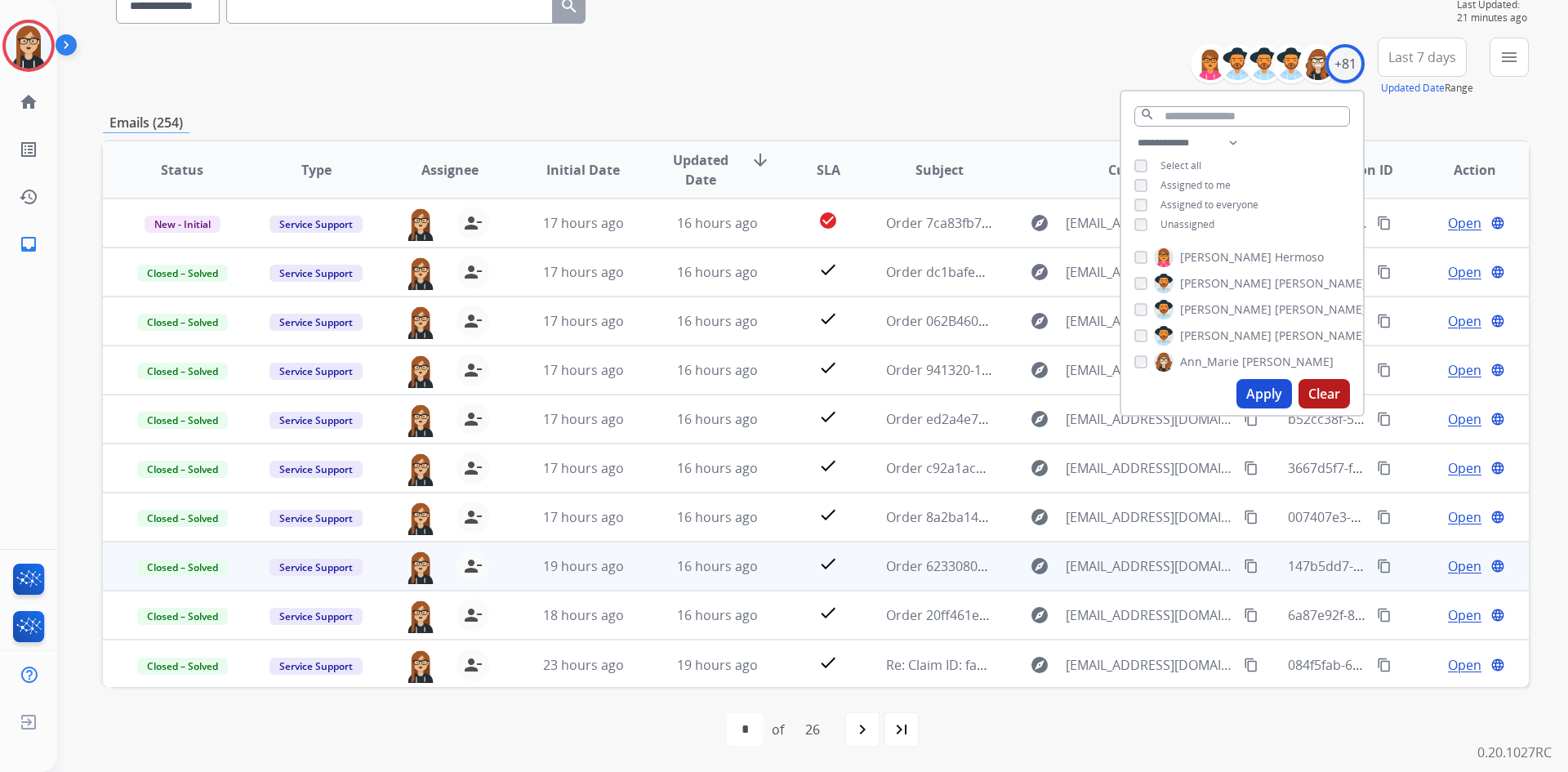
click at [1266, 396] on button "Apply" at bounding box center [1265, 394] width 56 height 29
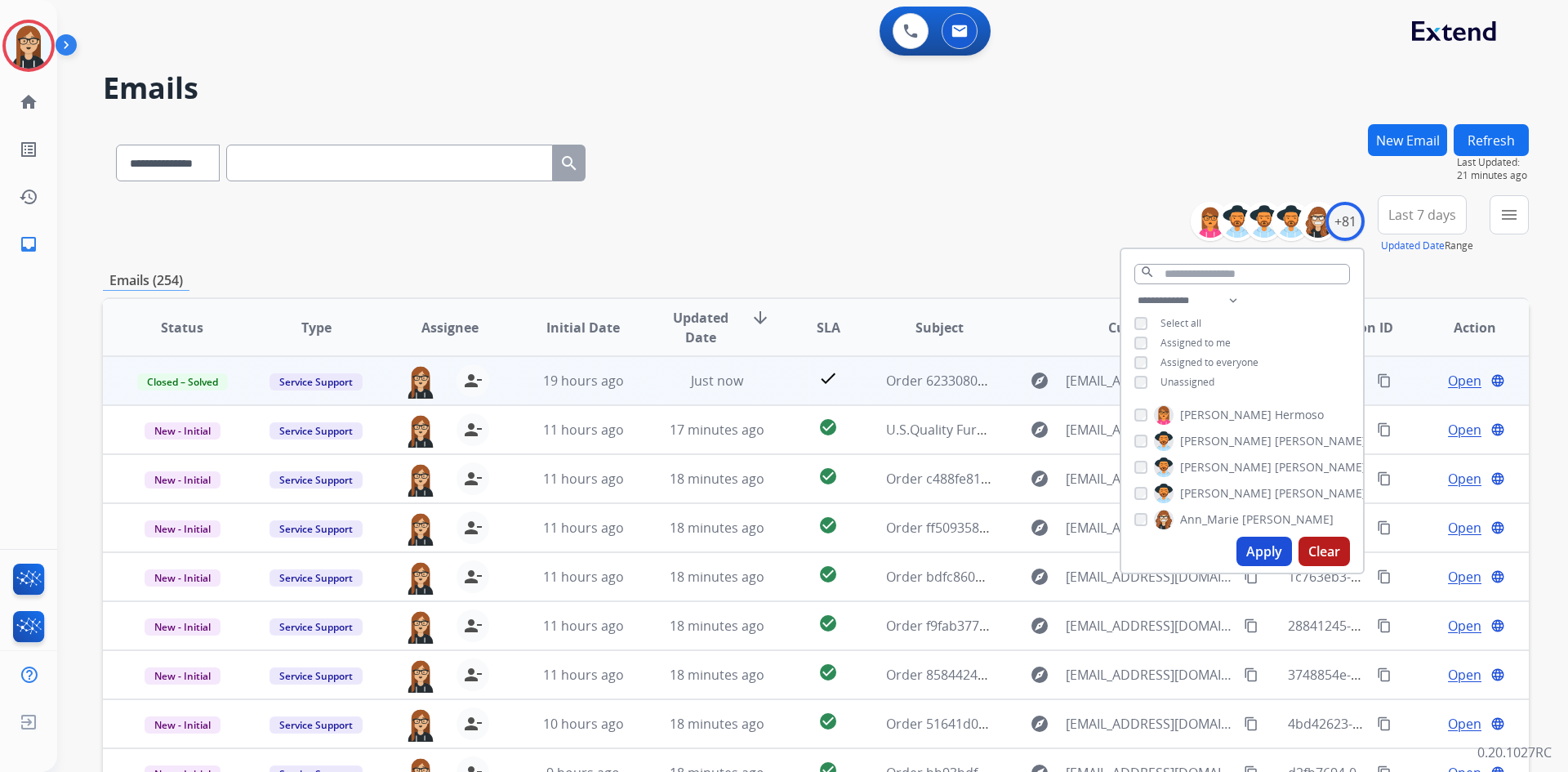
click at [697, 243] on div "**********" at bounding box center [816, 225] width 1427 height 59
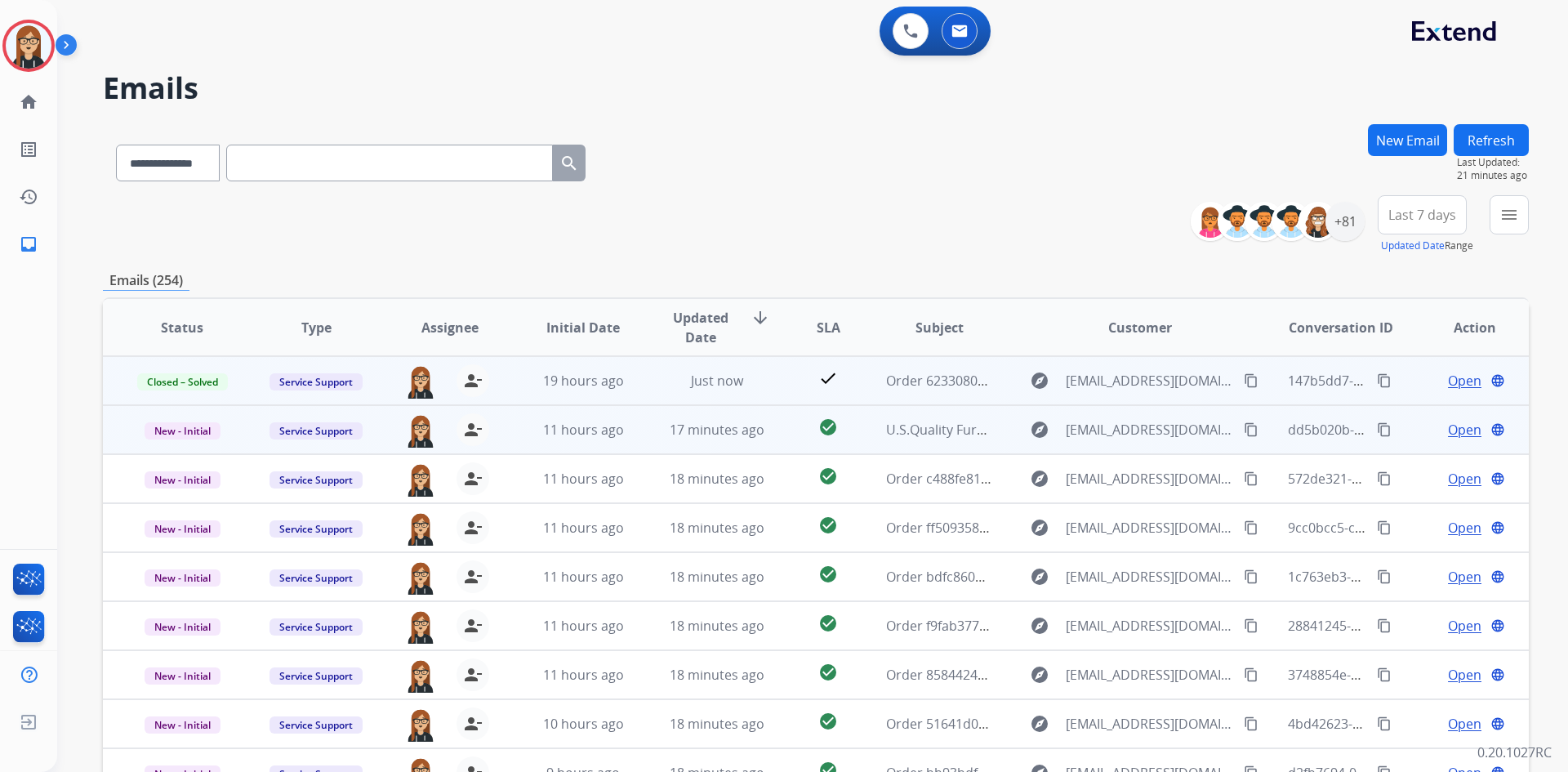
click at [1448, 428] on span "Open" at bounding box center [1465, 430] width 33 height 20
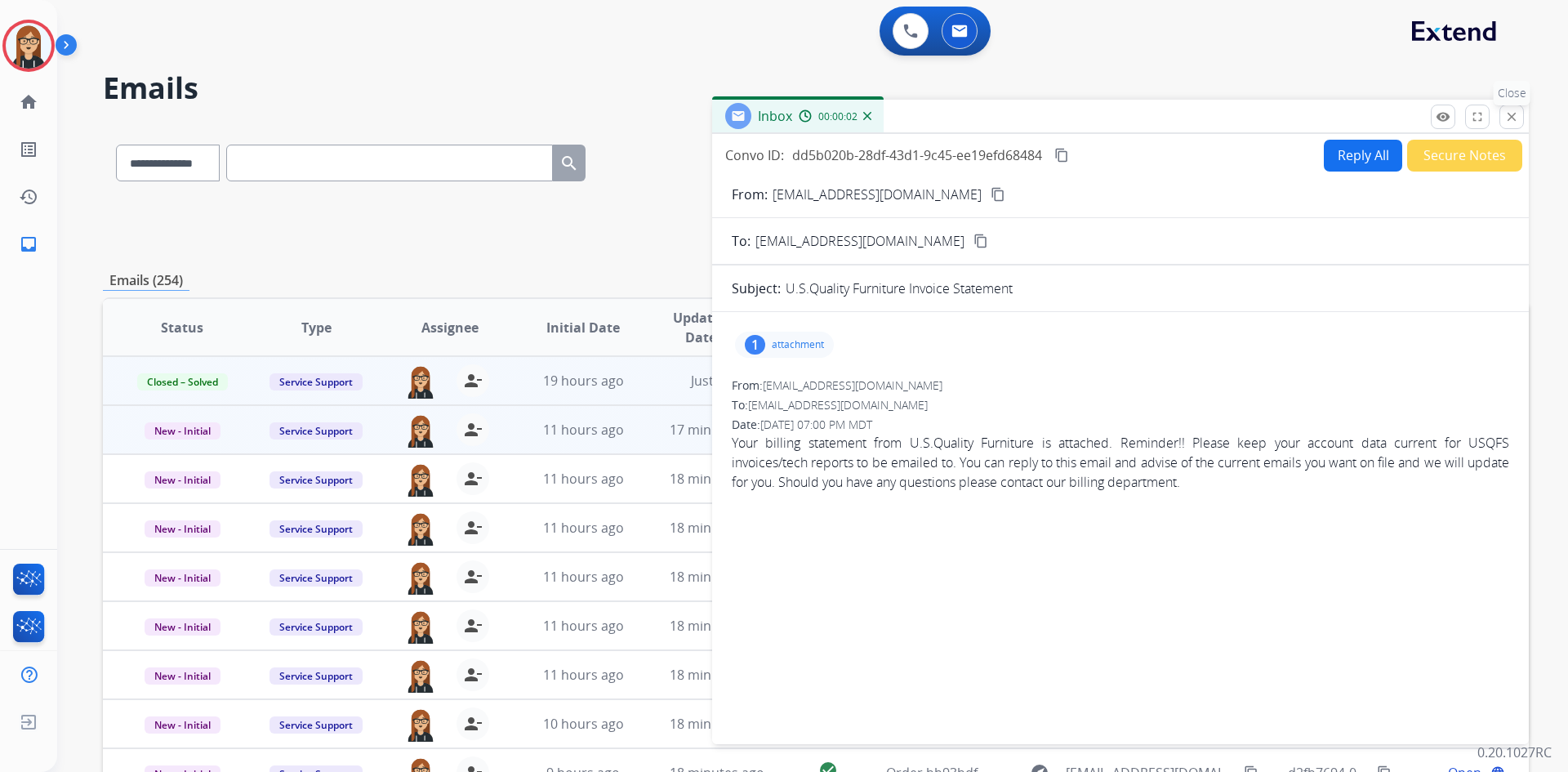
click at [1517, 114] on mat-icon "close" at bounding box center [1511, 116] width 15 height 15
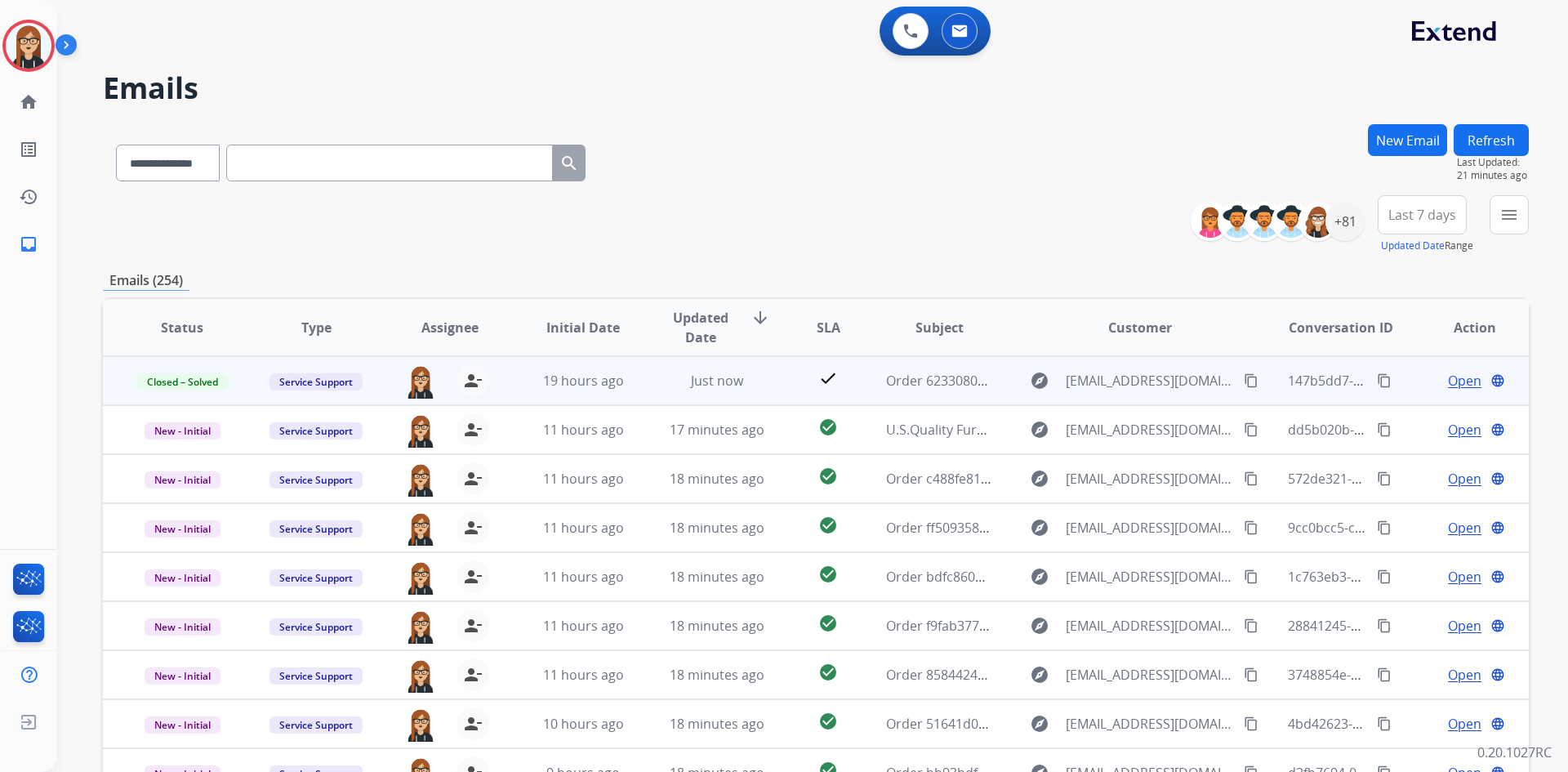
click at [1448, 377] on span "Open" at bounding box center [1465, 381] width 33 height 20
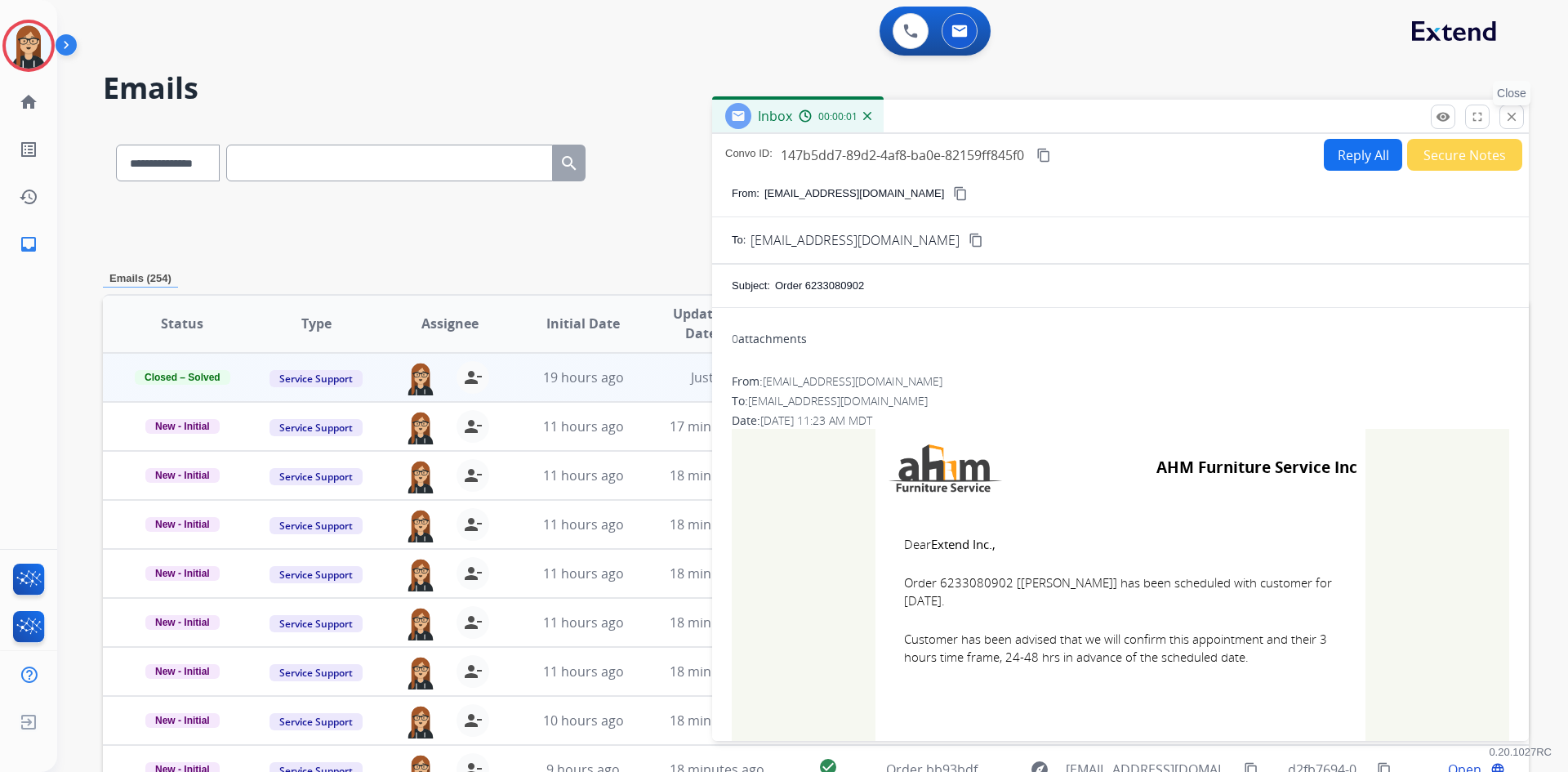
click at [1509, 115] on mat-icon "close" at bounding box center [1511, 116] width 15 height 15
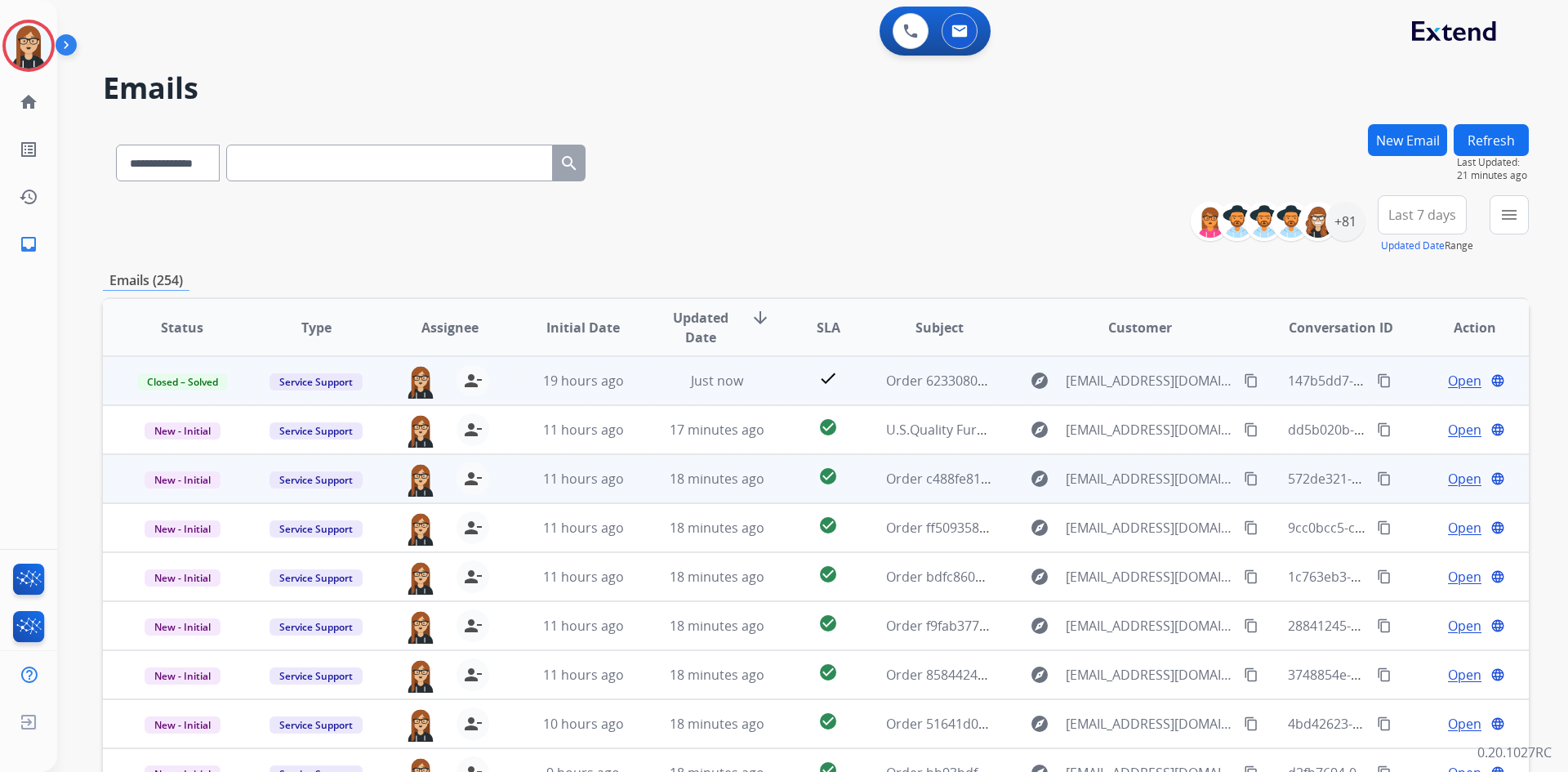
click at [1450, 474] on span "Open" at bounding box center [1465, 479] width 33 height 20
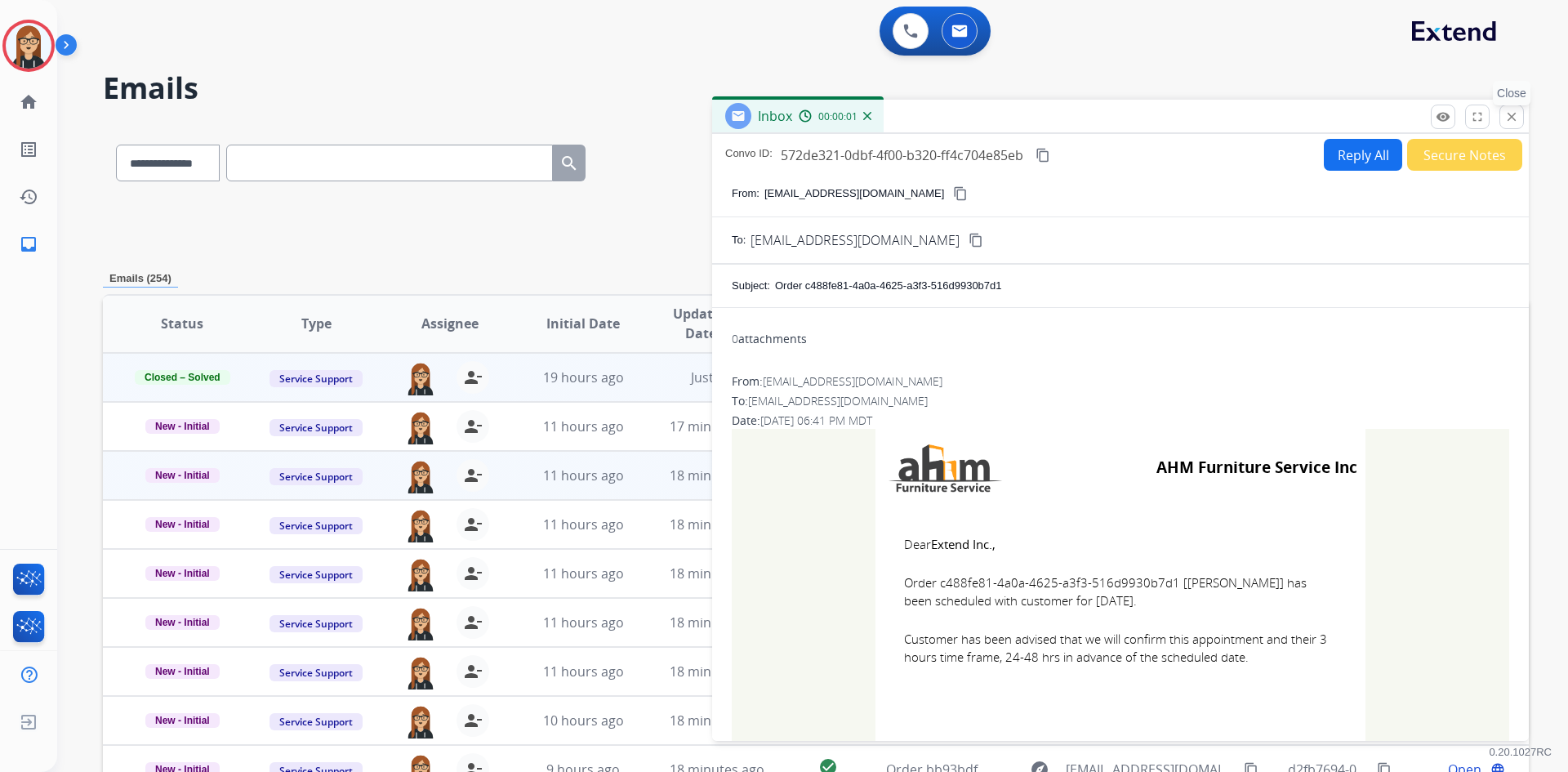
click at [1509, 113] on mat-icon "close" at bounding box center [1511, 116] width 15 height 15
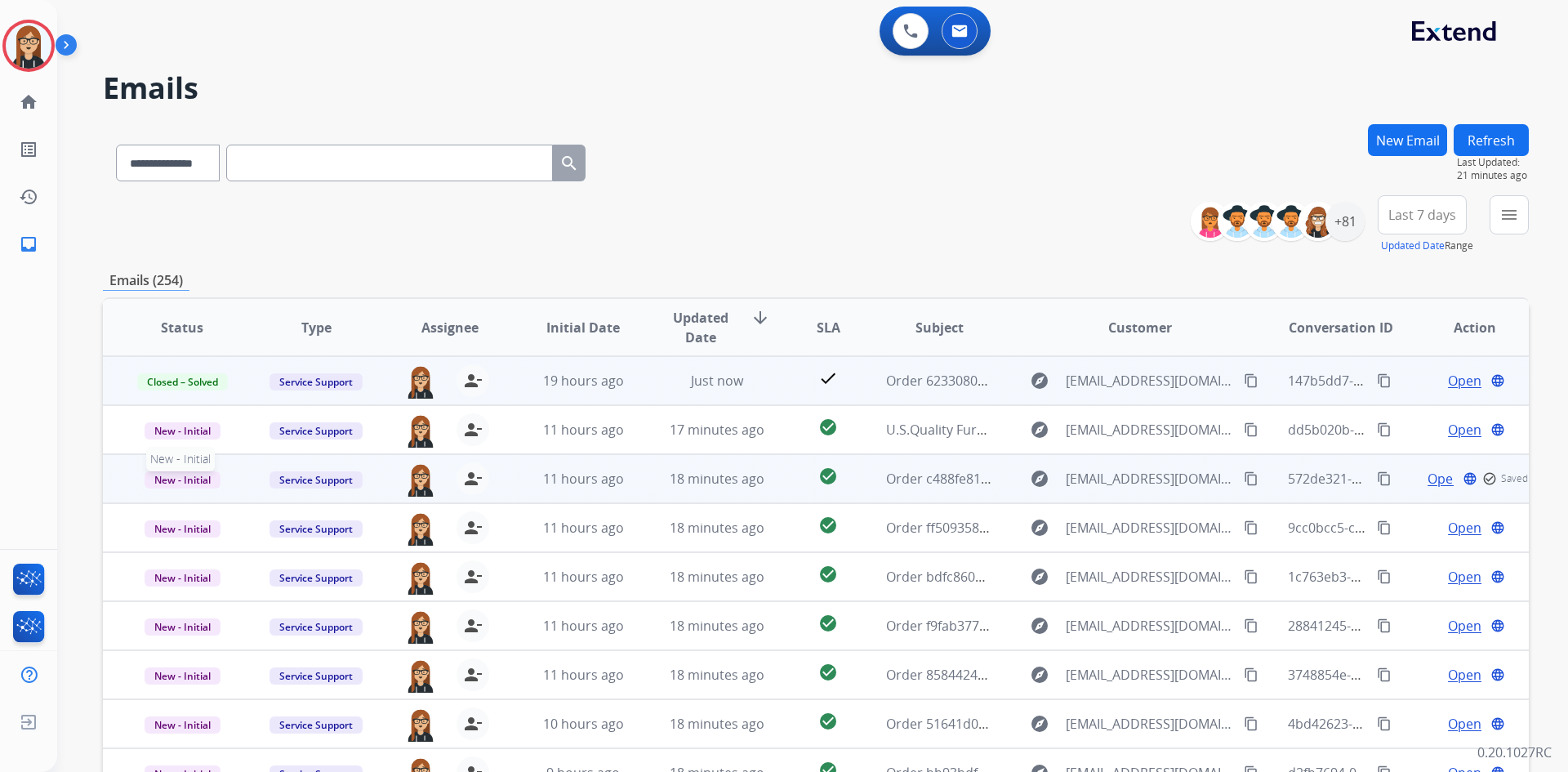
click at [177, 474] on span "New - Initial" at bounding box center [182, 479] width 76 height 17
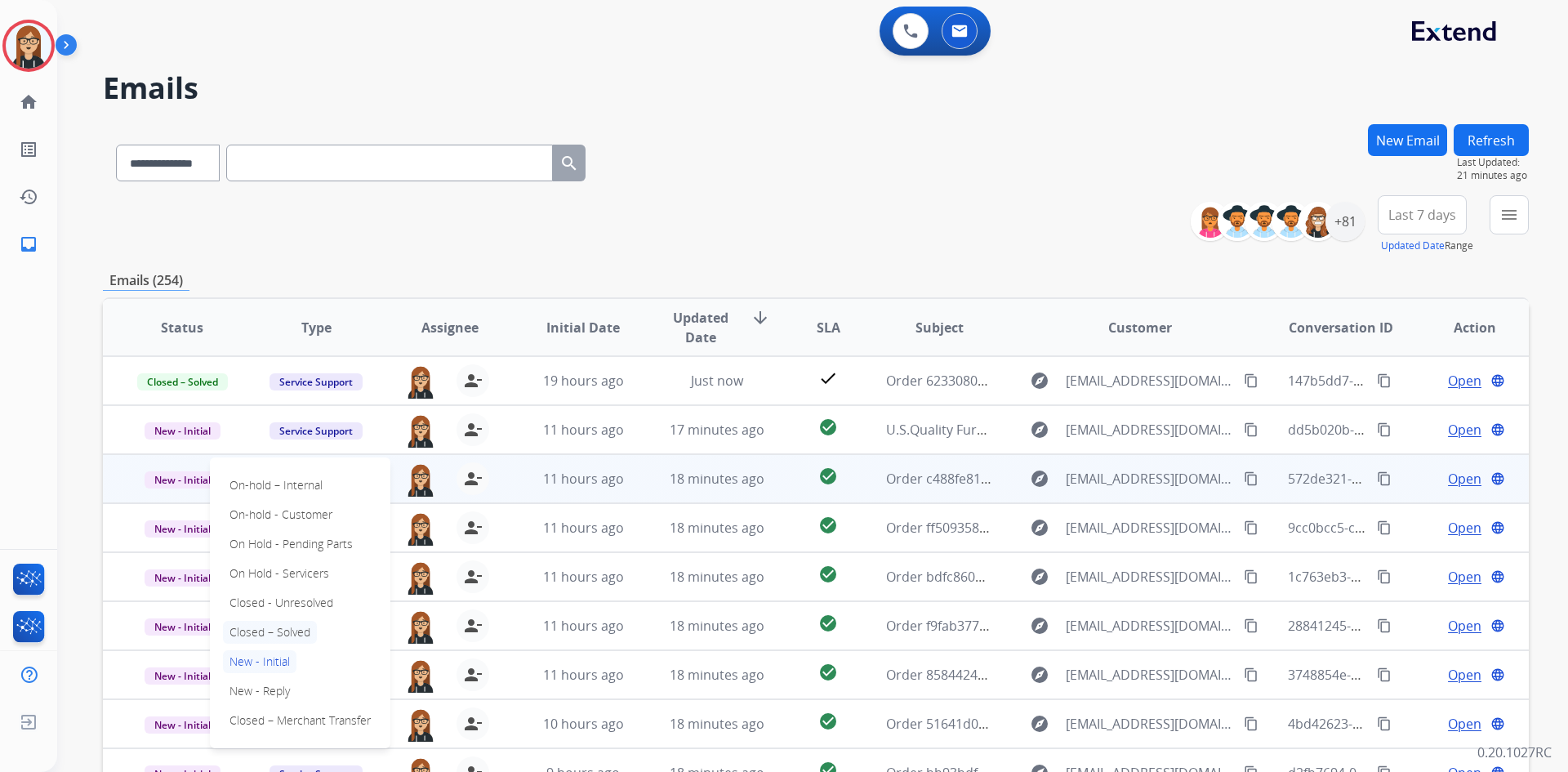
click at [284, 628] on p "Closed – Solved" at bounding box center [270, 632] width 94 height 23
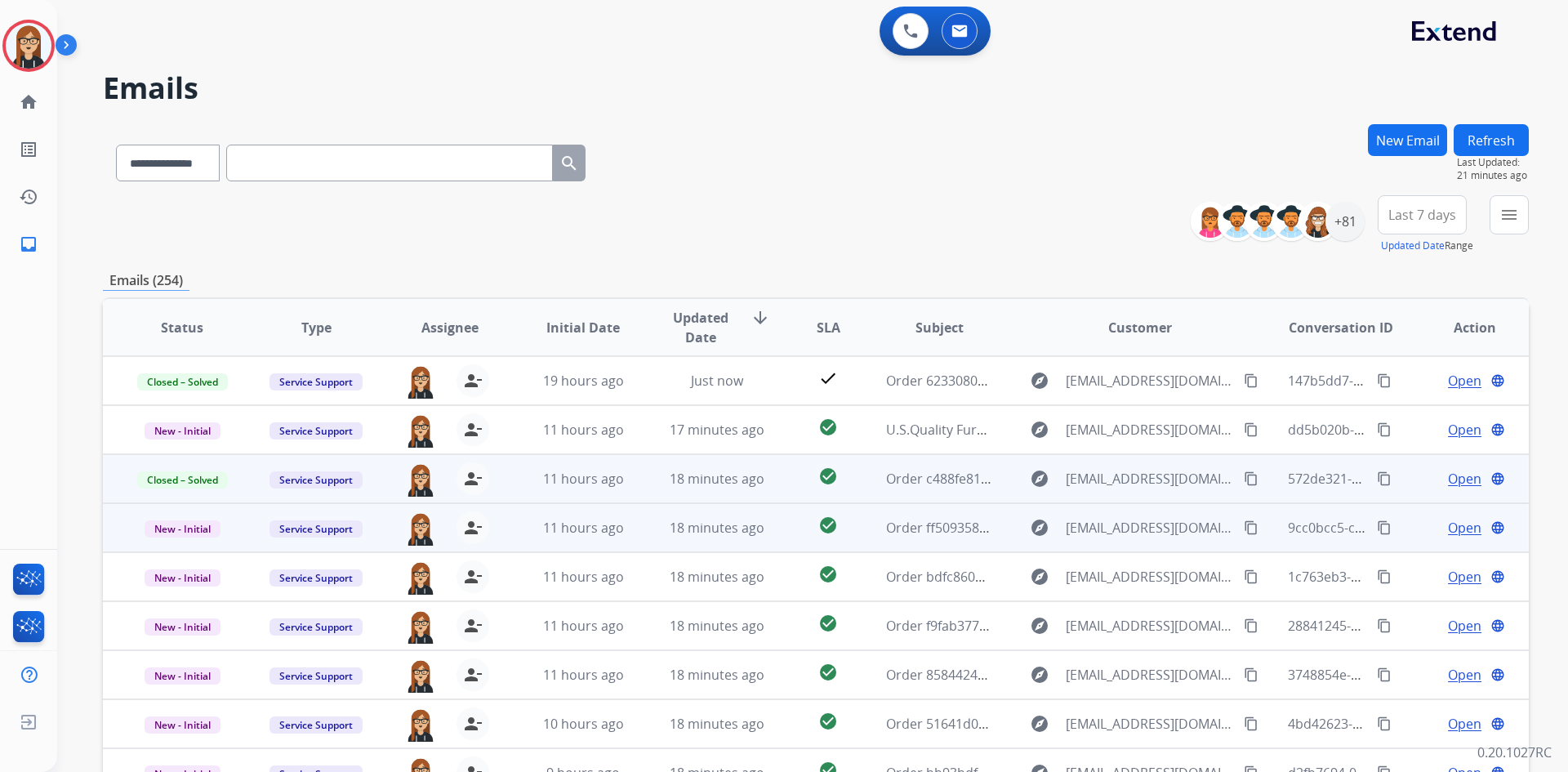
click at [1448, 525] on span "Open" at bounding box center [1465, 527] width 33 height 20
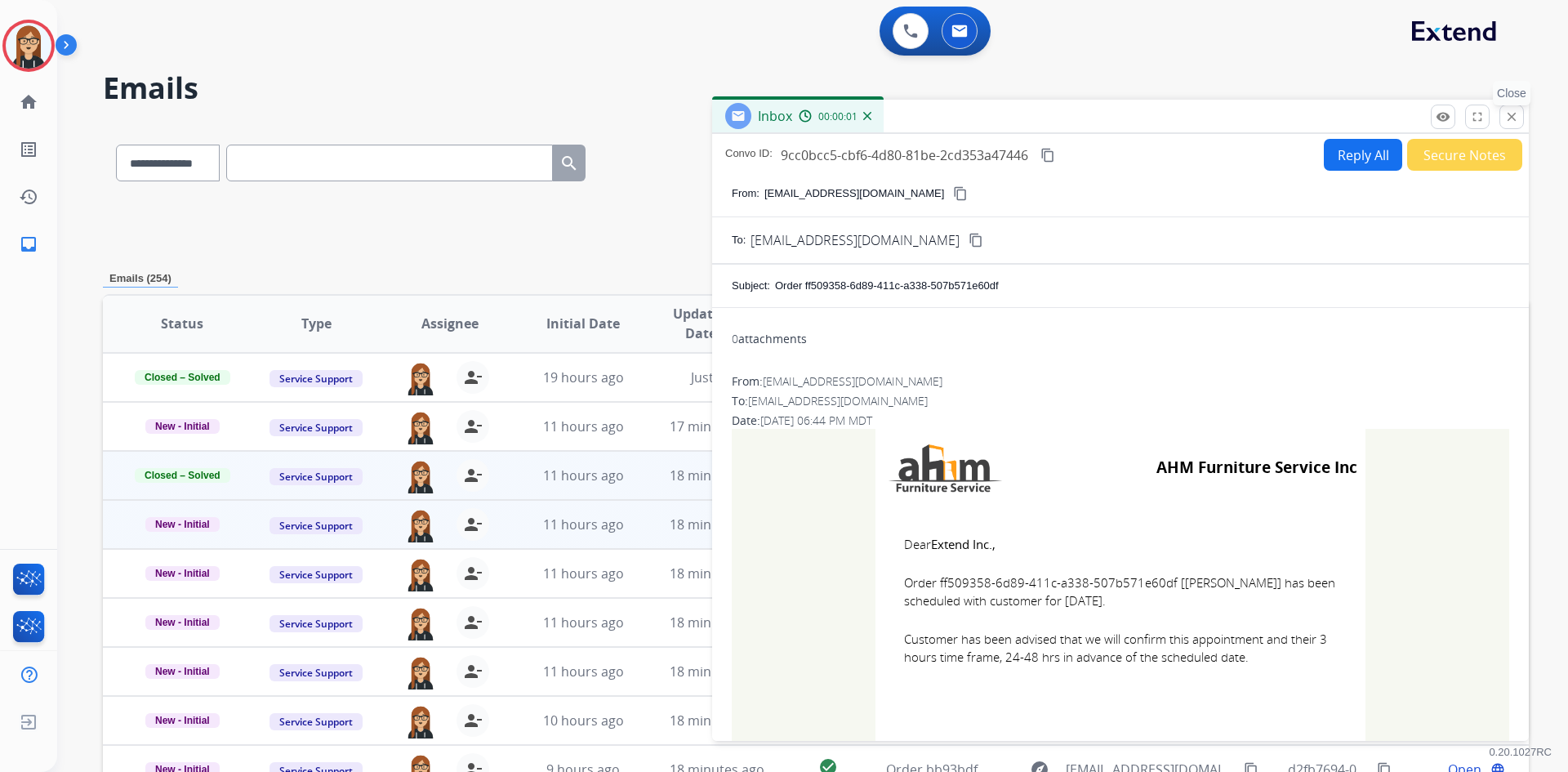
click at [1508, 119] on mat-icon "close" at bounding box center [1511, 116] width 15 height 15
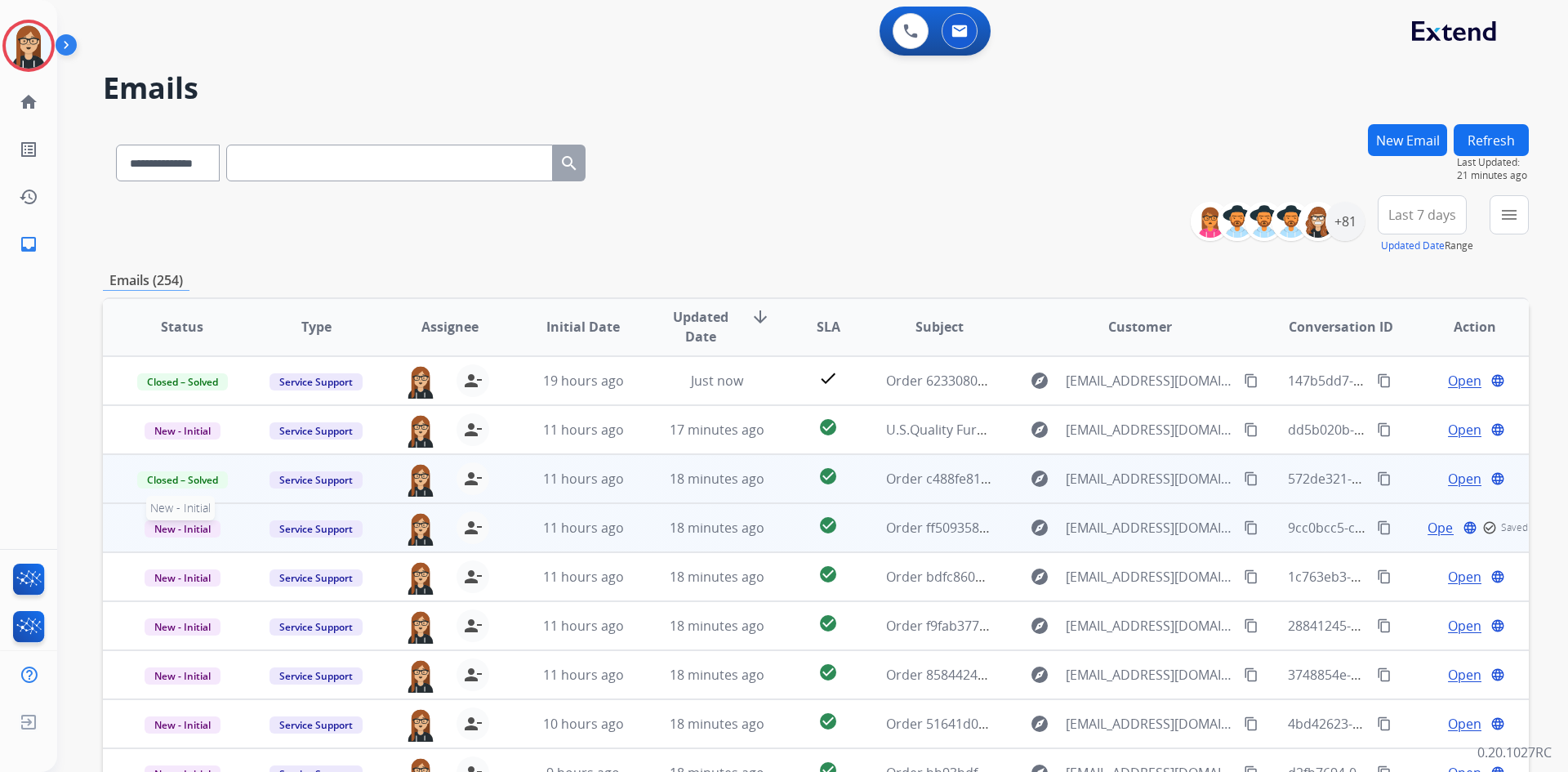
click at [182, 525] on span "New - Initial" at bounding box center [182, 528] width 76 height 17
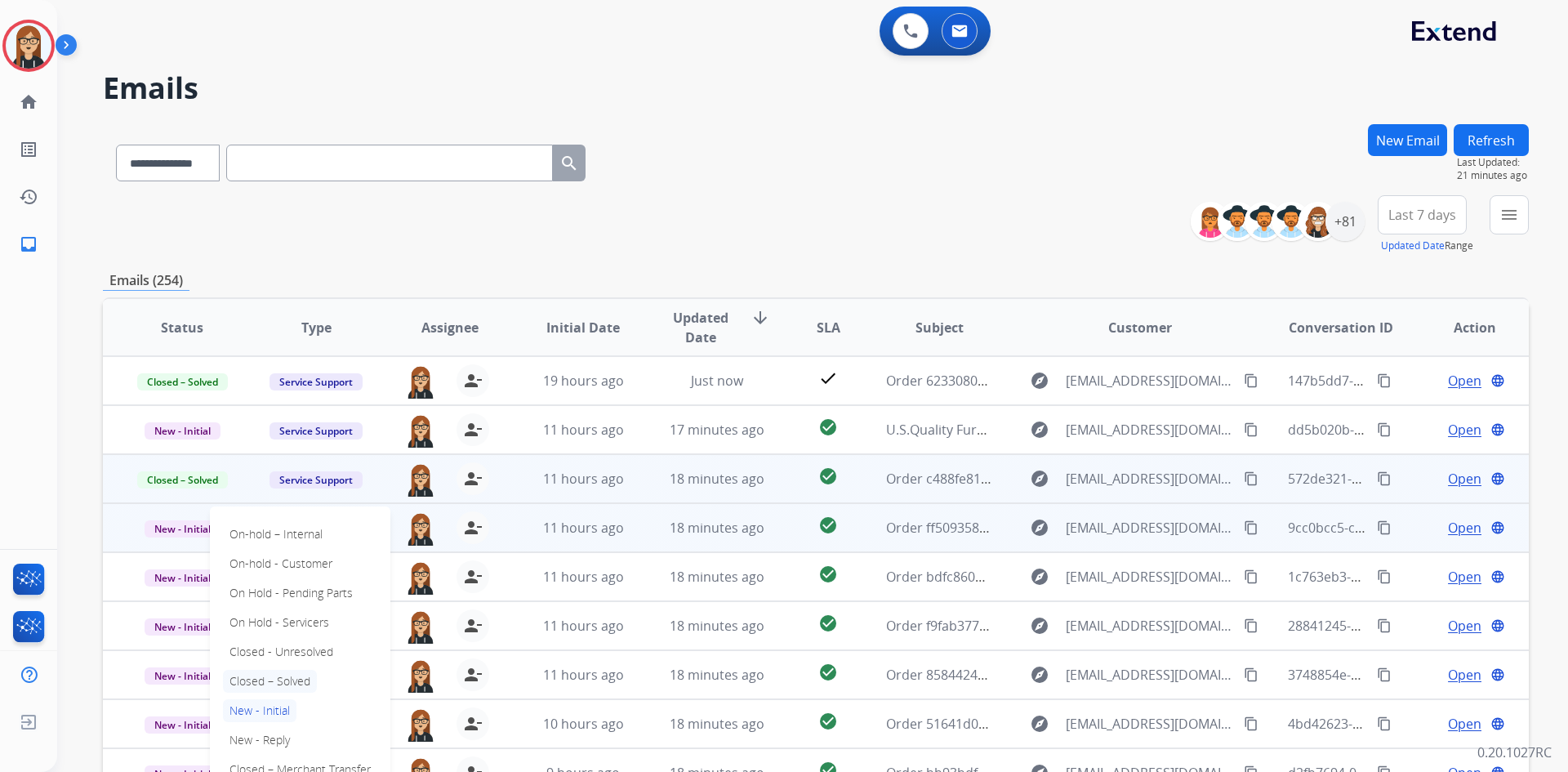
click at [282, 674] on p "Closed – Solved" at bounding box center [270, 681] width 94 height 23
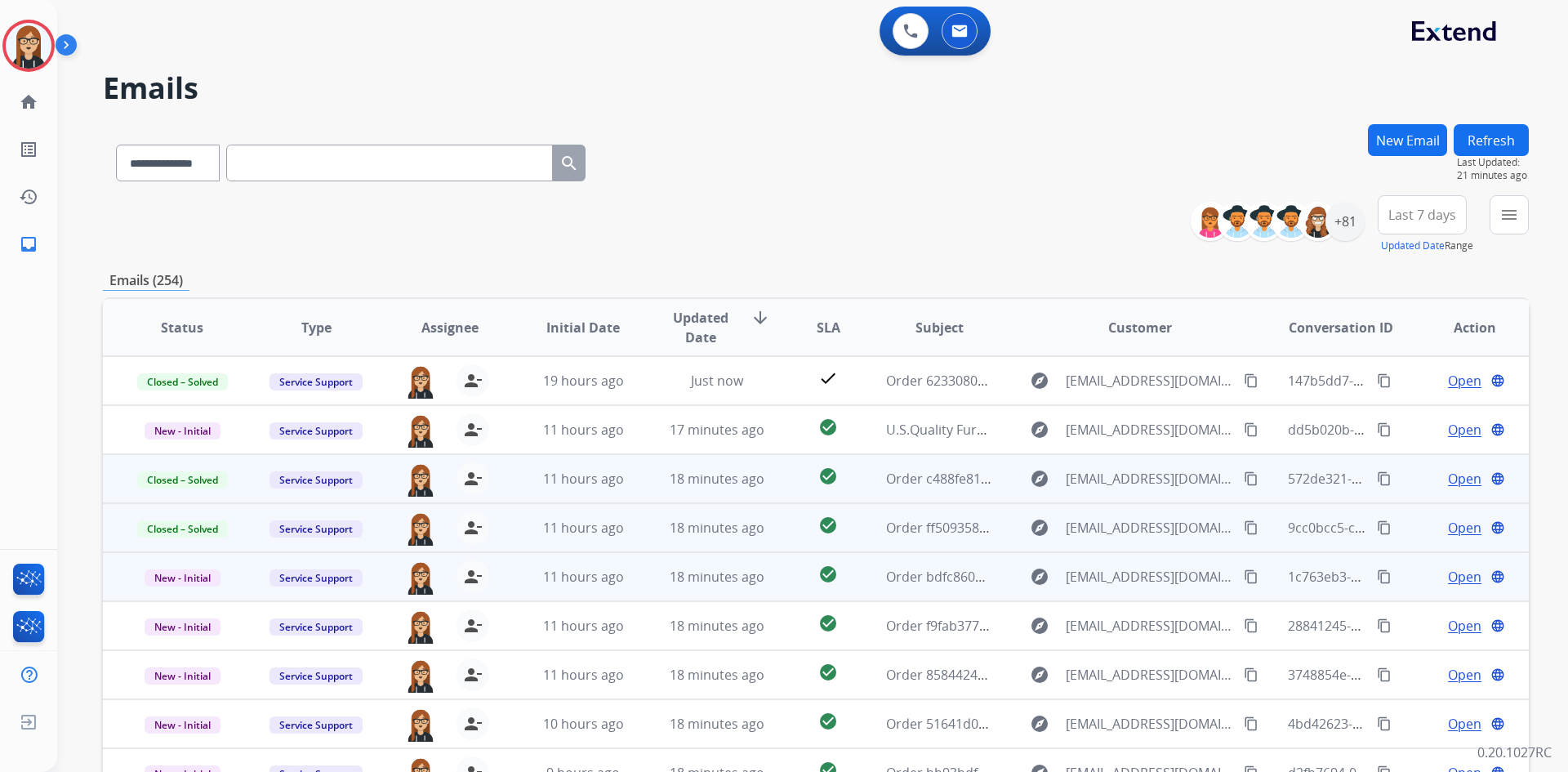
click at [1456, 578] on span "Open" at bounding box center [1465, 577] width 33 height 20
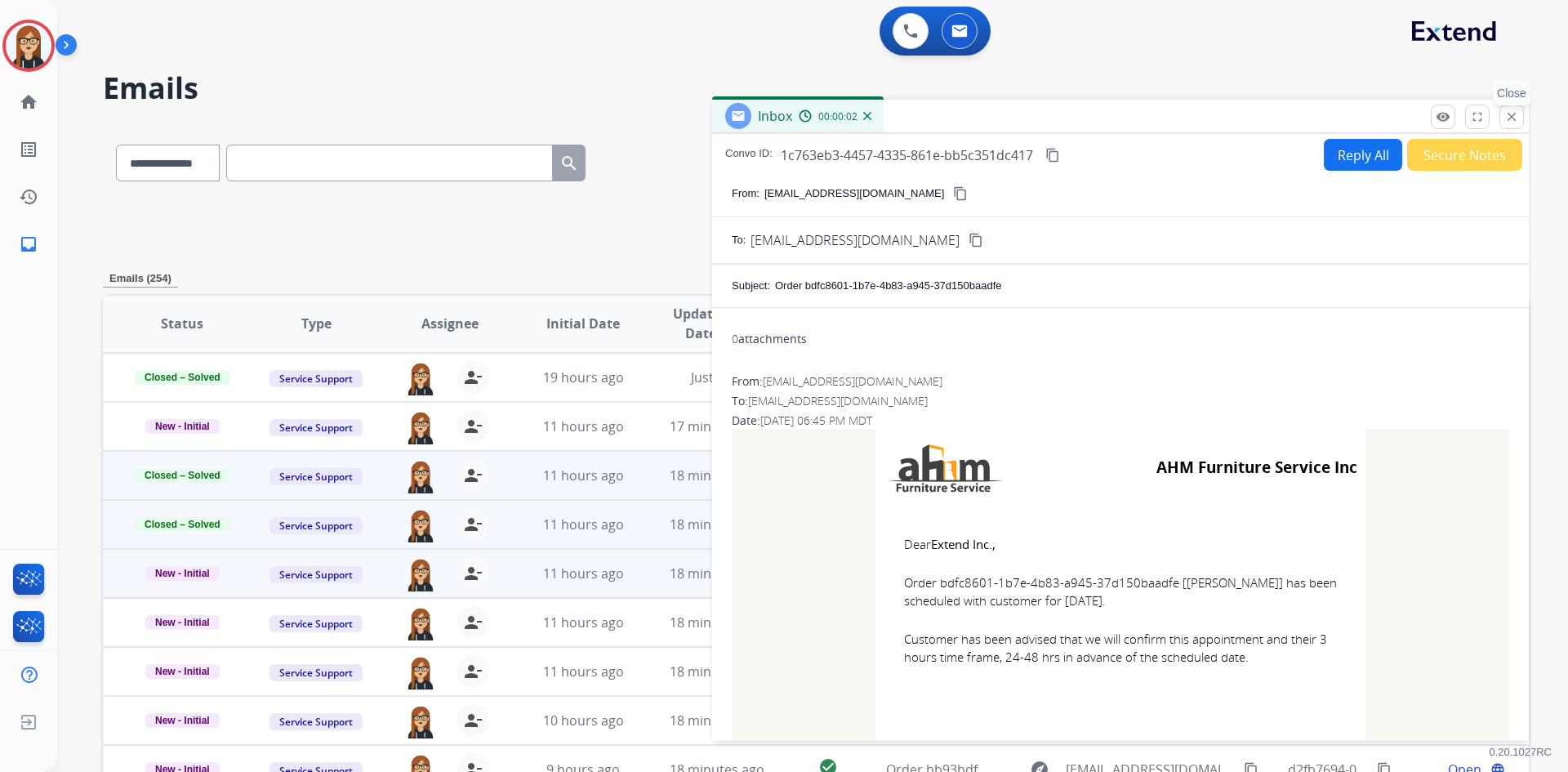
click at [1509, 119] on mat-icon "close" at bounding box center [1511, 116] width 15 height 15
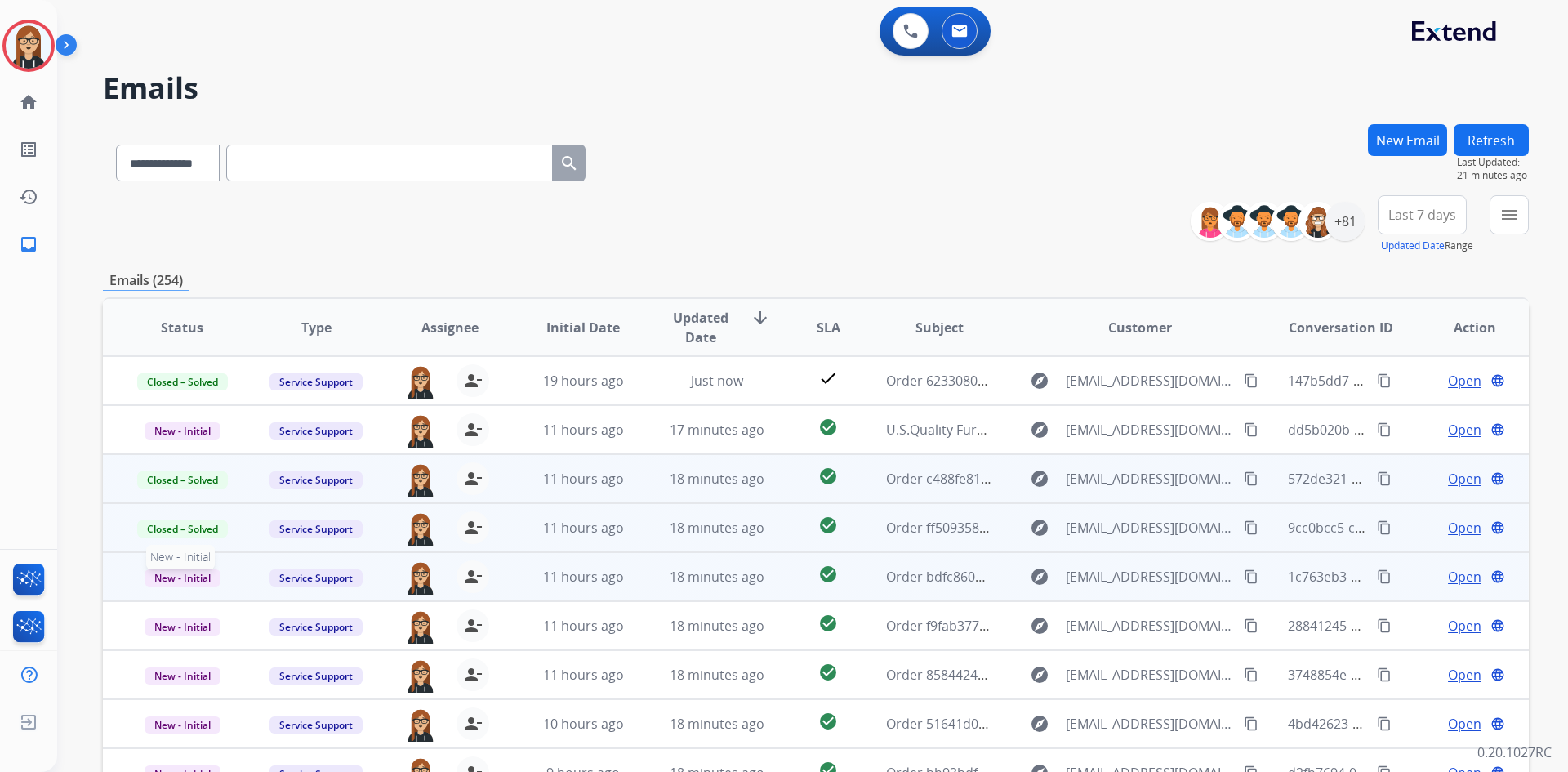
click at [196, 581] on span "New - Initial" at bounding box center [182, 578] width 76 height 17
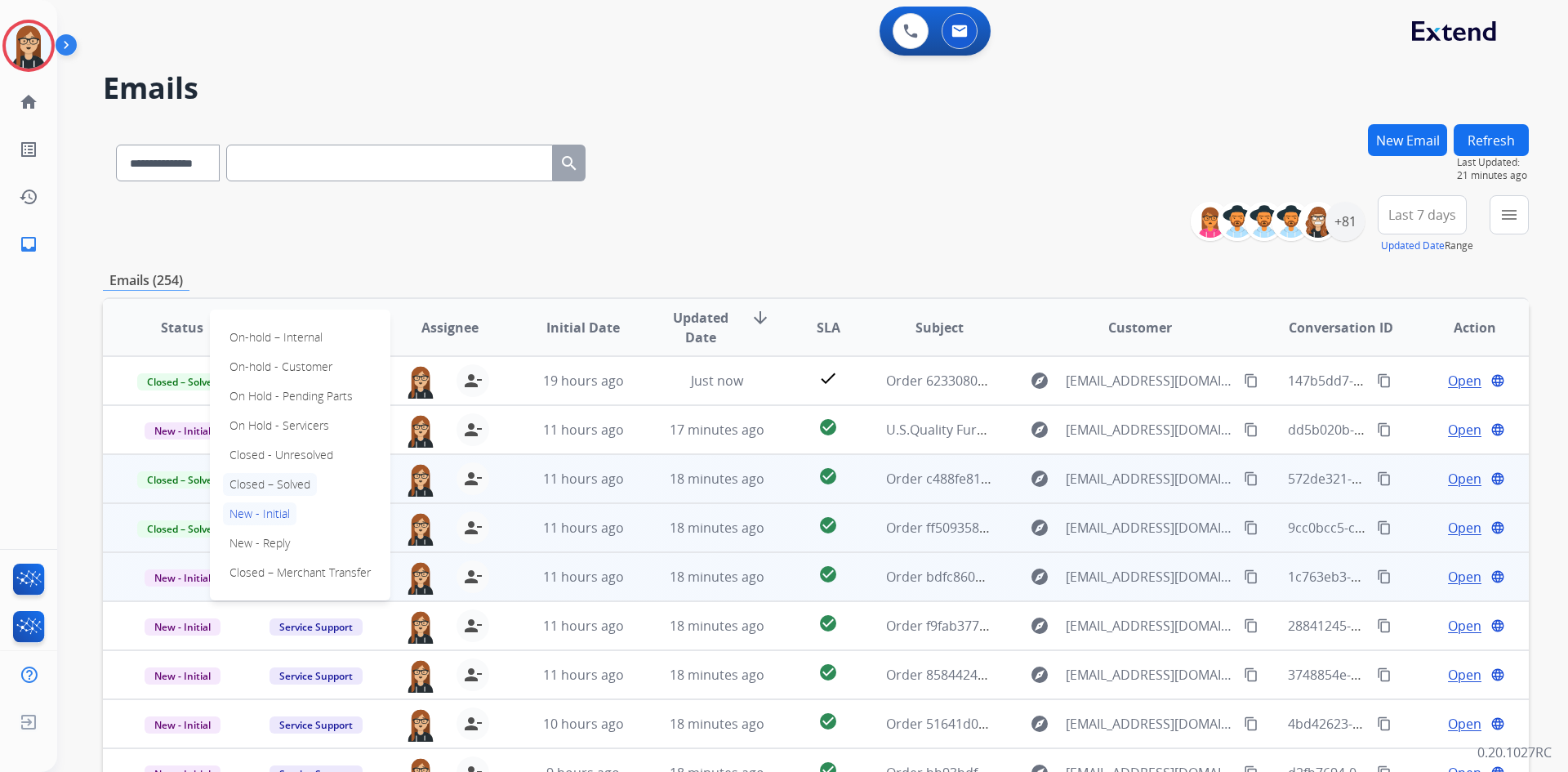
click at [273, 486] on p "Closed – Solved" at bounding box center [270, 484] width 94 height 23
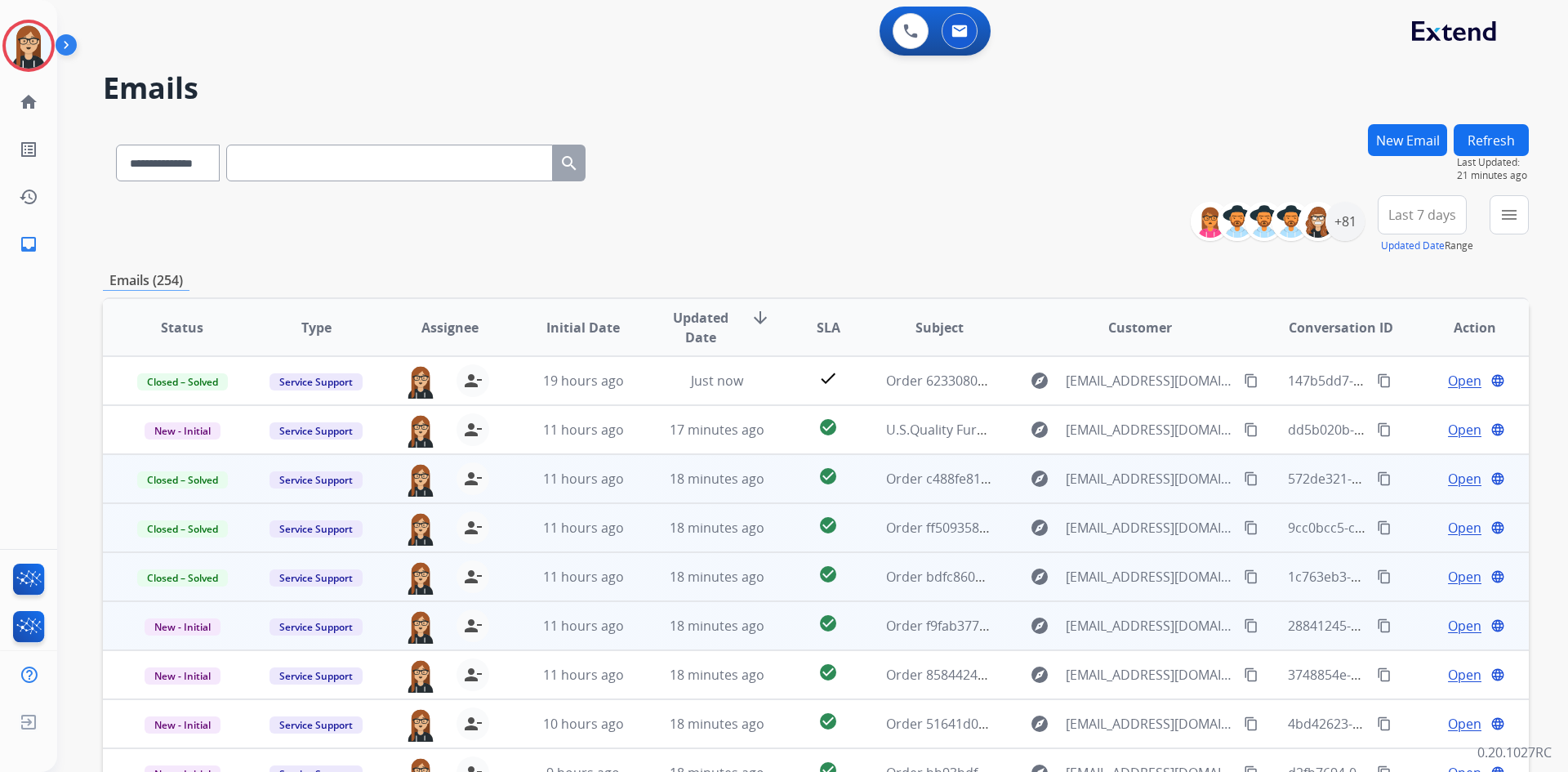
click at [1448, 620] on span "Open" at bounding box center [1465, 626] width 33 height 20
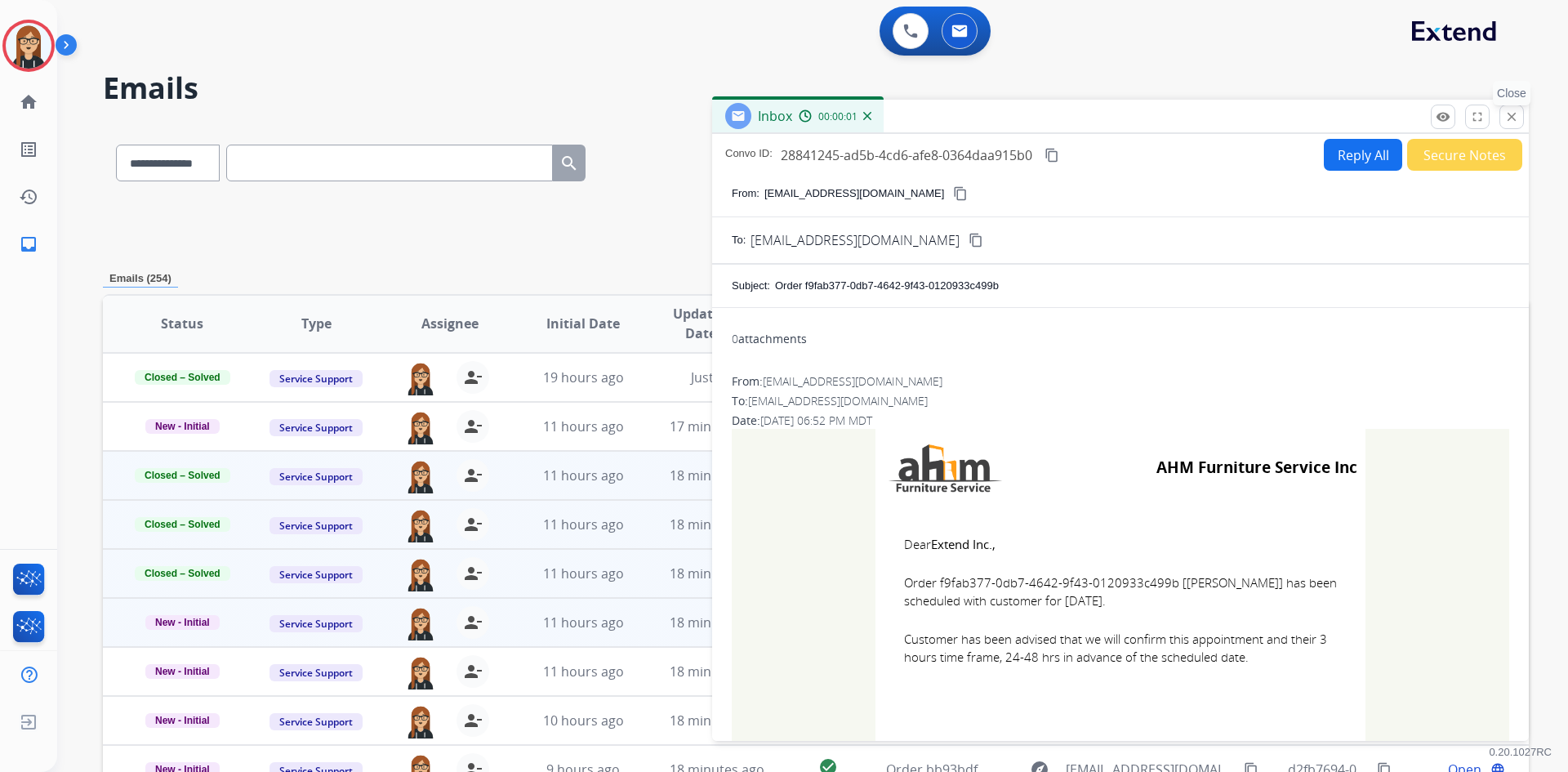
click at [1512, 112] on mat-icon "close" at bounding box center [1511, 116] width 15 height 15
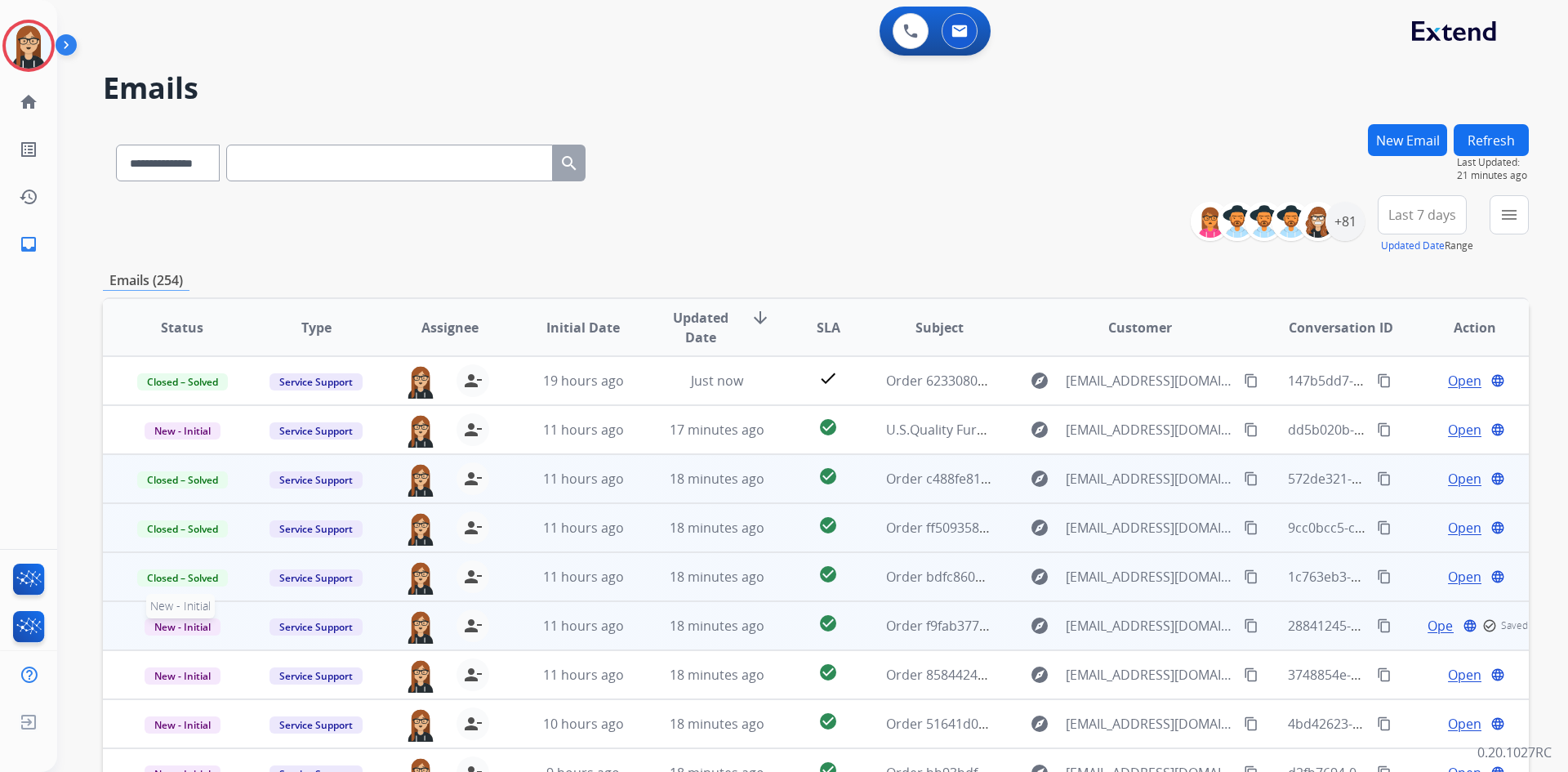
click at [194, 620] on span "New - Initial" at bounding box center [182, 627] width 76 height 17
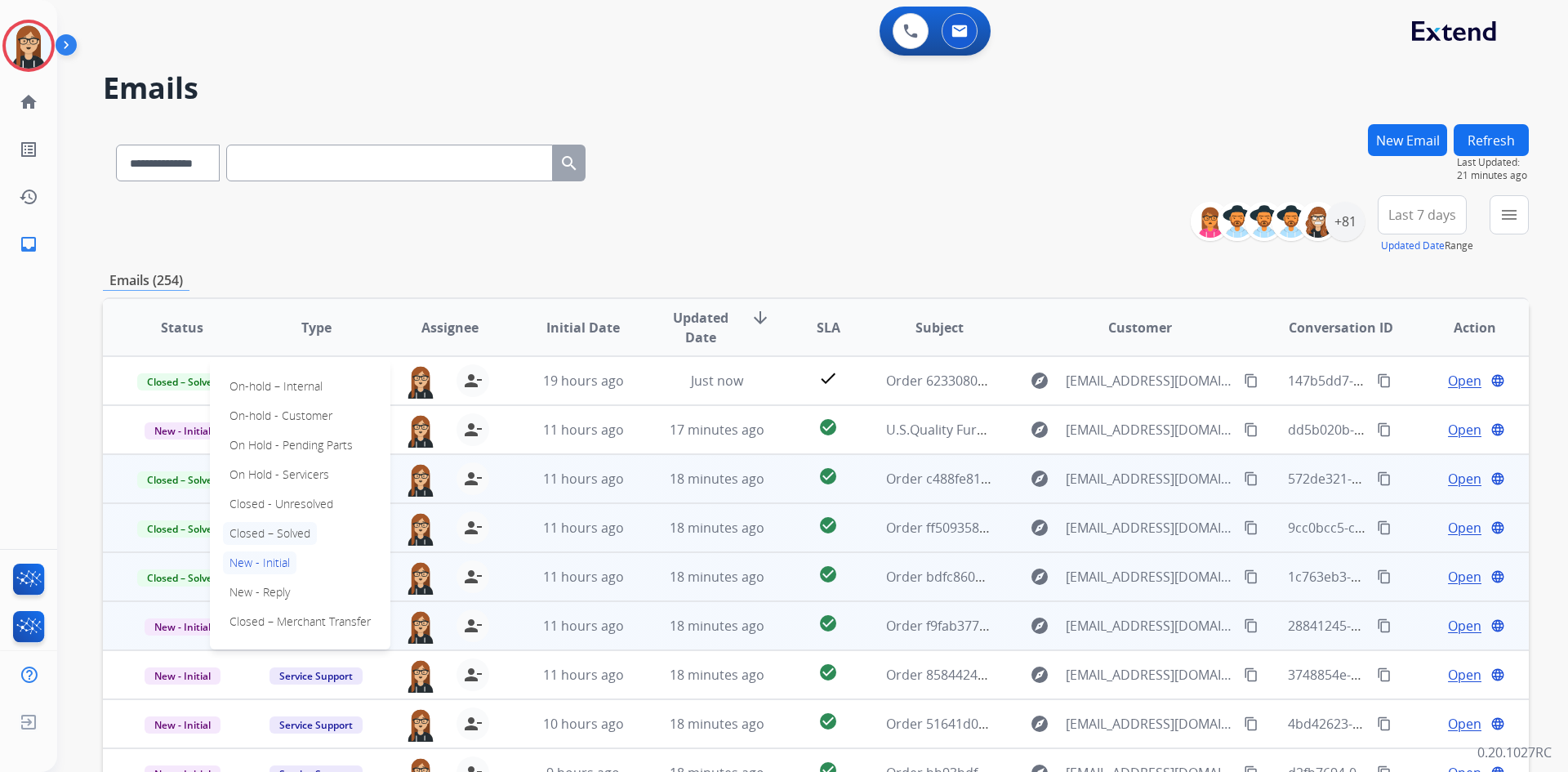
click at [270, 528] on p "Closed – Solved" at bounding box center [270, 533] width 94 height 23
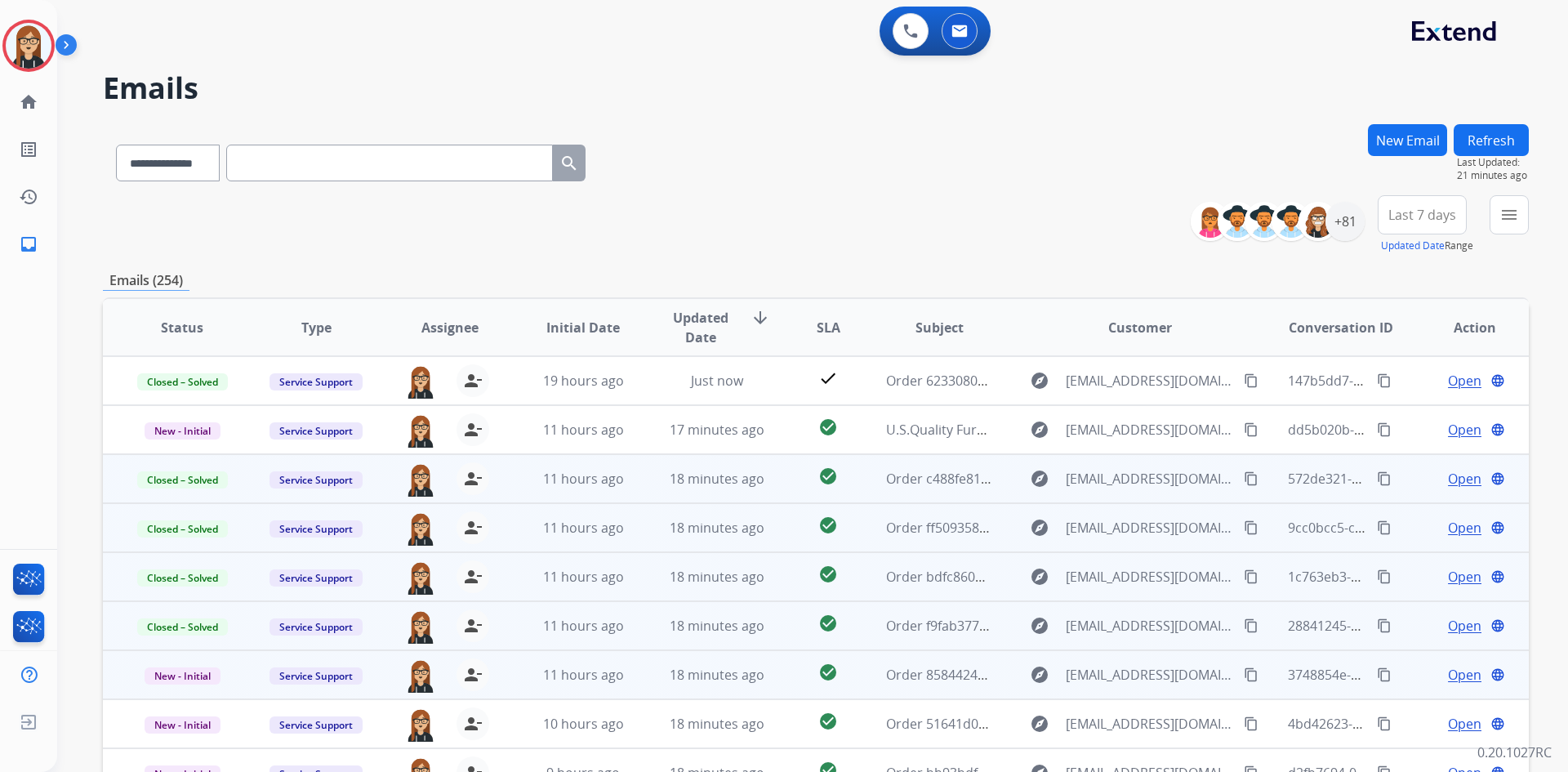
click at [1448, 674] on span "Open" at bounding box center [1465, 675] width 33 height 20
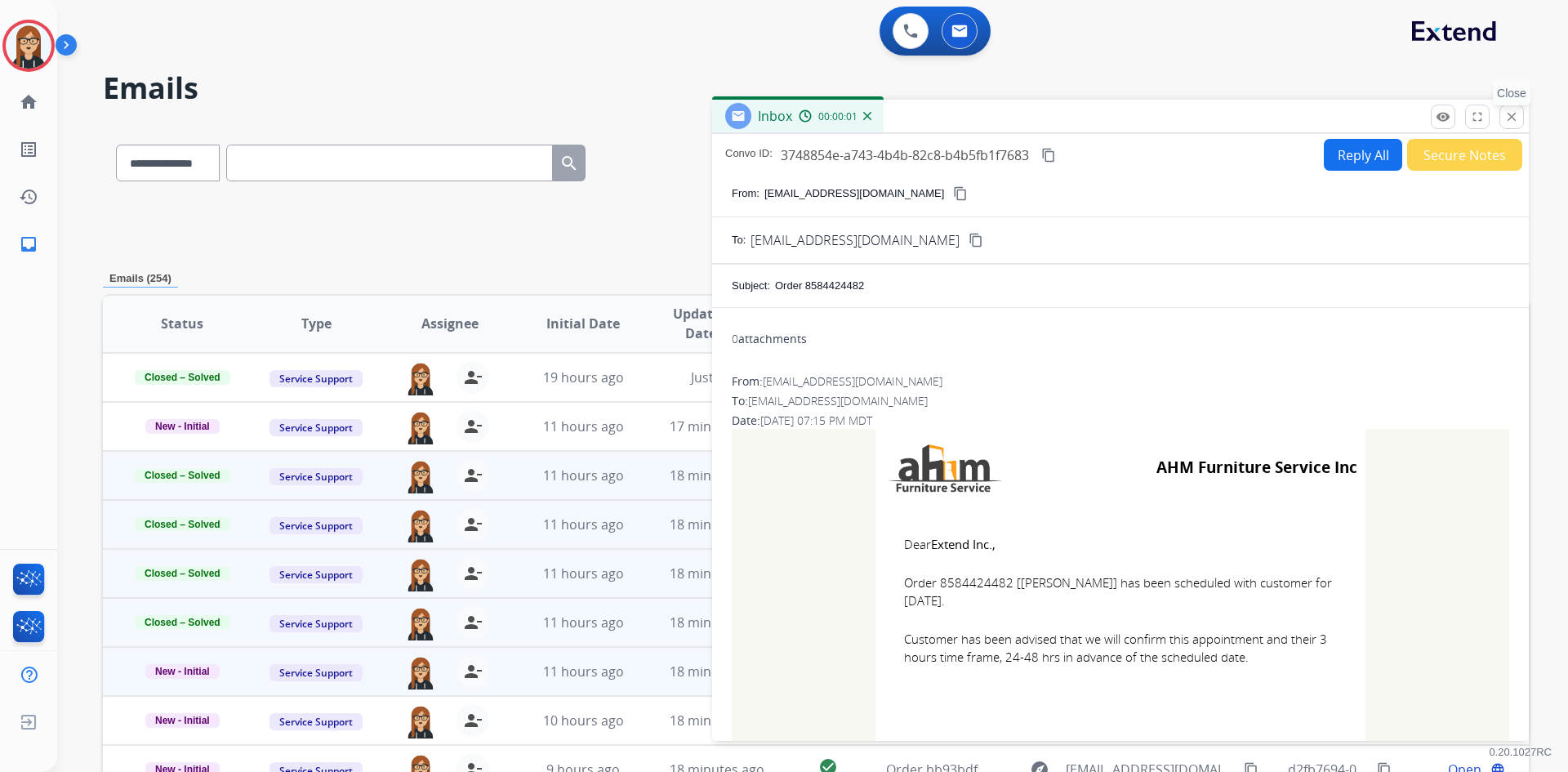
click at [1506, 110] on mat-icon "close" at bounding box center [1511, 116] width 15 height 15
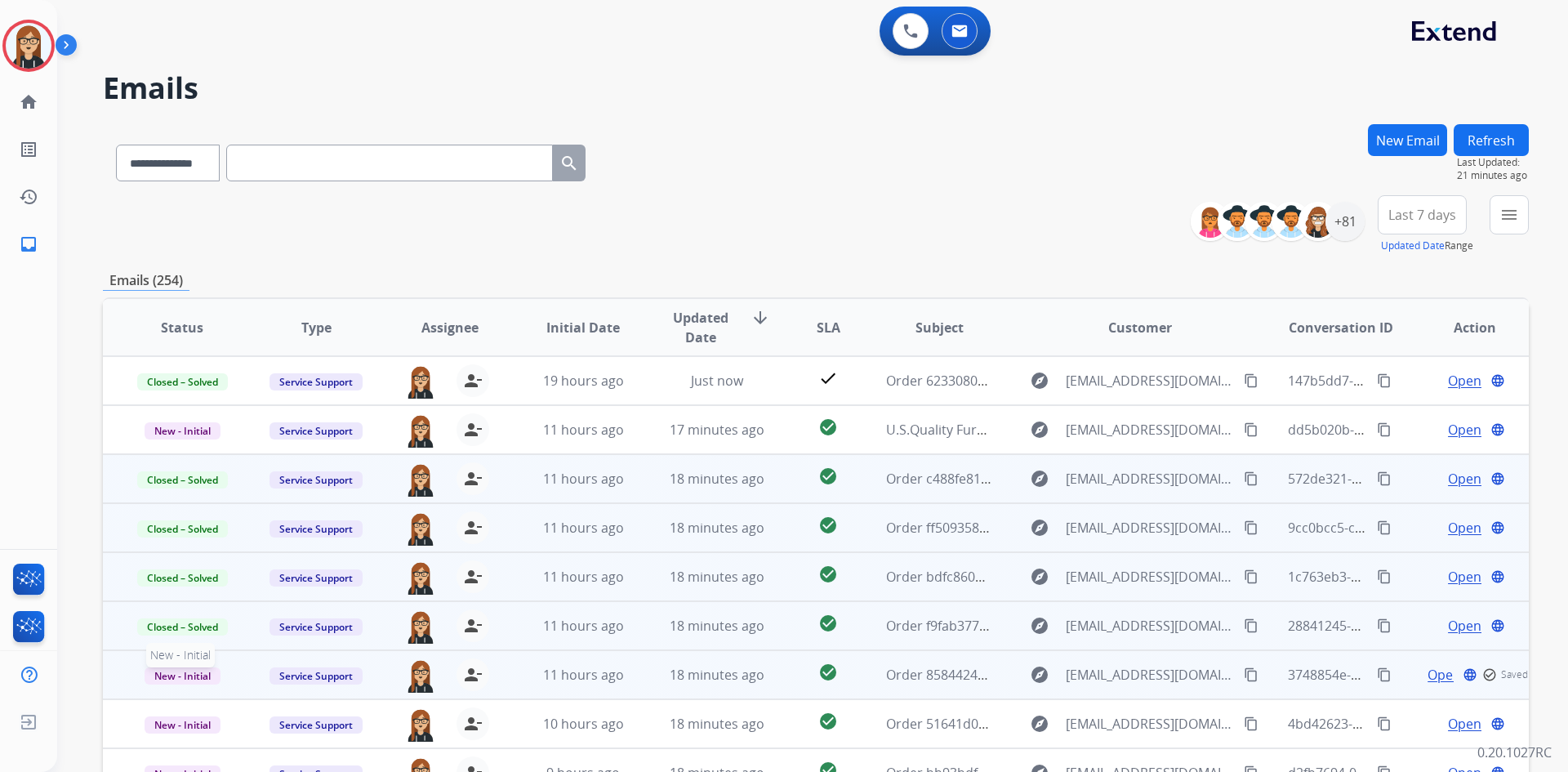
click at [178, 681] on span "New - Initial" at bounding box center [182, 676] width 76 height 17
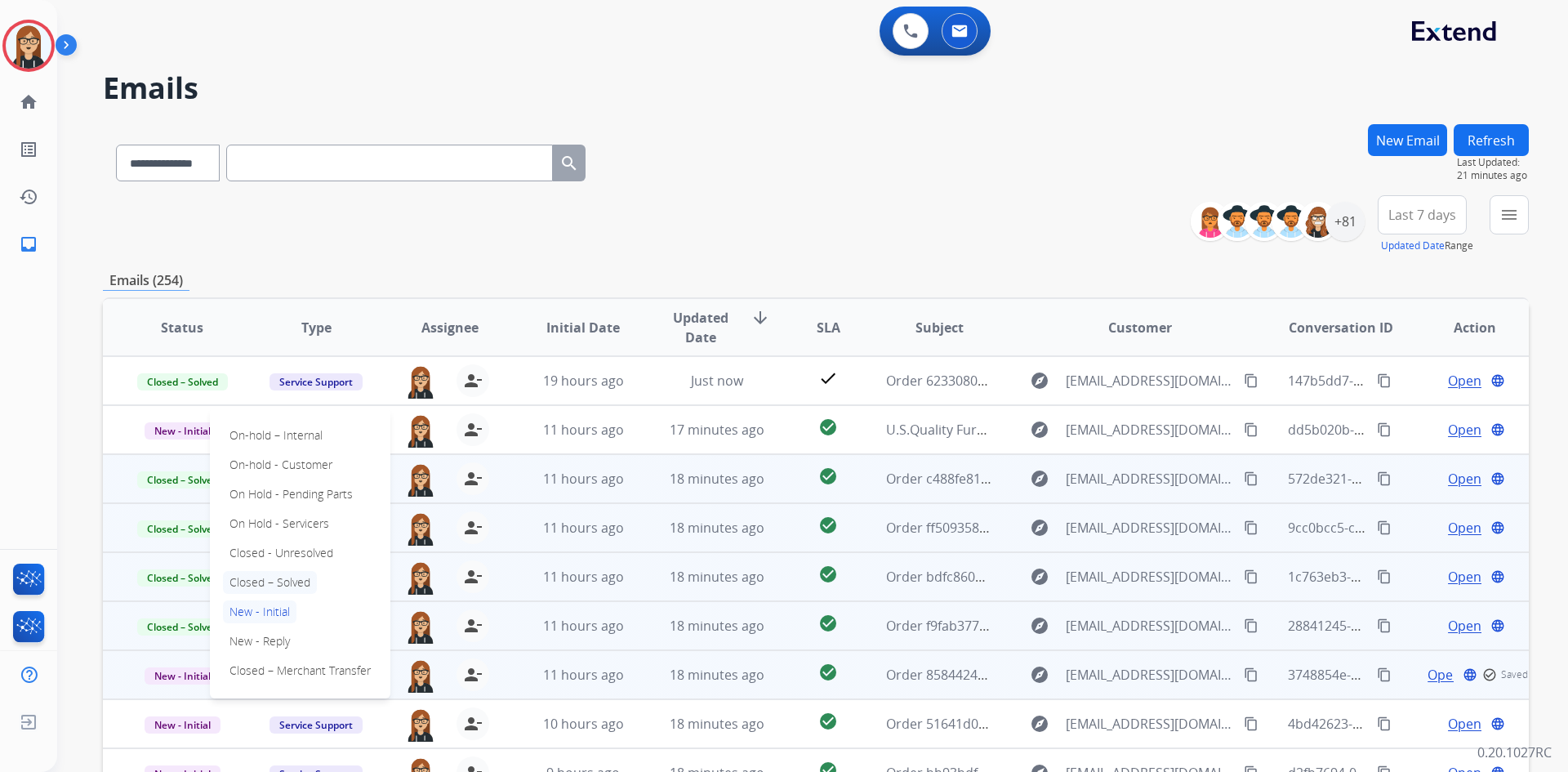
click at [260, 577] on p "Closed – Solved" at bounding box center [270, 582] width 94 height 23
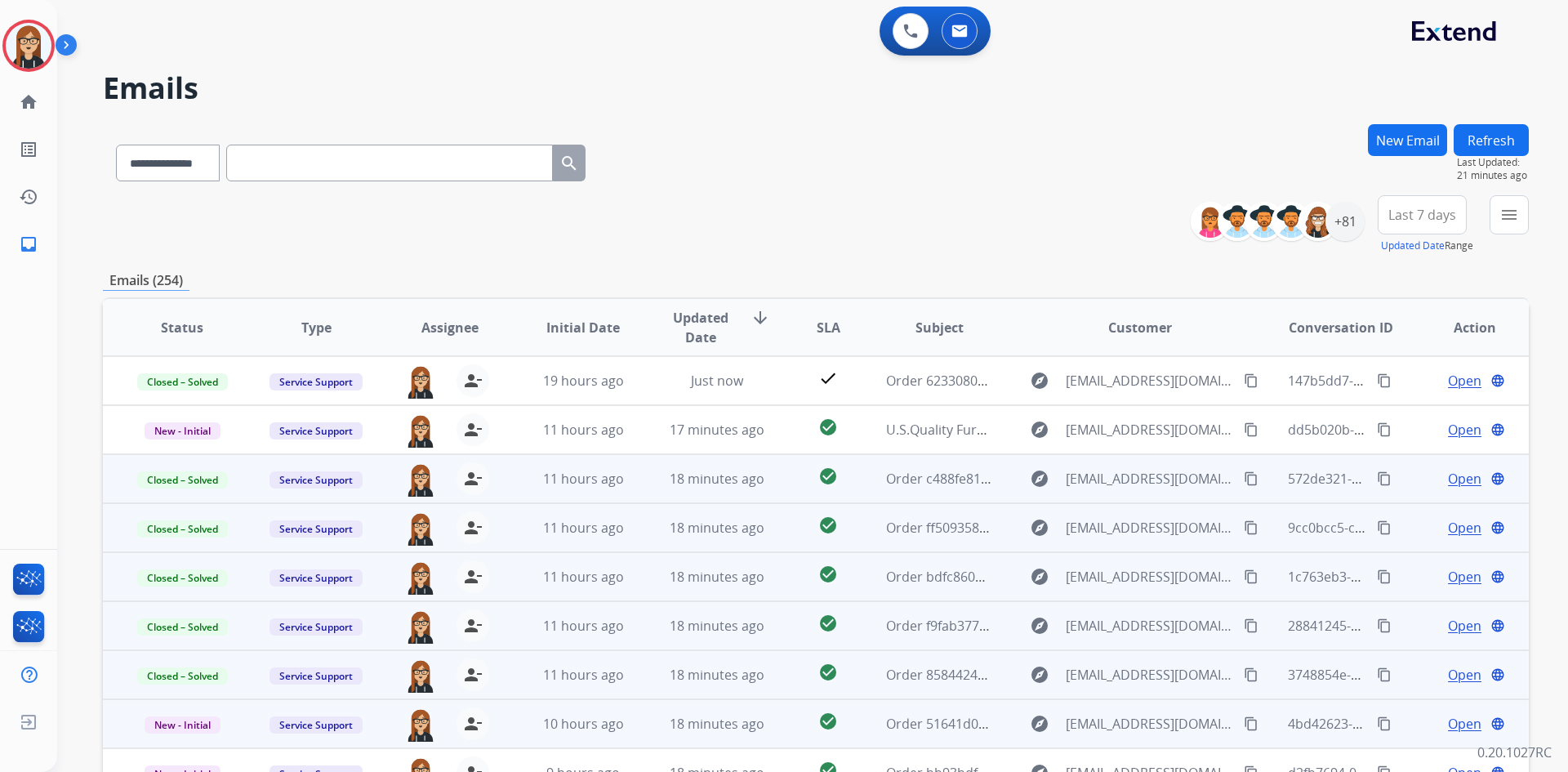
click at [1448, 722] on span "Open" at bounding box center [1465, 724] width 33 height 20
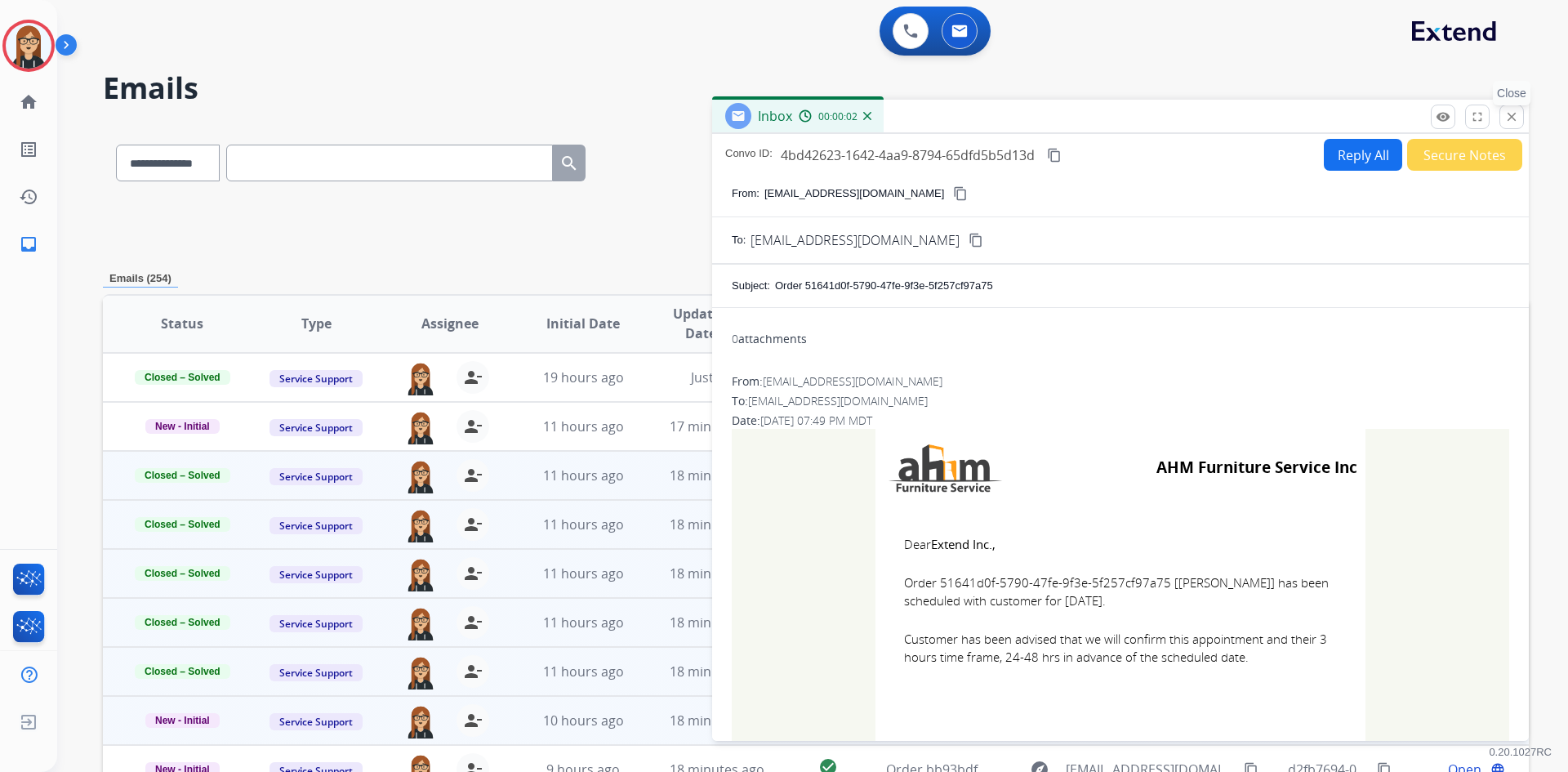
click at [1509, 106] on button "close Close" at bounding box center [1511, 116] width 25 height 25
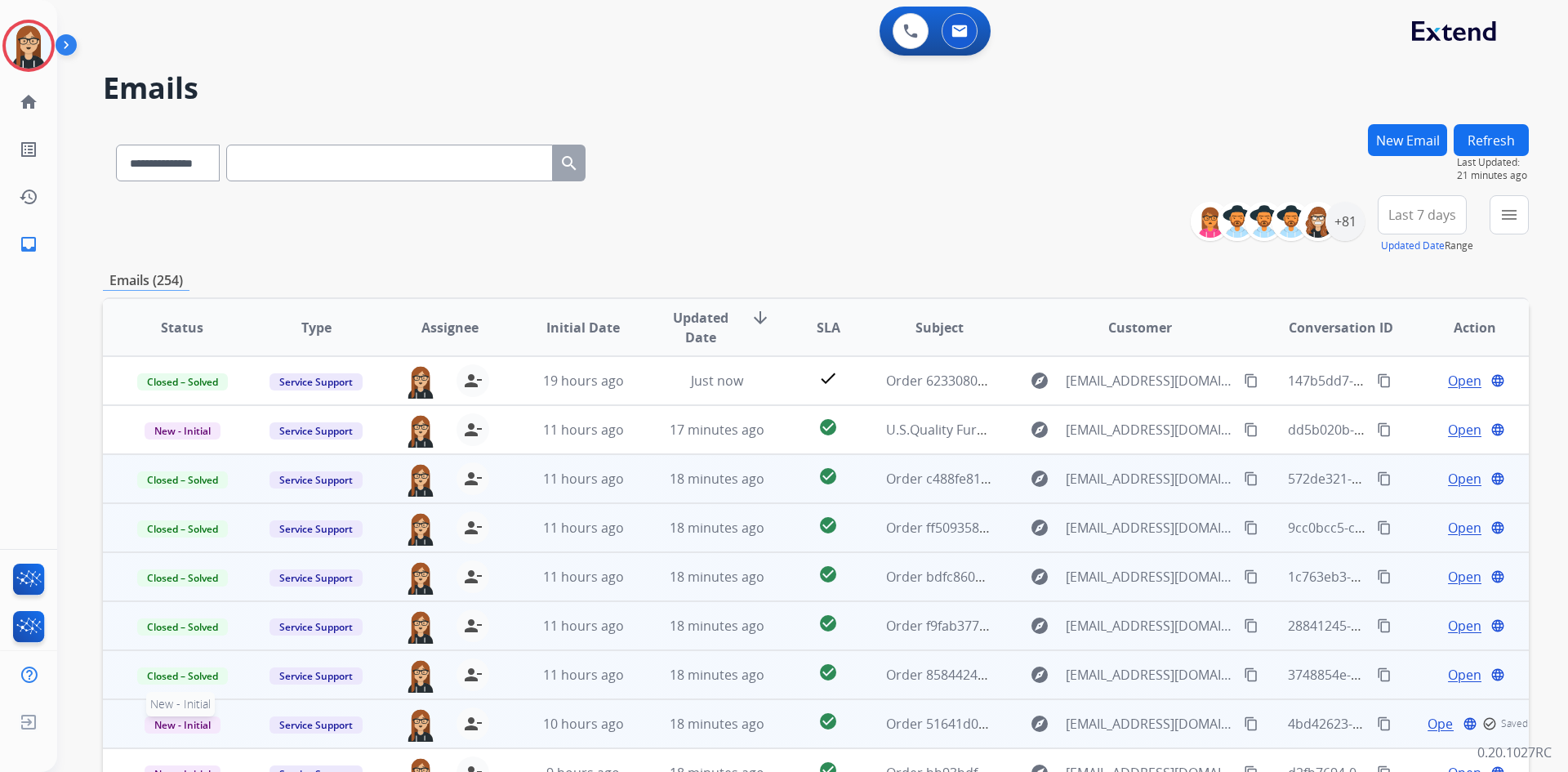
click at [177, 726] on span "New - Initial" at bounding box center [182, 725] width 76 height 17
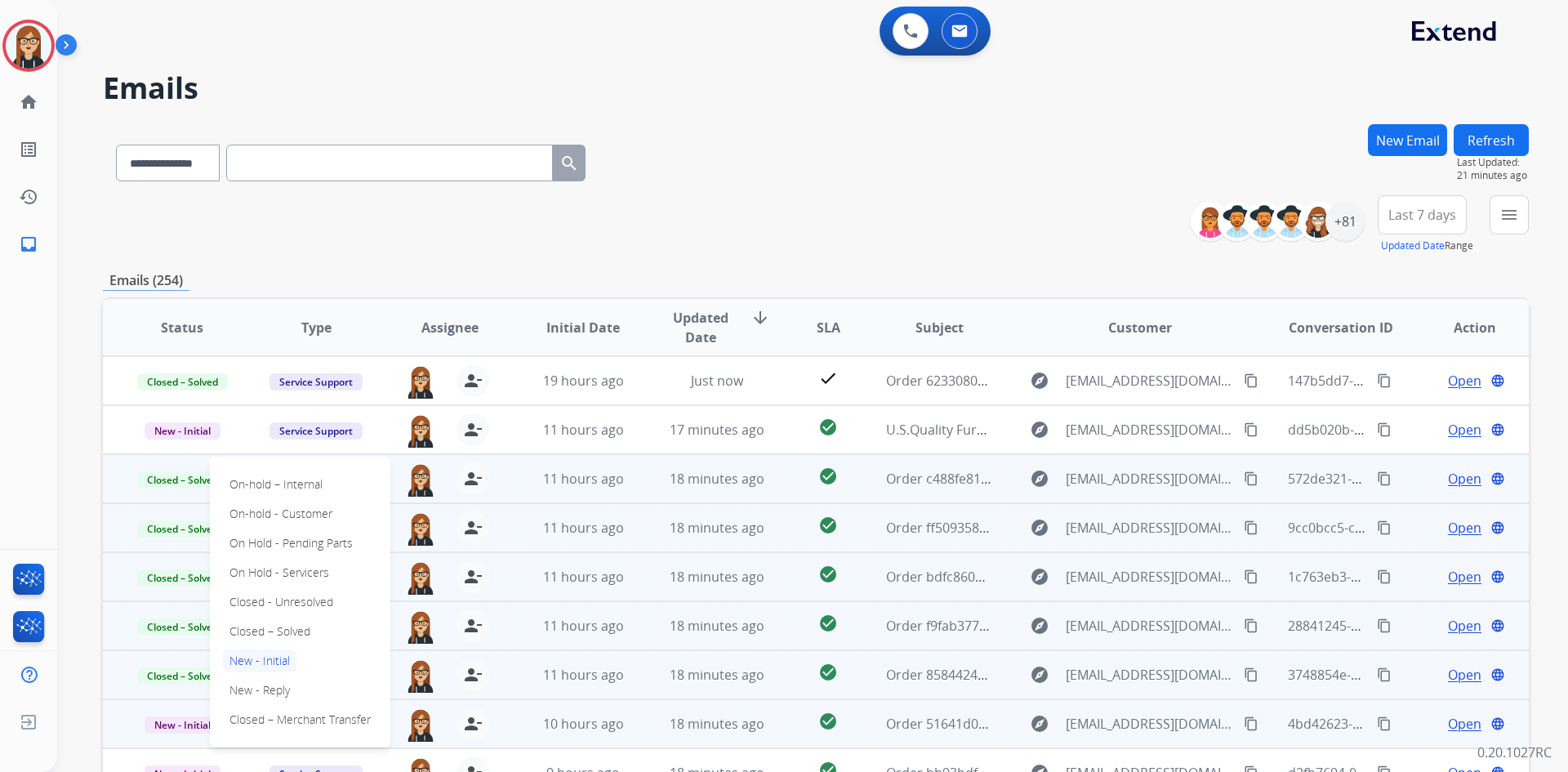
click at [266, 620] on div "On-hold – Internal On-hold - Customer On Hold - Pending Parts On Hold - Service…" at bounding box center [300, 602] width 181 height 291
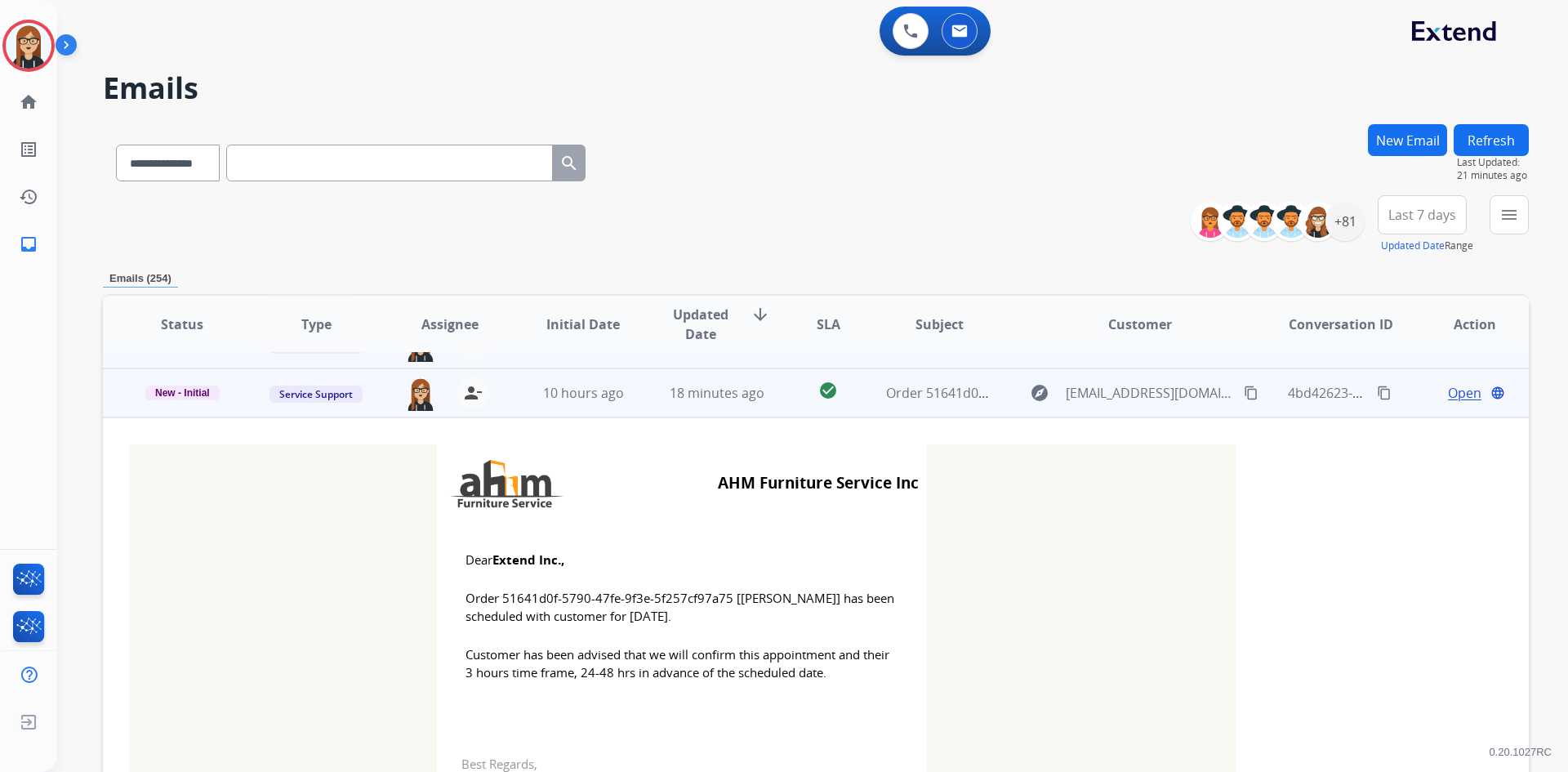
scroll to position [343, 0]
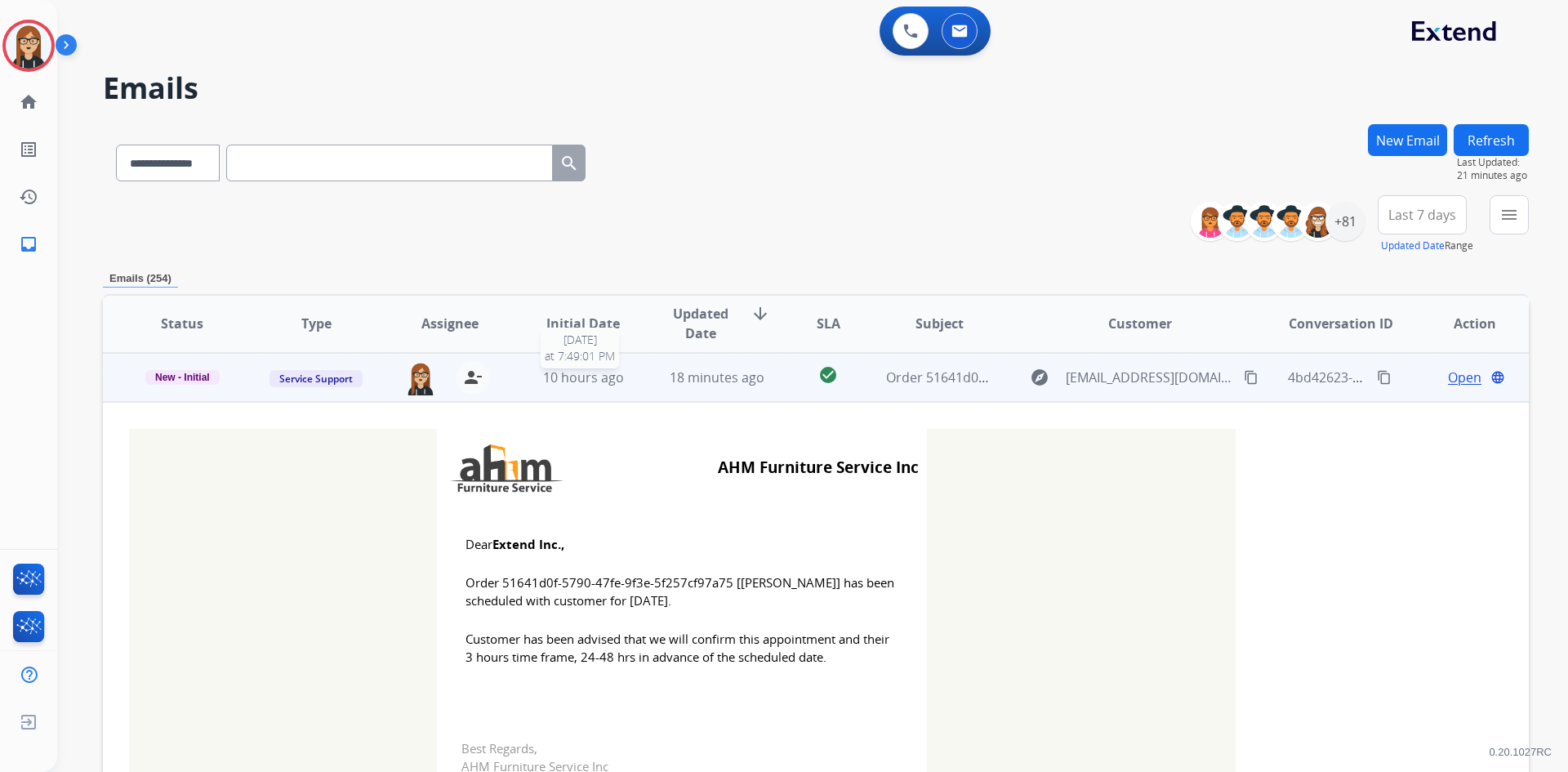
click at [596, 377] on span "10 hours ago" at bounding box center [583, 377] width 81 height 18
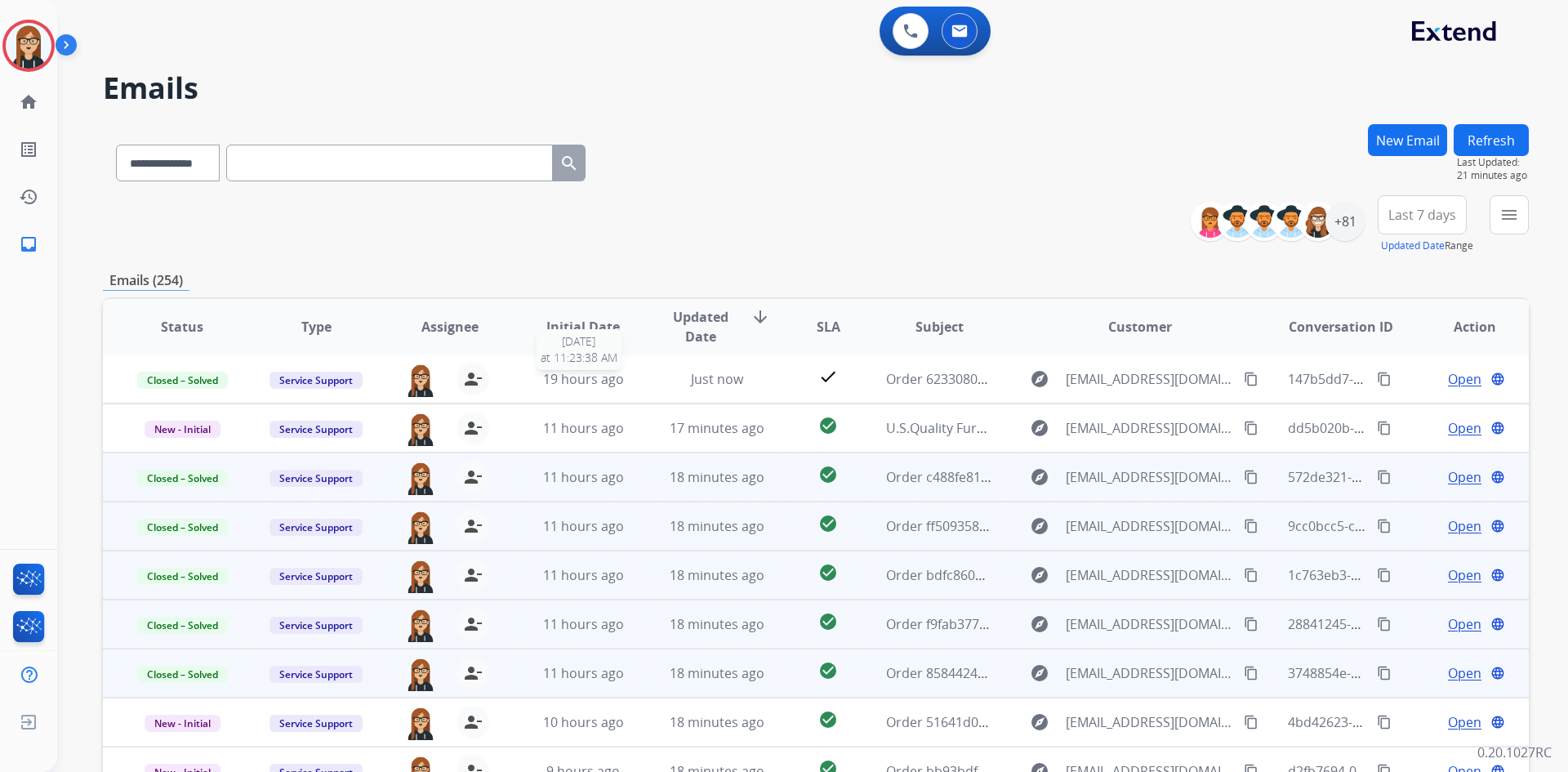
scroll to position [2, 0]
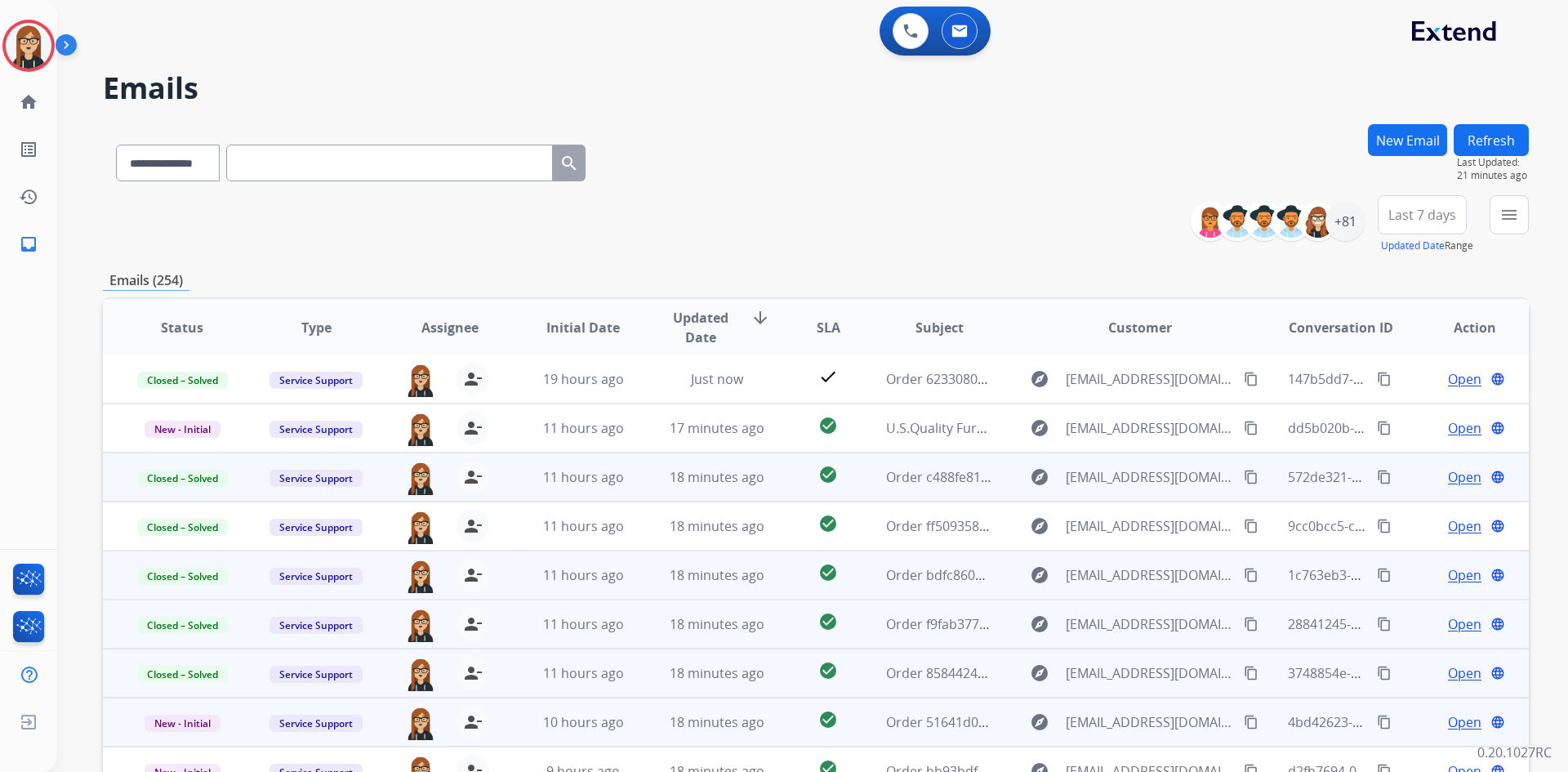
click at [1448, 718] on span "Open" at bounding box center [1465, 722] width 33 height 20
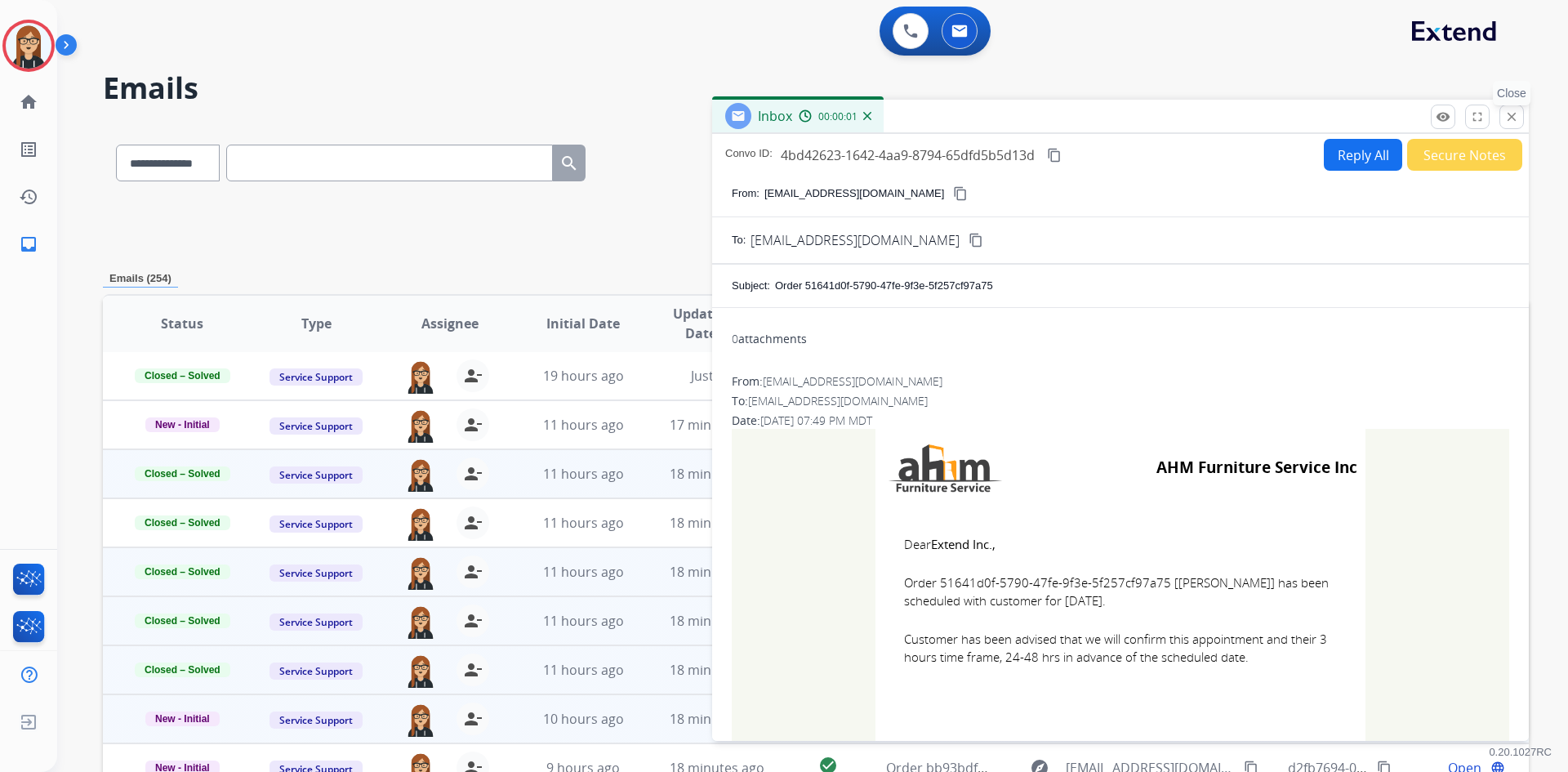
click at [1513, 115] on mat-icon "close" at bounding box center [1511, 116] width 15 height 15
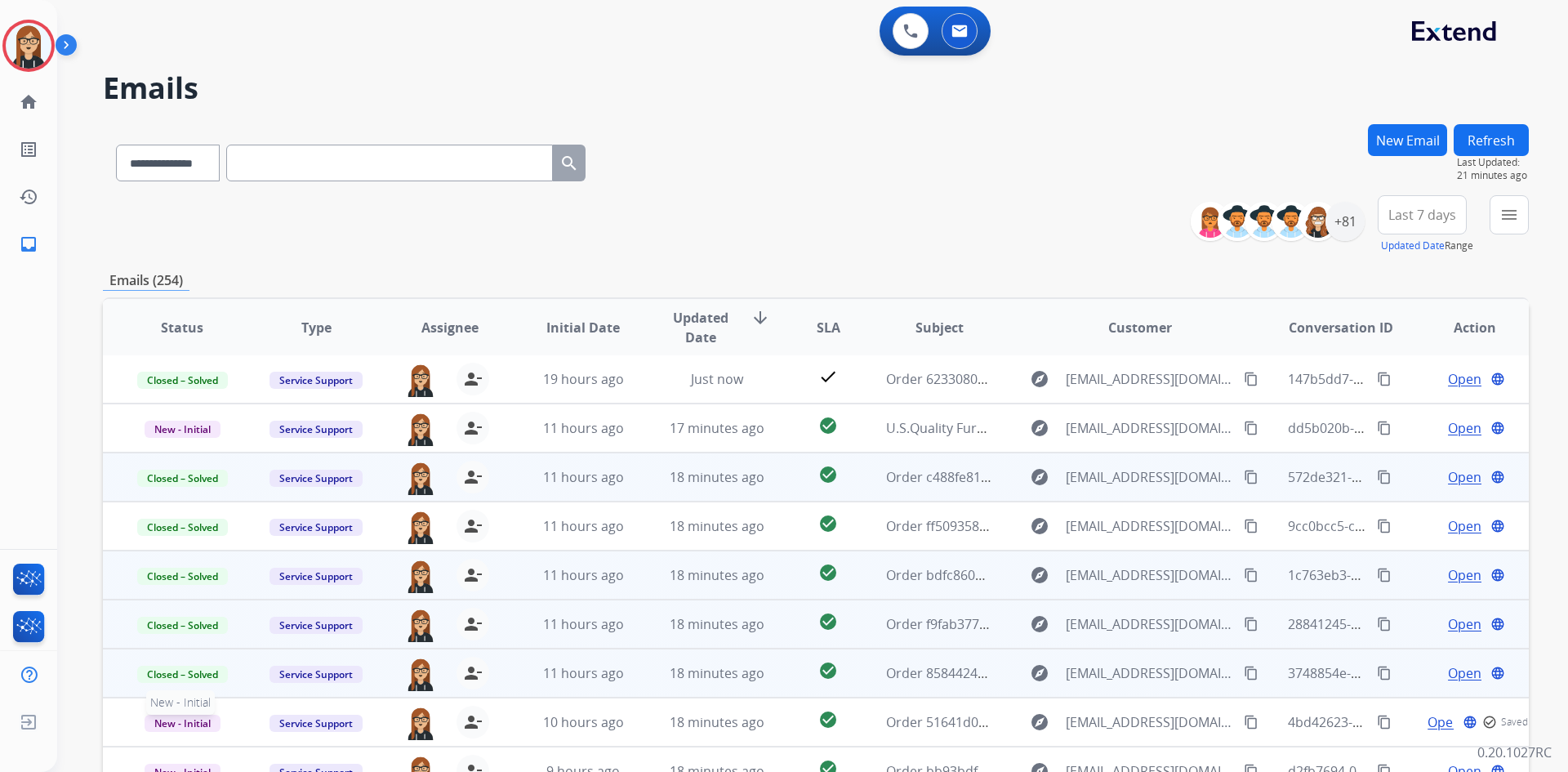
click at [181, 717] on span "New - Initial" at bounding box center [182, 723] width 76 height 17
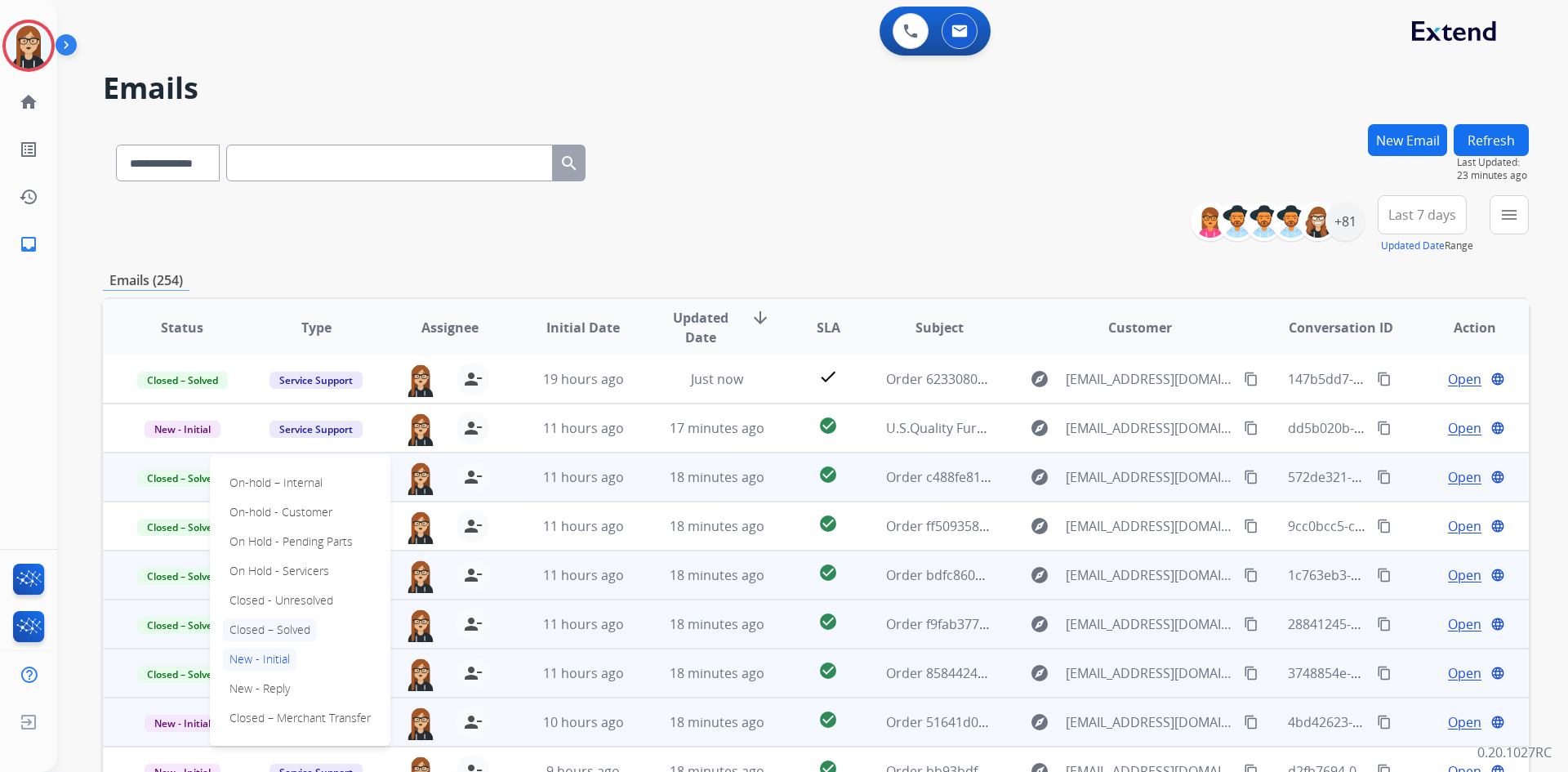
click at [276, 628] on p "Closed – Solved" at bounding box center [270, 630] width 94 height 23
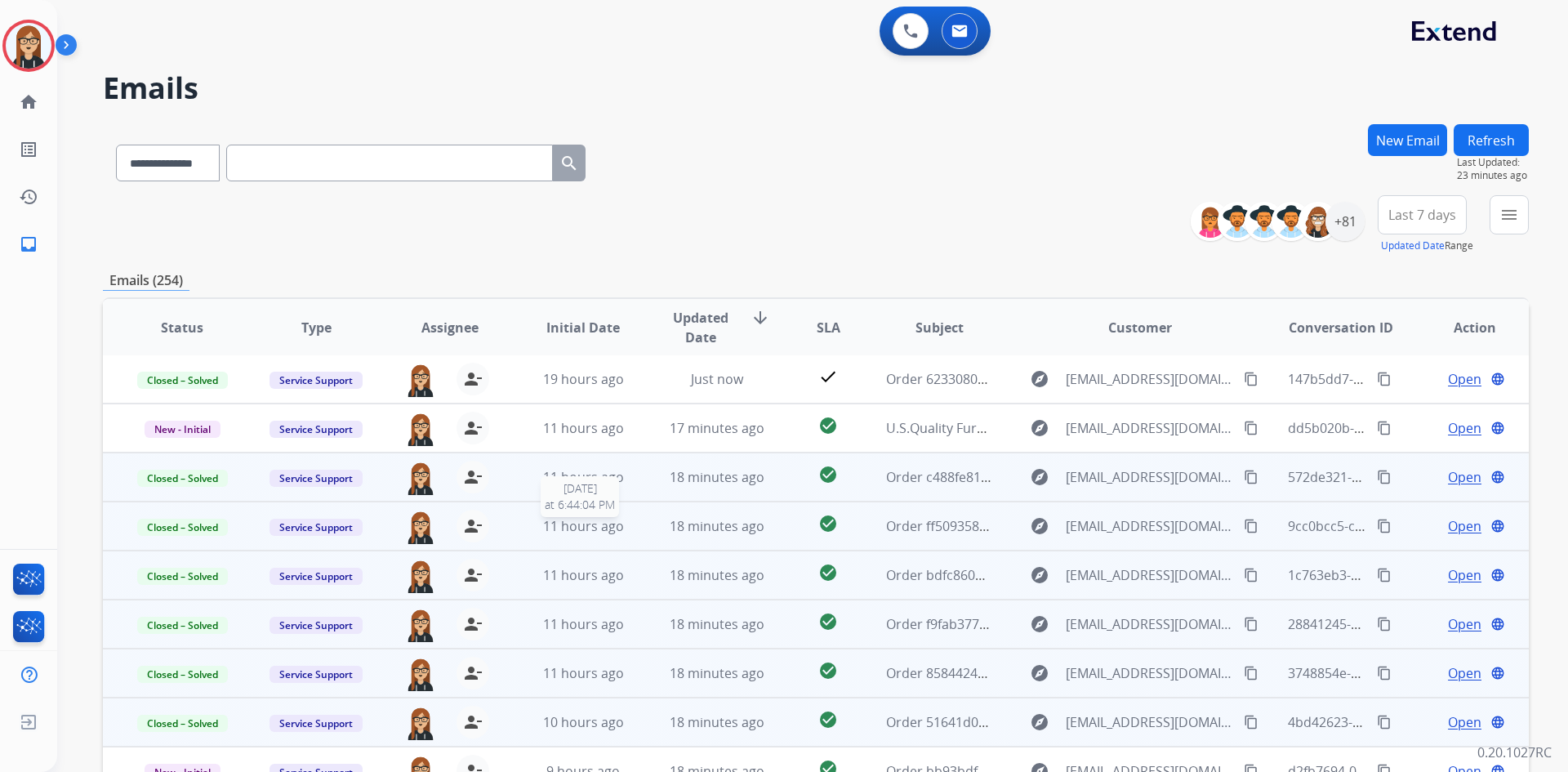
scroll to position [82, 0]
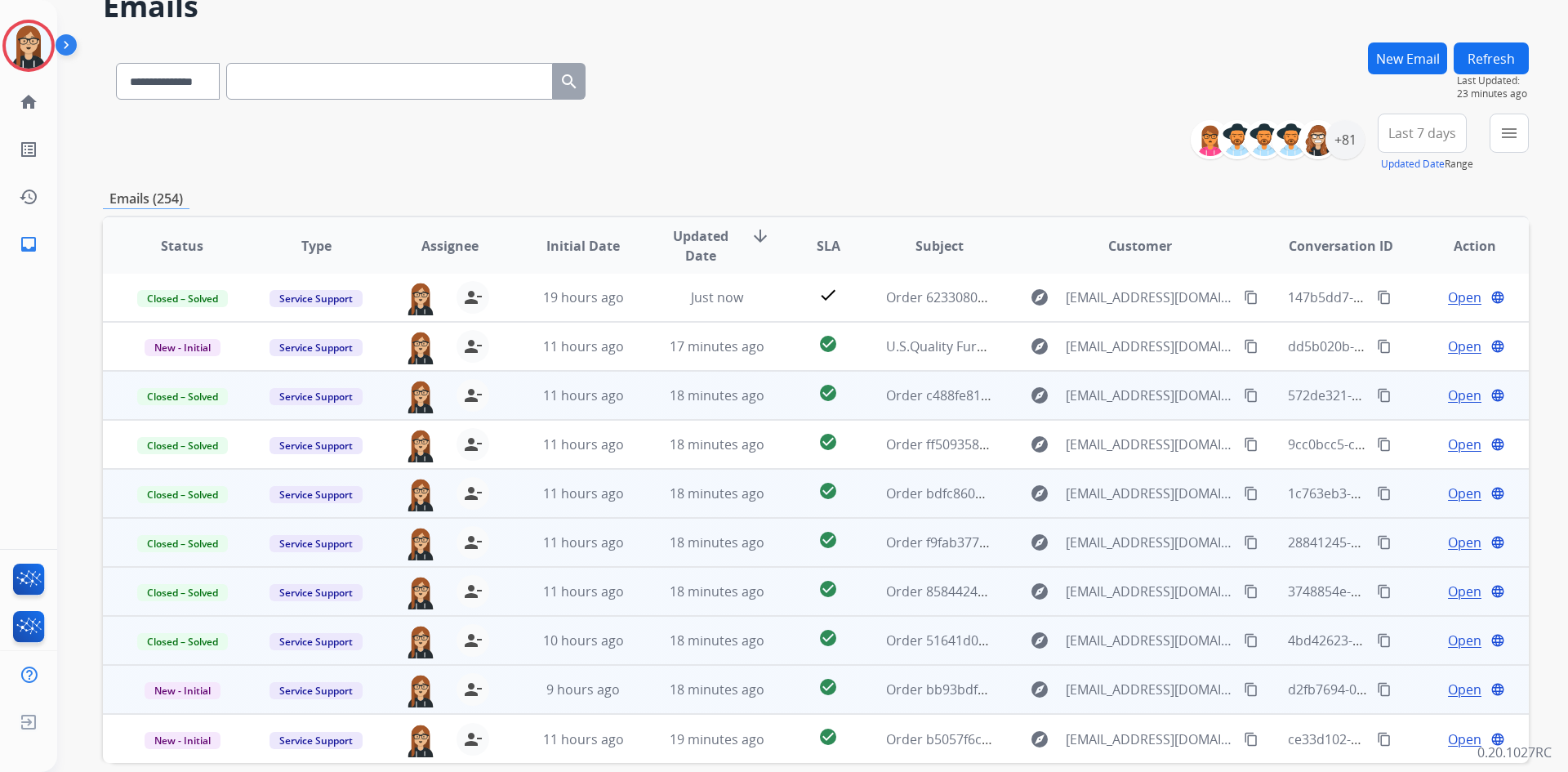
click at [1451, 691] on span "Open" at bounding box center [1465, 689] width 33 height 20
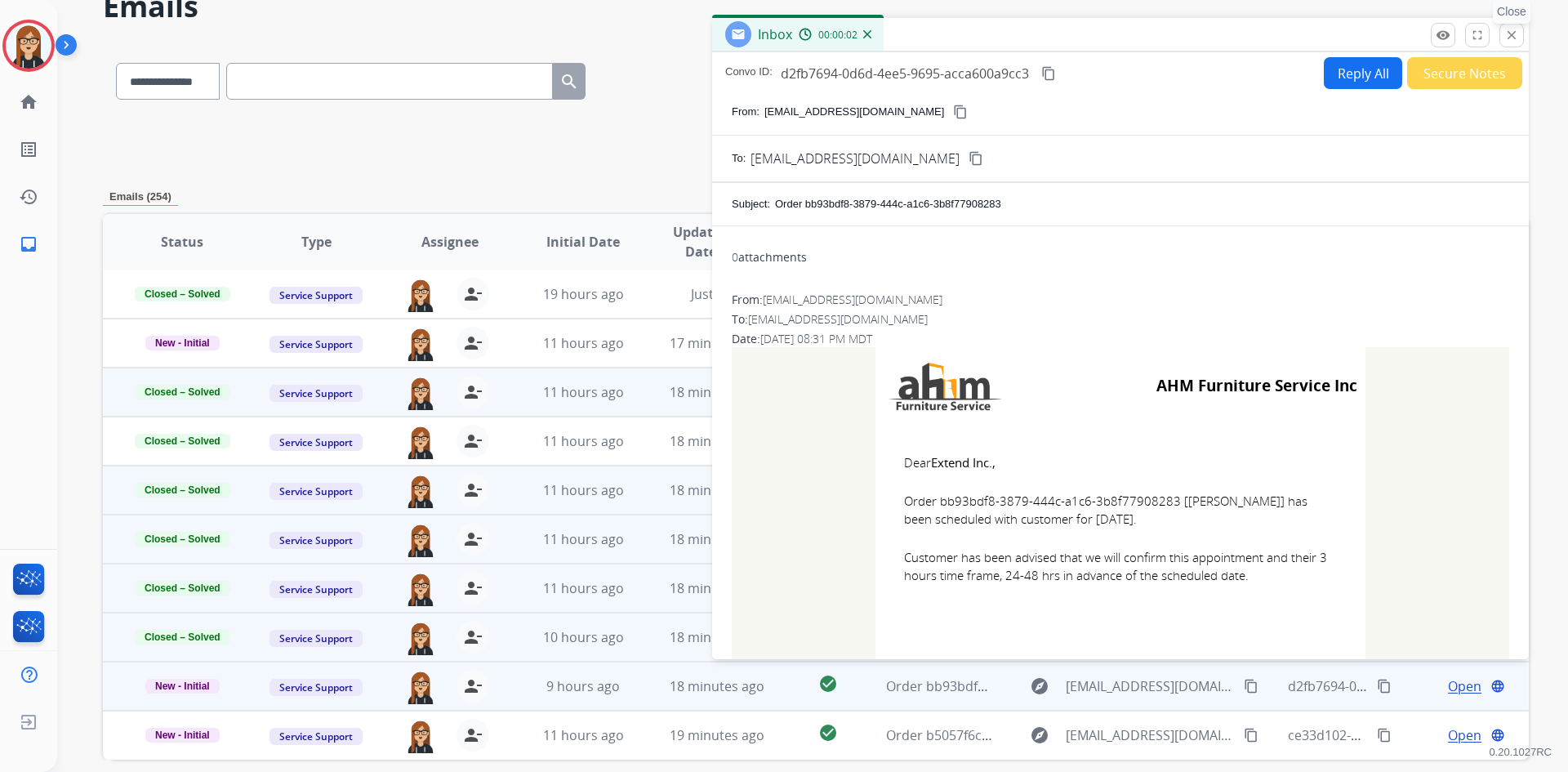
click at [1512, 39] on mat-icon "close" at bounding box center [1511, 34] width 15 height 15
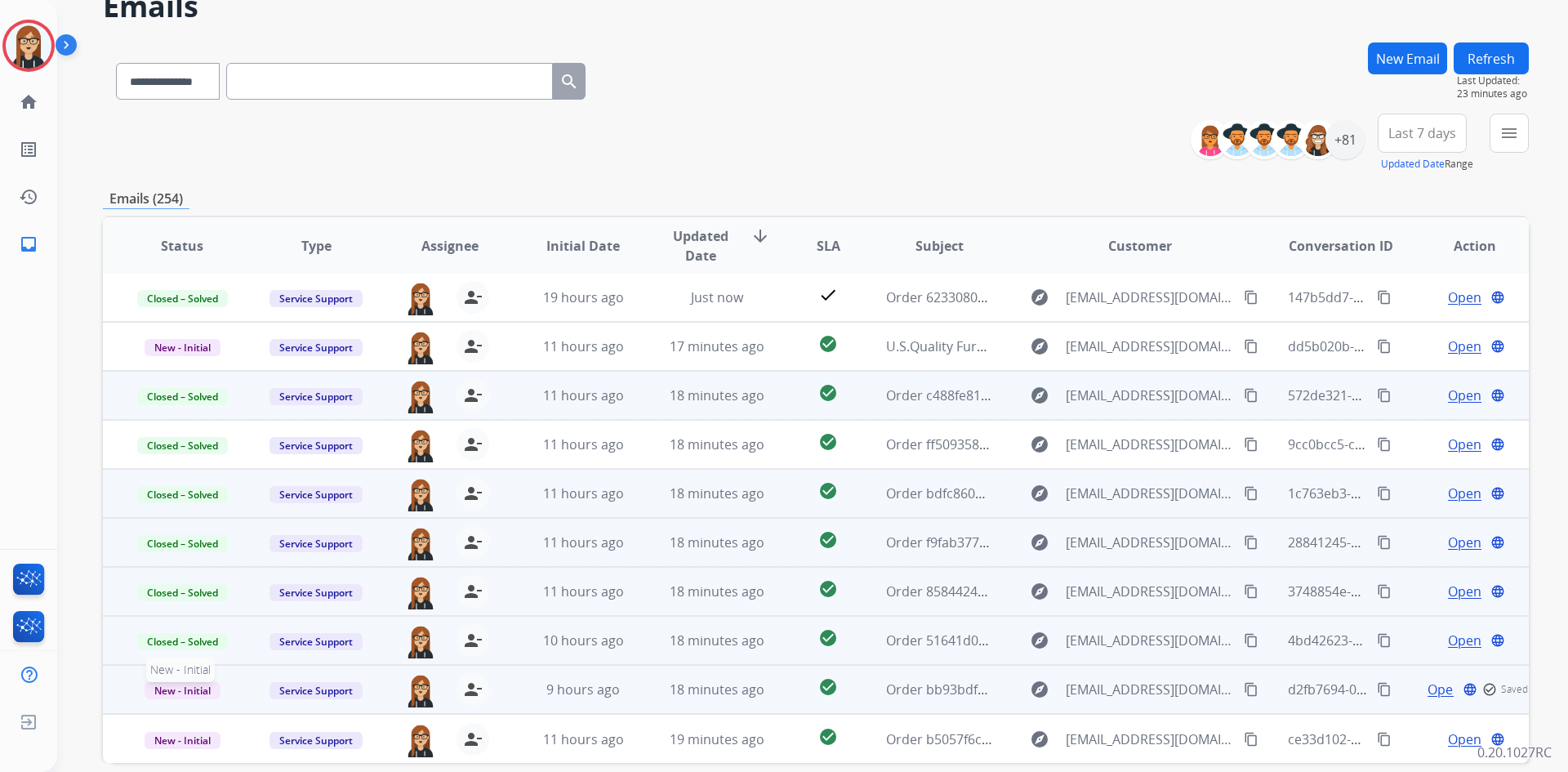
click at [199, 691] on span "New - Initial" at bounding box center [182, 690] width 76 height 17
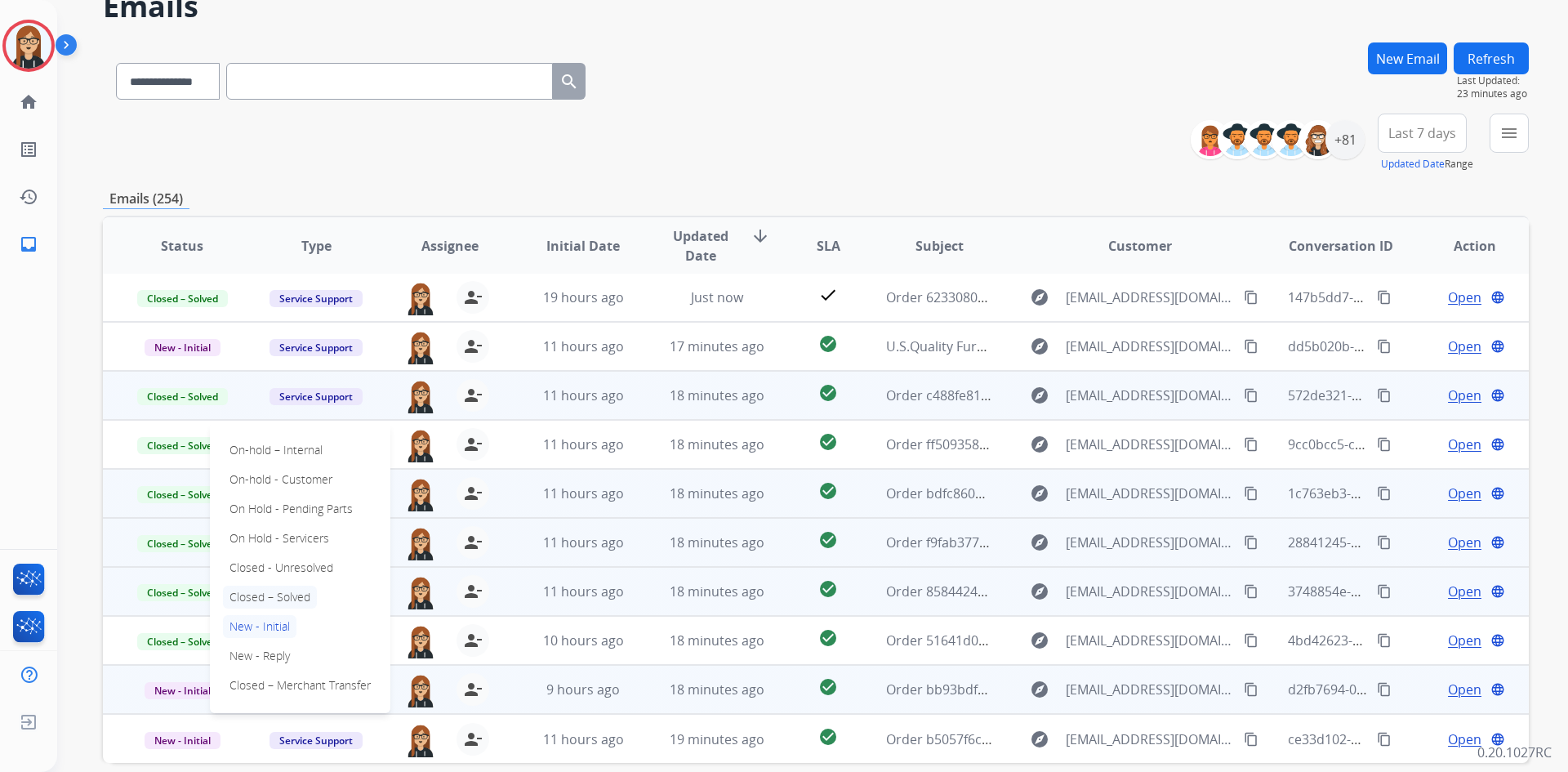
click at [272, 590] on p "Closed – Solved" at bounding box center [270, 597] width 94 height 23
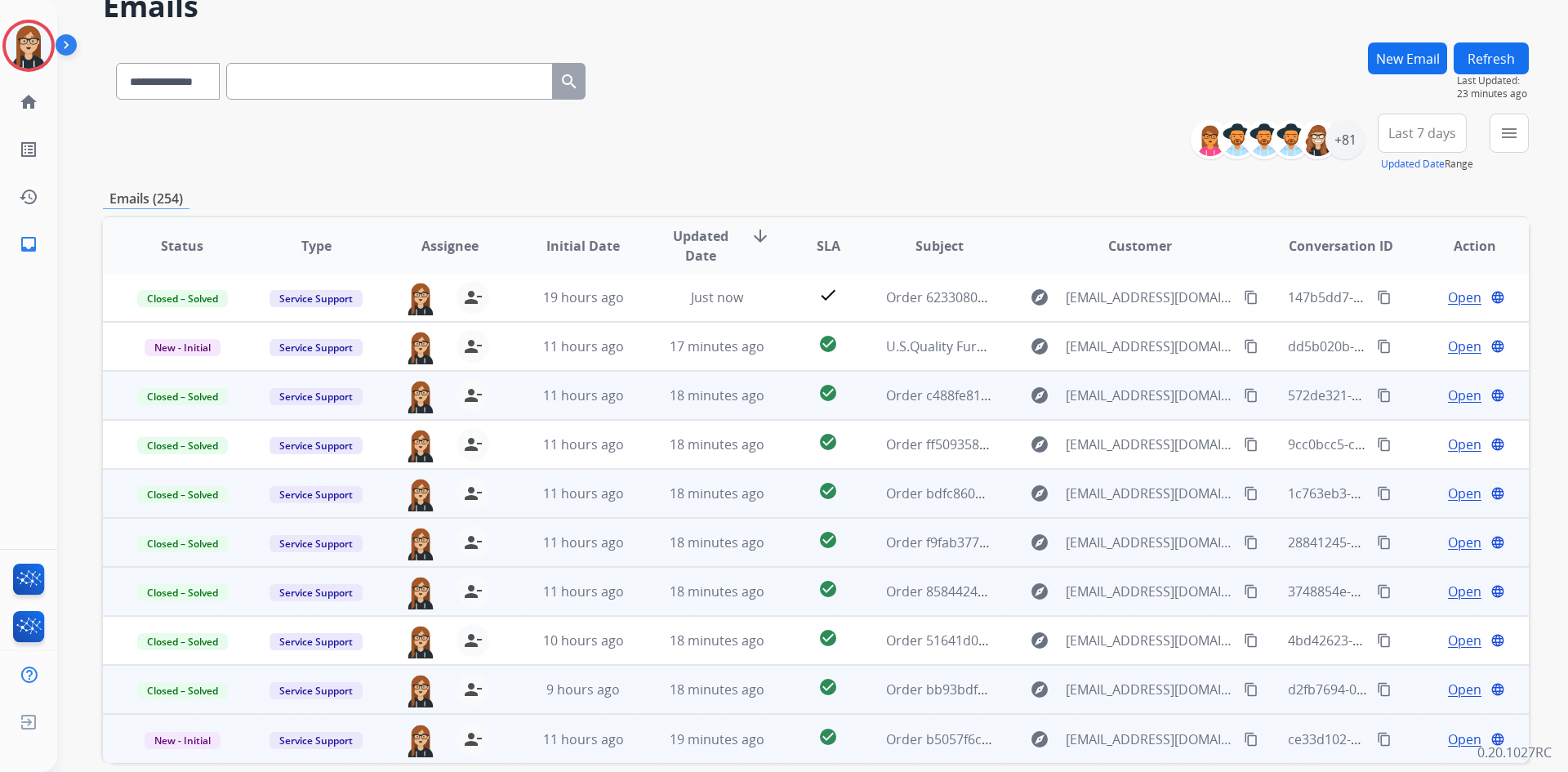
click at [1448, 737] on span "Open" at bounding box center [1465, 740] width 33 height 20
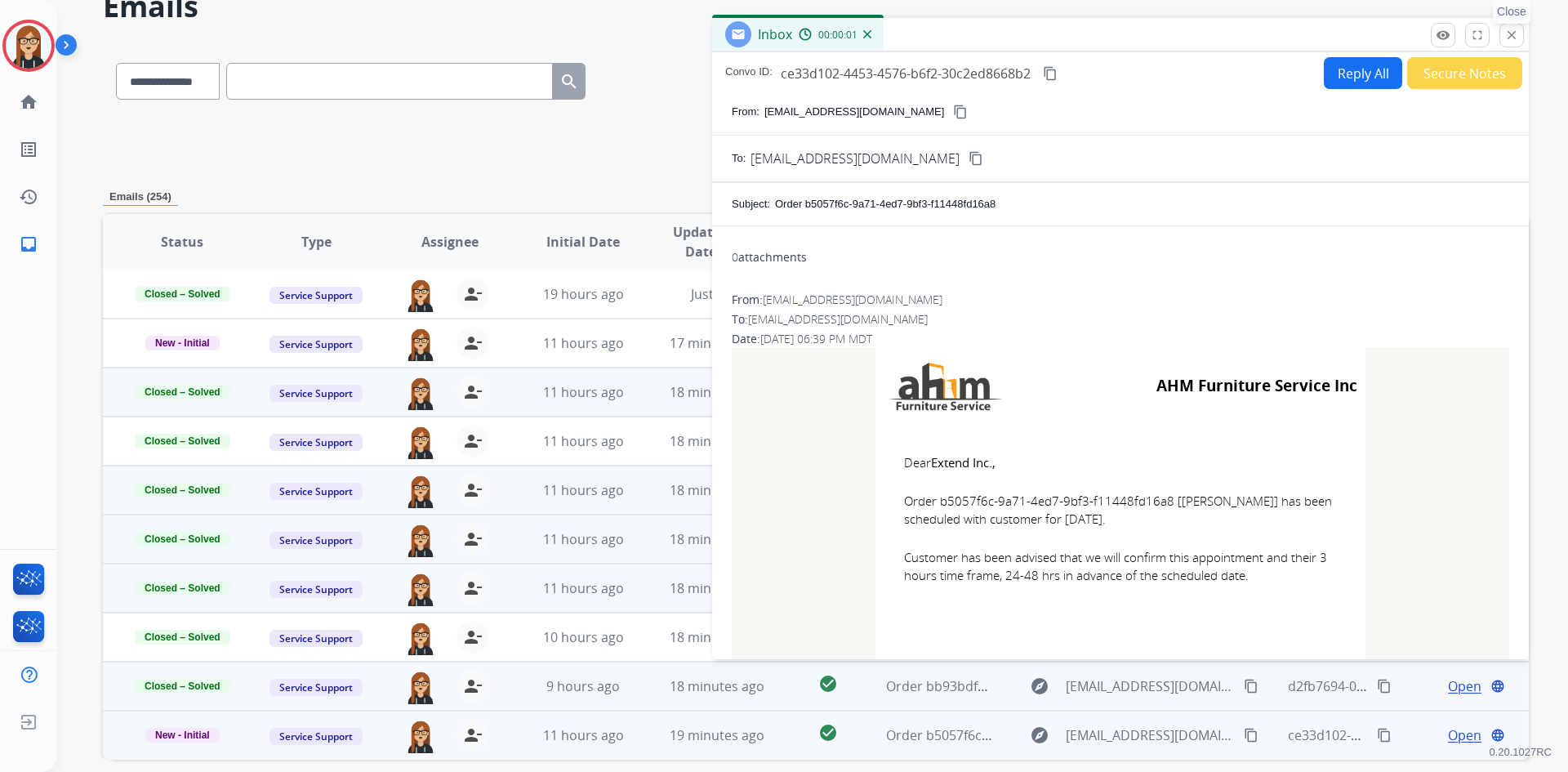
click at [1508, 30] on mat-icon "close" at bounding box center [1511, 34] width 15 height 15
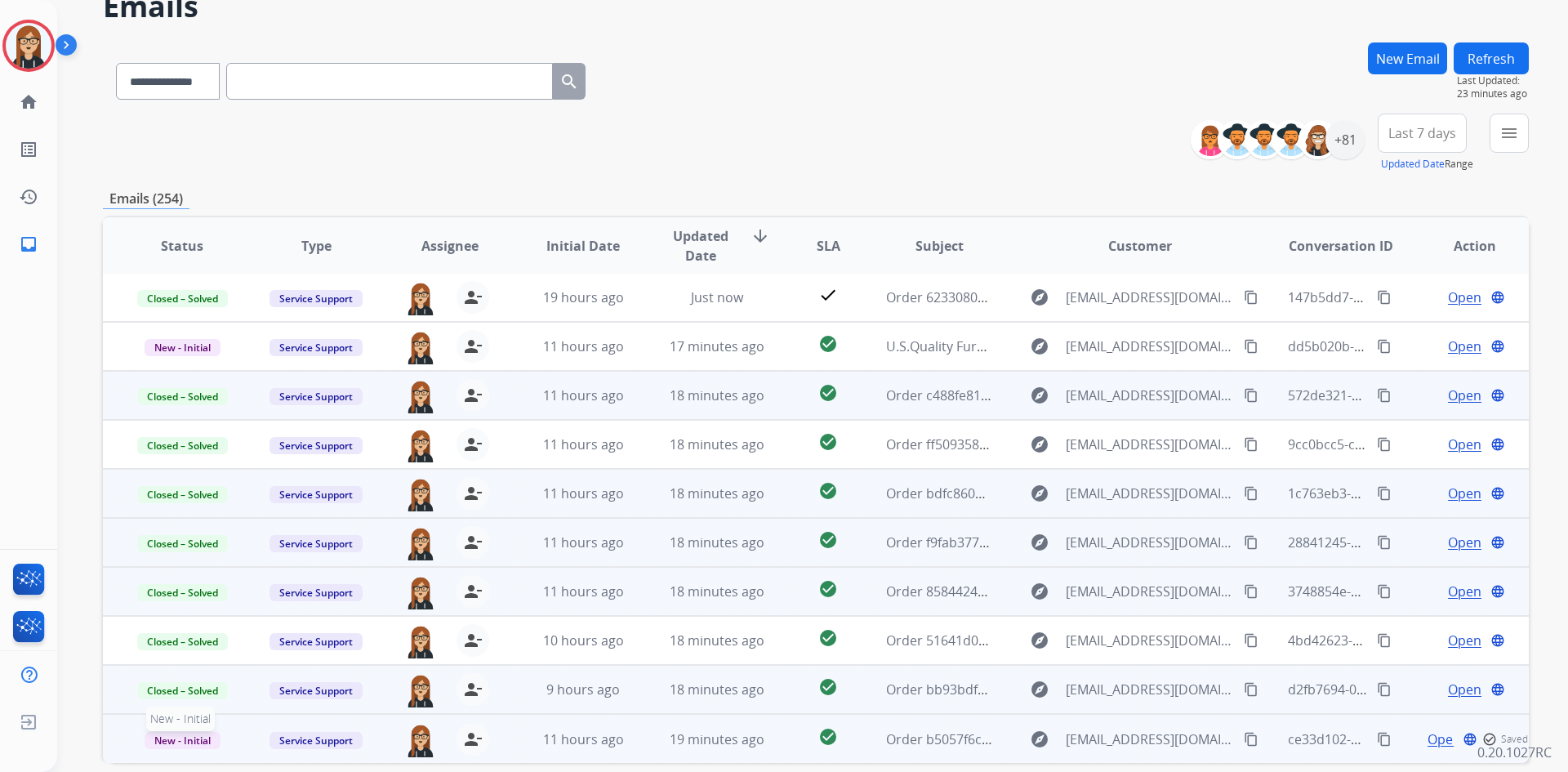
click at [181, 741] on span "New - Initial" at bounding box center [182, 740] width 76 height 17
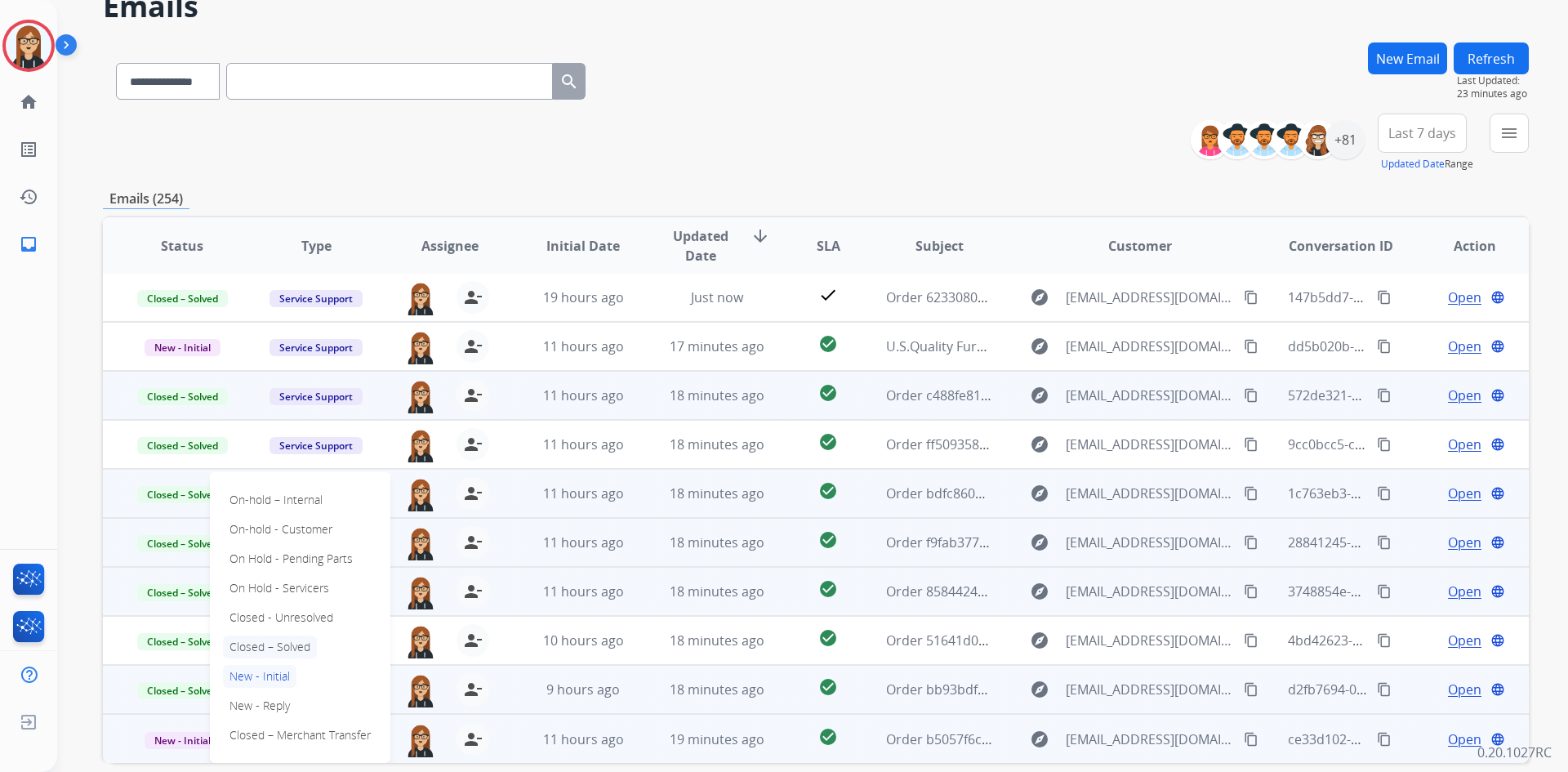
click at [261, 645] on p "Closed – Solved" at bounding box center [270, 646] width 94 height 23
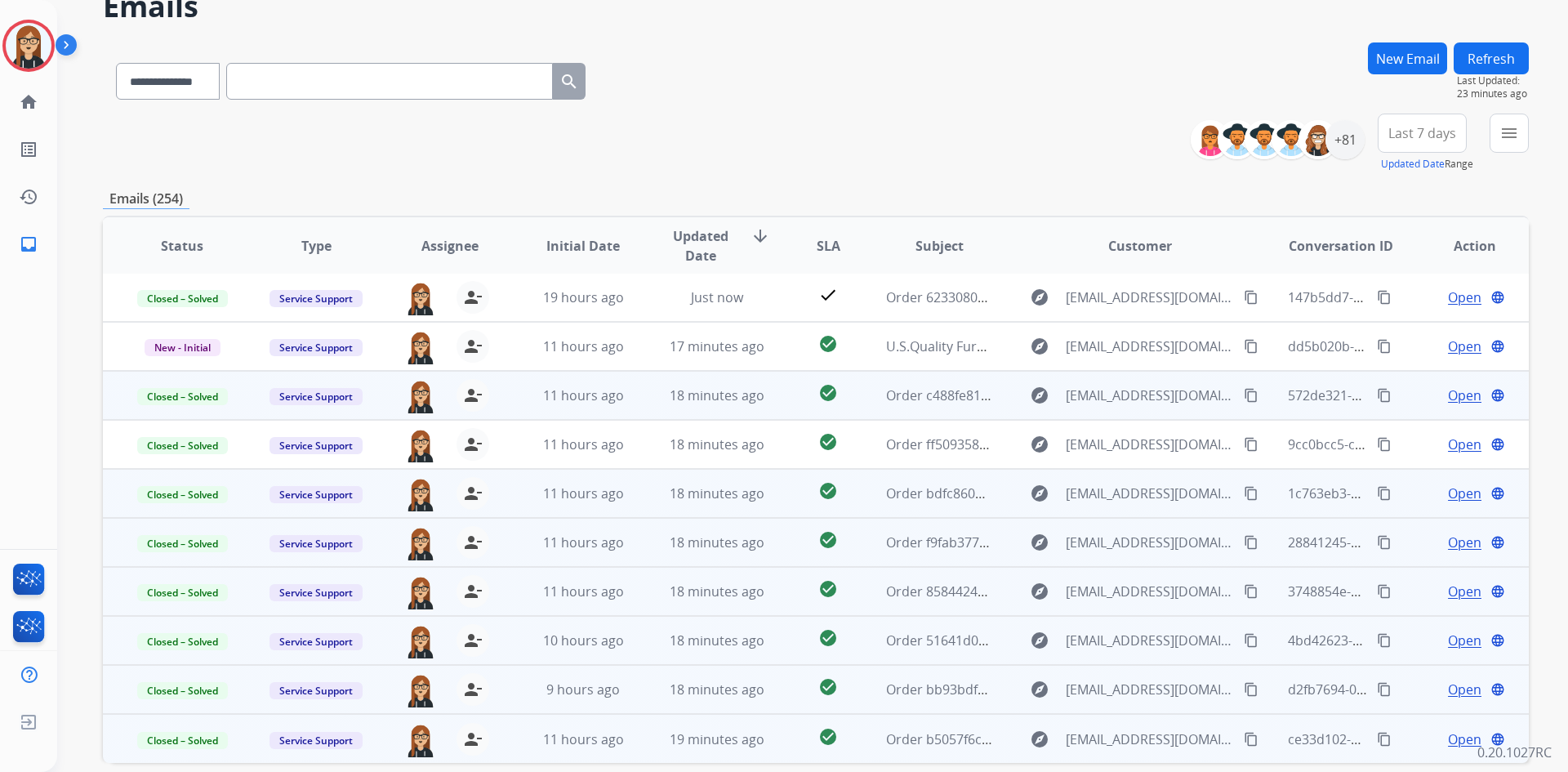
scroll to position [158, 0]
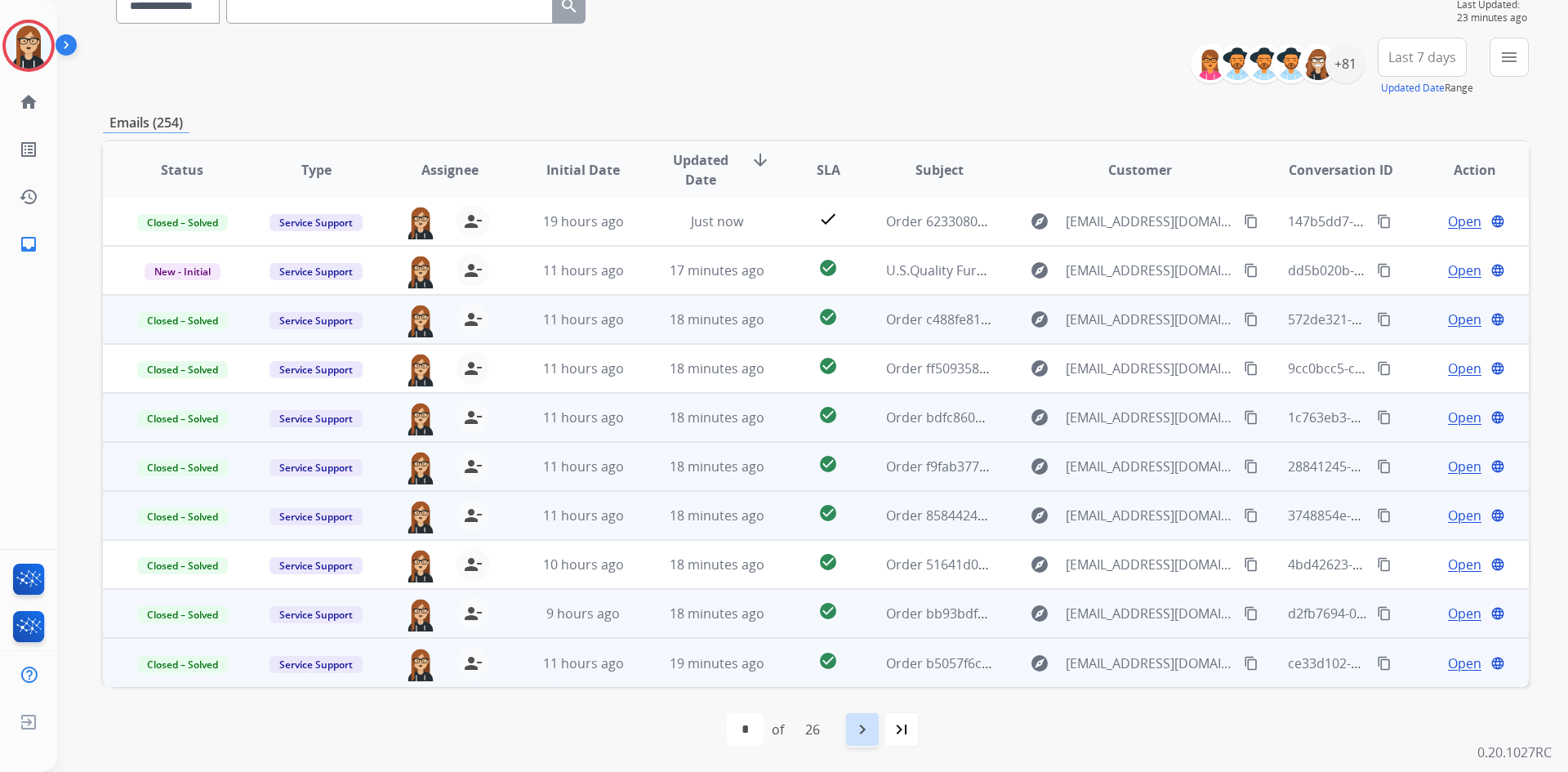
click at [859, 730] on mat-icon "navigate_next" at bounding box center [863, 730] width 20 height 20
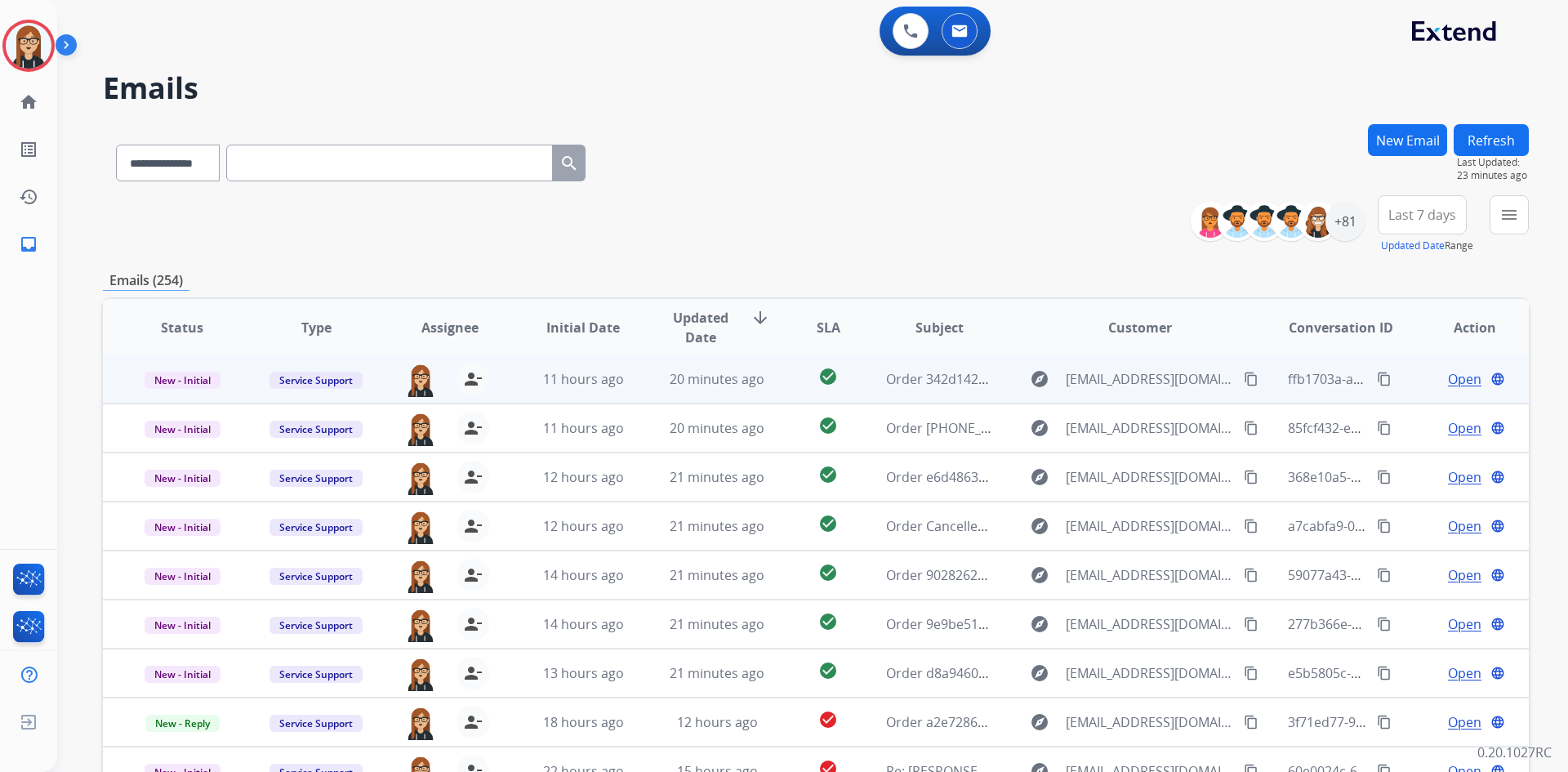
click at [1459, 376] on span "Open" at bounding box center [1465, 379] width 33 height 20
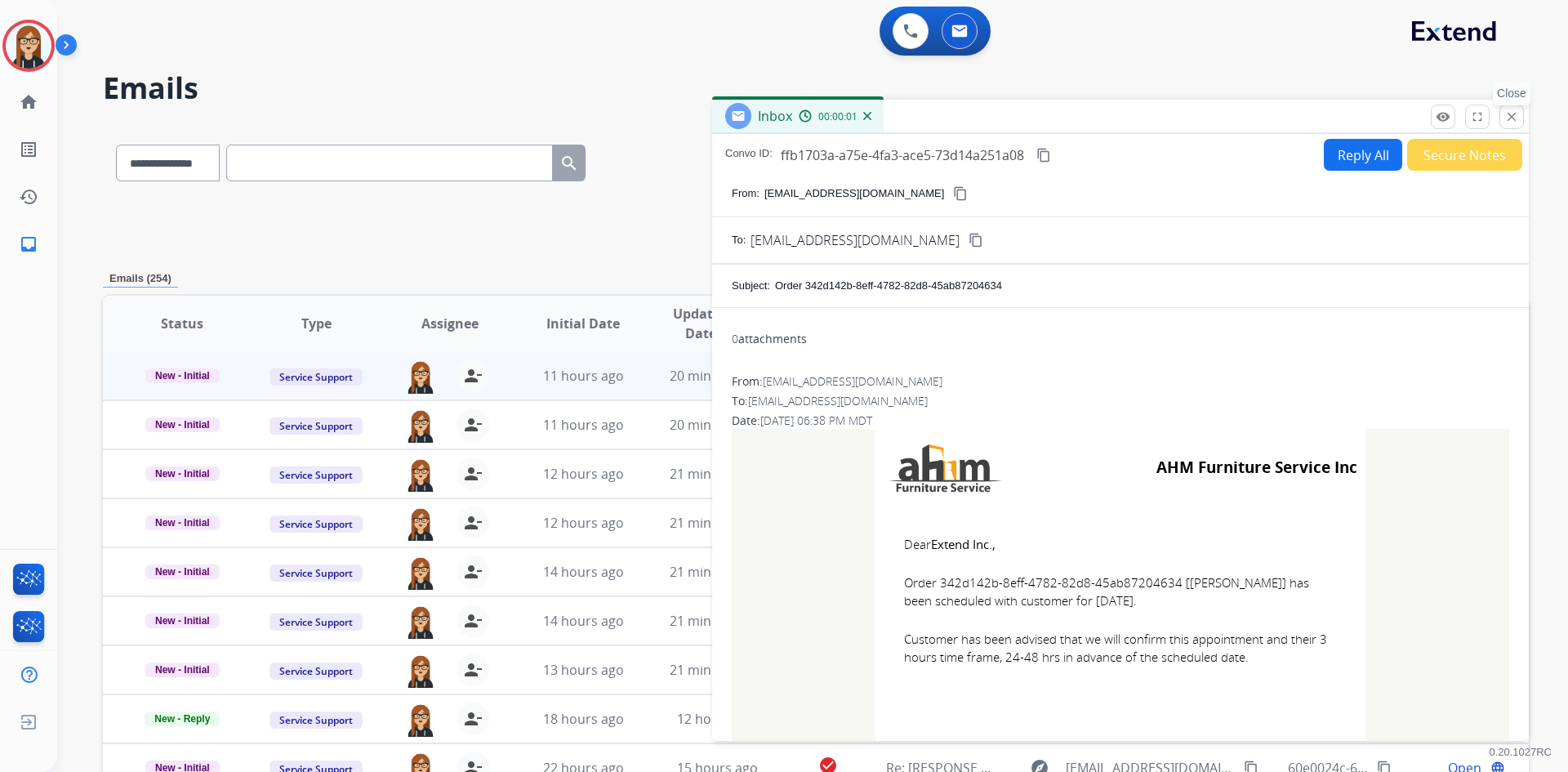
click at [1513, 116] on mat-icon "close" at bounding box center [1511, 116] width 15 height 15
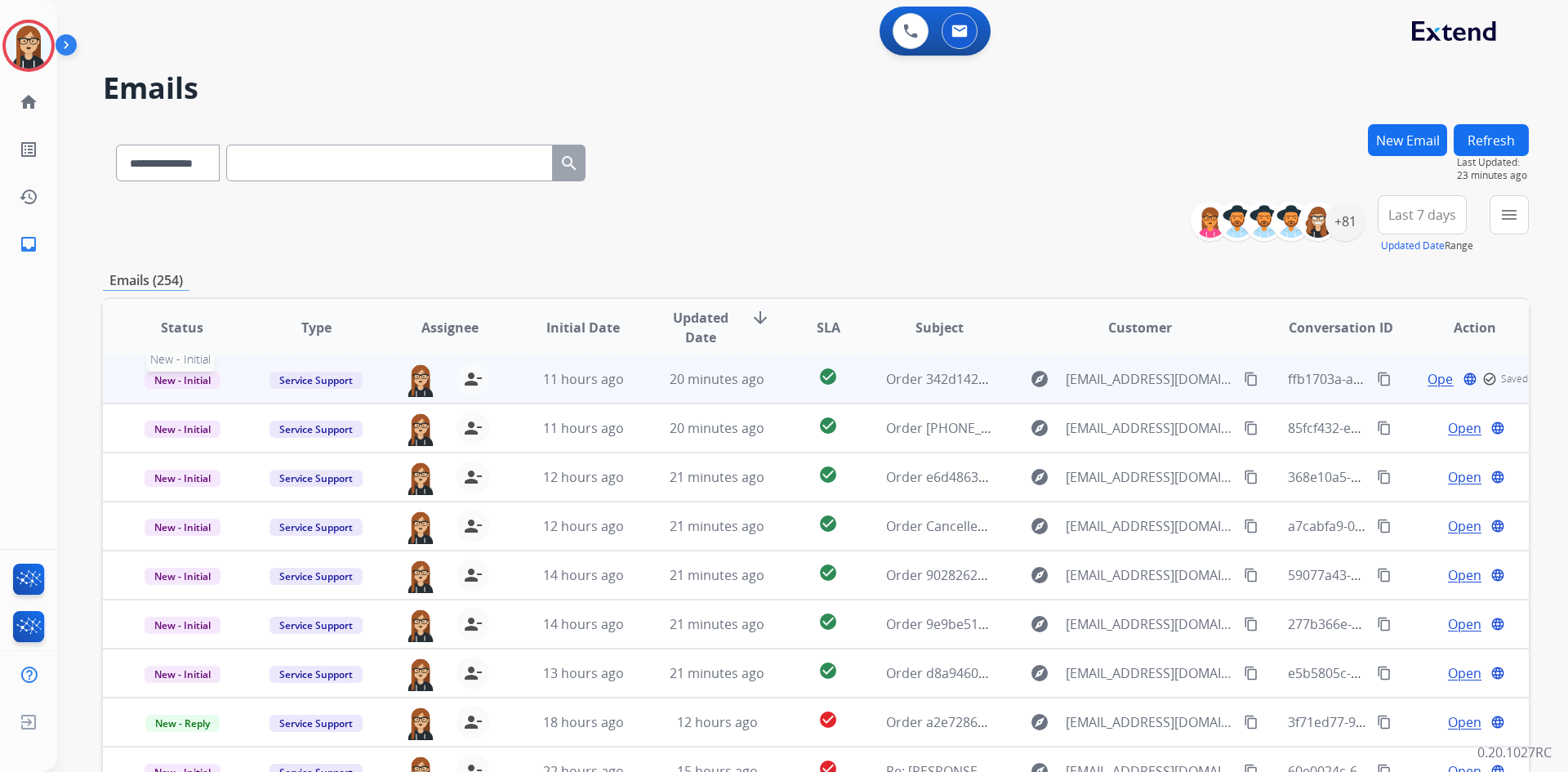
click at [196, 376] on span "New - Initial" at bounding box center [182, 380] width 76 height 17
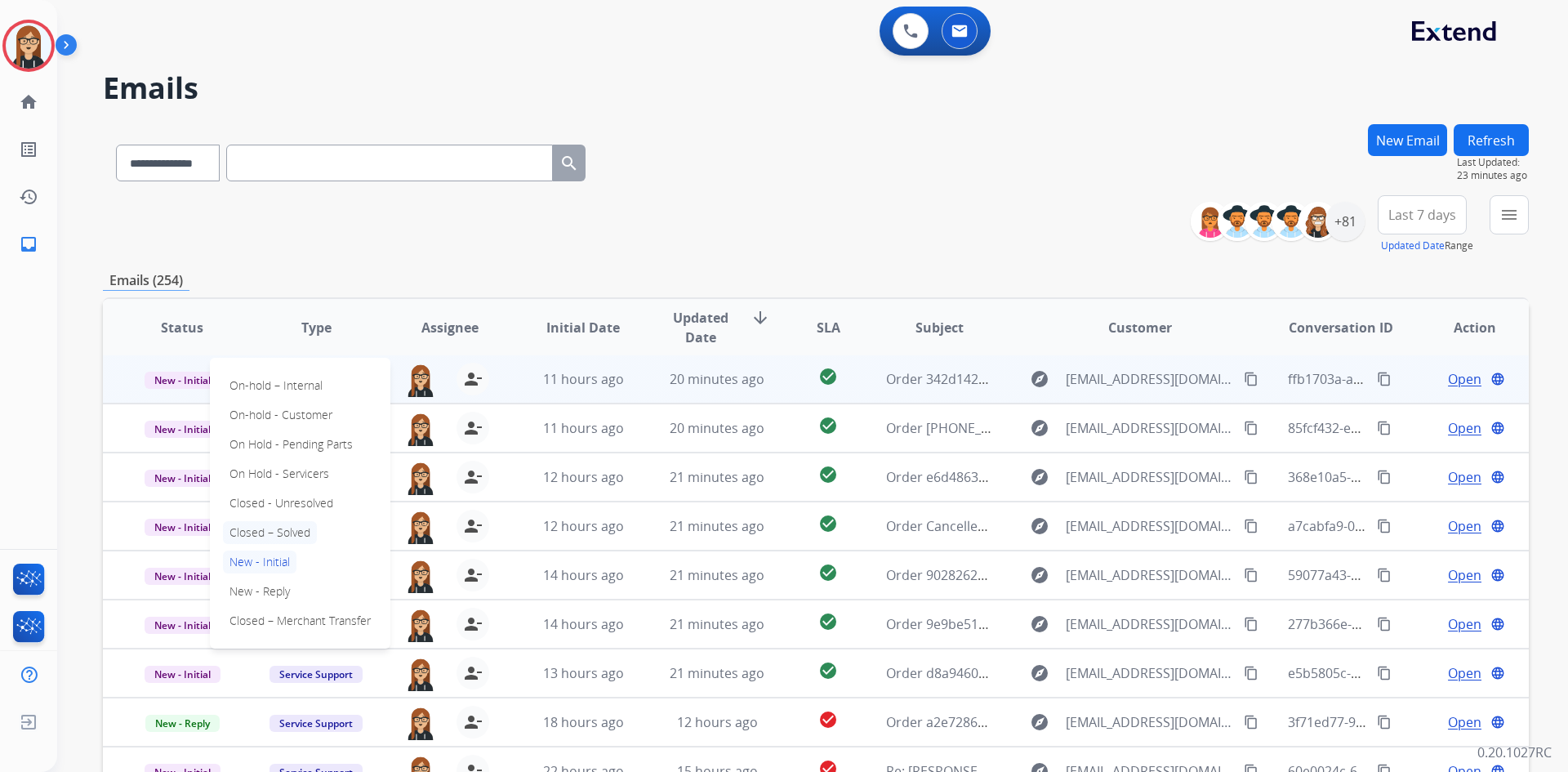
click at [271, 536] on p "Closed – Solved" at bounding box center [270, 532] width 94 height 23
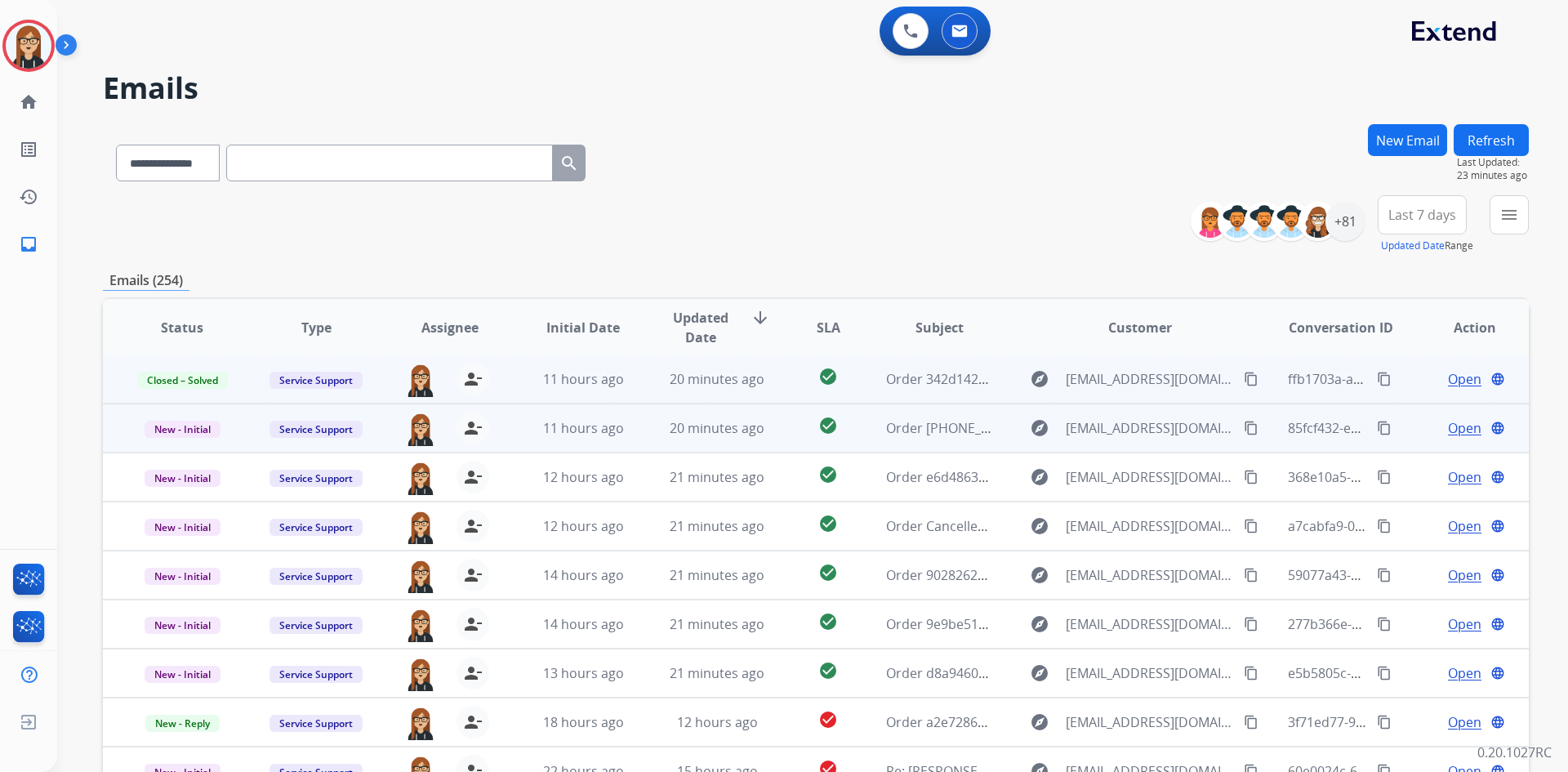
click at [1455, 425] on span "Open" at bounding box center [1465, 428] width 33 height 20
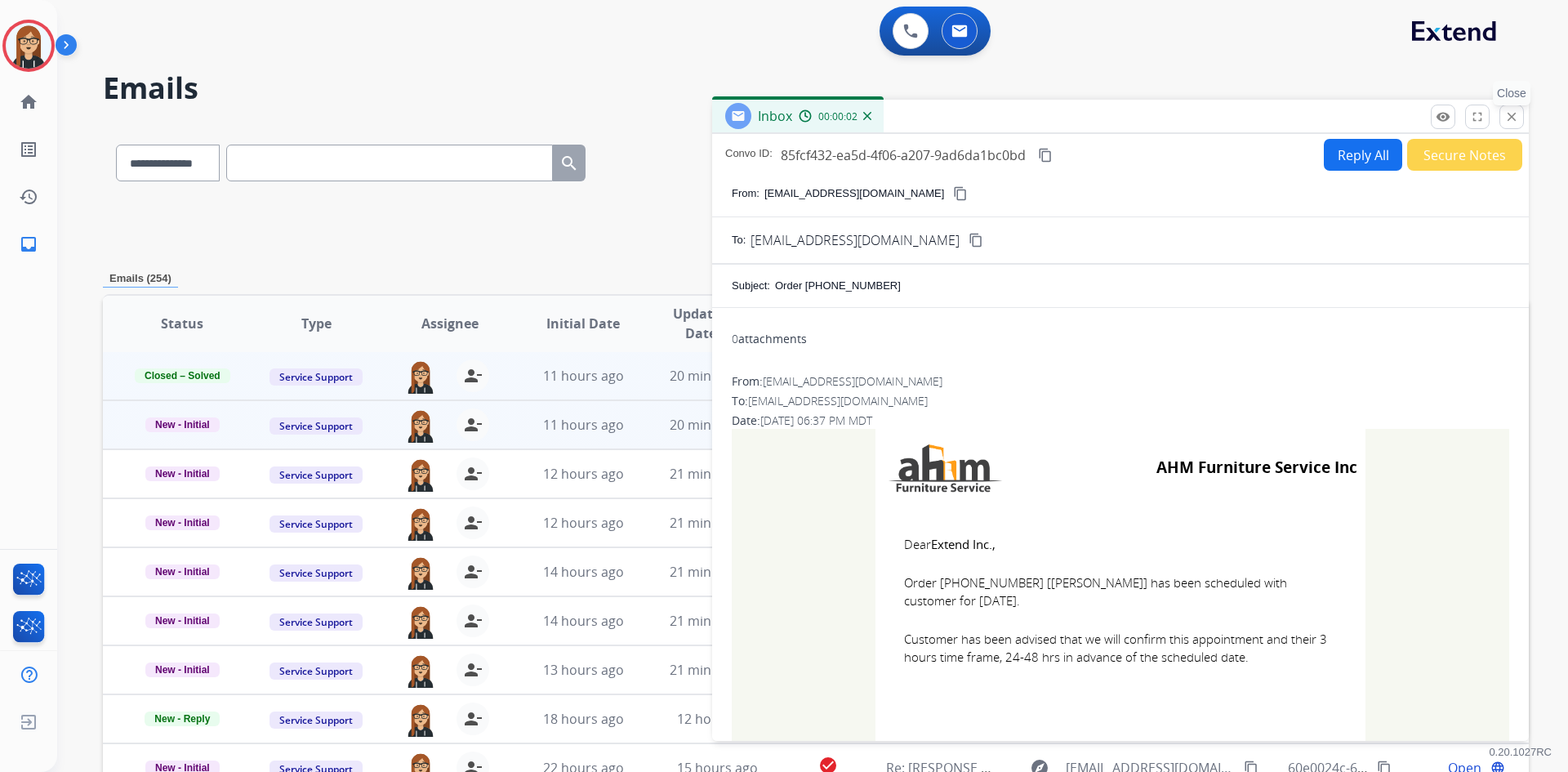
click at [1516, 117] on mat-icon "close" at bounding box center [1511, 116] width 15 height 15
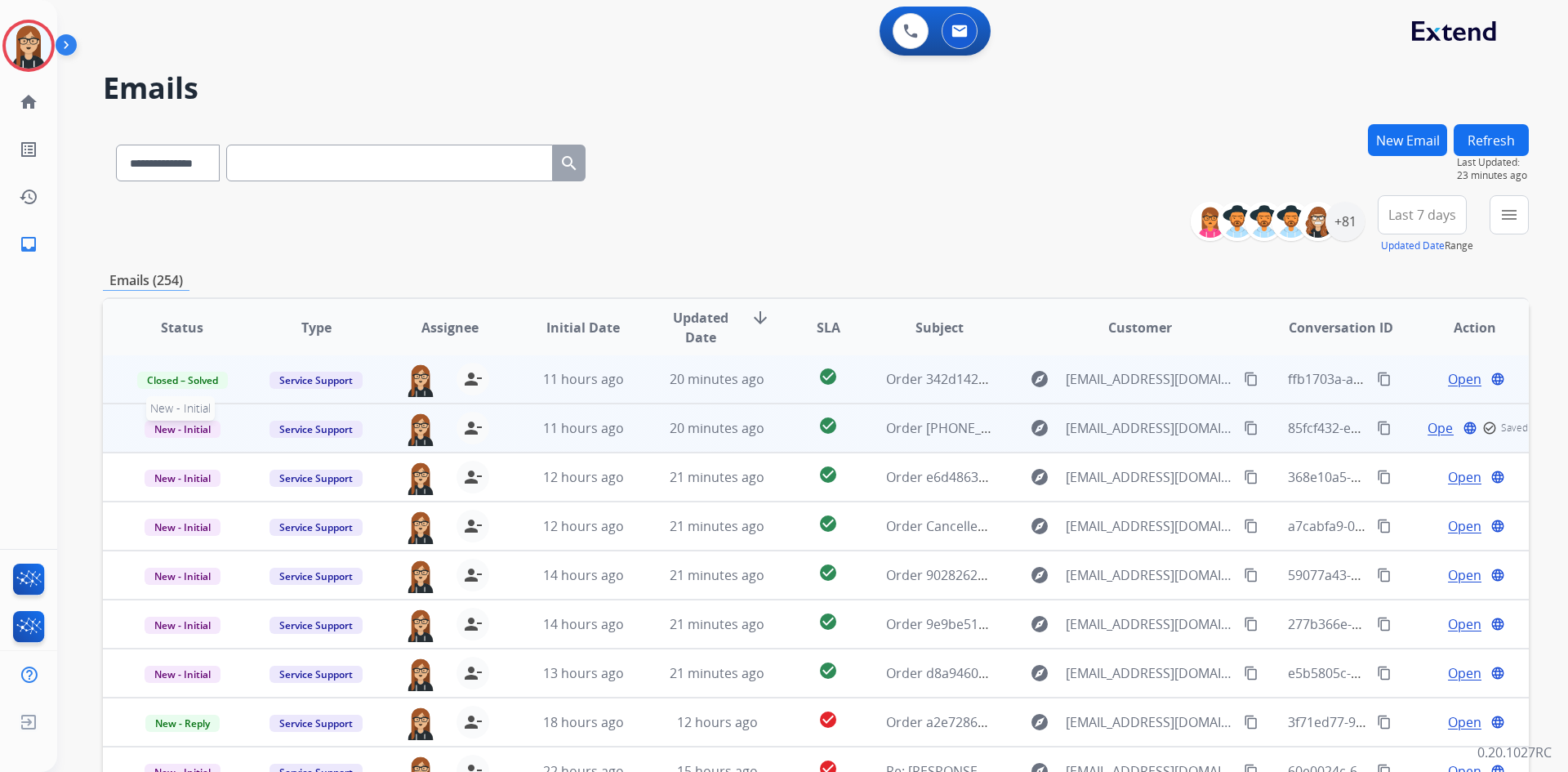
click at [196, 434] on span "New - Initial" at bounding box center [182, 428] width 76 height 17
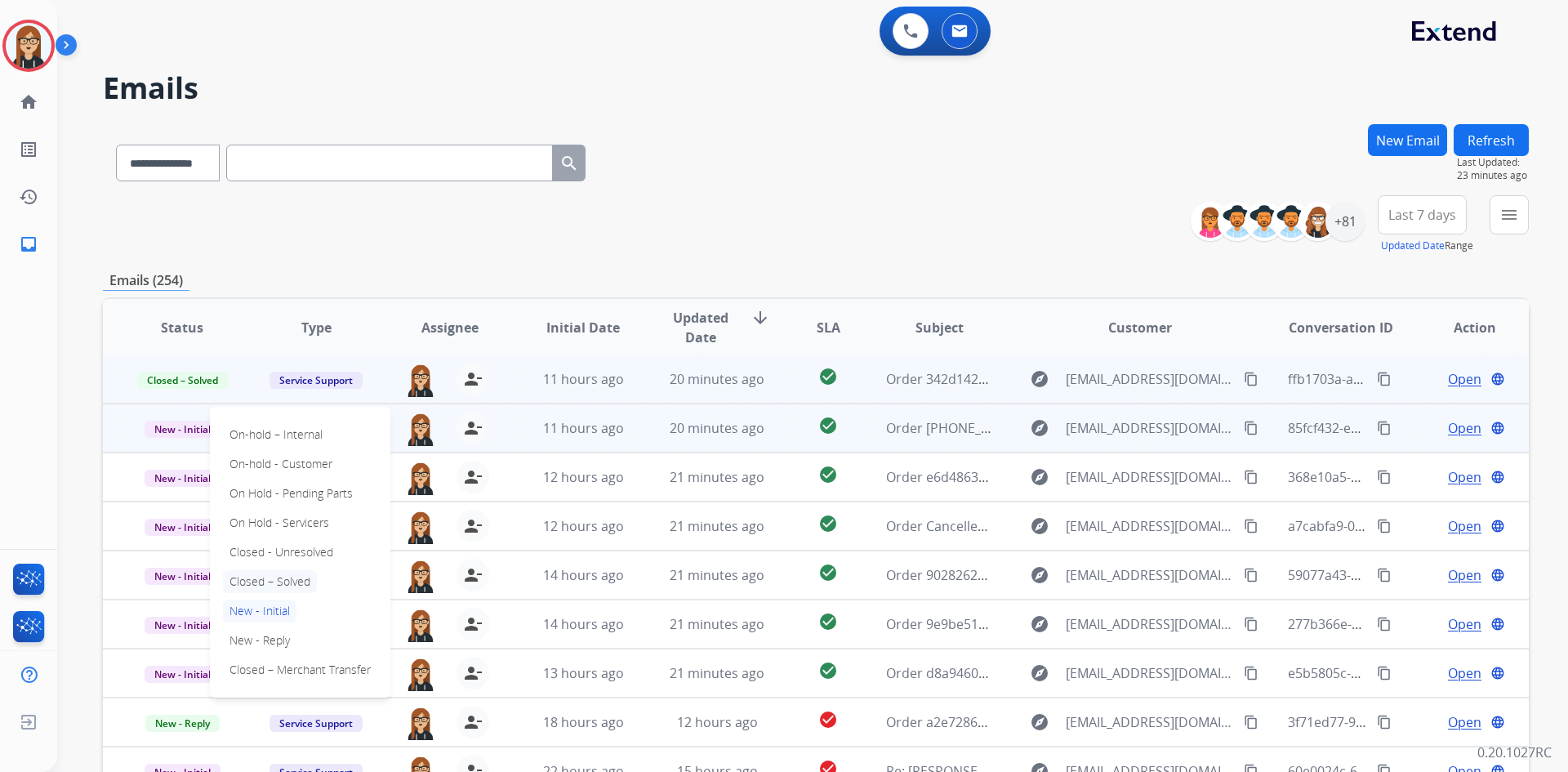
click at [270, 579] on p "Closed – Solved" at bounding box center [270, 581] width 94 height 23
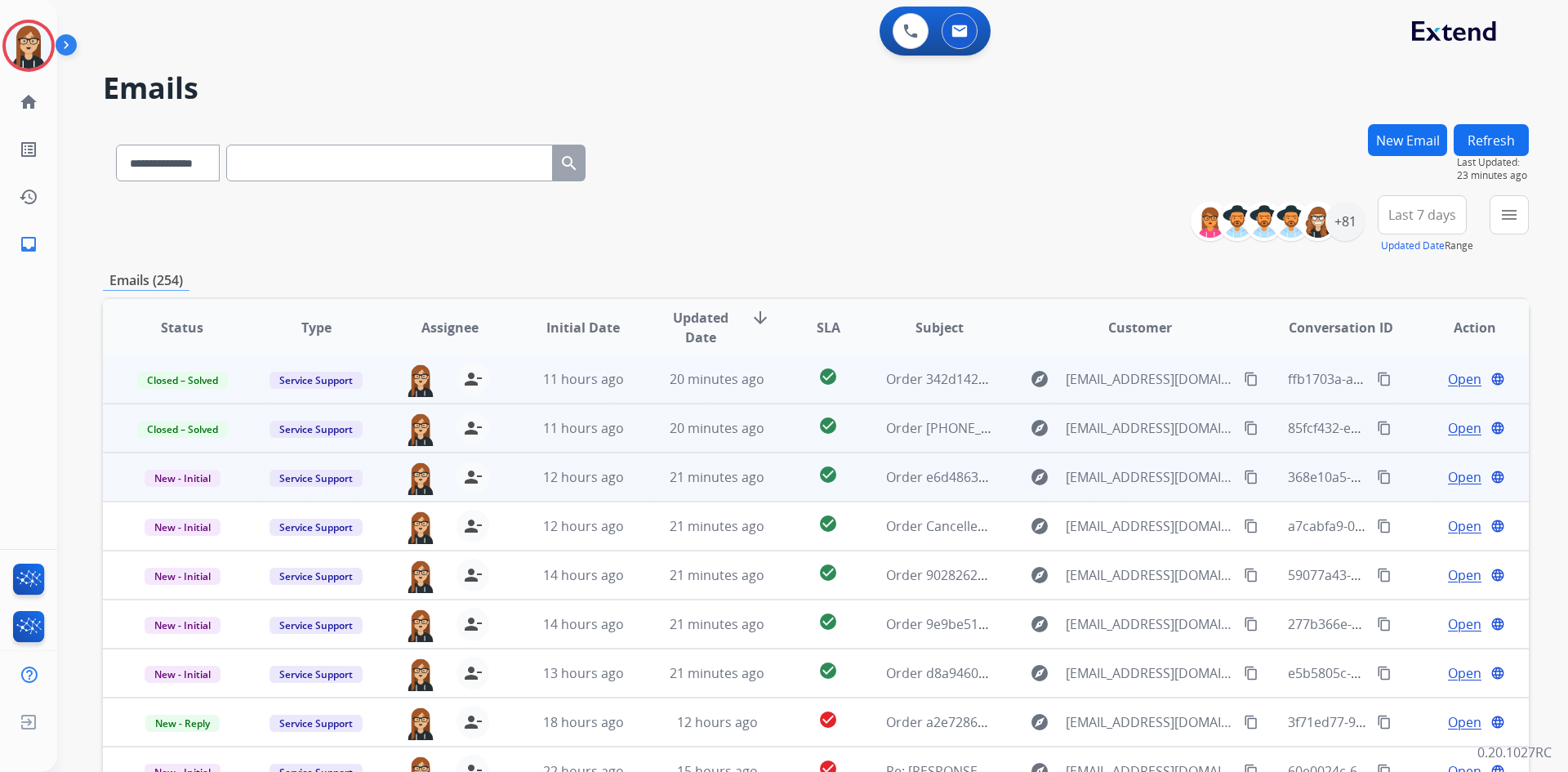
click at [1451, 477] on span "Open" at bounding box center [1465, 477] width 33 height 20
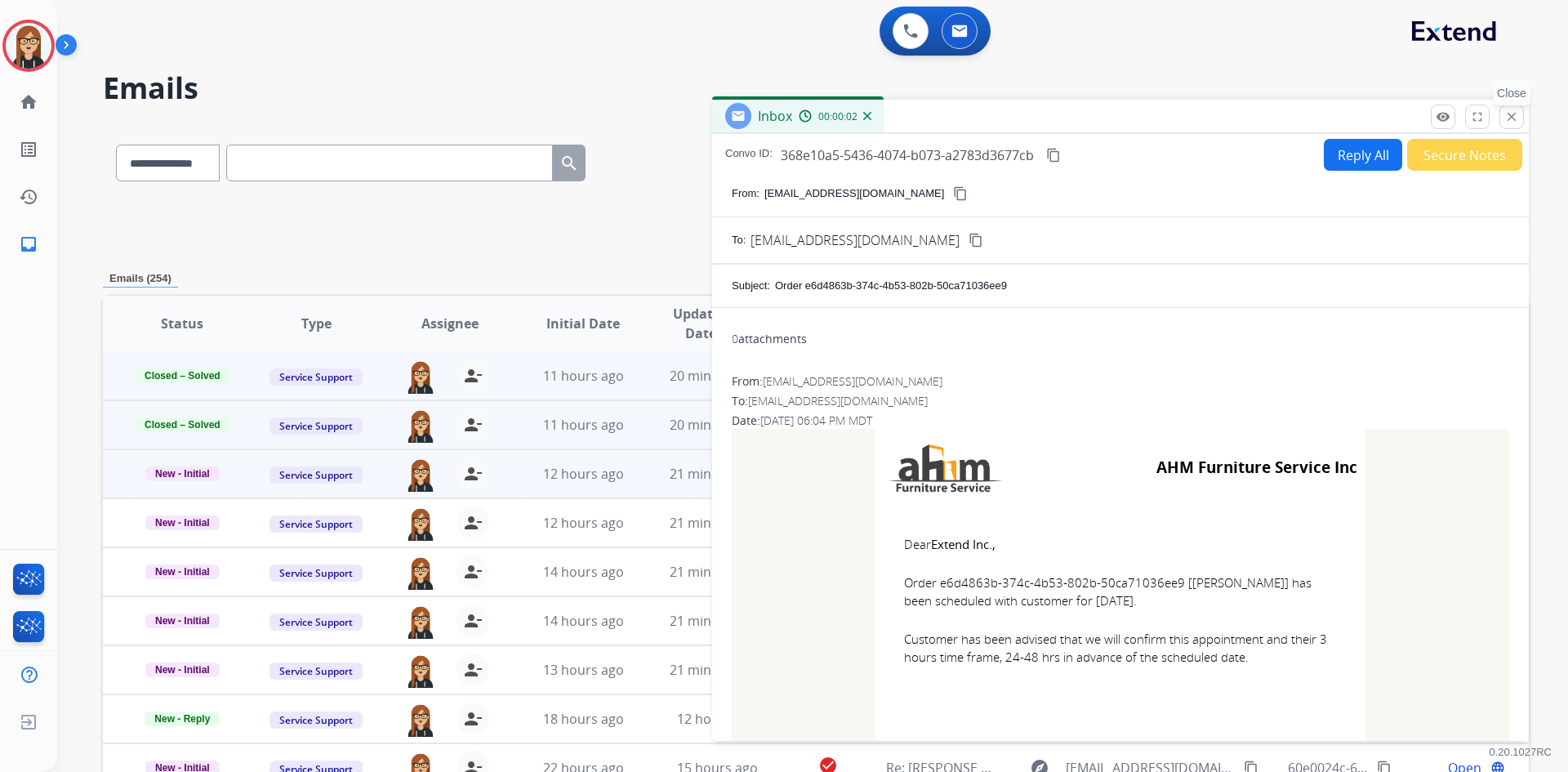
click at [1515, 119] on mat-icon "close" at bounding box center [1511, 116] width 15 height 15
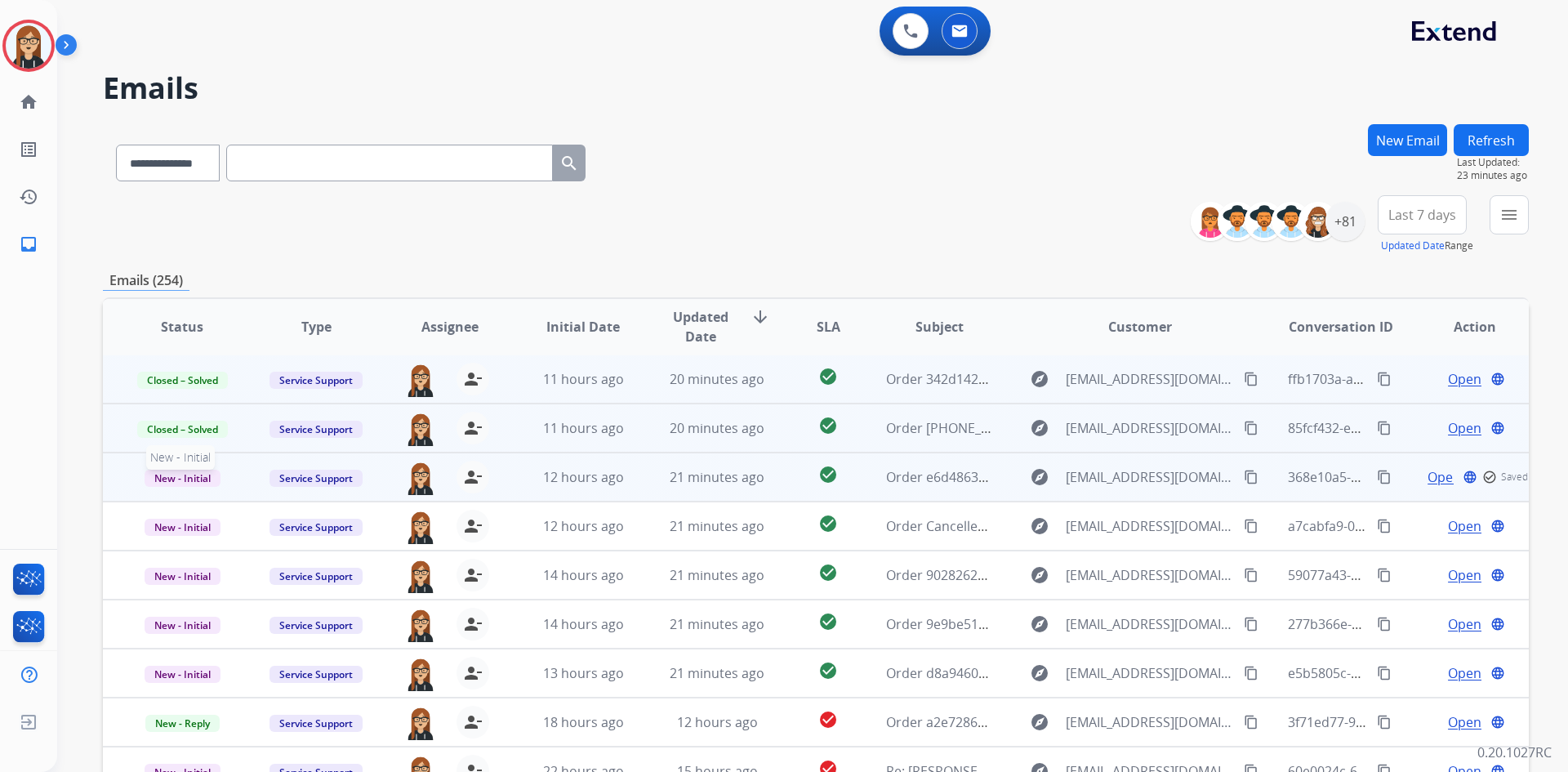
click at [166, 471] on span "New - Initial" at bounding box center [182, 477] width 76 height 17
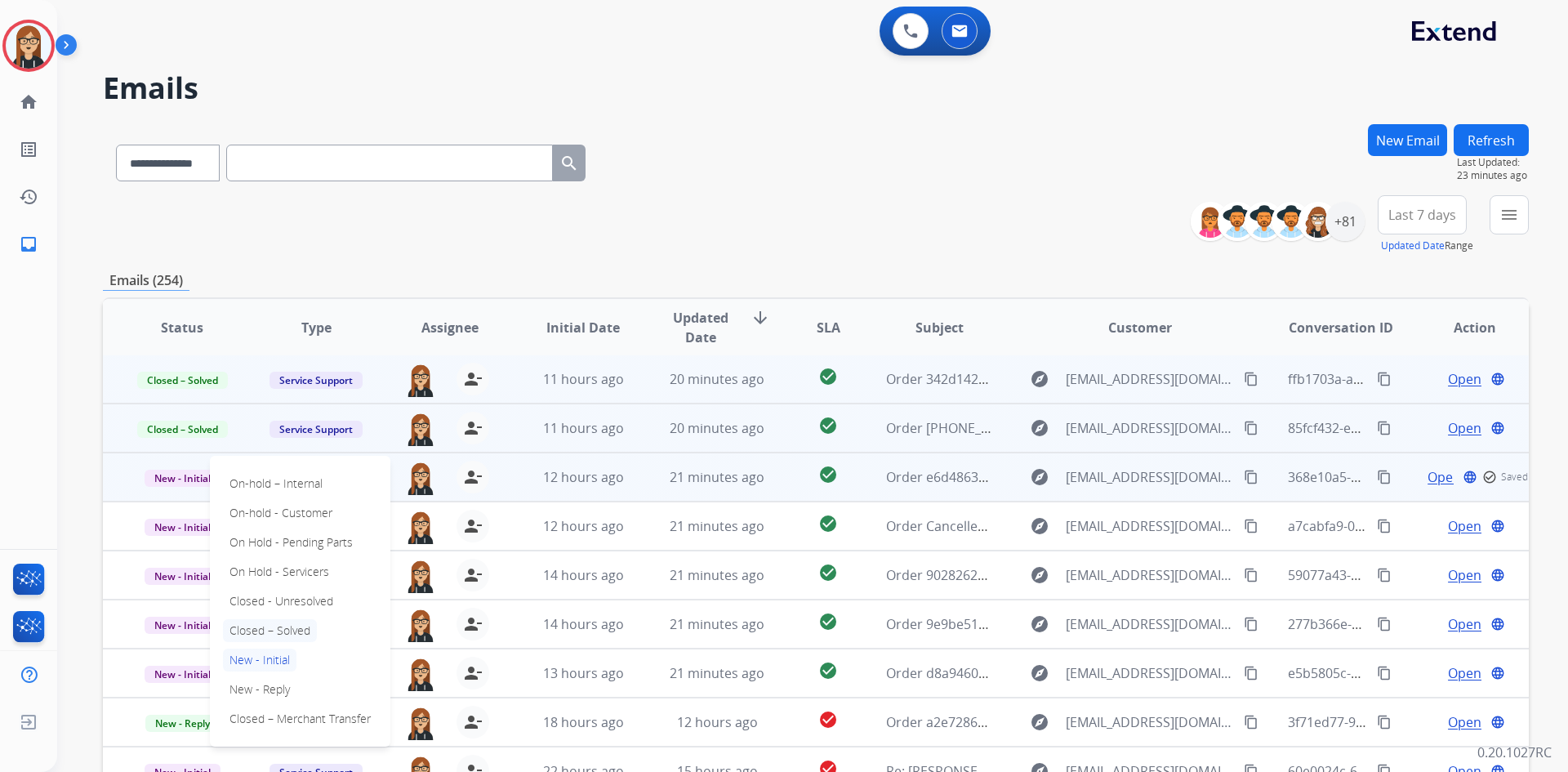
click at [273, 630] on p "Closed – Solved" at bounding box center [270, 631] width 94 height 23
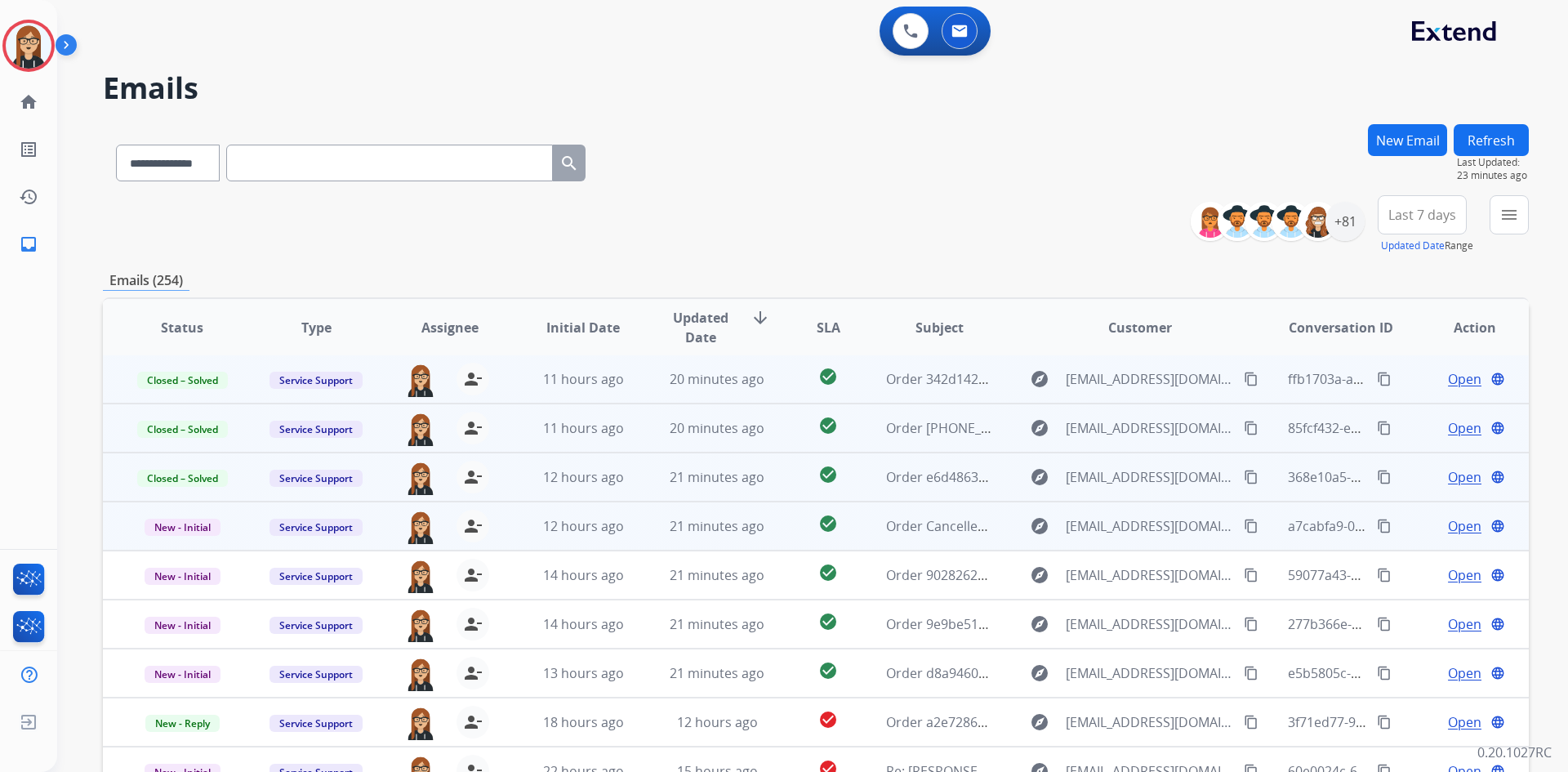
click at [1455, 531] on span "Open" at bounding box center [1465, 526] width 33 height 20
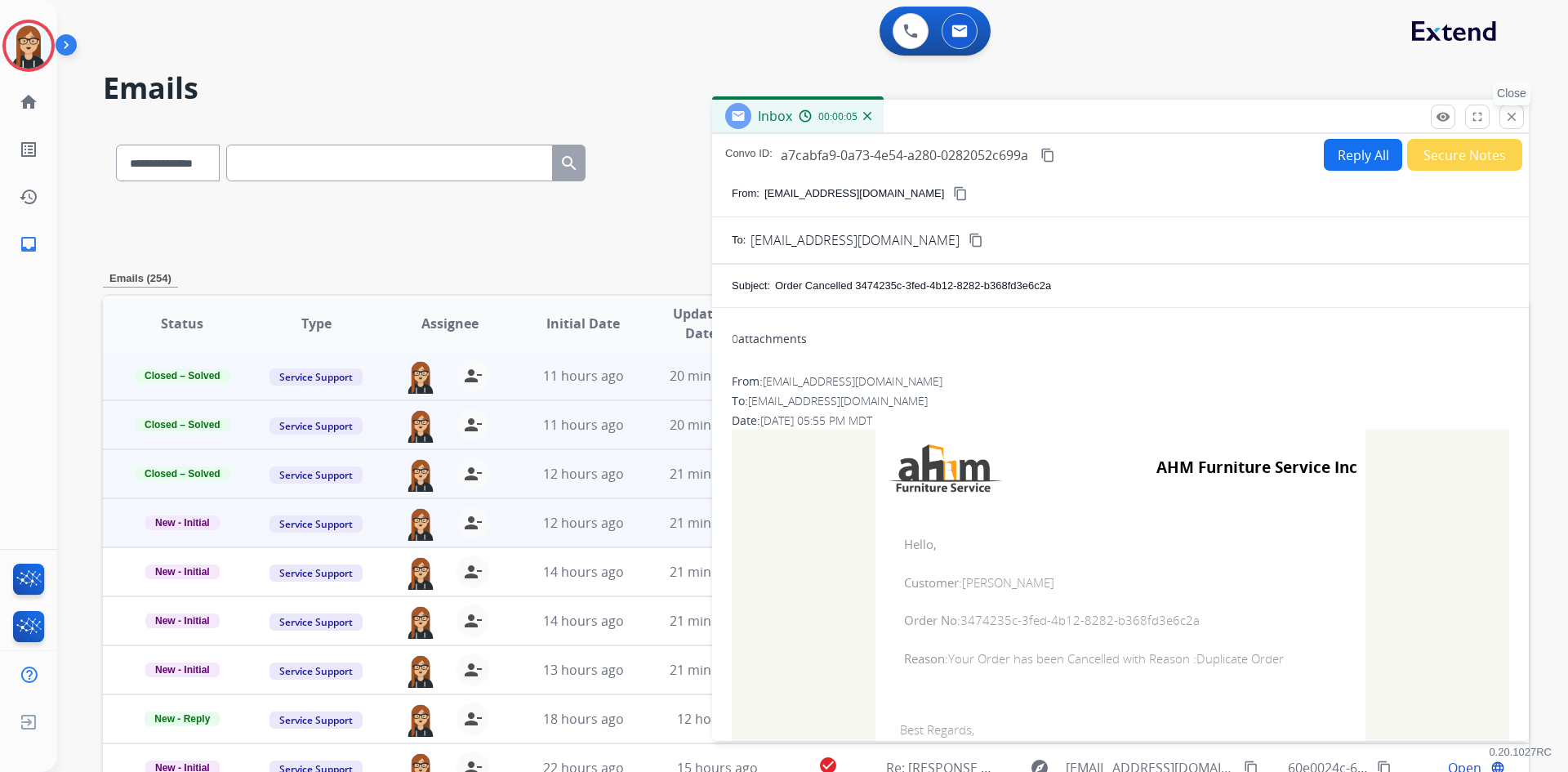
click at [1515, 119] on mat-icon "close" at bounding box center [1511, 116] width 15 height 15
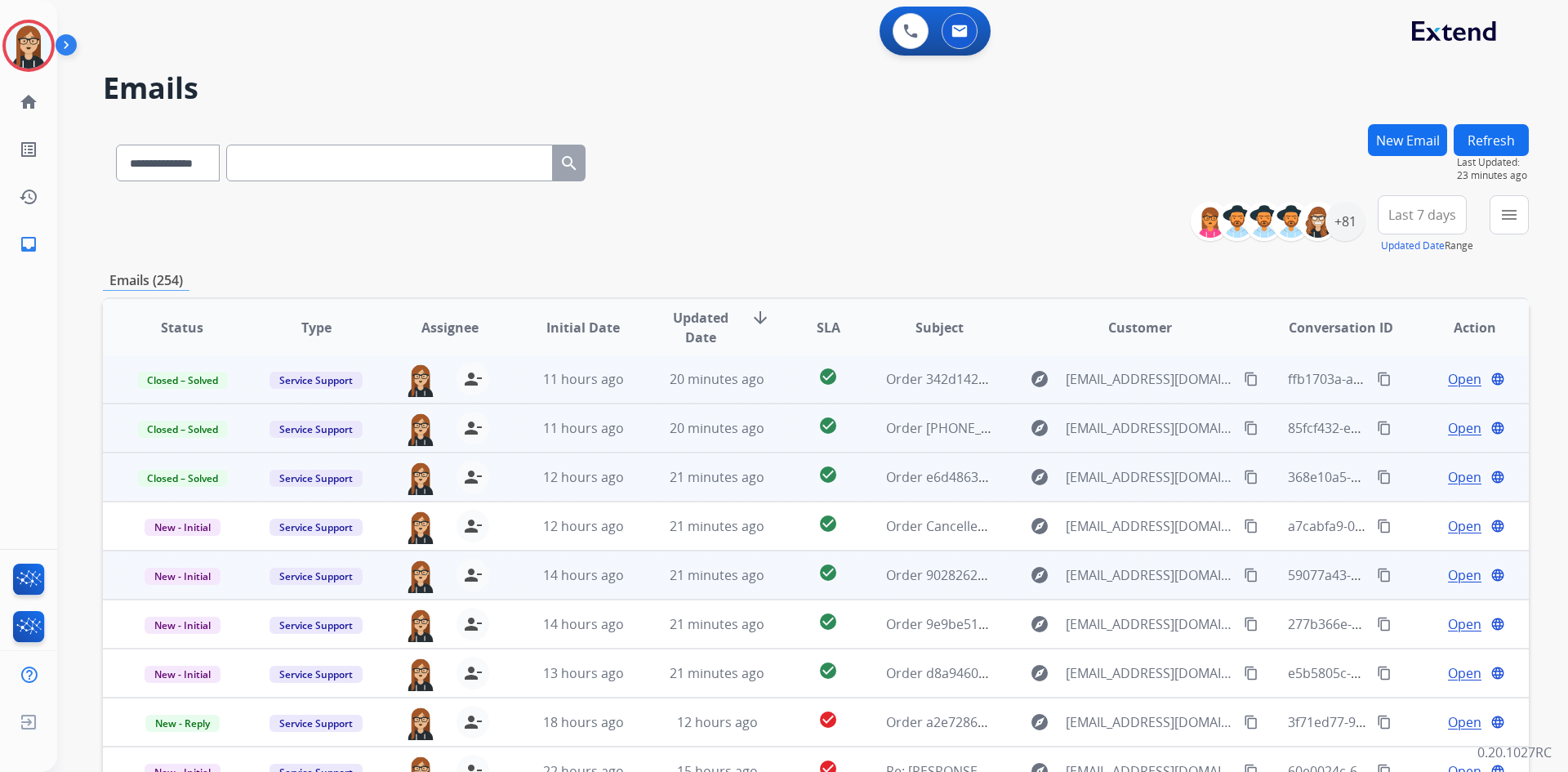
click at [1448, 576] on span "Open" at bounding box center [1465, 576] width 33 height 20
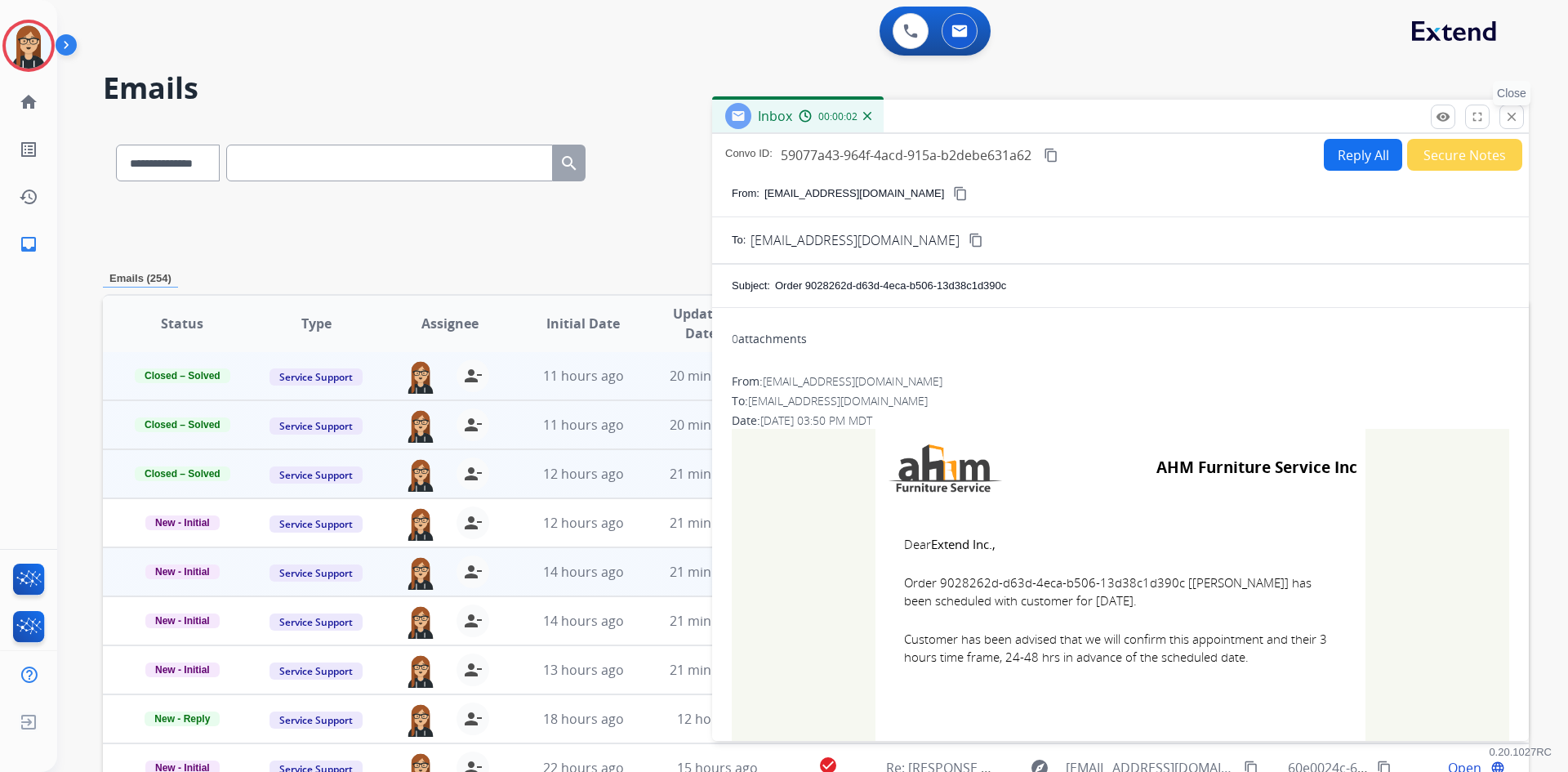
click at [1516, 121] on mat-icon "close" at bounding box center [1511, 116] width 15 height 15
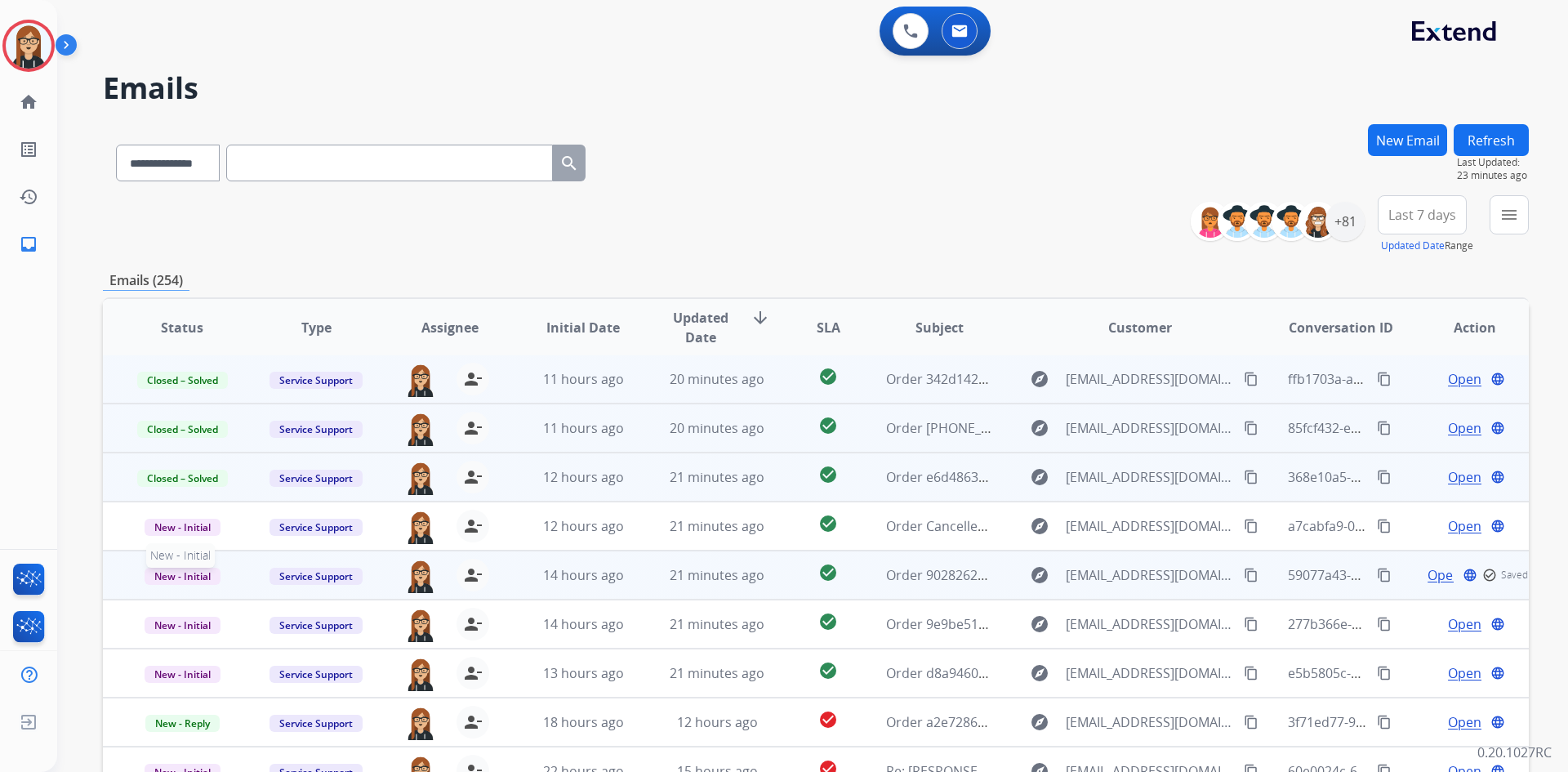
click at [193, 579] on span "New - Initial" at bounding box center [182, 576] width 76 height 17
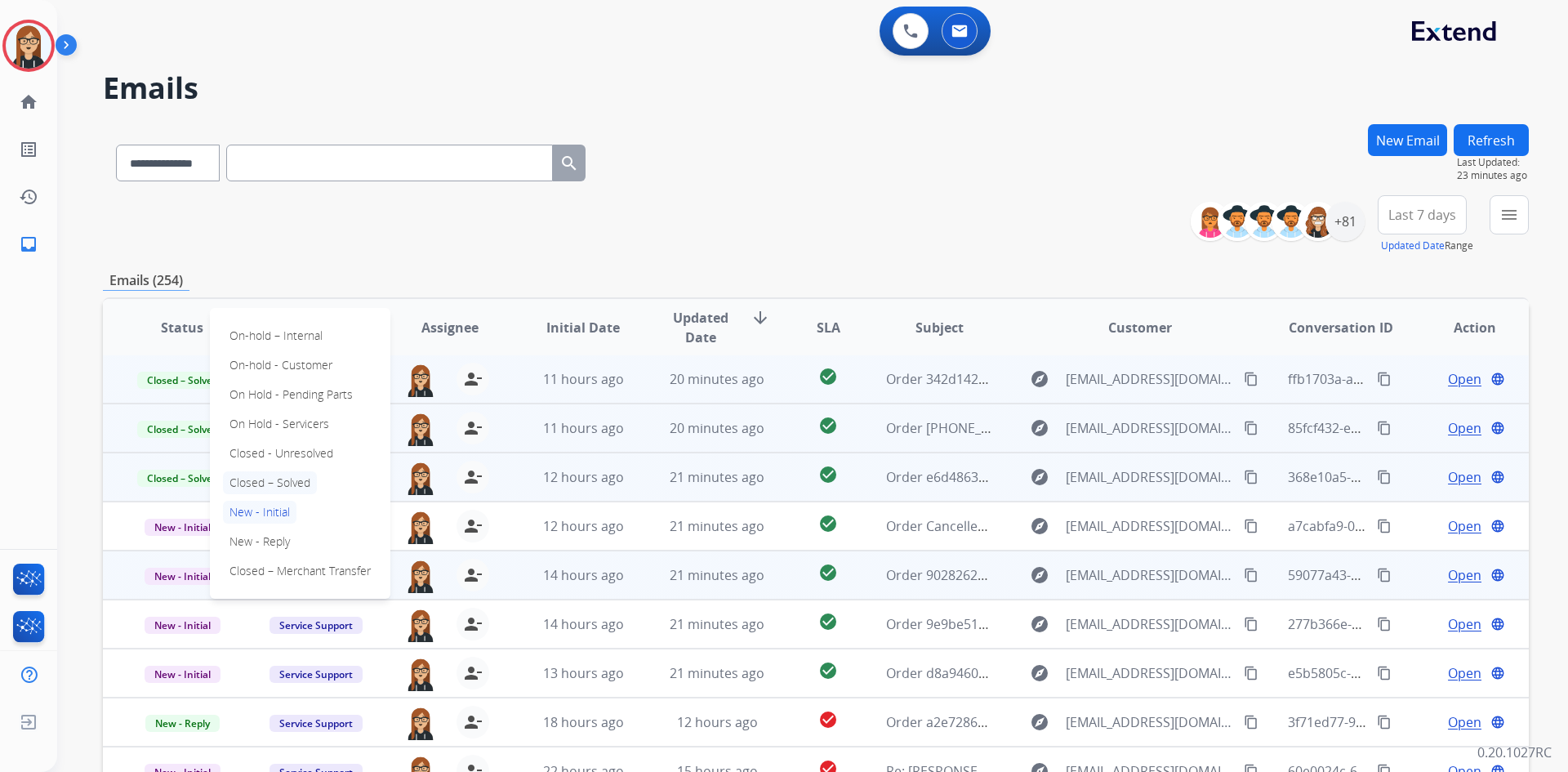
click at [269, 484] on p "Closed – Solved" at bounding box center [270, 482] width 94 height 23
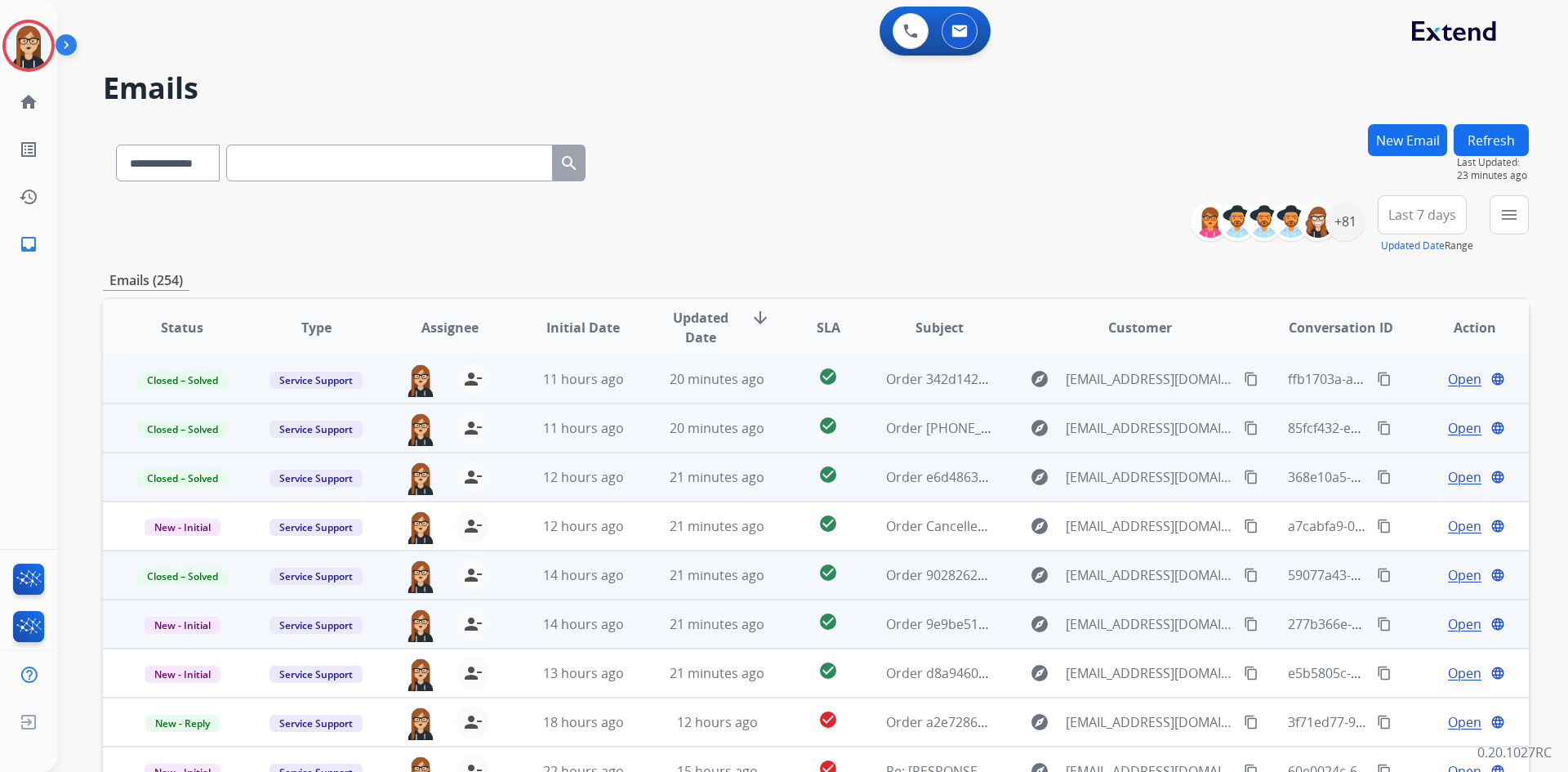
click at [1451, 623] on span "Open" at bounding box center [1465, 625] width 33 height 20
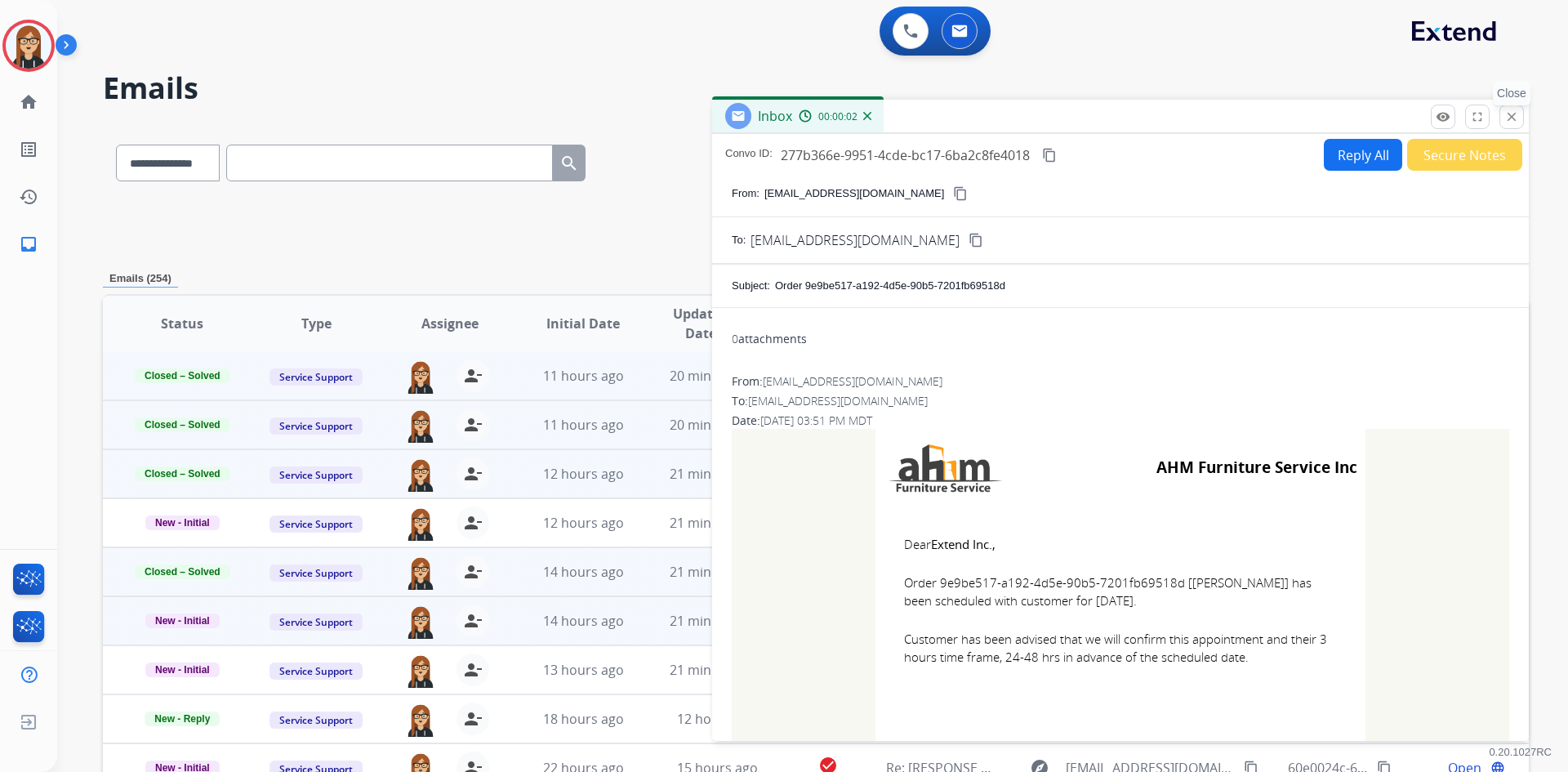
click at [1506, 118] on mat-icon "close" at bounding box center [1511, 116] width 15 height 15
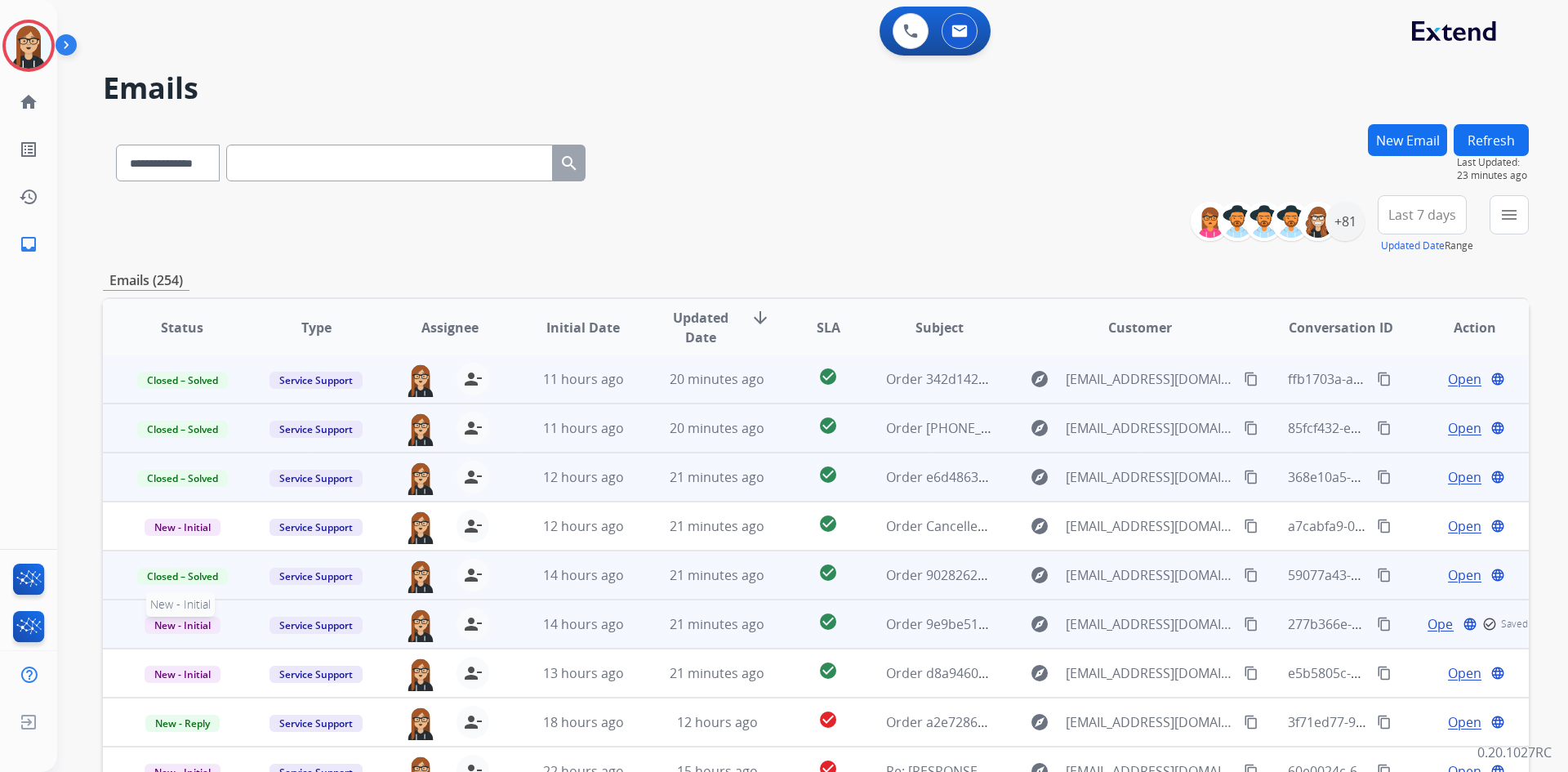
click at [187, 627] on span "New - Initial" at bounding box center [182, 625] width 76 height 17
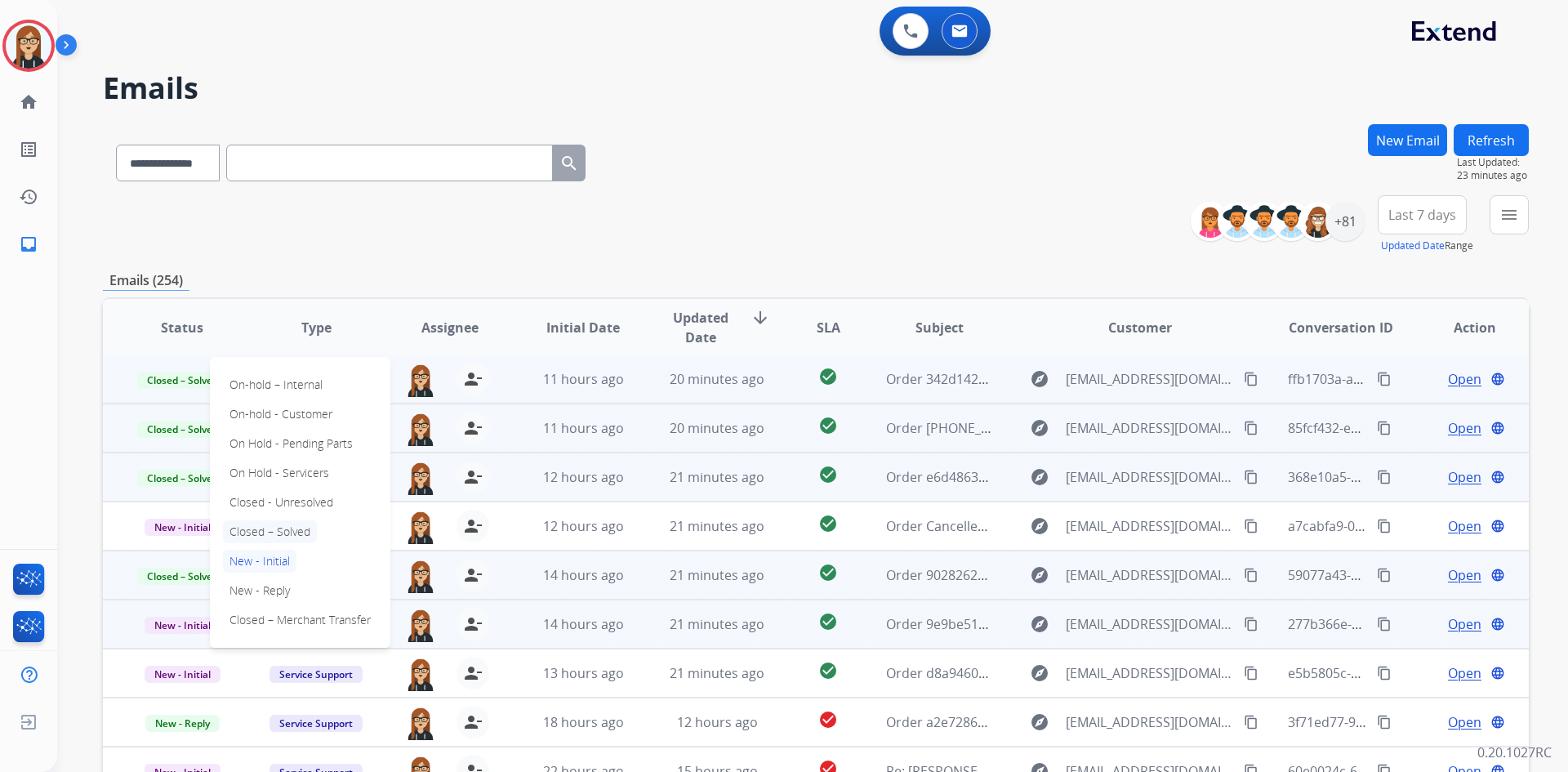
click at [252, 529] on p "Closed – Solved" at bounding box center [270, 531] width 94 height 23
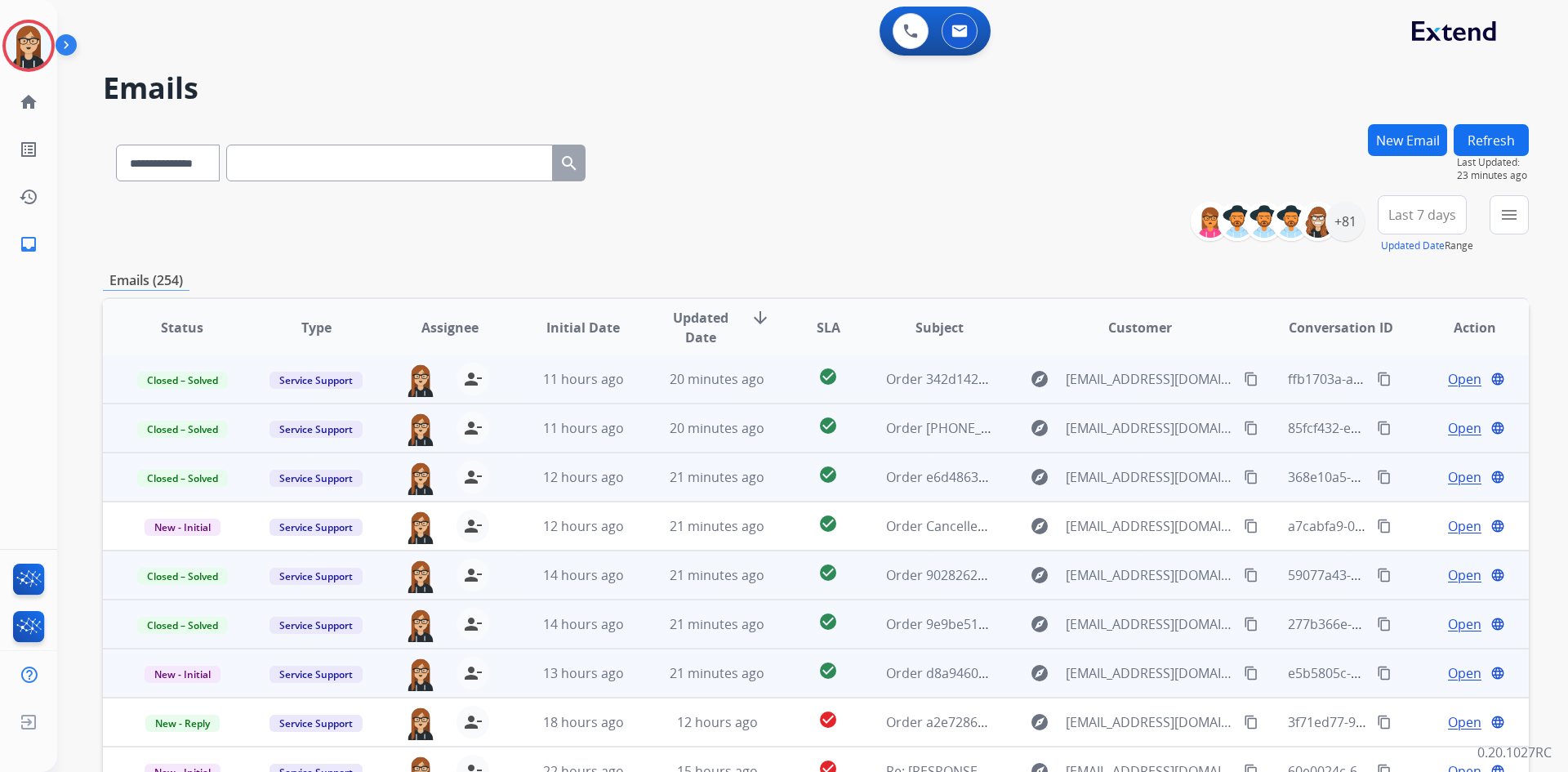
click at [1448, 677] on span "Open" at bounding box center [1465, 674] width 33 height 20
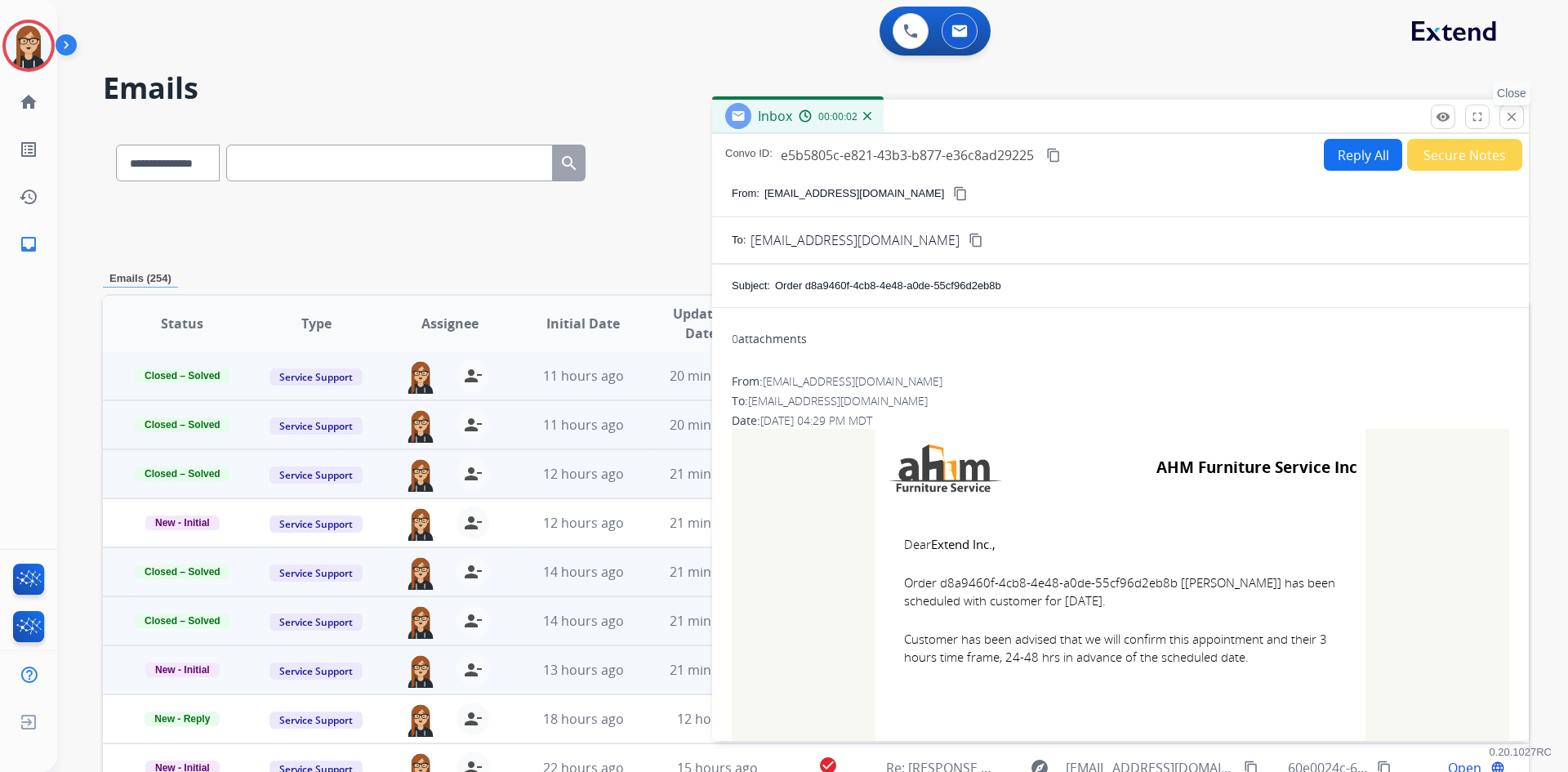
click at [1513, 119] on mat-icon "close" at bounding box center [1511, 116] width 15 height 15
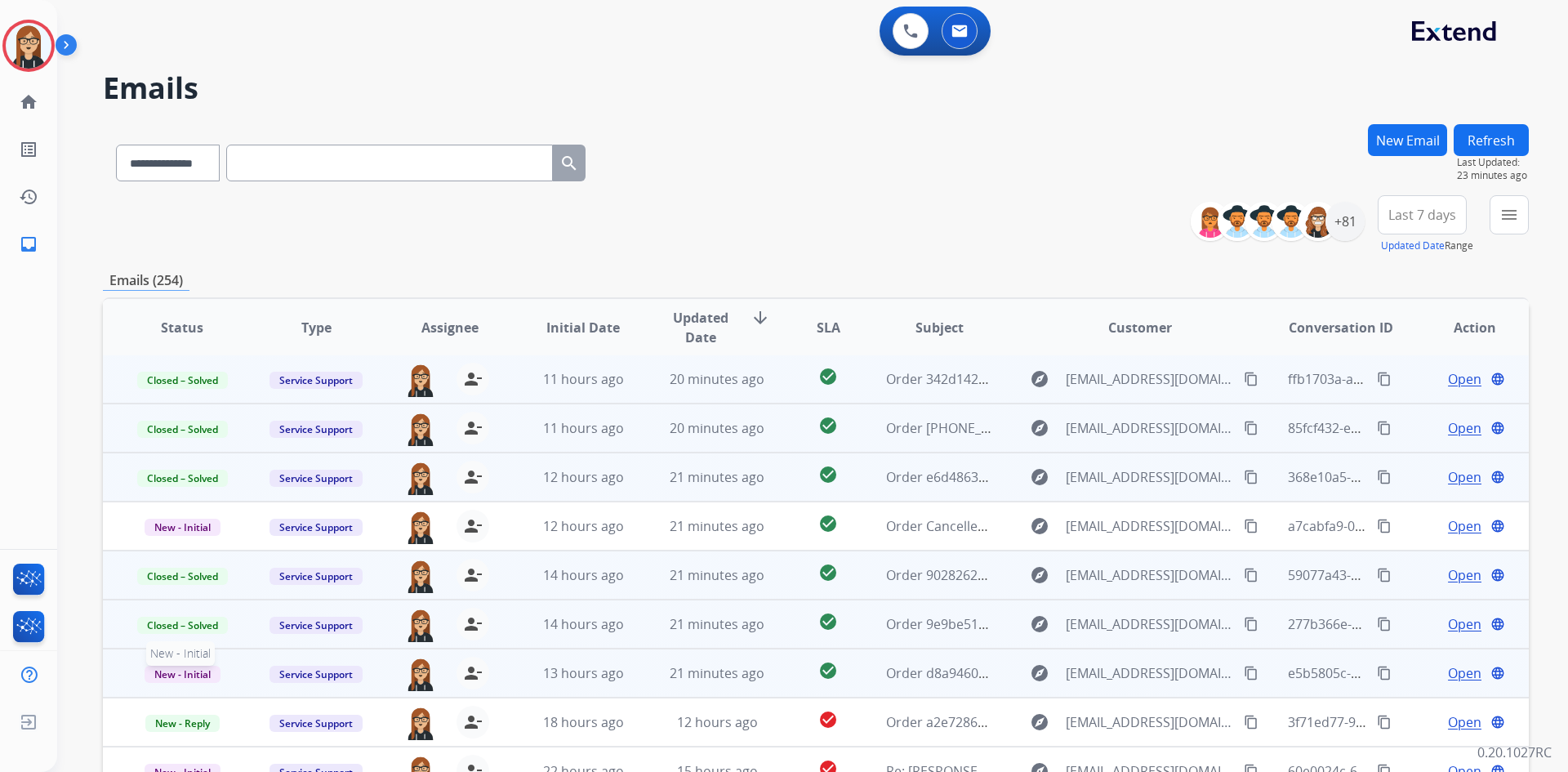
click at [180, 669] on span "New - Initial" at bounding box center [182, 674] width 76 height 17
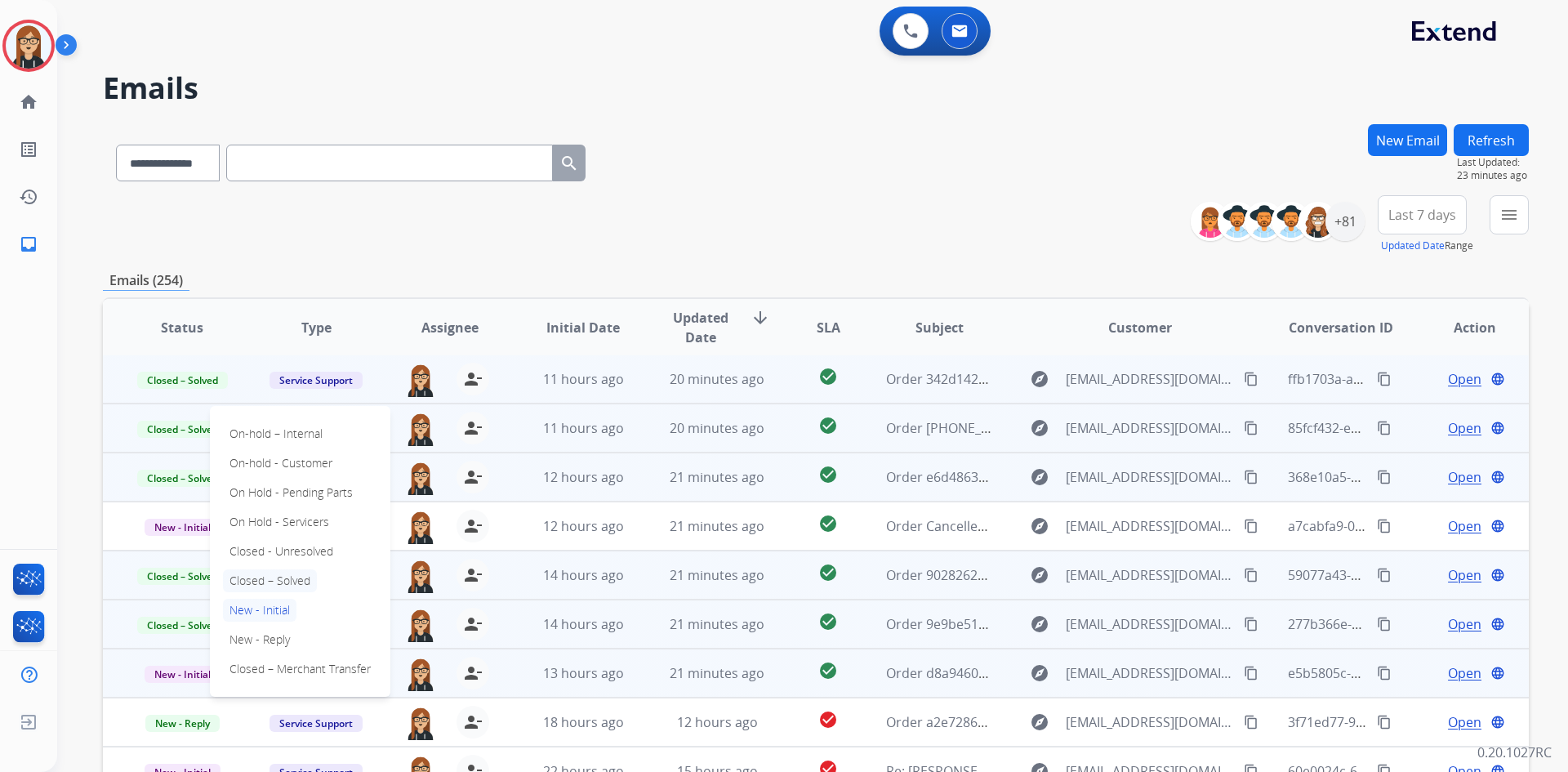
click at [273, 580] on p "Closed – Solved" at bounding box center [270, 580] width 94 height 23
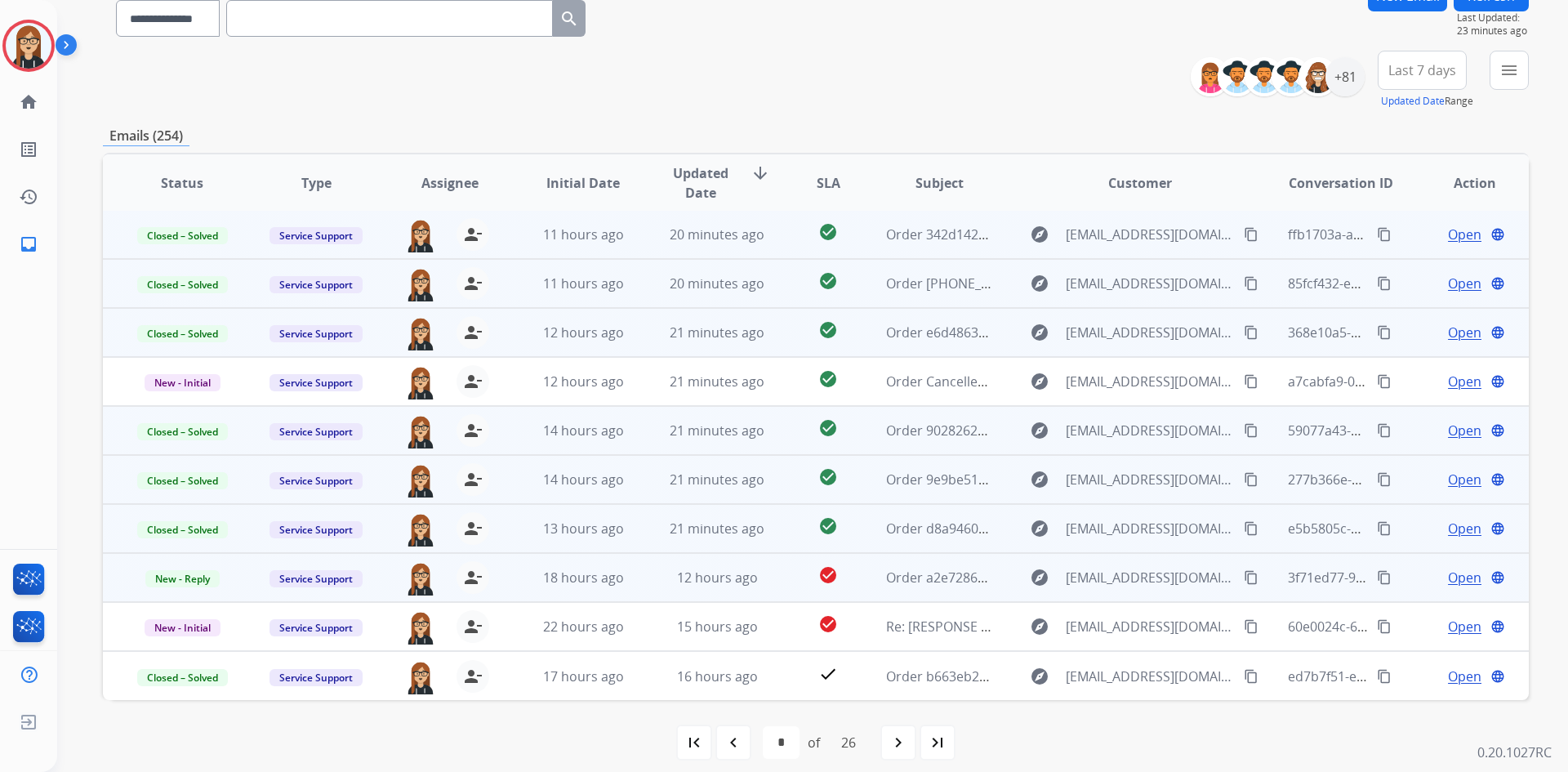
scroll to position [158, 0]
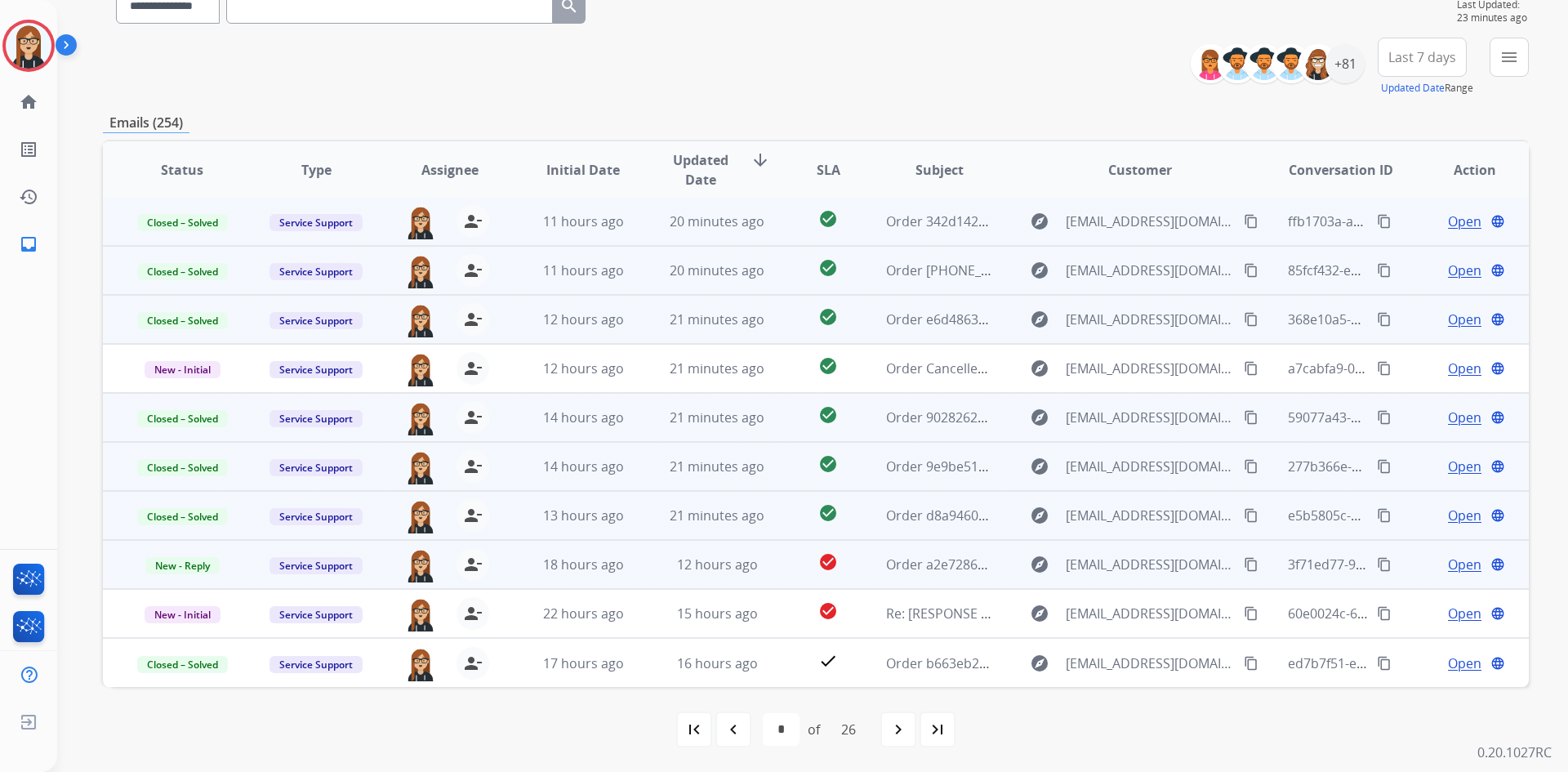
click at [1451, 562] on span "Open" at bounding box center [1465, 565] width 33 height 20
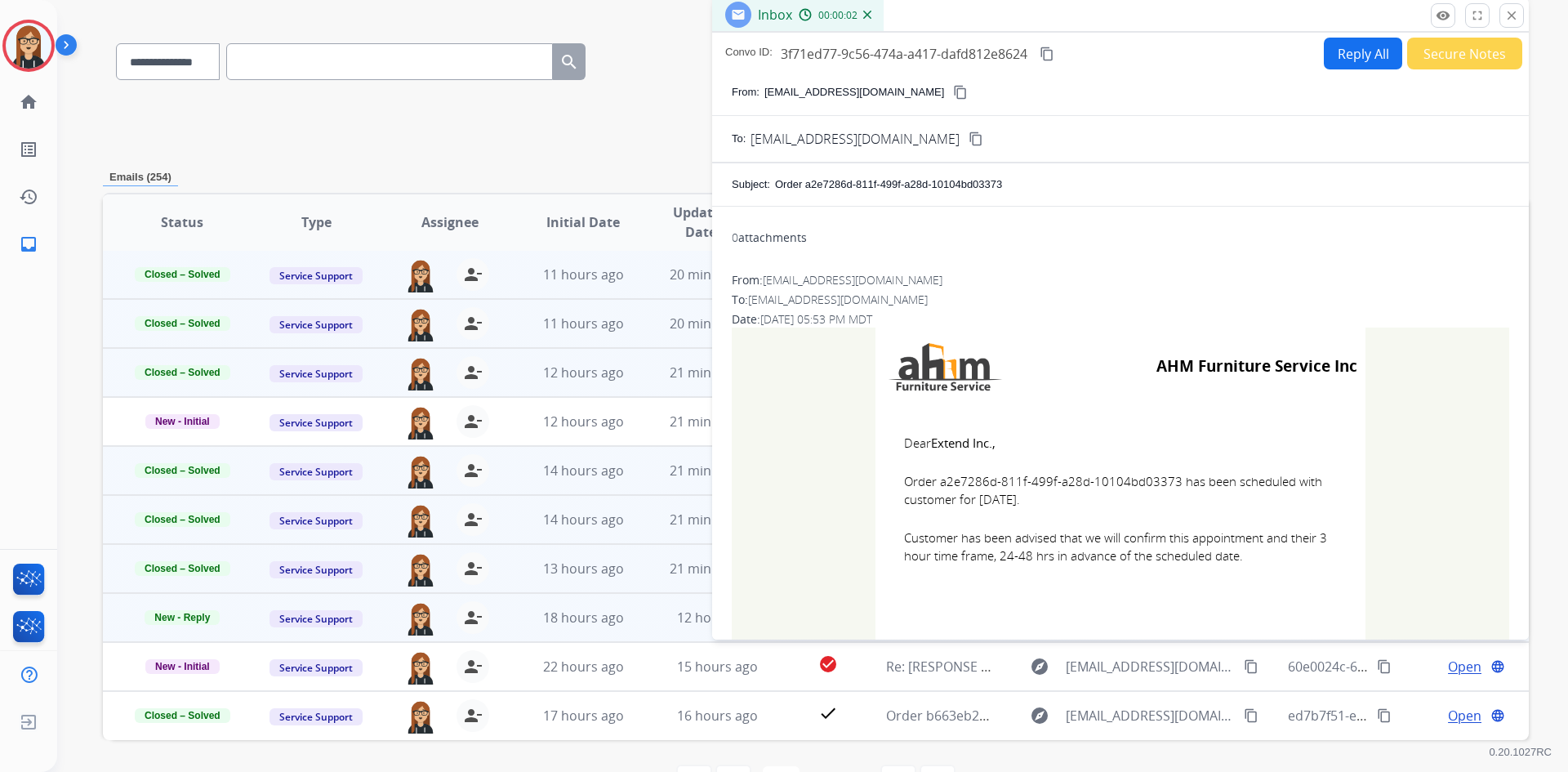
scroll to position [73, 0]
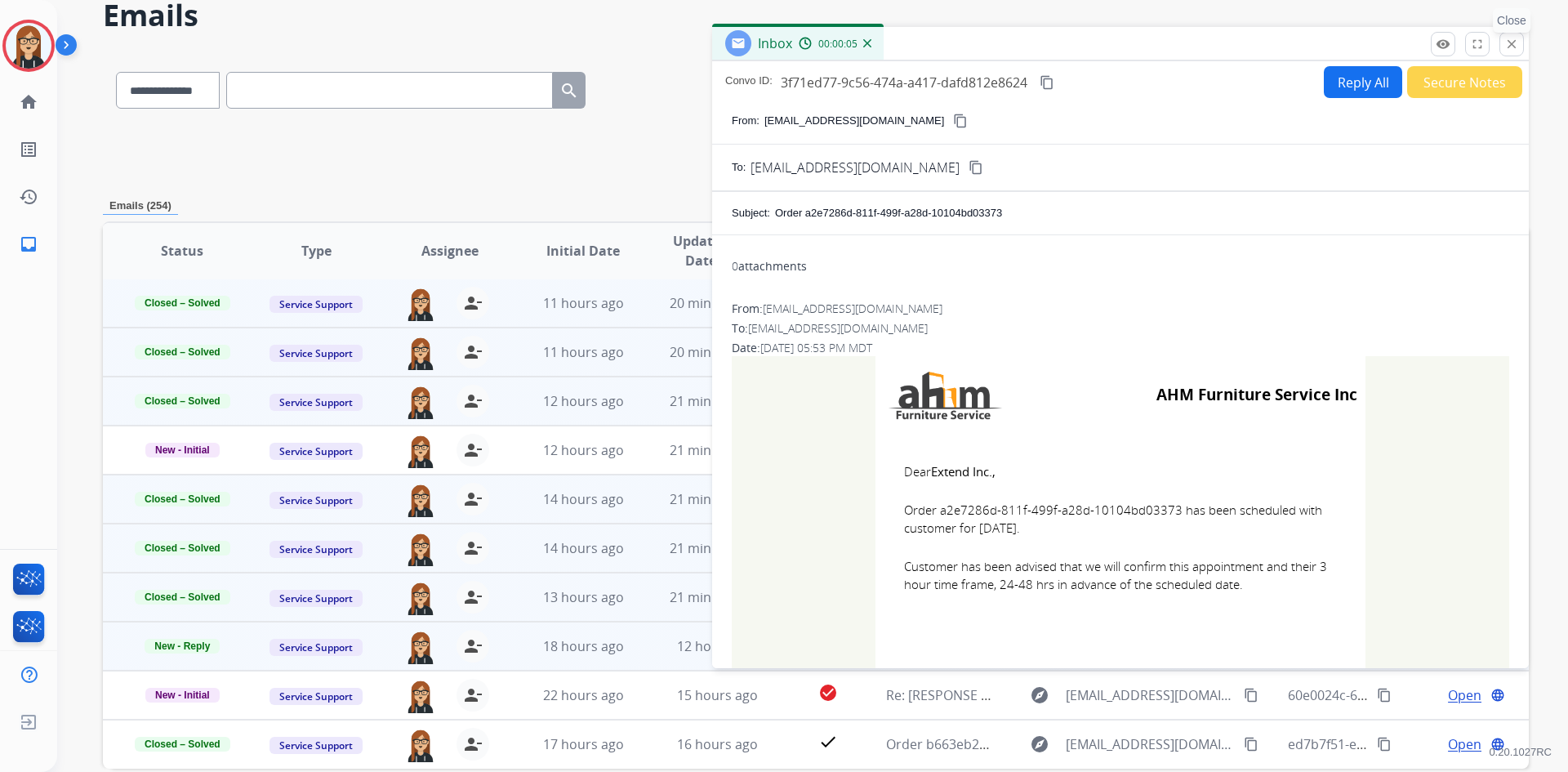
click at [1508, 46] on mat-icon "close" at bounding box center [1511, 43] width 15 height 15
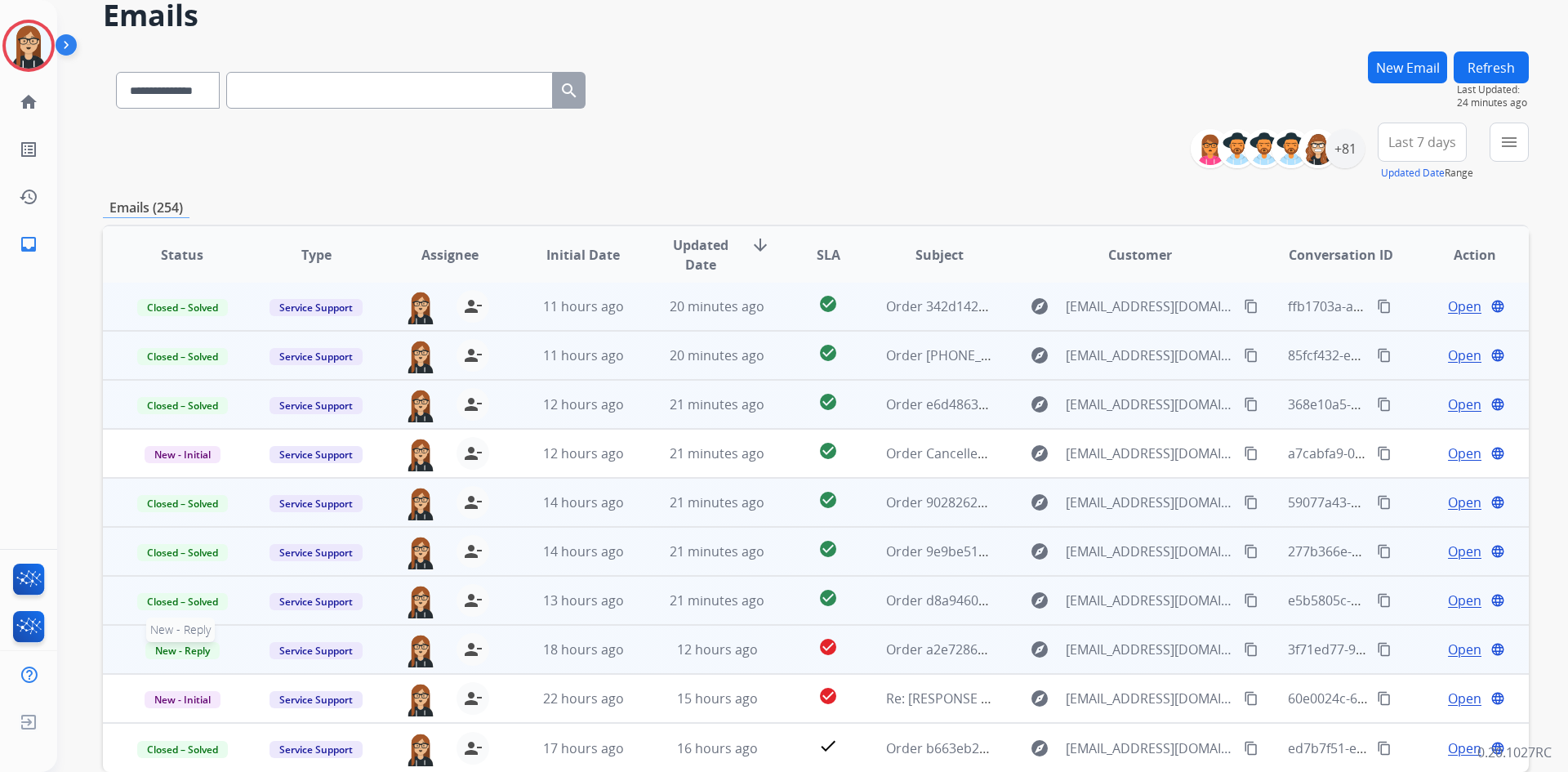
click at [176, 654] on span "New - Reply" at bounding box center [183, 650] width 75 height 17
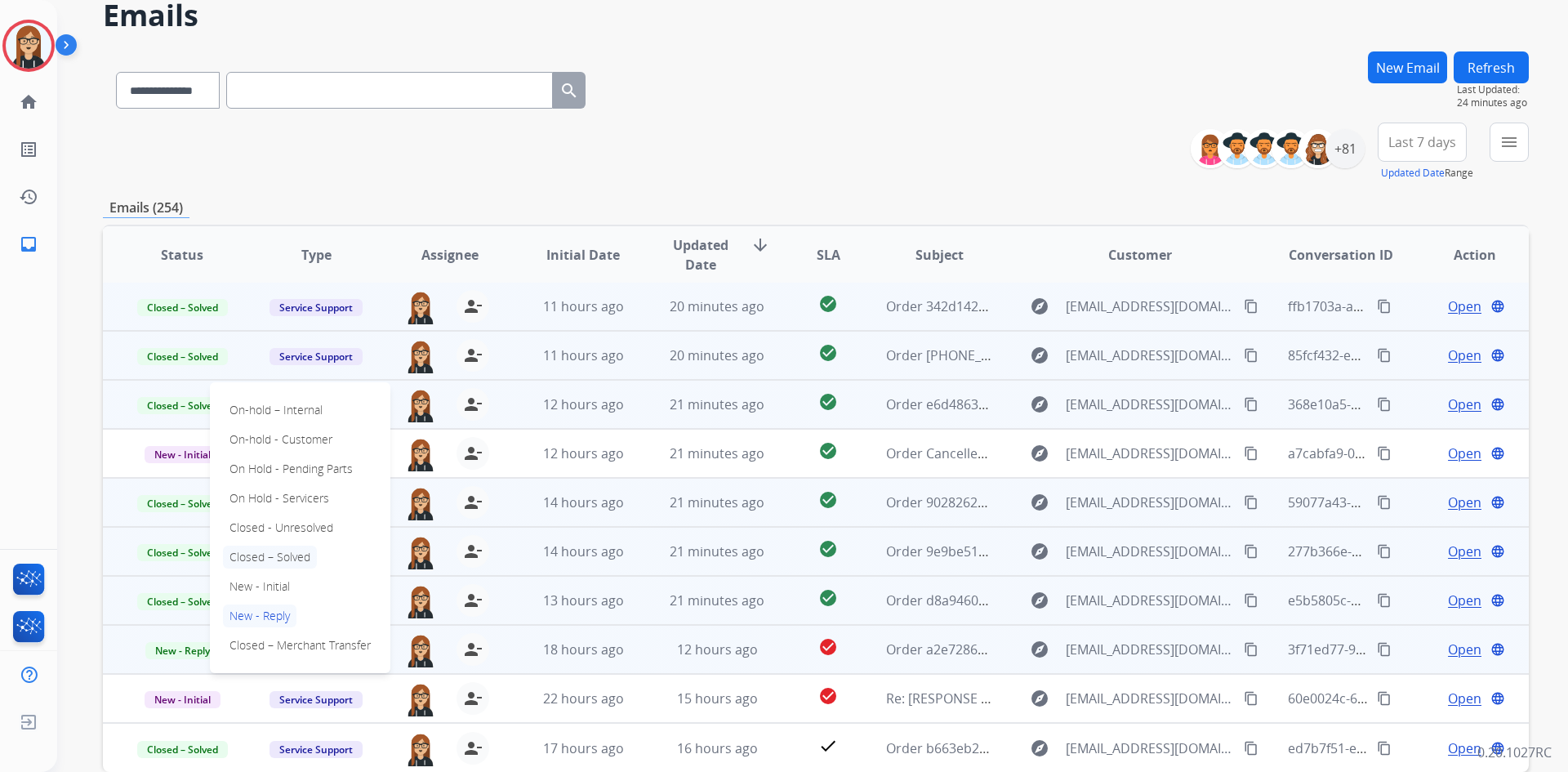
click at [255, 559] on p "Closed – Solved" at bounding box center [270, 557] width 94 height 23
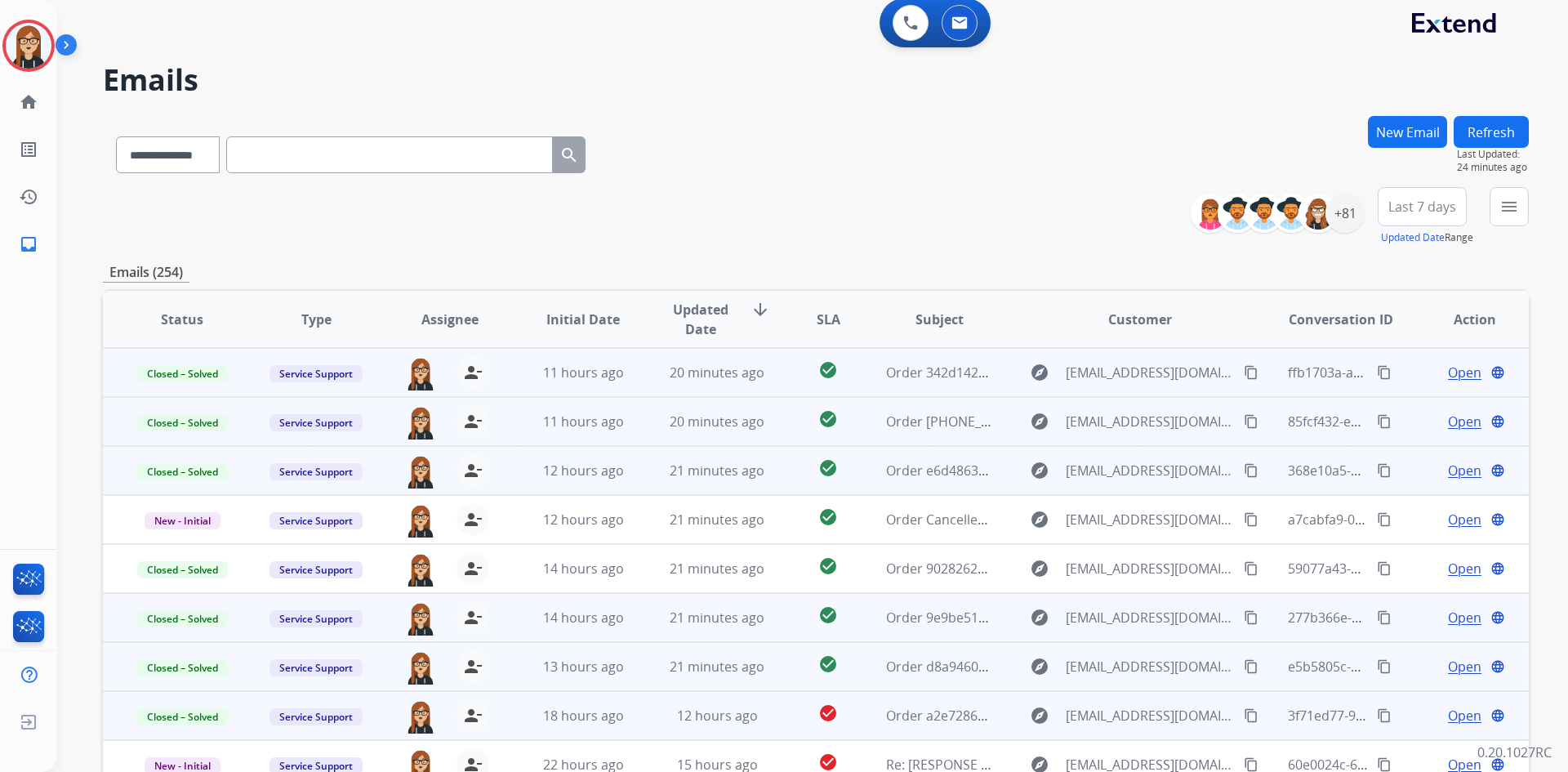
scroll to position [0, 0]
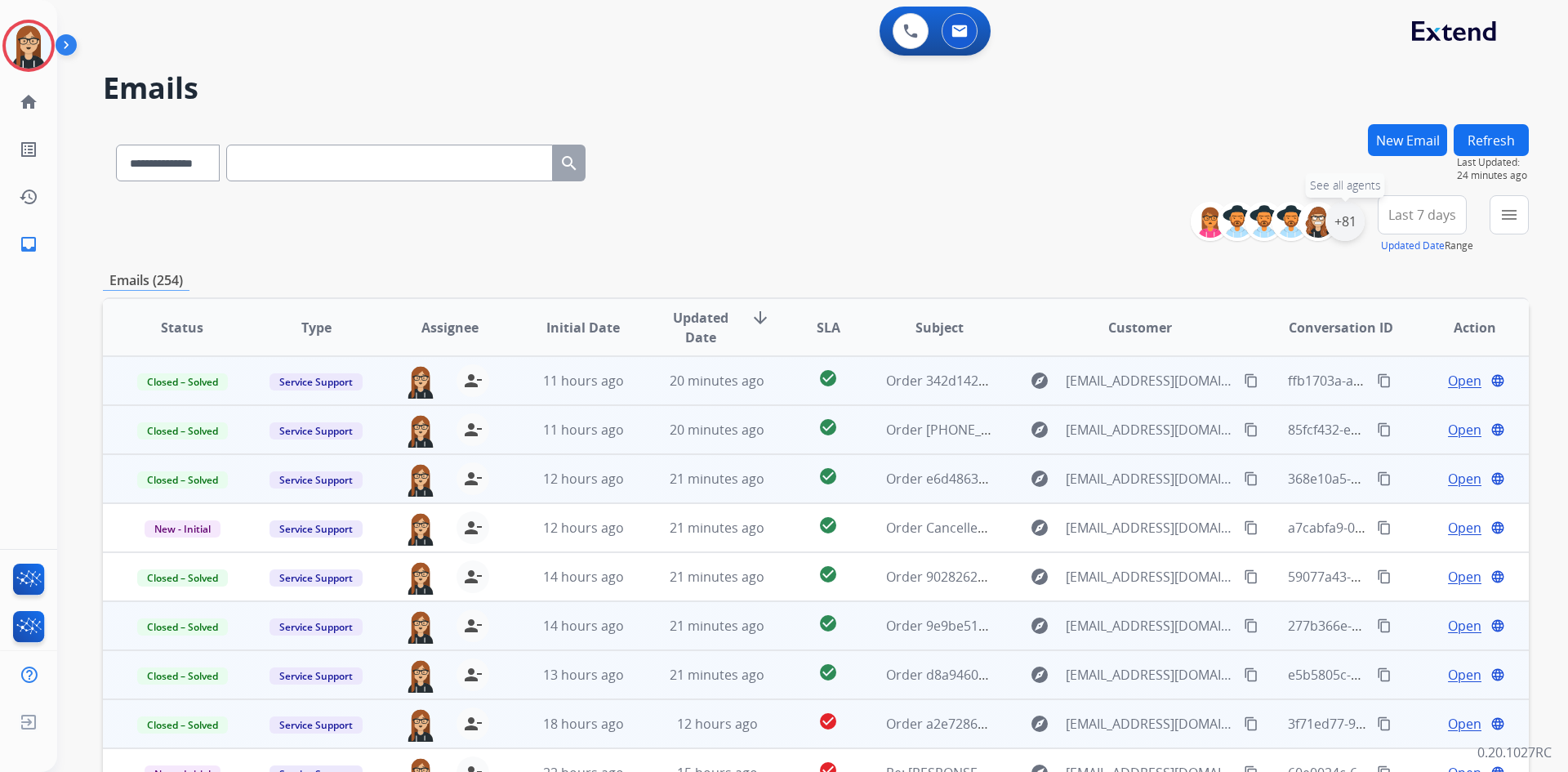
click at [1352, 216] on div "+81" at bounding box center [1345, 221] width 39 height 39
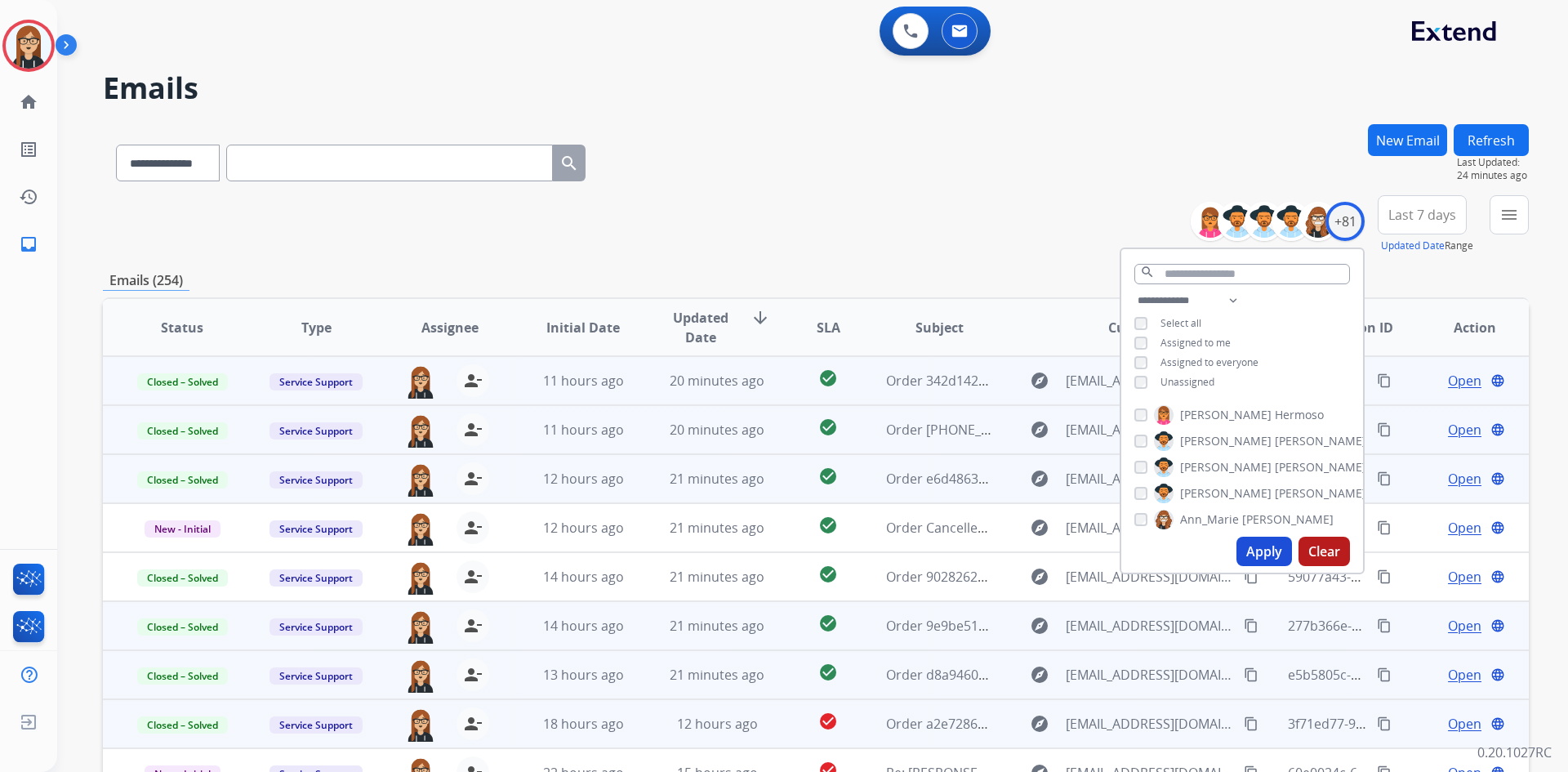
click at [1257, 553] on button "Apply" at bounding box center [1265, 552] width 56 height 29
select select "*"
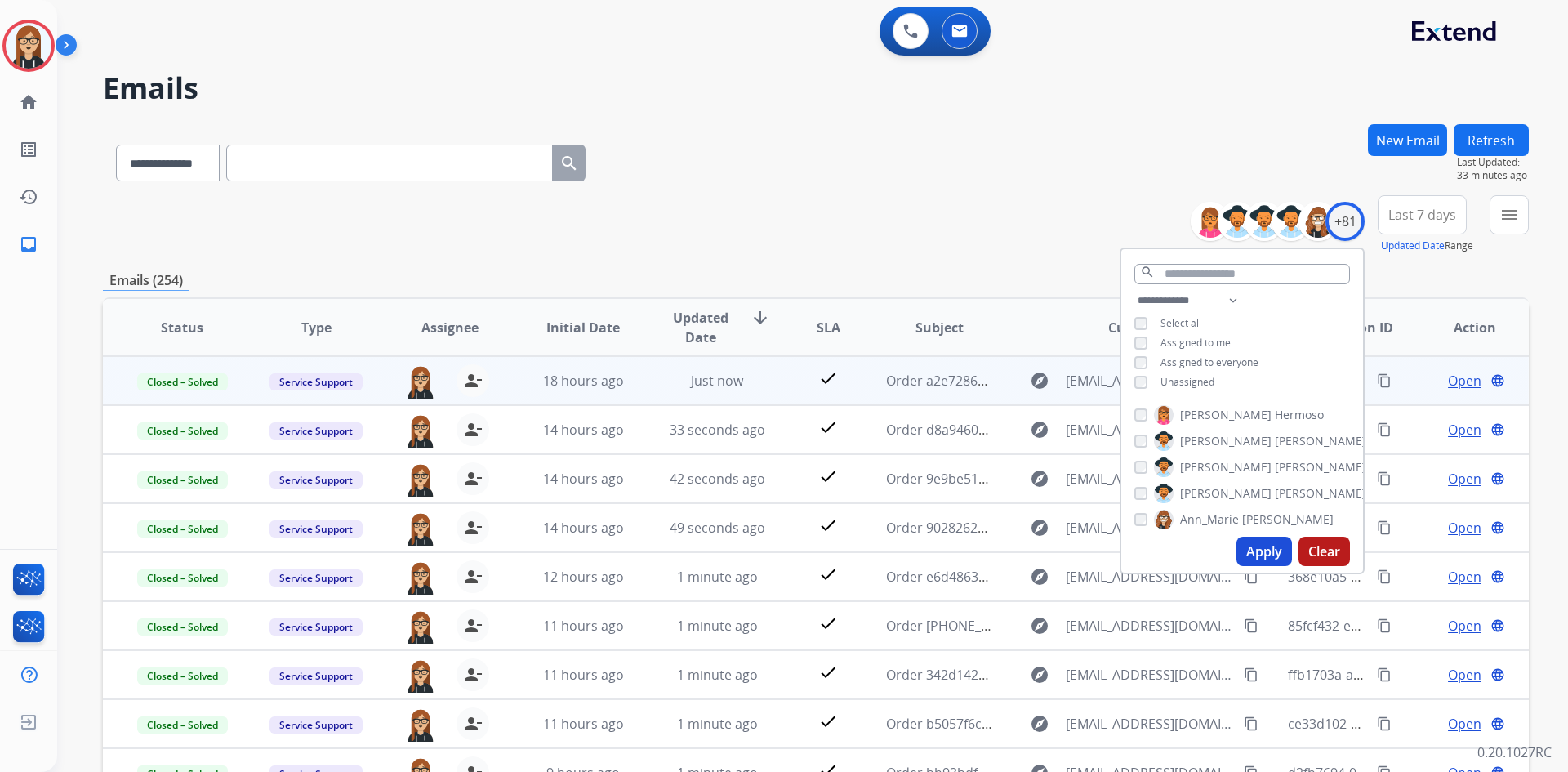
click at [931, 262] on div "**********" at bounding box center [816, 526] width 1427 height 805
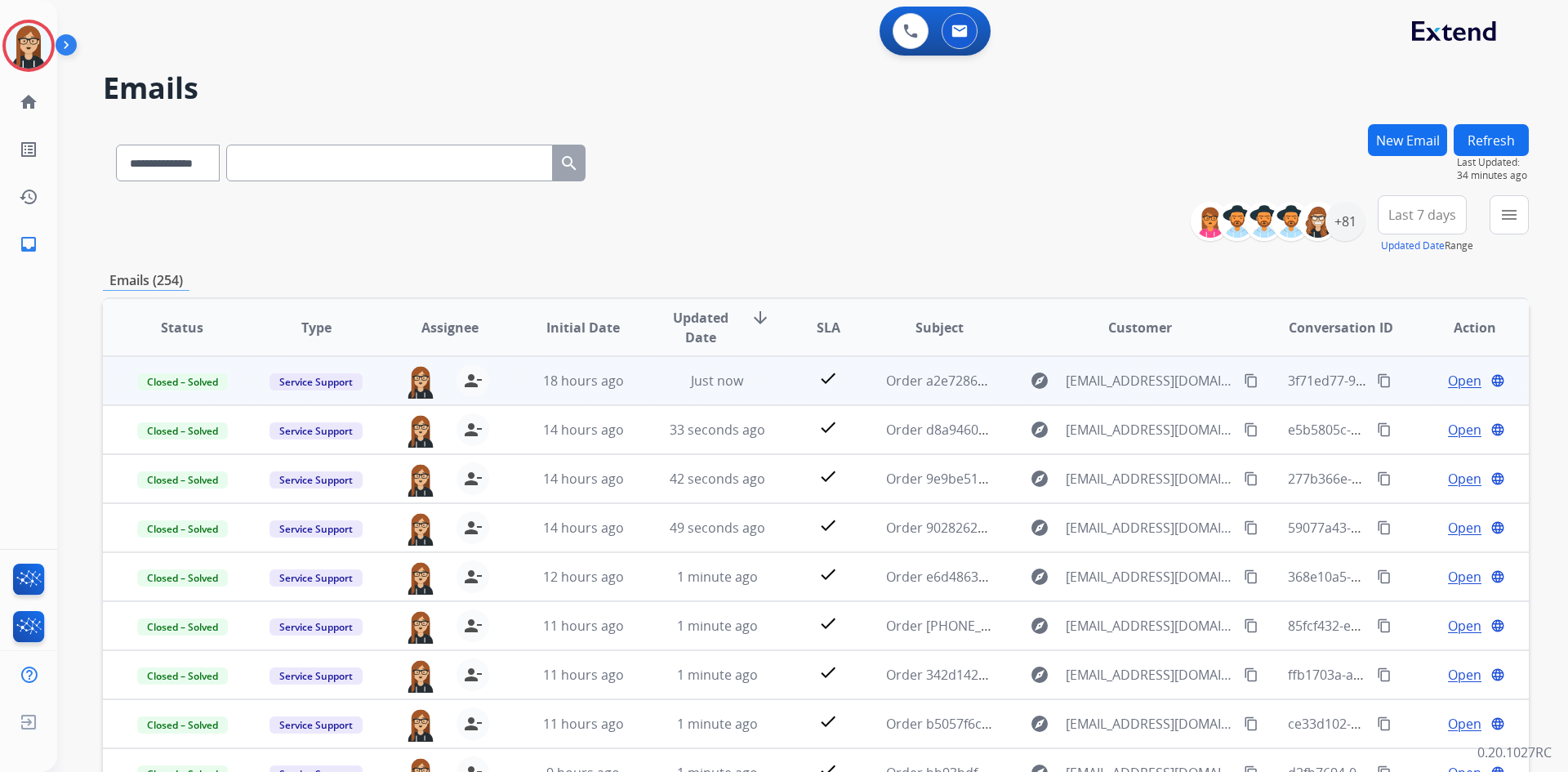
click at [926, 201] on div "**********" at bounding box center [816, 225] width 1427 height 59
